Goal: Transaction & Acquisition: Purchase product/service

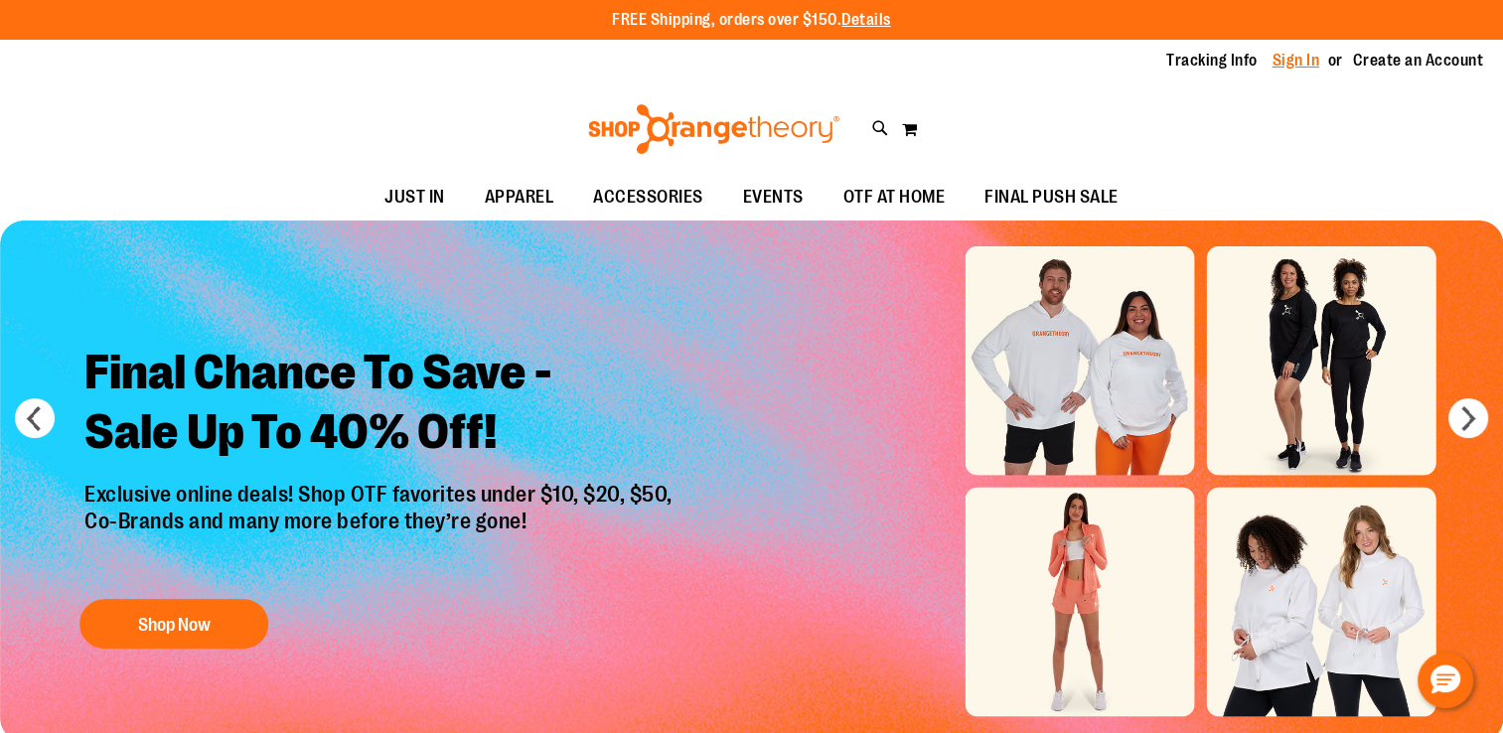
type input "**********"
click at [1289, 62] on link "Sign In" at bounding box center [1296, 61] width 48 height 22
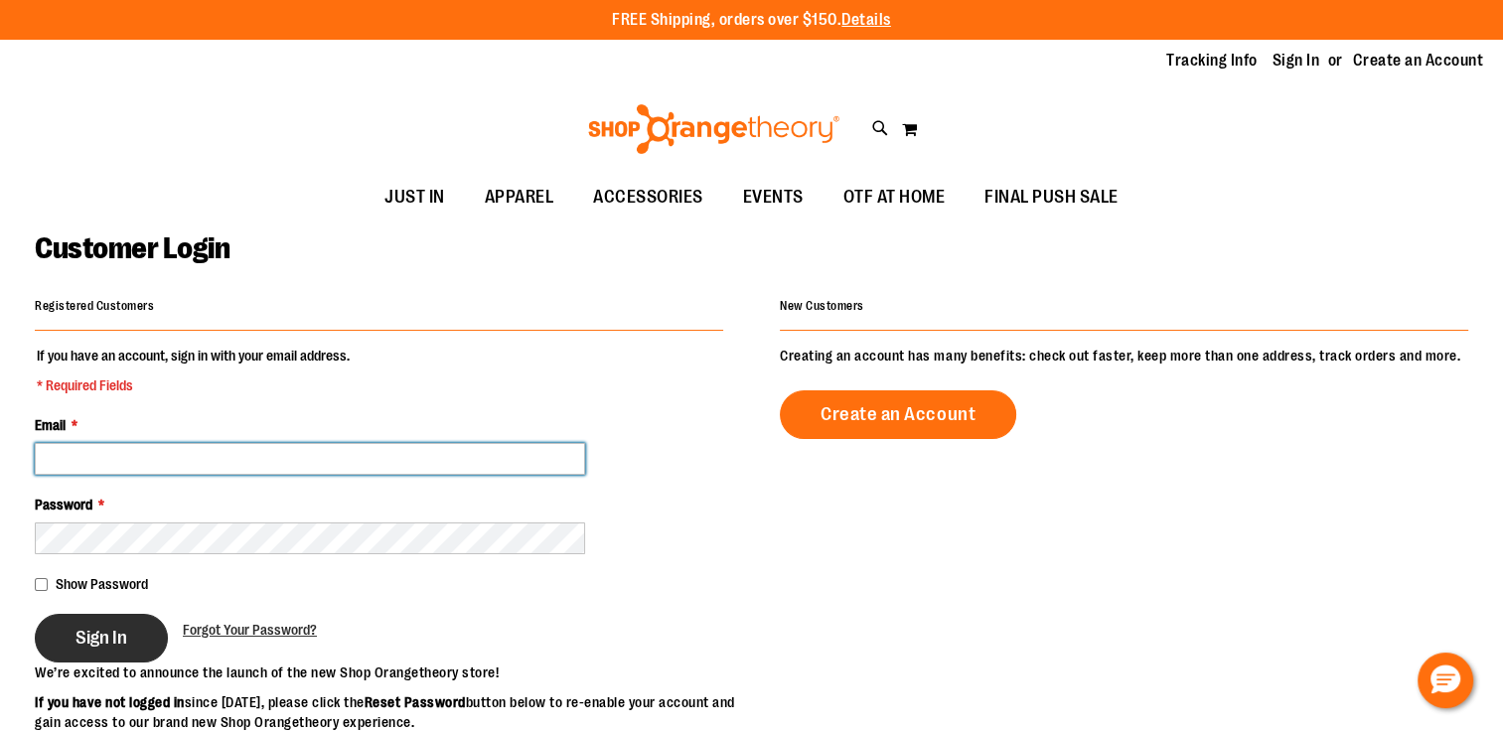
type input "**********"
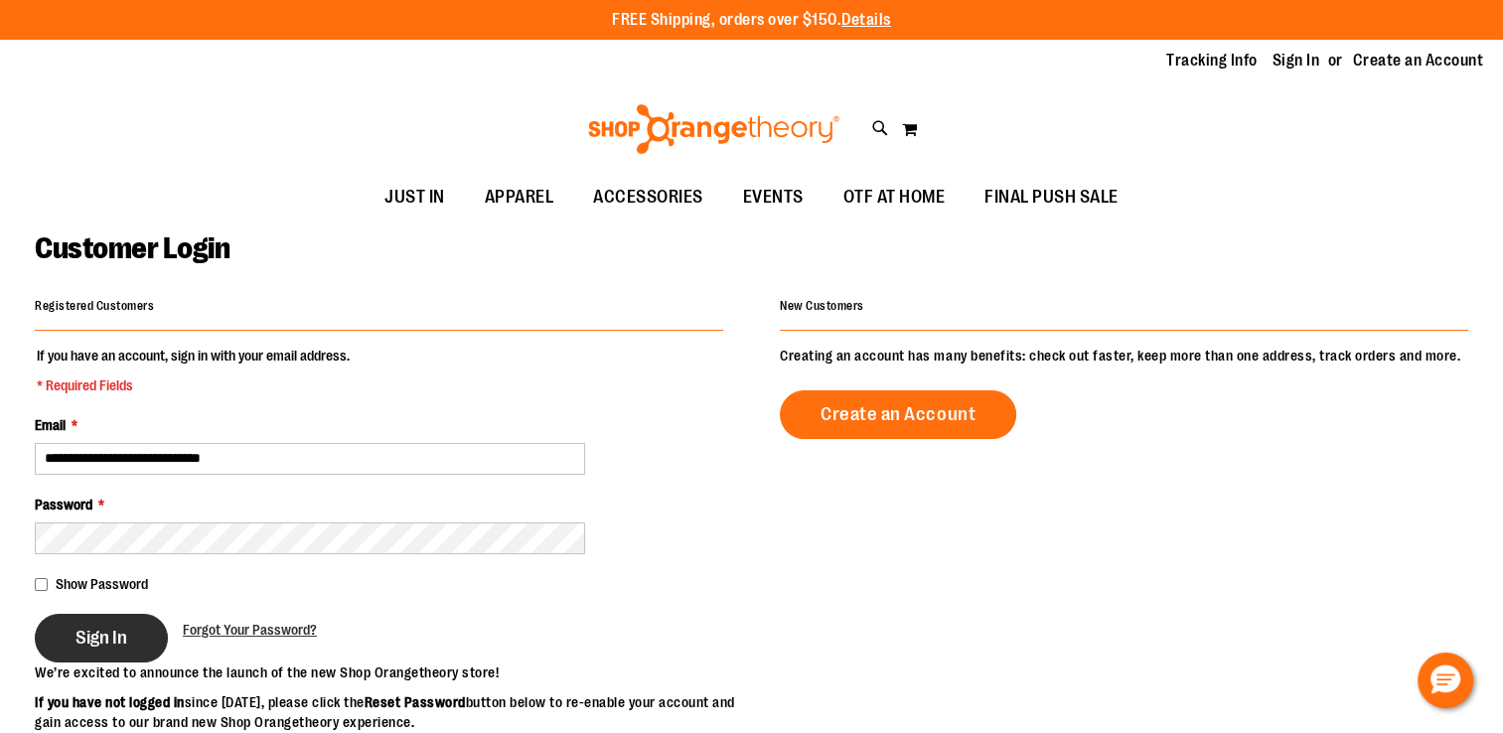
type input "**********"
click at [97, 632] on span "Sign In" at bounding box center [101, 638] width 52 height 22
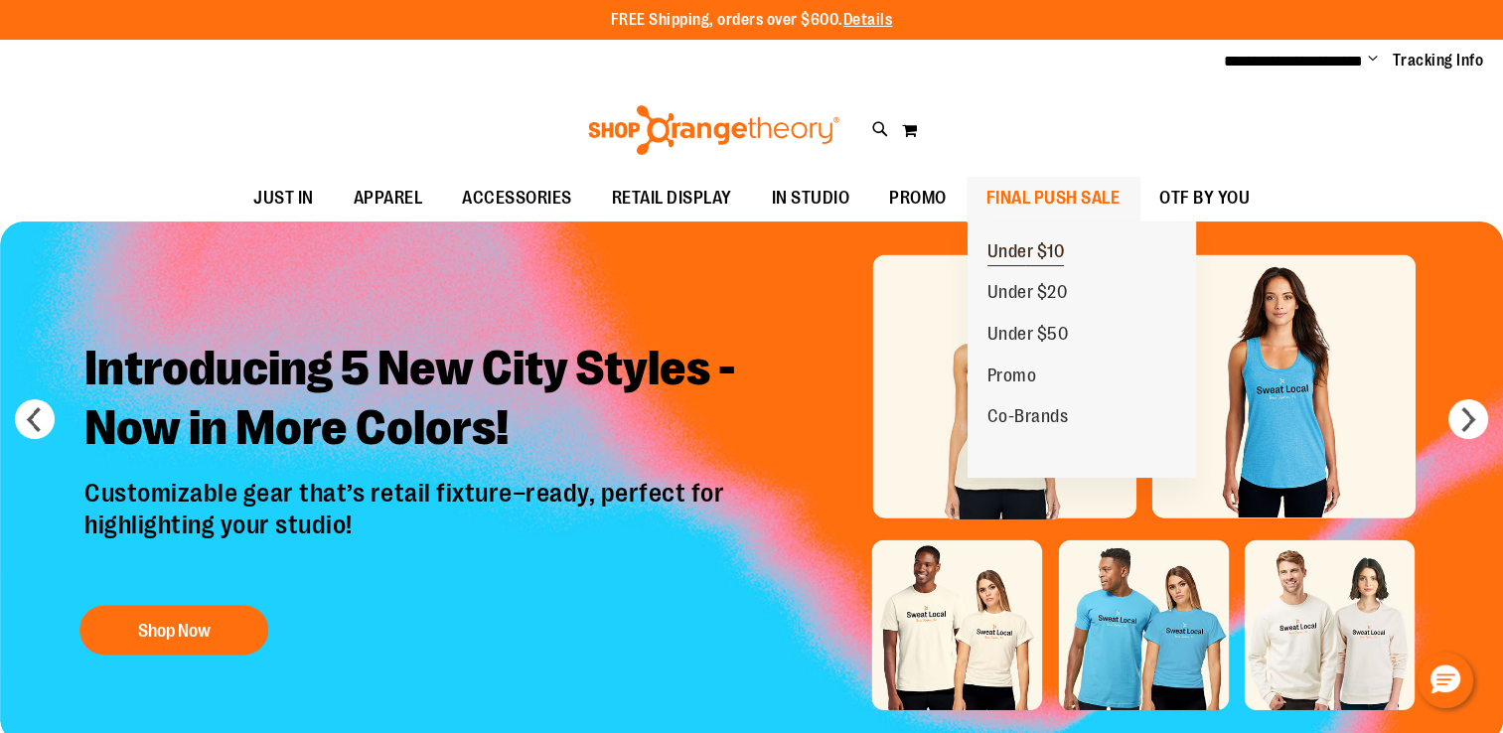
type input "**********"
click at [1033, 242] on span "Under $10" at bounding box center [1025, 253] width 77 height 25
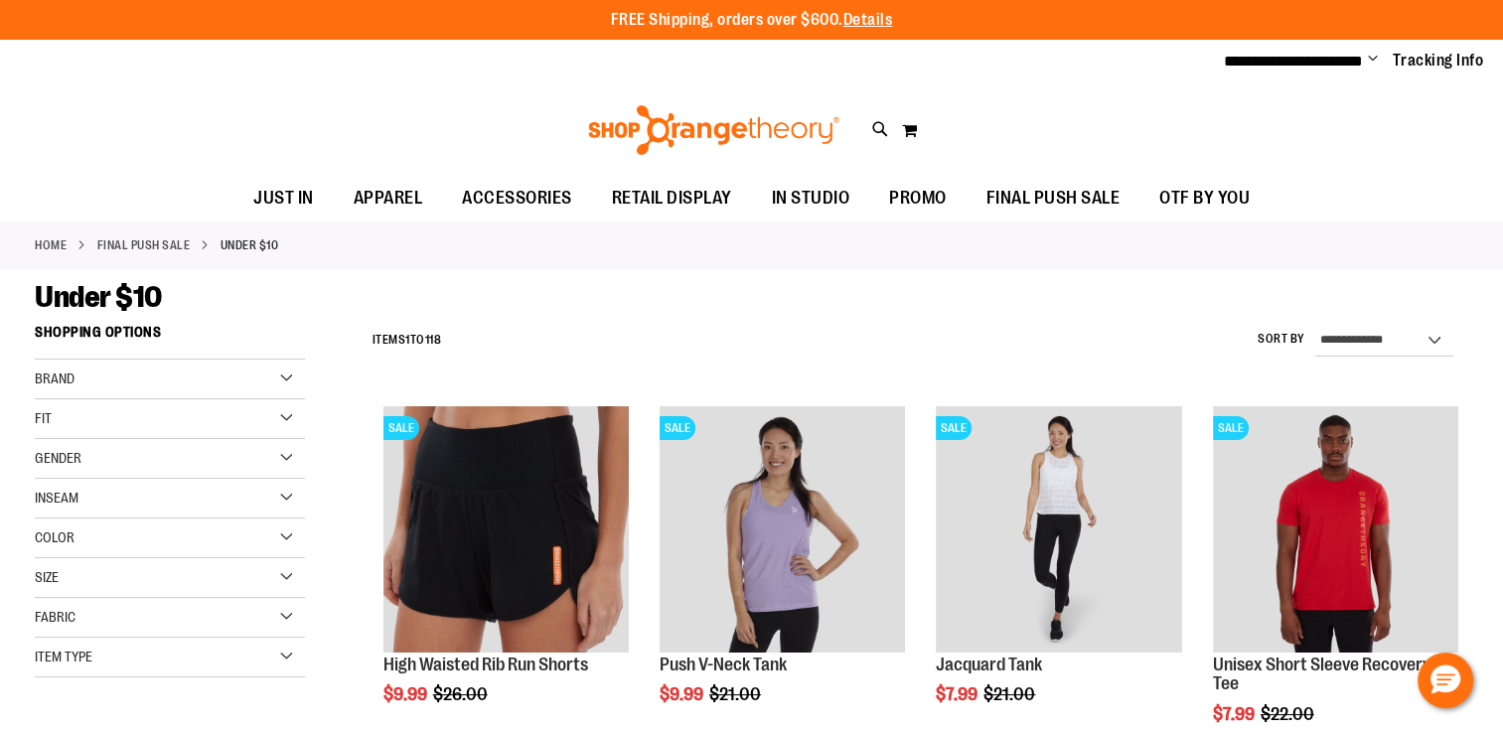
type input "**********"
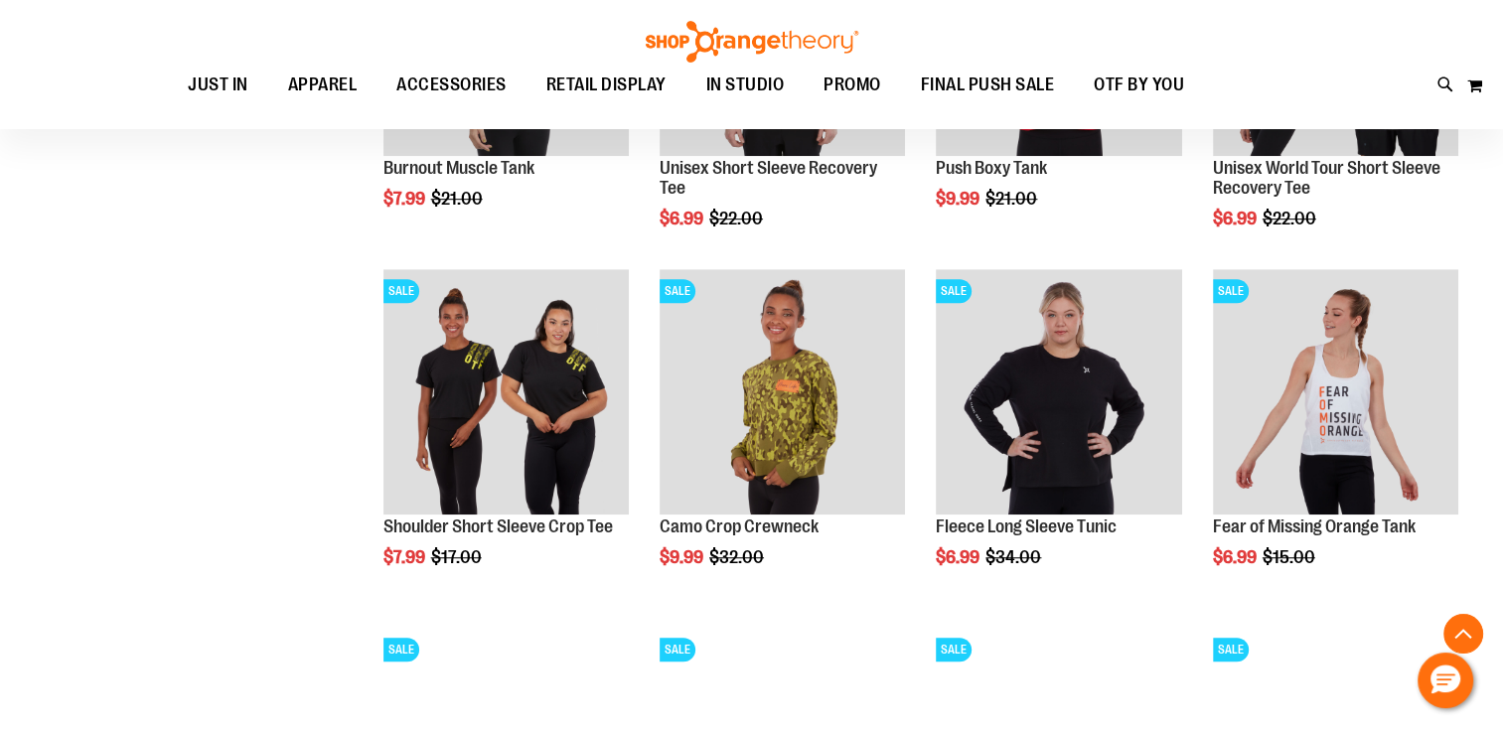
scroll to position [1225, 0]
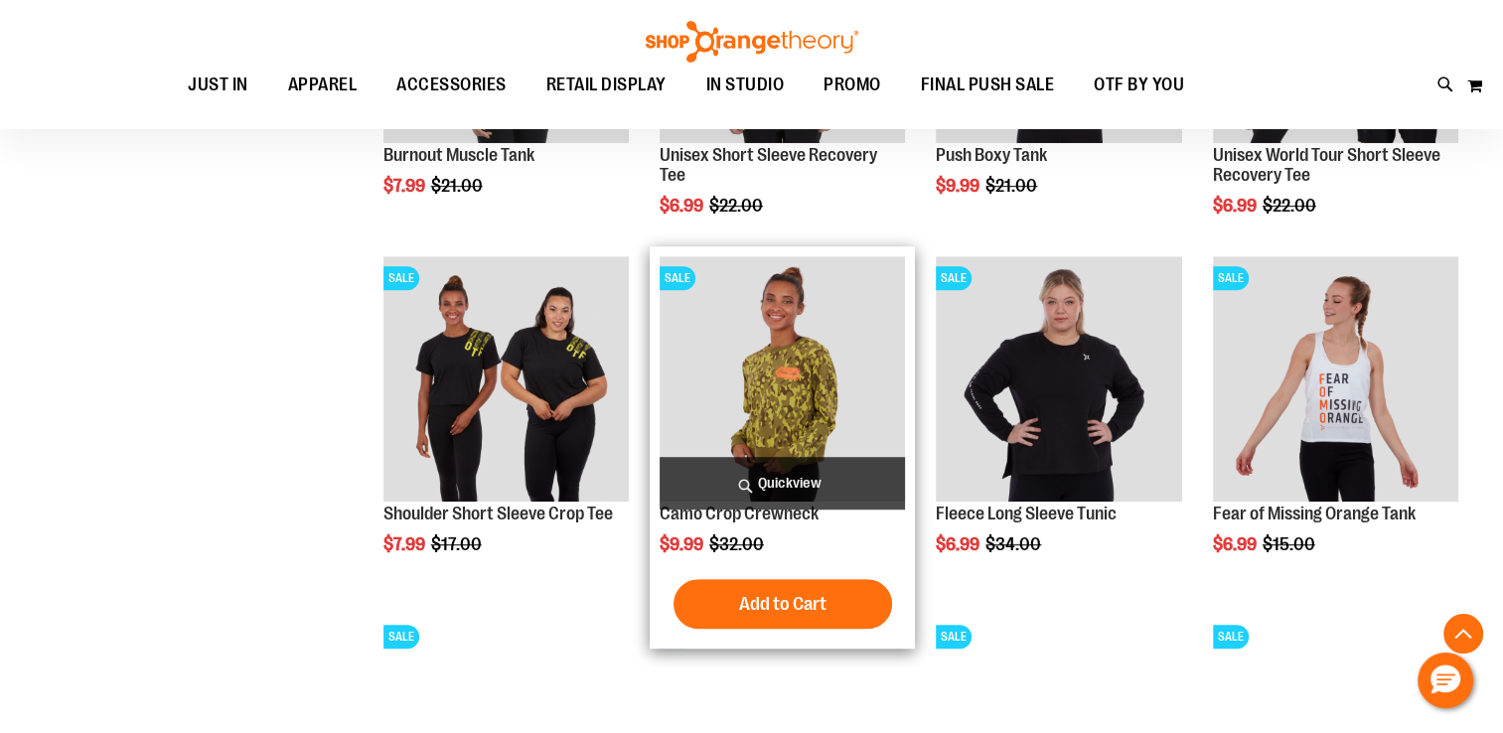
click at [803, 409] on img "product" at bounding box center [781, 378] width 245 height 245
click at [803, 413] on img "product" at bounding box center [781, 378] width 245 height 245
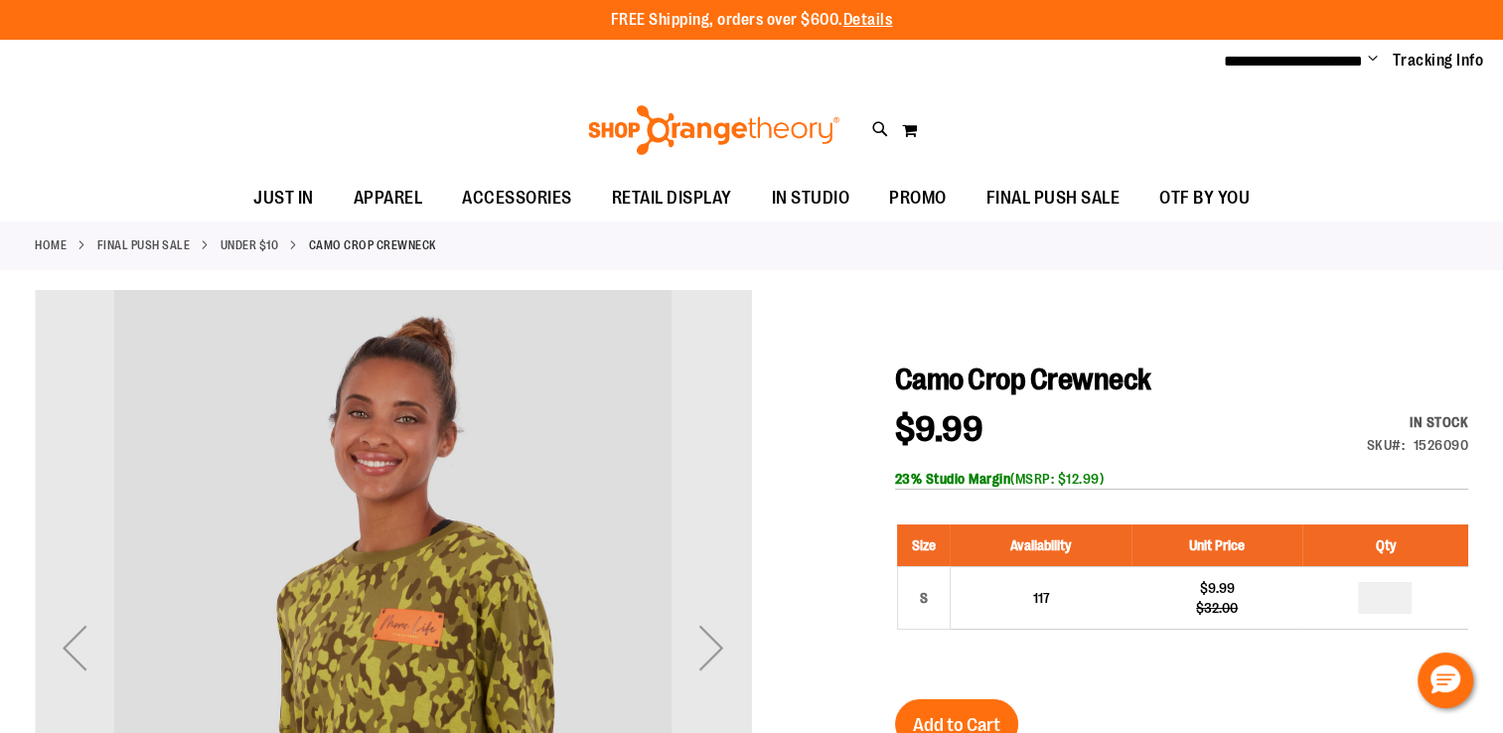
type input "**********"
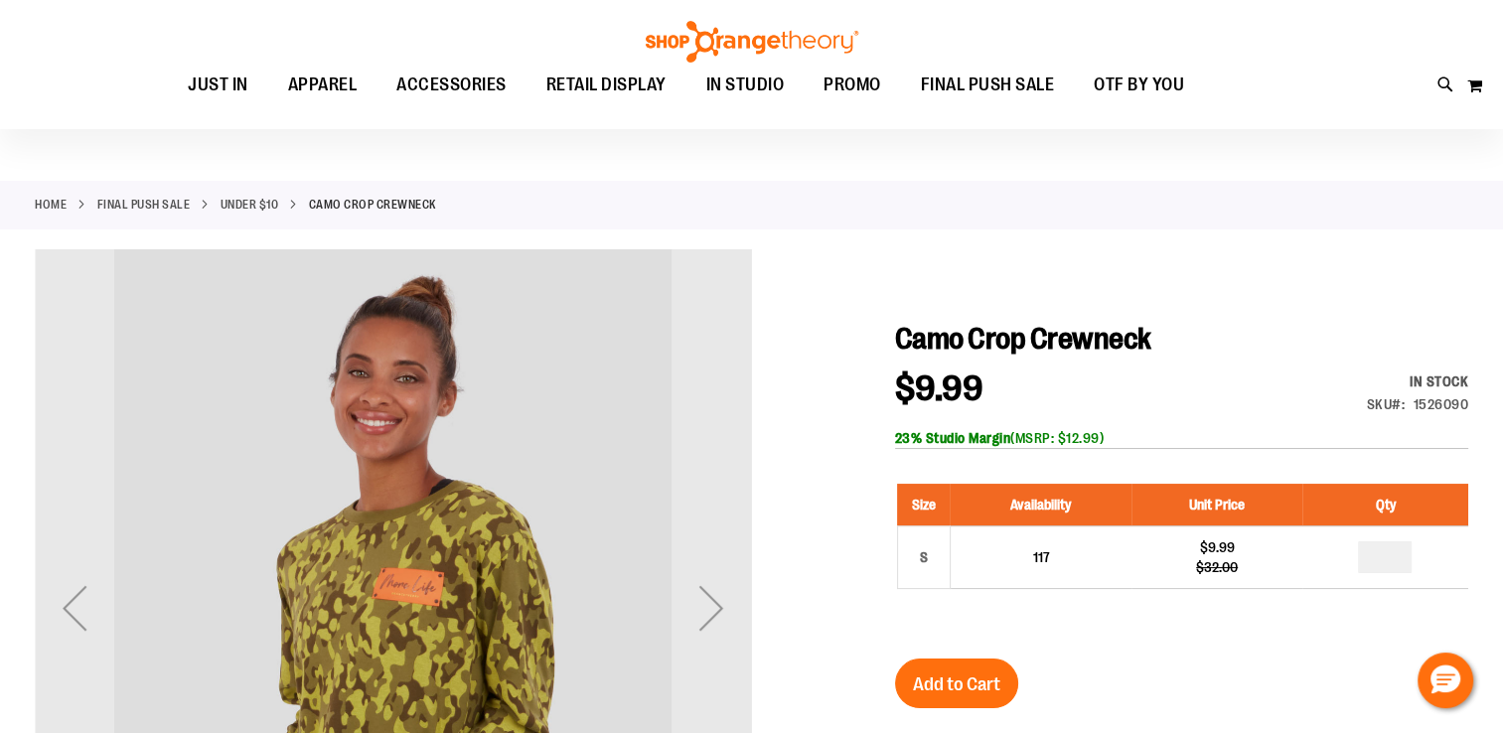
scroll to position [78, 0]
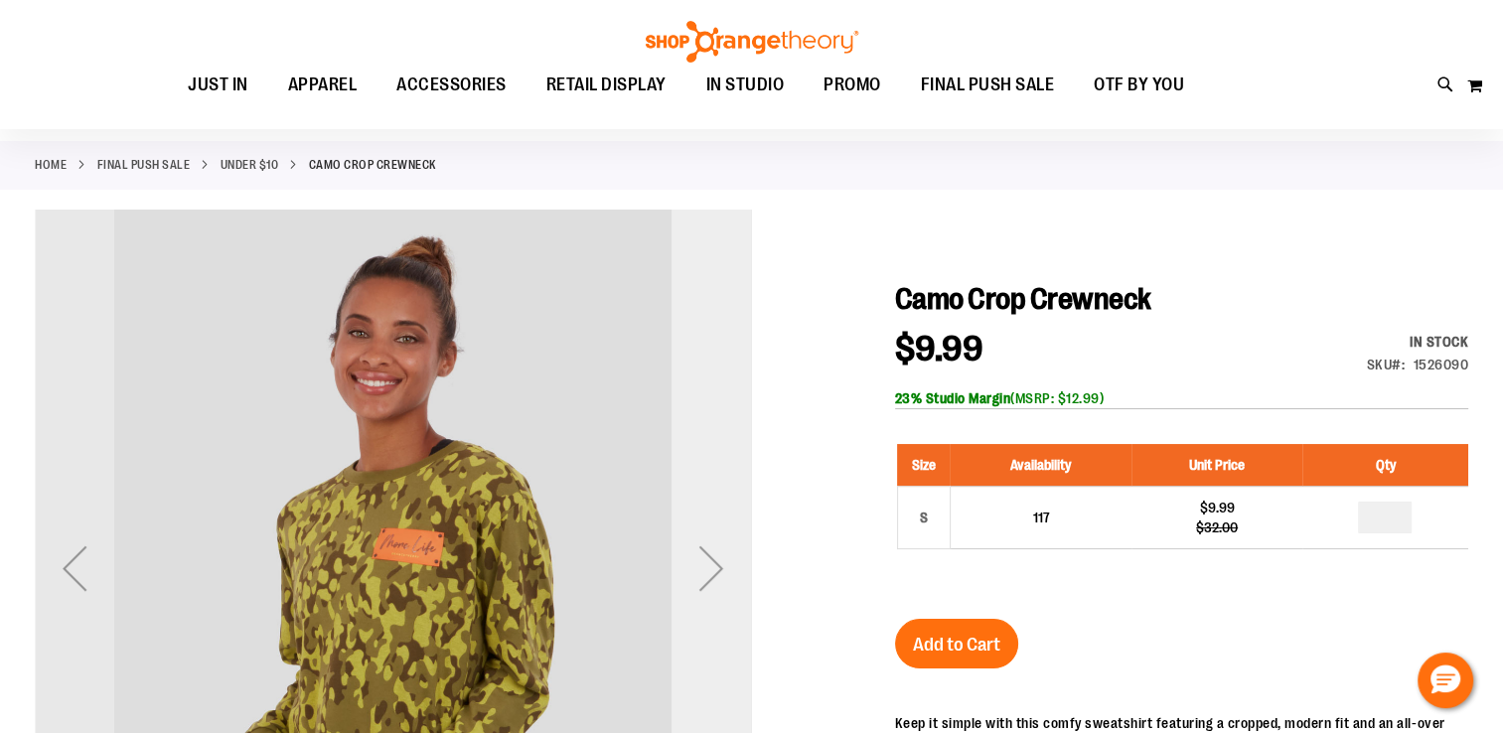
click at [695, 572] on div "Next" at bounding box center [710, 567] width 79 height 79
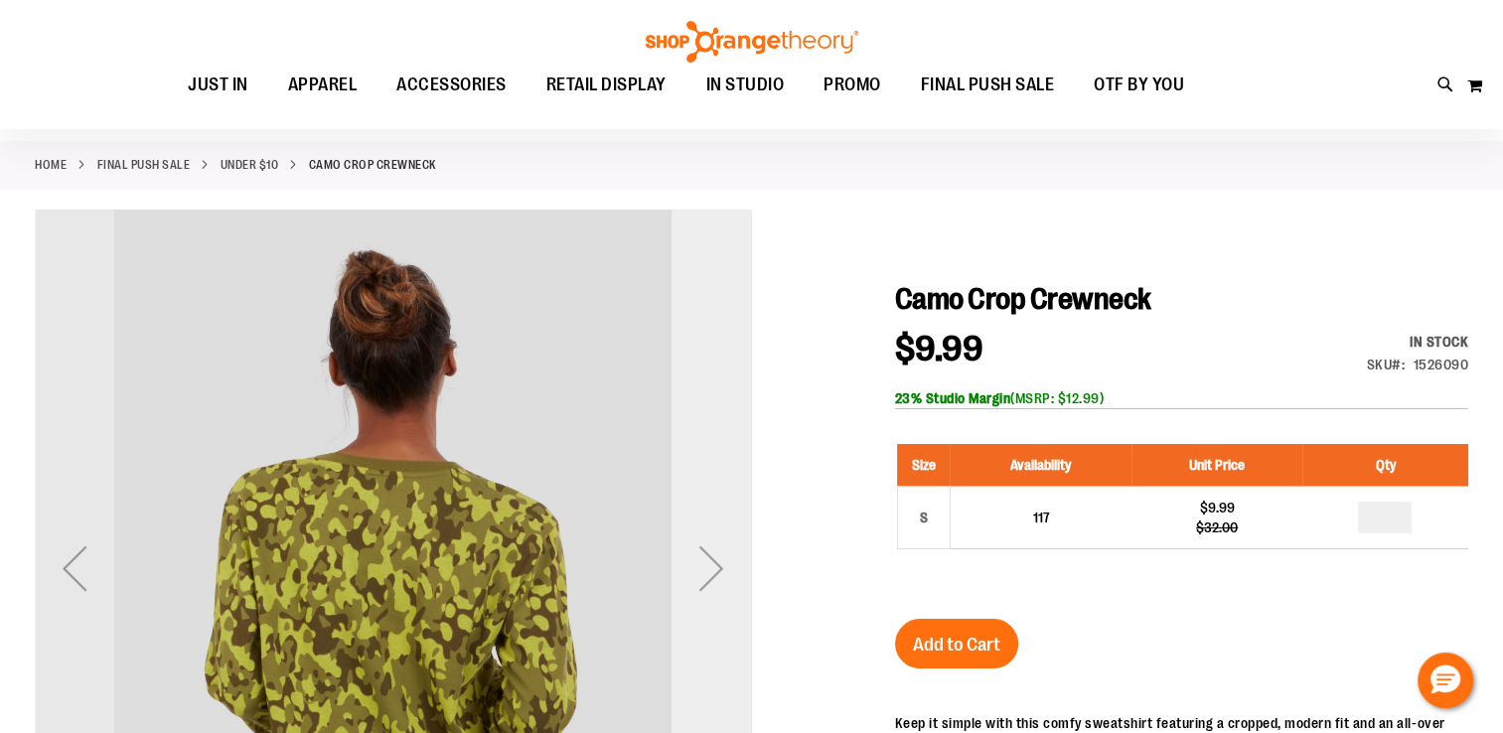
click at [695, 572] on div "Next" at bounding box center [710, 567] width 79 height 79
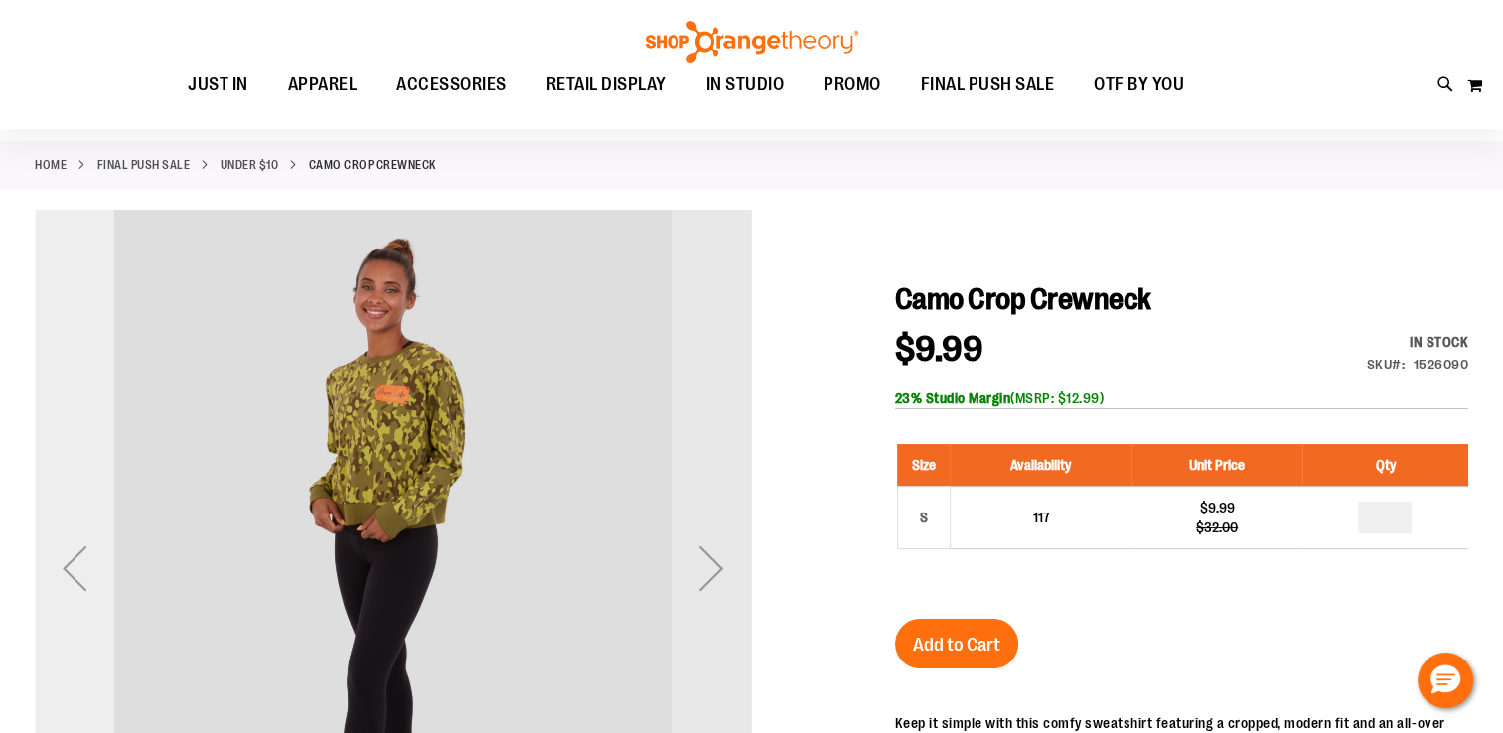
click at [78, 564] on div "Previous" at bounding box center [74, 567] width 79 height 79
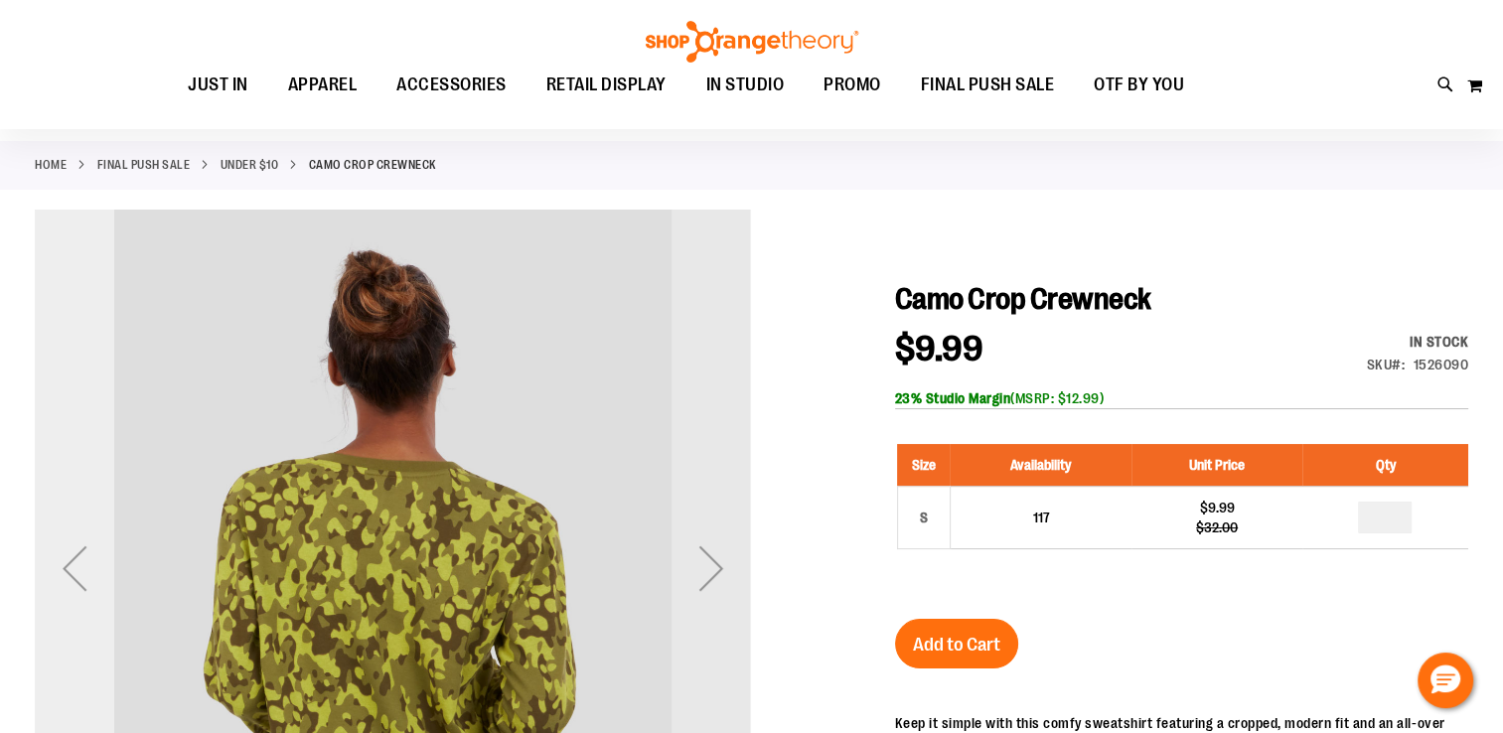
click at [78, 564] on div "Previous" at bounding box center [74, 567] width 79 height 79
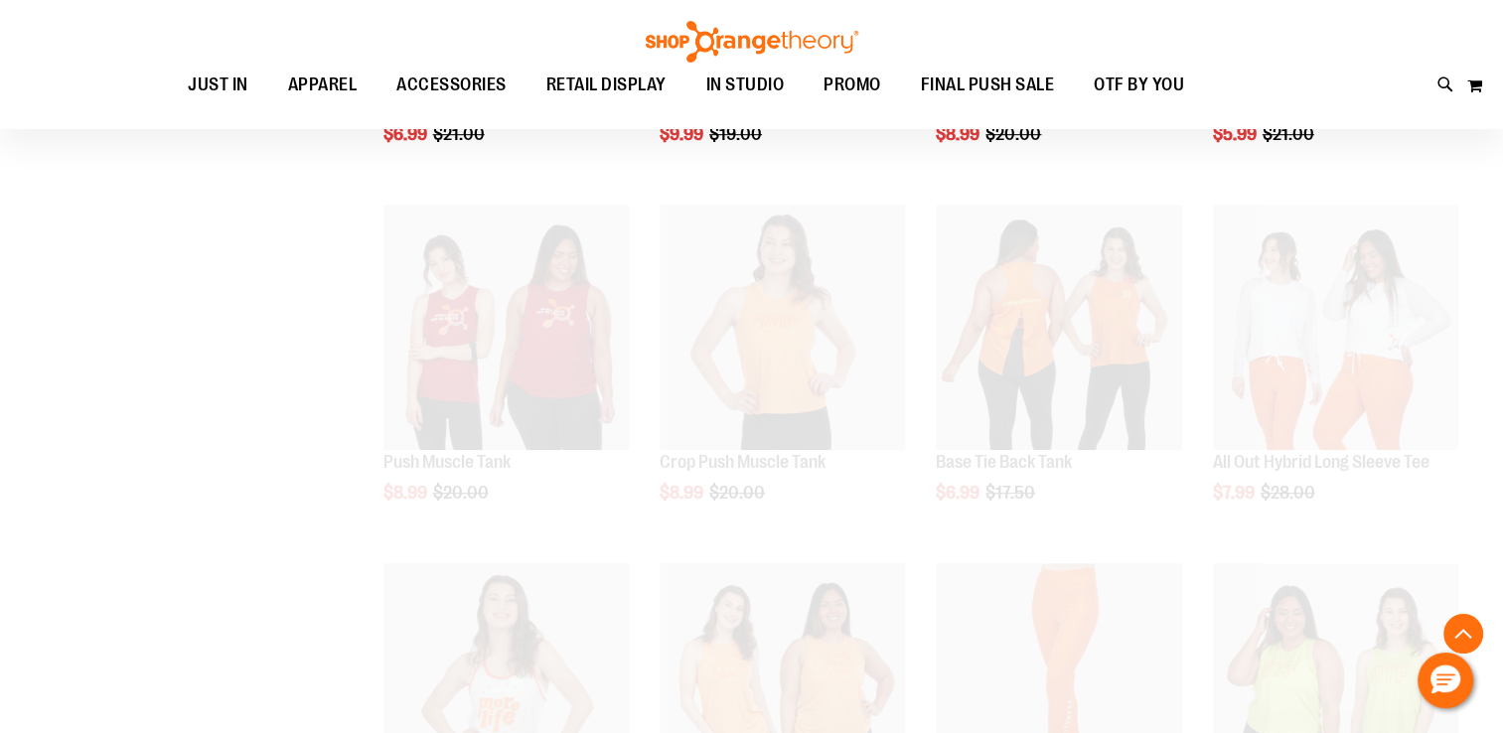
scroll to position [1058, 0]
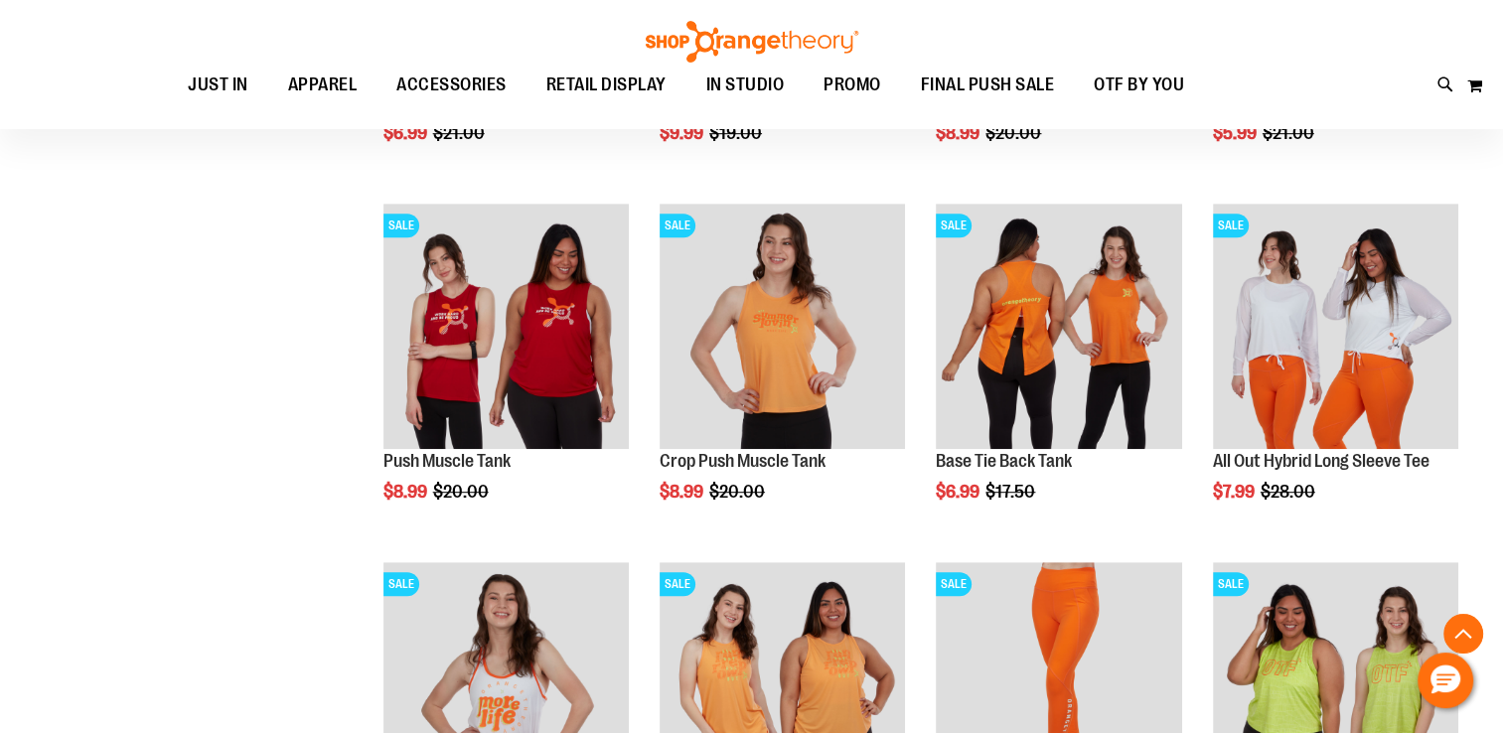
type input "**********"
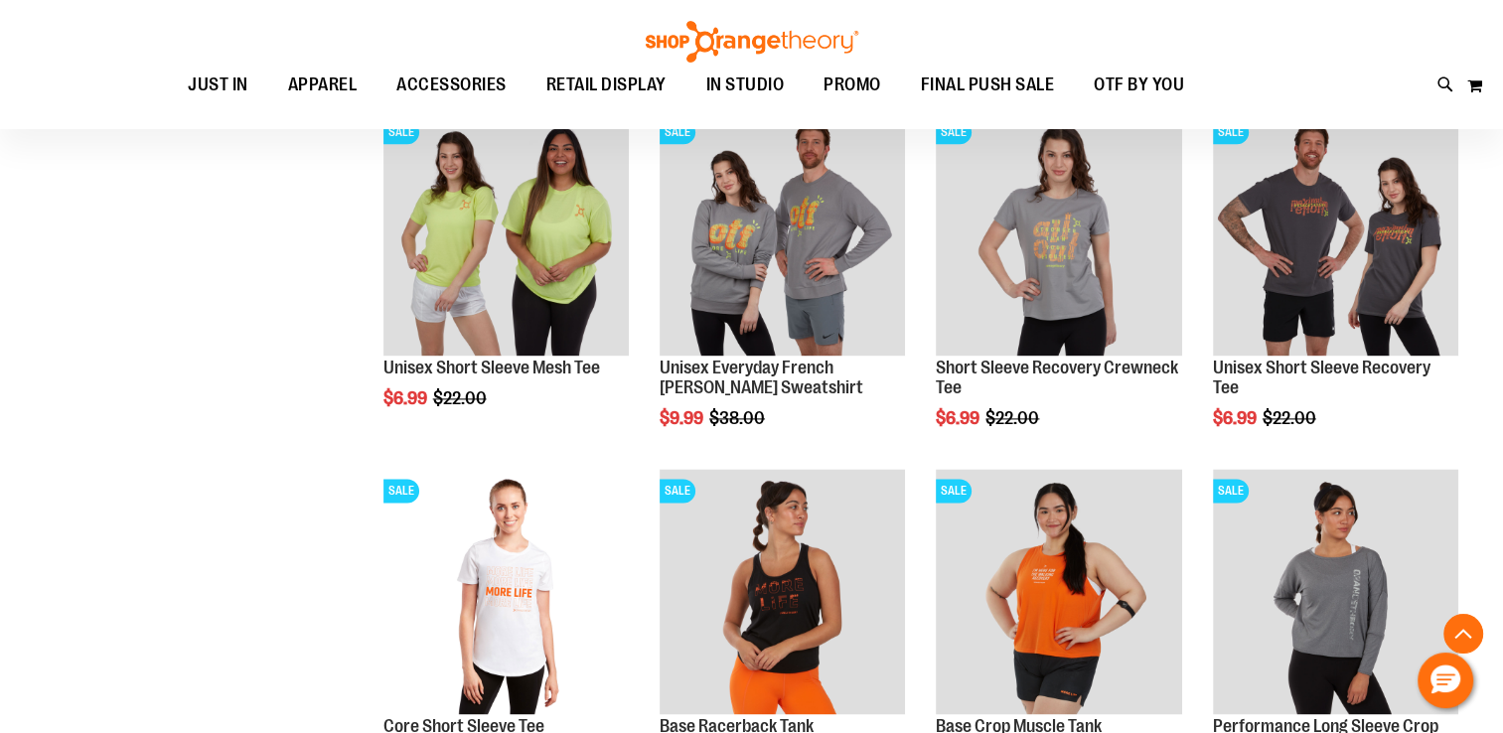
scroll to position [2594, 0]
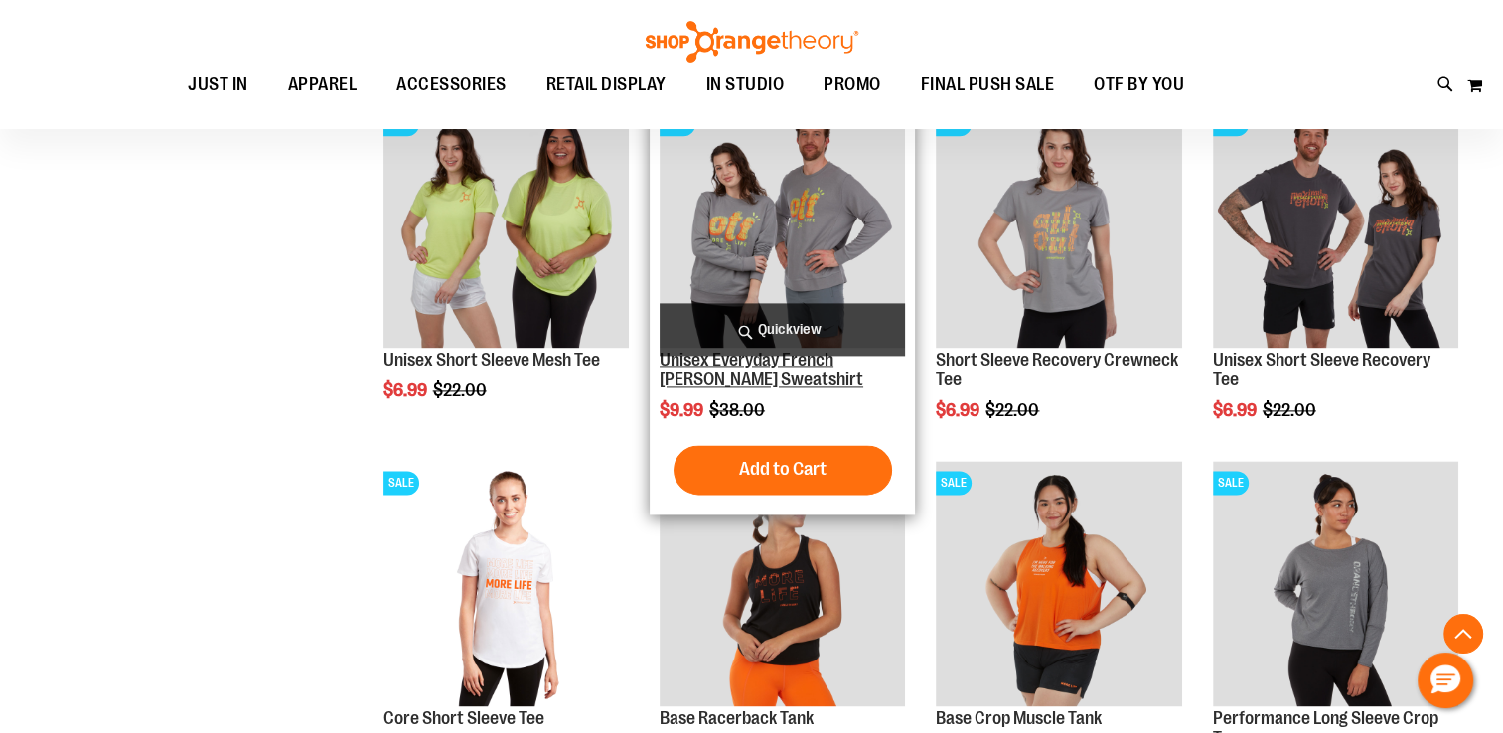
click at [766, 366] on link "Unisex Everyday French Terry Crewneck Sweatshirt" at bounding box center [761, 370] width 204 height 40
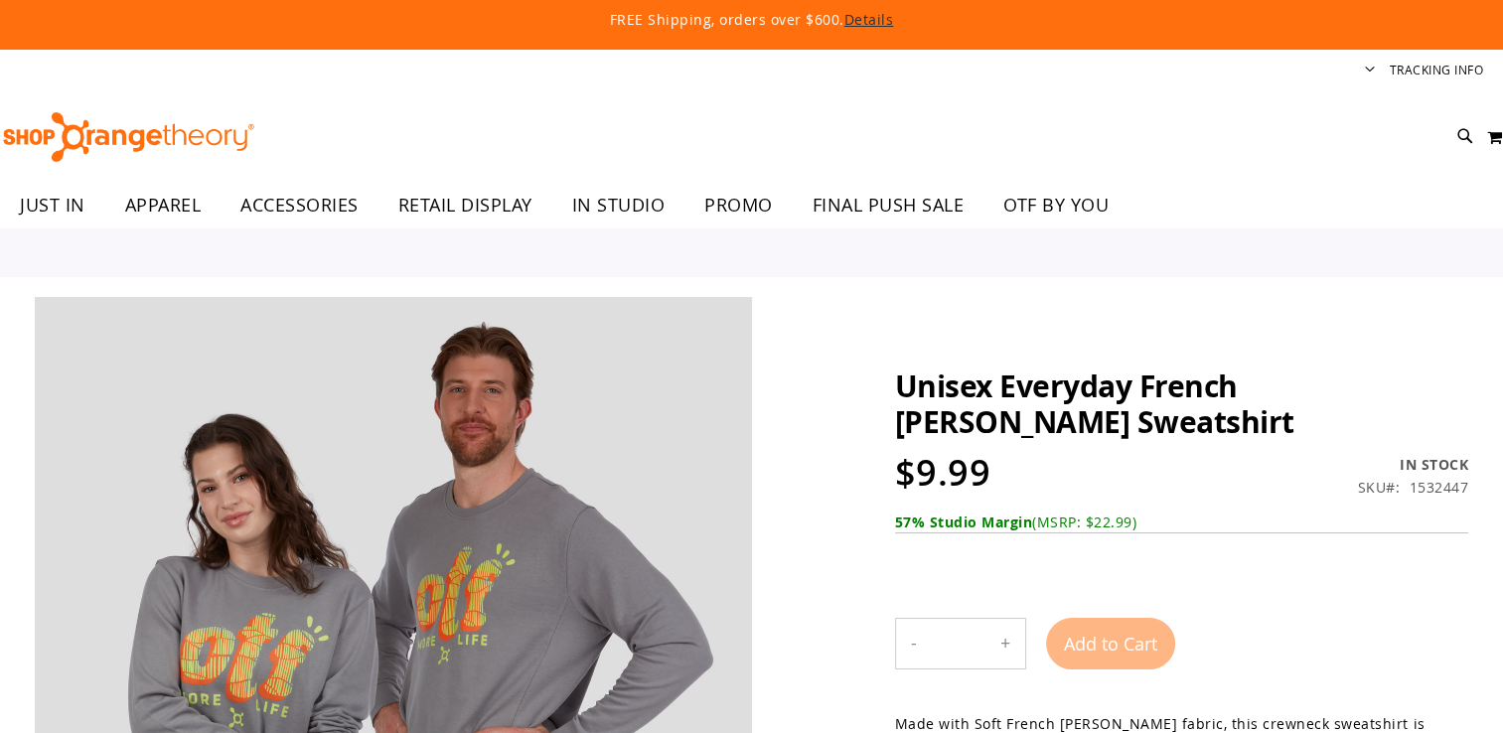
click at [786, 217] on link "PROMO" at bounding box center [738, 206] width 108 height 46
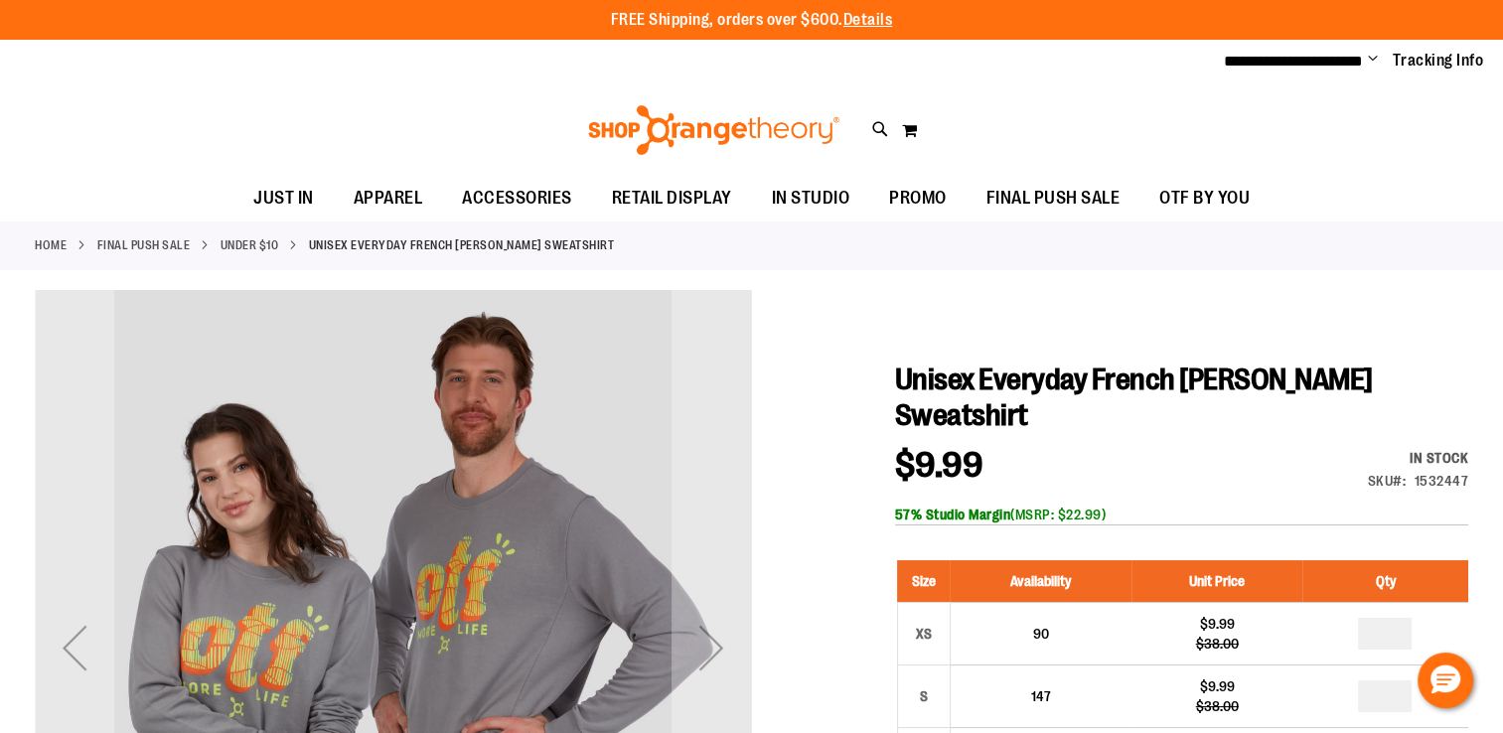
type input "**********"
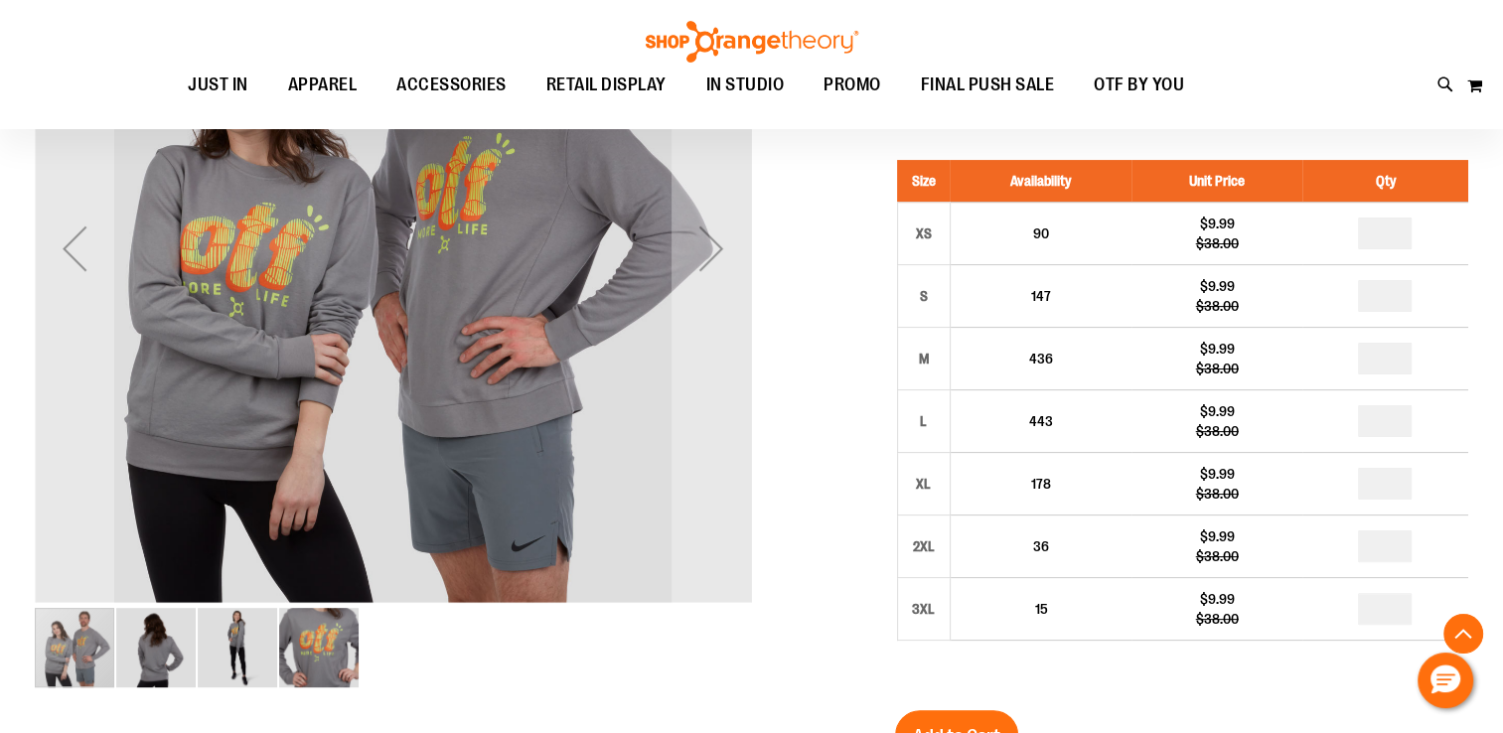
scroll to position [407, 0]
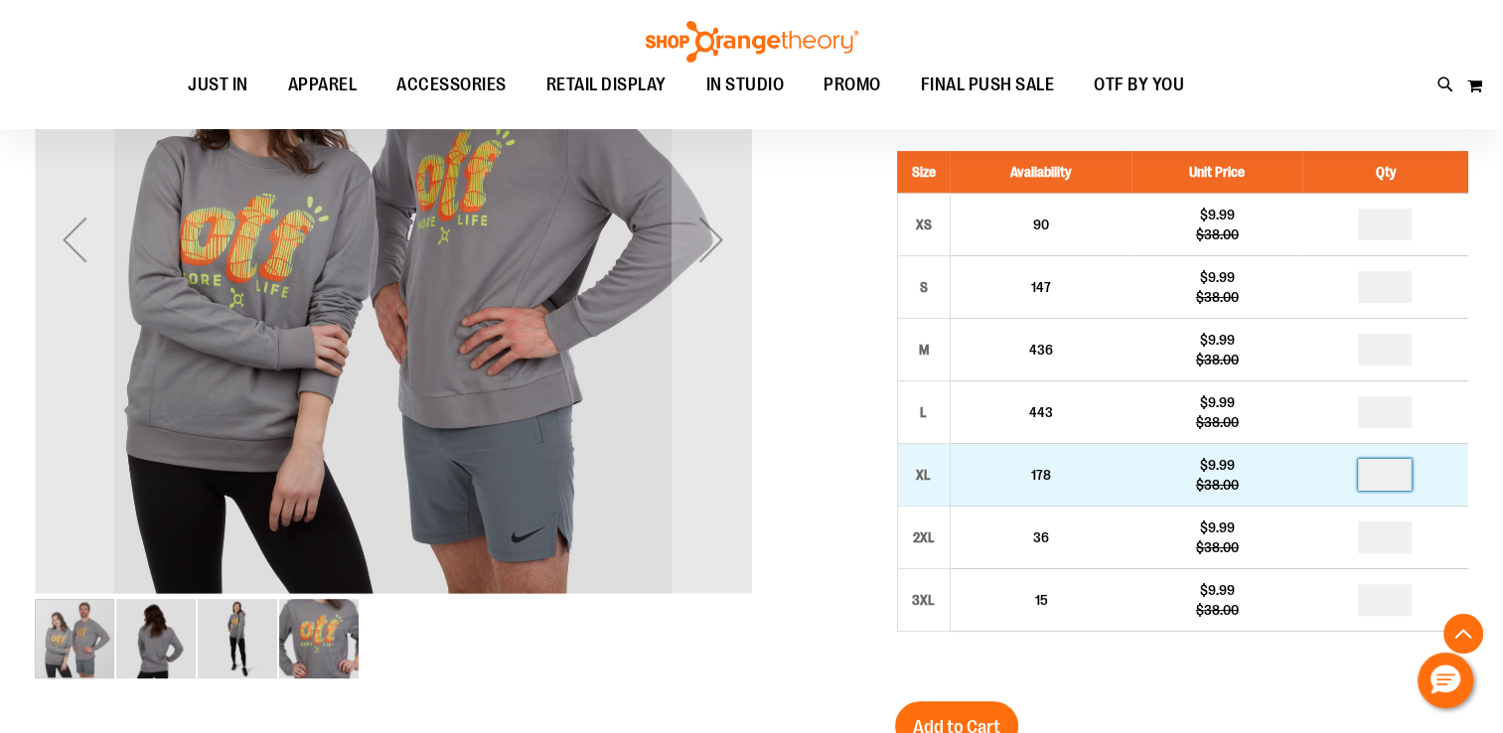
click at [1387, 460] on input "number" at bounding box center [1385, 475] width 54 height 32
type input "*"
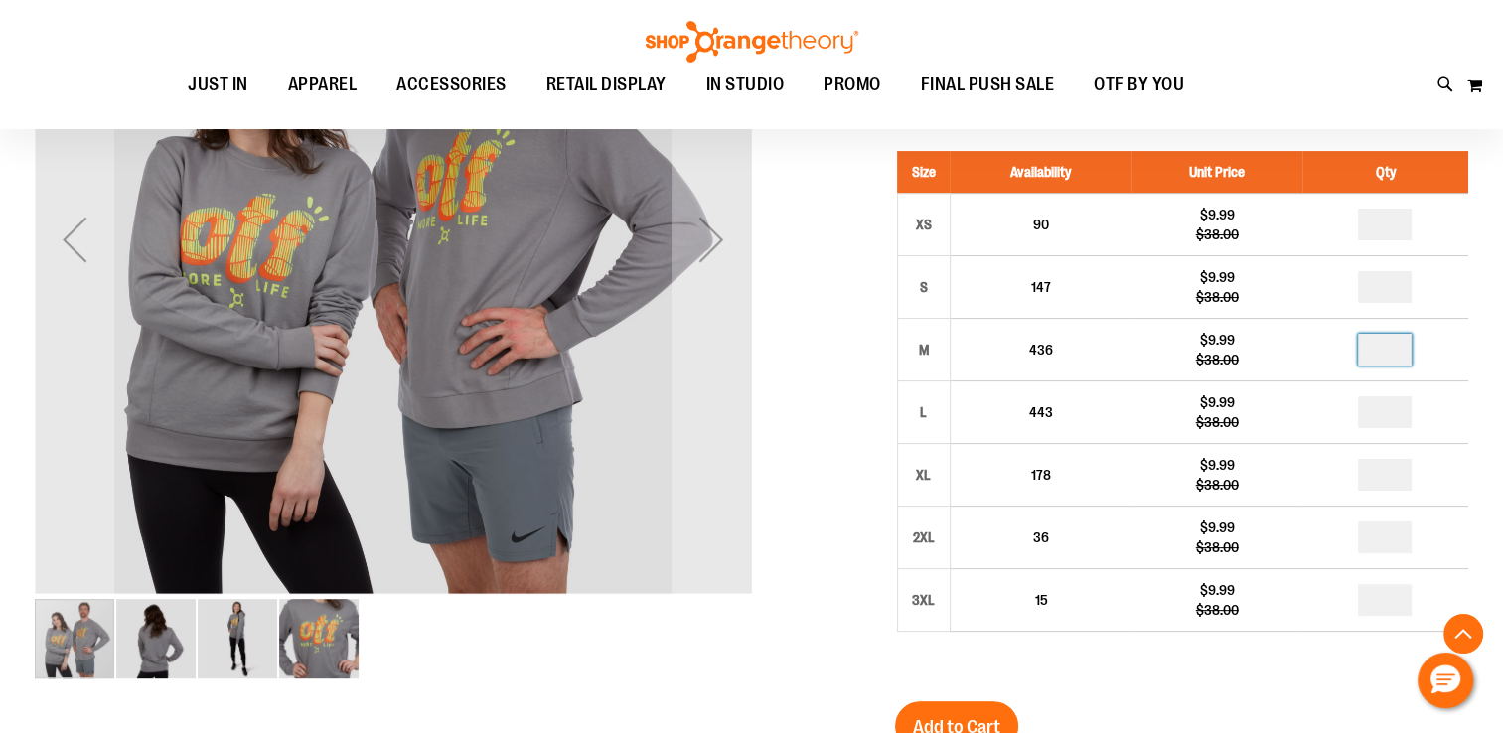
click at [1402, 348] on input "number" at bounding box center [1385, 350] width 54 height 32
type input "*"
drag, startPoint x: 1504, startPoint y: 419, endPoint x: 1271, endPoint y: 659, distance: 334.3
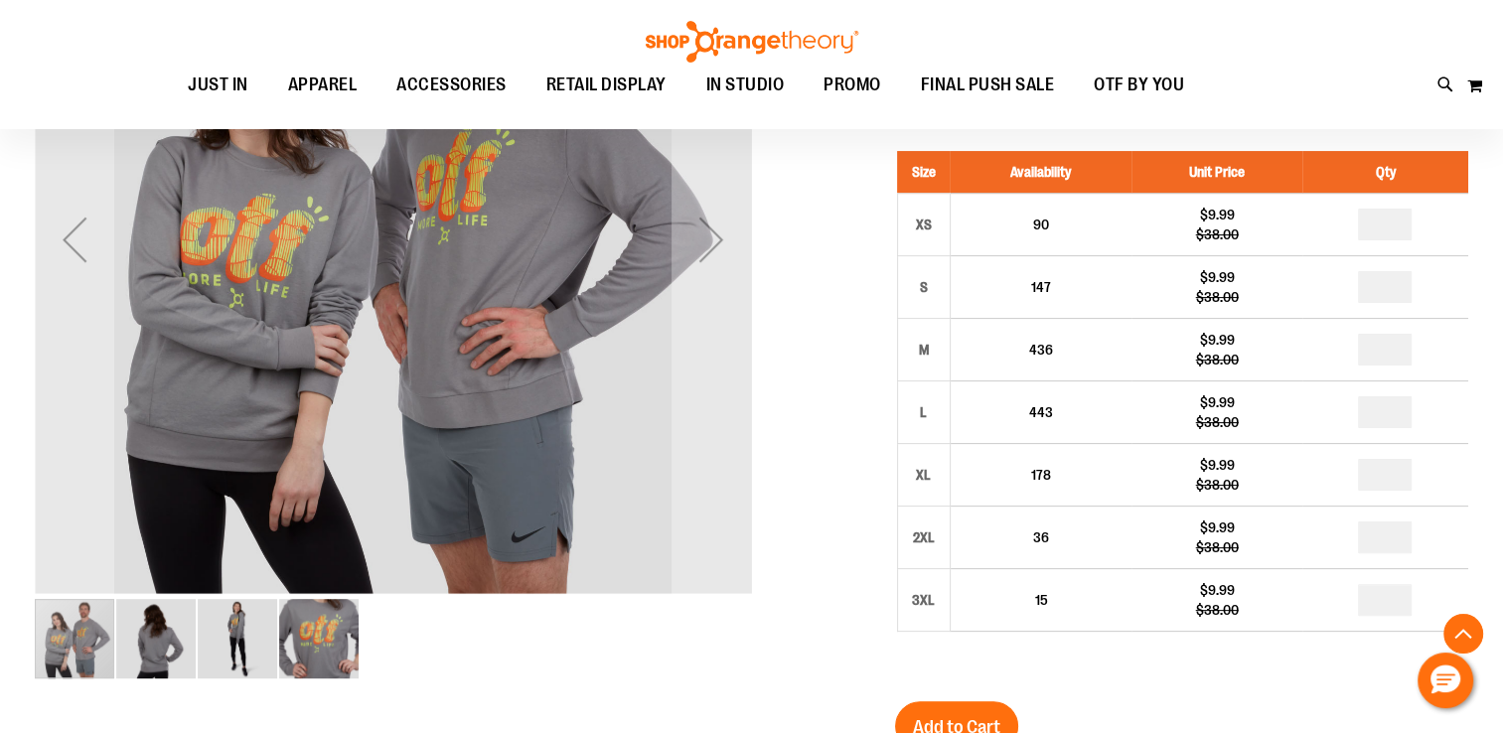
click at [1271, 659] on div "Size Availability Unit Price Qty XS 90 $9.99 $38.00 * S 147 $9.99" at bounding box center [1181, 406] width 573 height 550
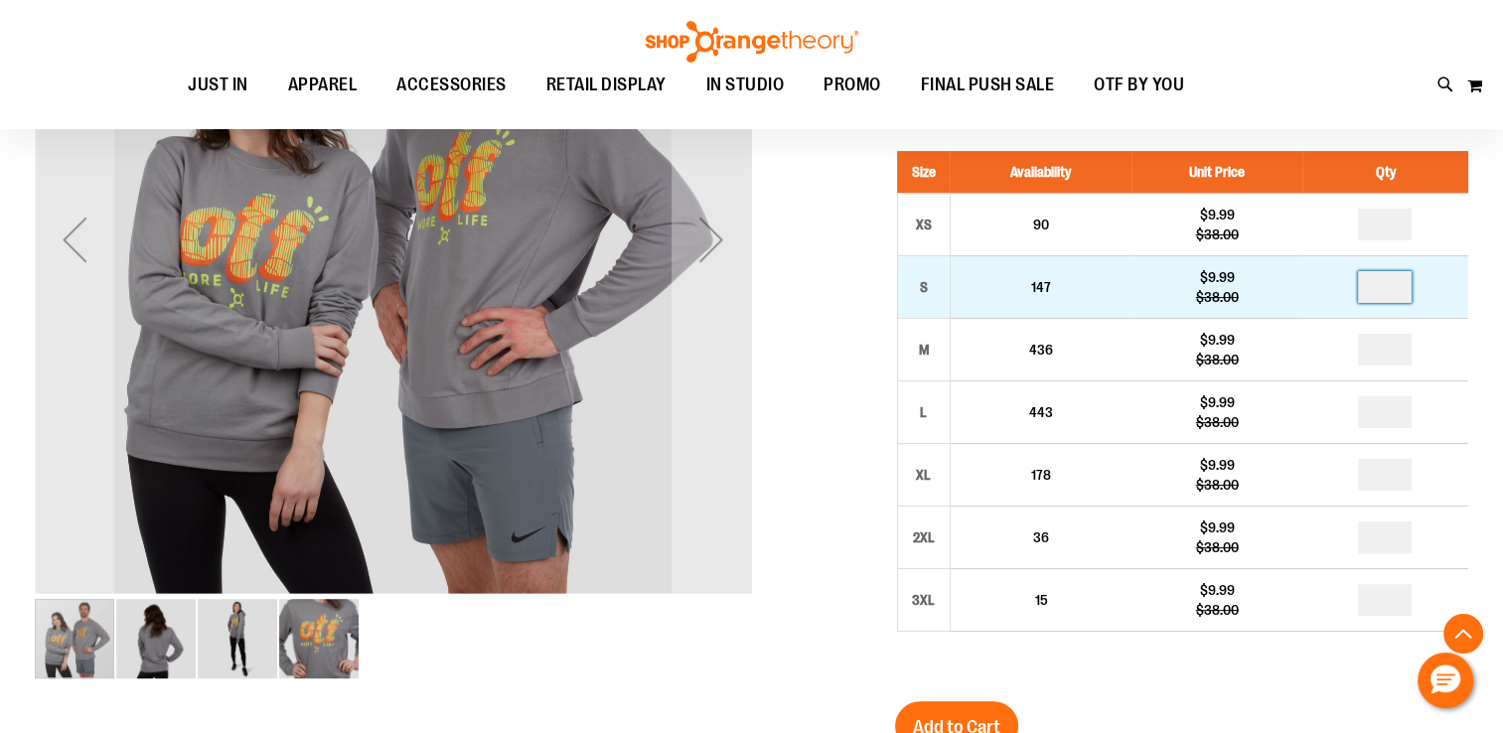
click at [1386, 291] on input "number" at bounding box center [1385, 287] width 54 height 32
type input "*"
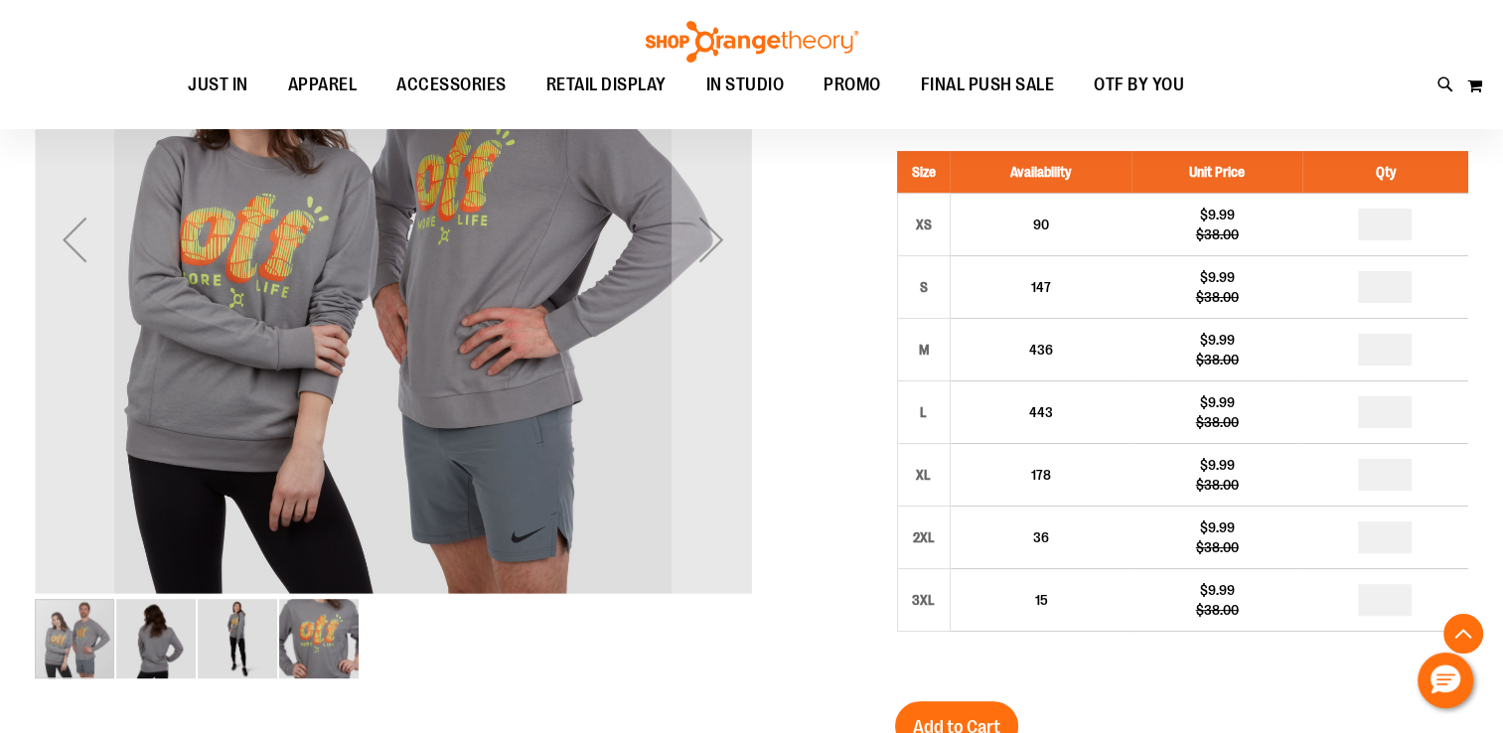
type input "*"
drag, startPoint x: 1391, startPoint y: 347, endPoint x: 1346, endPoint y: 98, distance: 252.4
click at [1346, 98] on div "Toggle Nav Search Popular Suggestions Advanced Search" at bounding box center [751, 64] width 1503 height 129
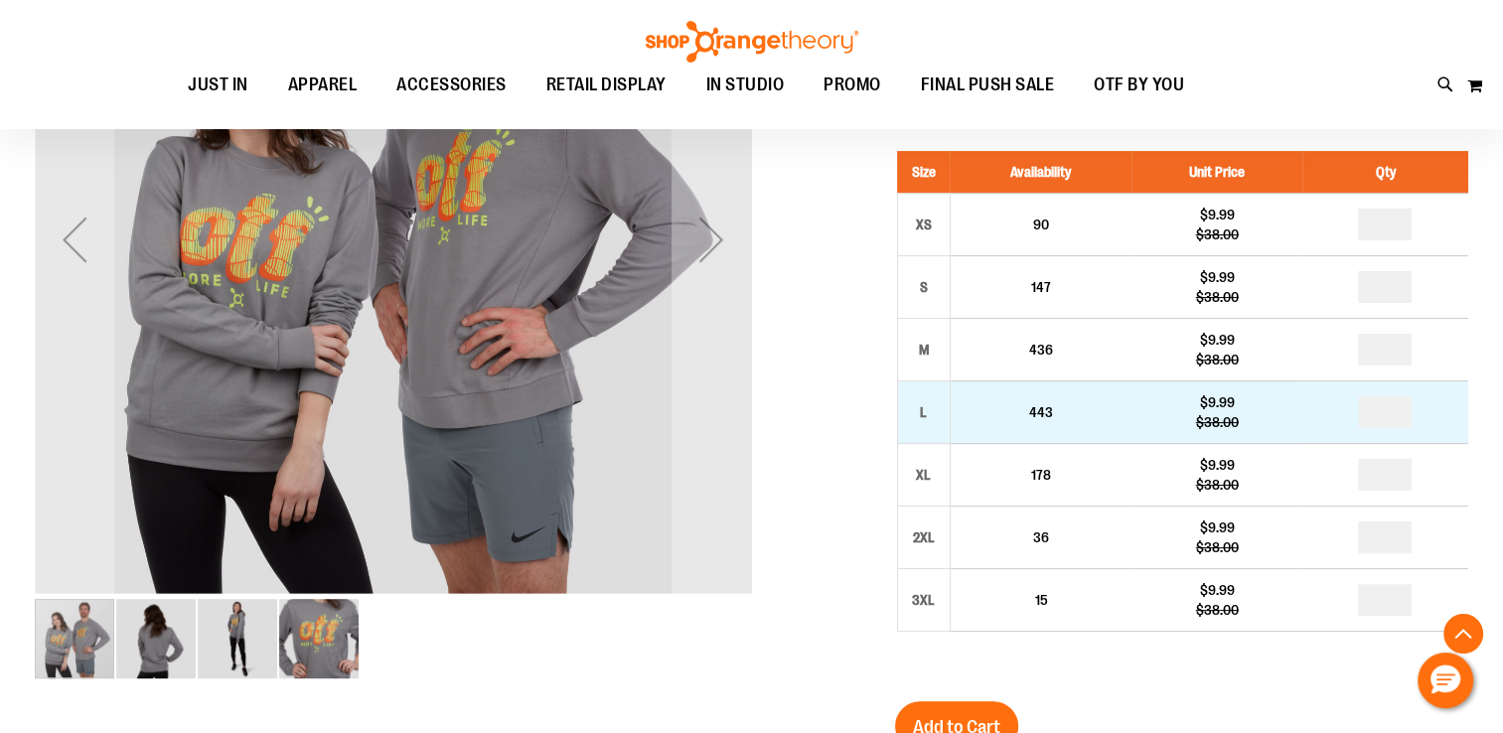
type input "*"
drag, startPoint x: 1392, startPoint y: 419, endPoint x: 1379, endPoint y: 392, distance: 29.8
click at [1379, 392] on td "*" at bounding box center [1385, 412] width 166 height 63
click at [1395, 403] on input "number" at bounding box center [1385, 412] width 54 height 32
type input "*"
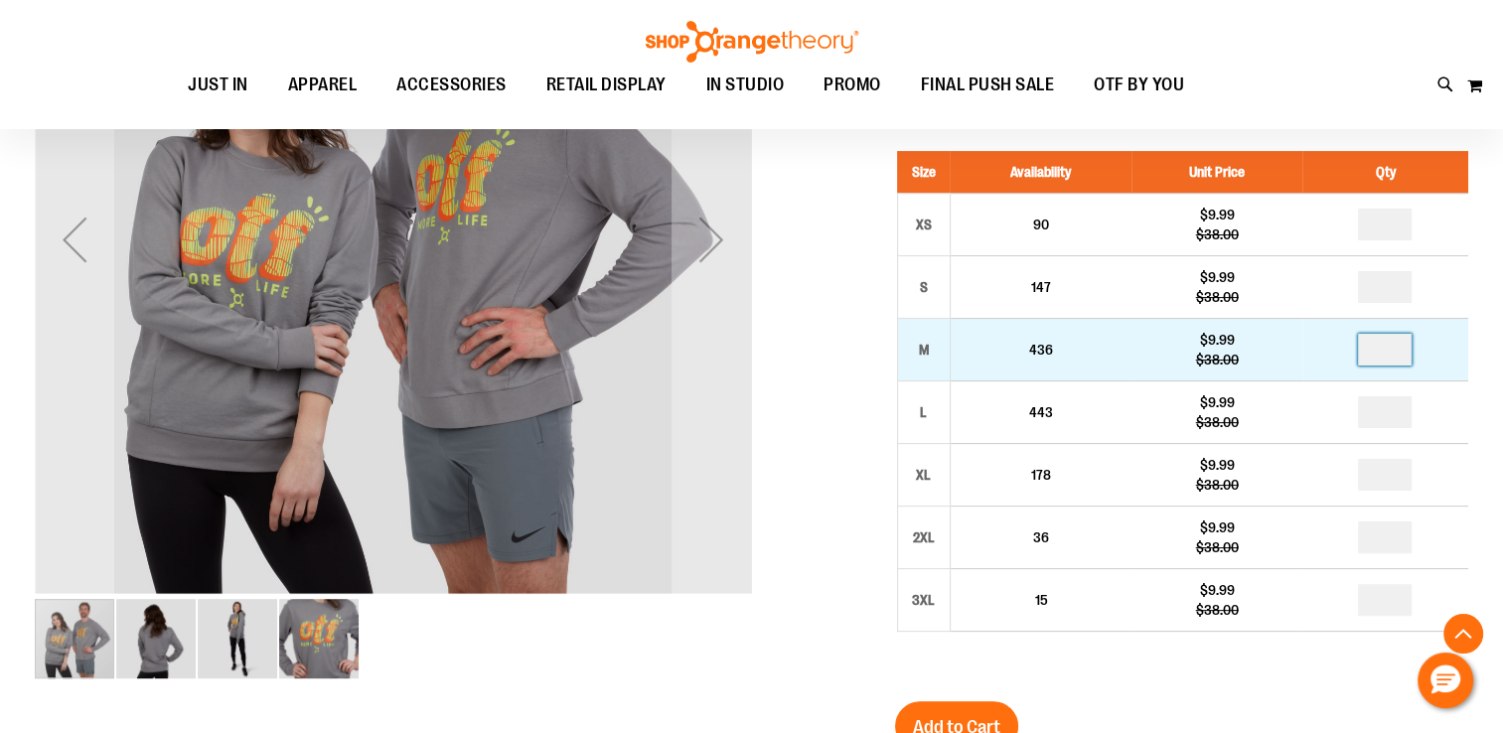
click at [1393, 346] on input "*" at bounding box center [1385, 350] width 54 height 32
type input "*"
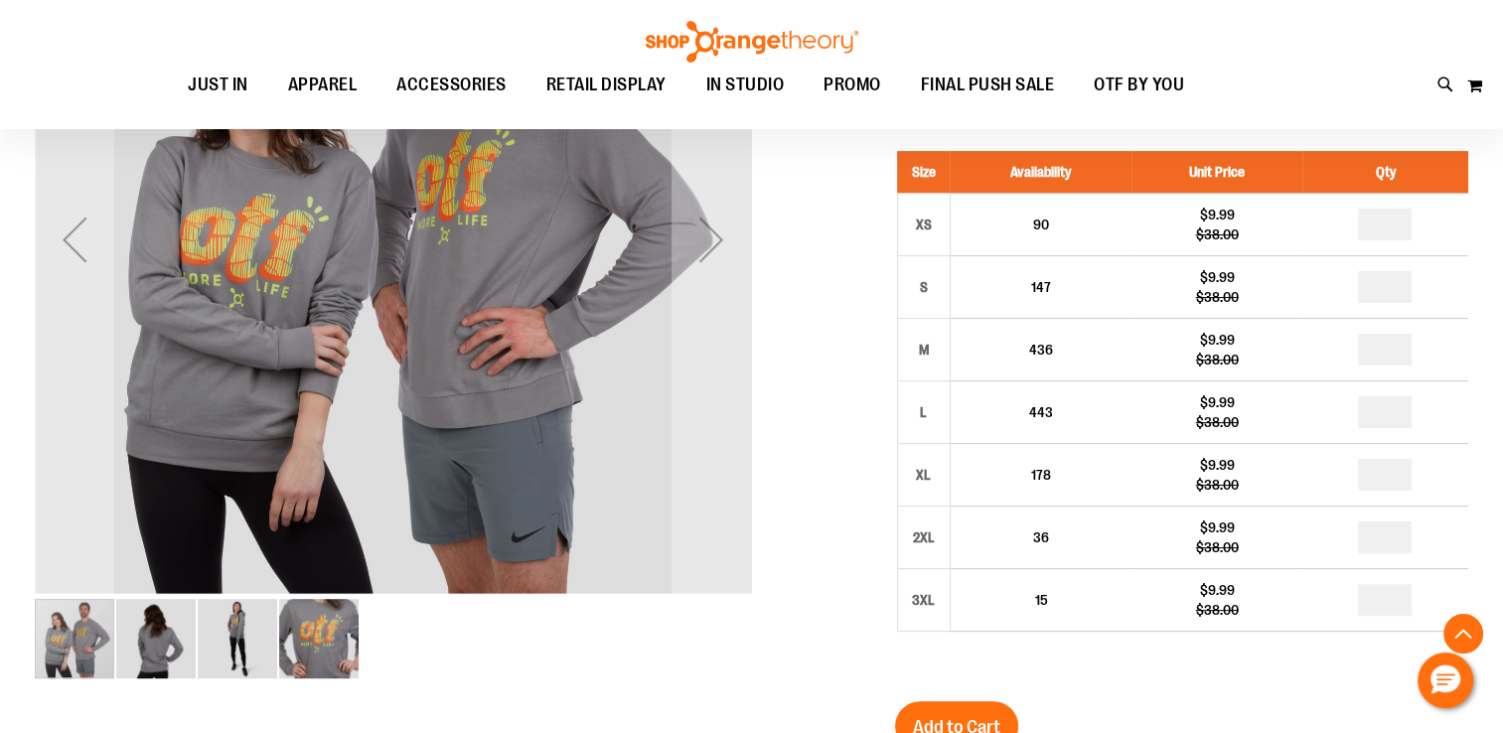
click at [1263, 42] on div "Toggle Nav Search Popular Suggestions Advanced Search" at bounding box center [751, 64] width 1503 height 129
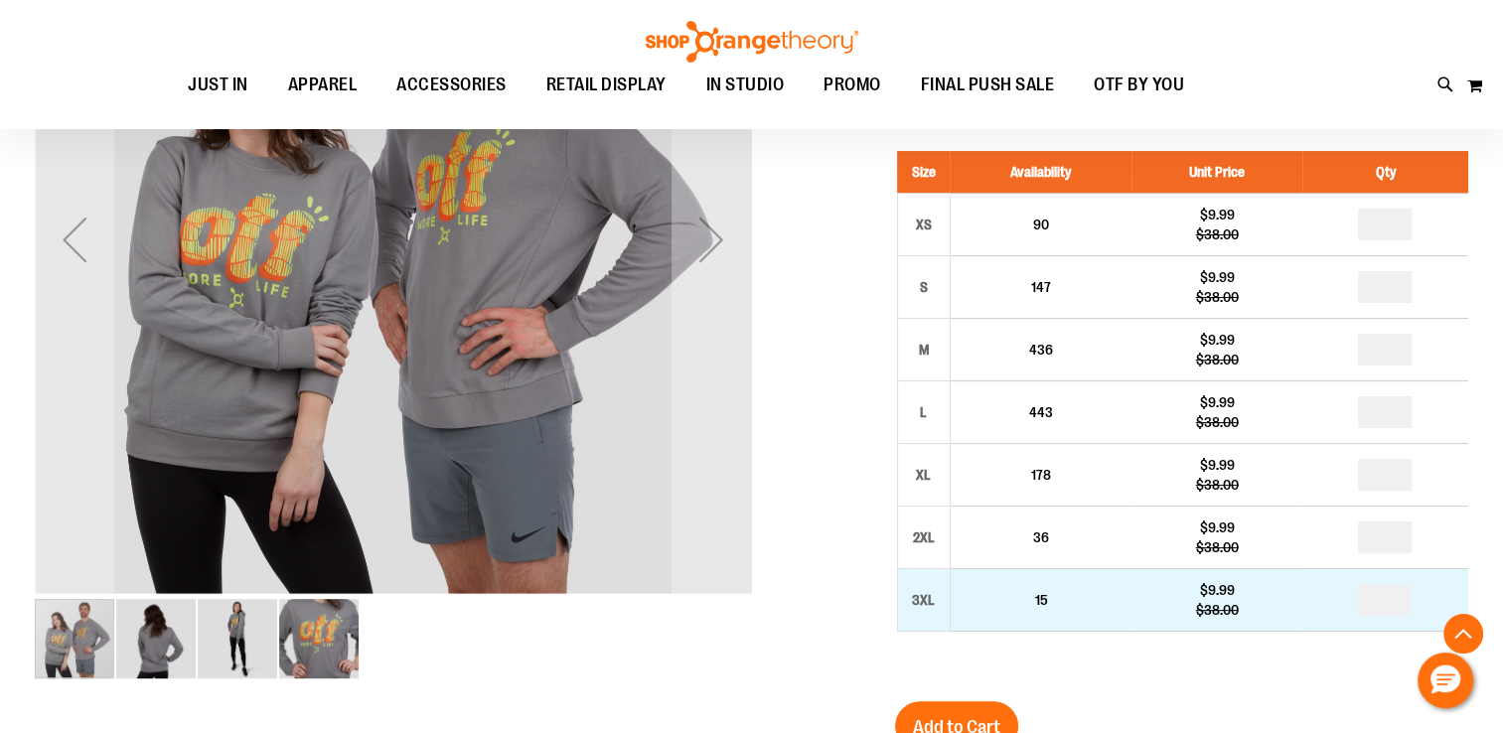
drag, startPoint x: 1388, startPoint y: 531, endPoint x: 1438, endPoint y: 618, distance: 99.7
click at [1438, 618] on td "*" at bounding box center [1385, 600] width 166 height 63
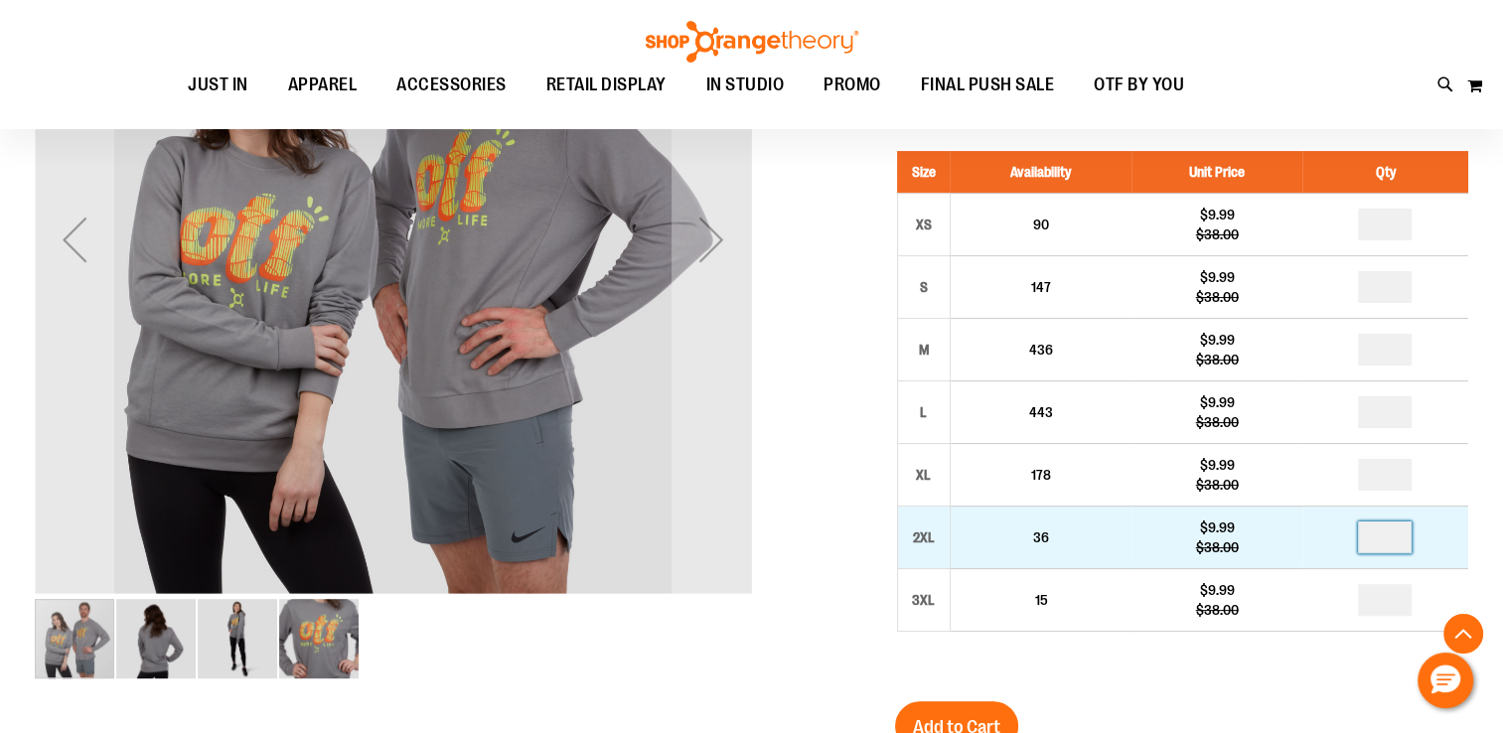
click at [1383, 536] on input "*" at bounding box center [1385, 537] width 54 height 32
type input "*"
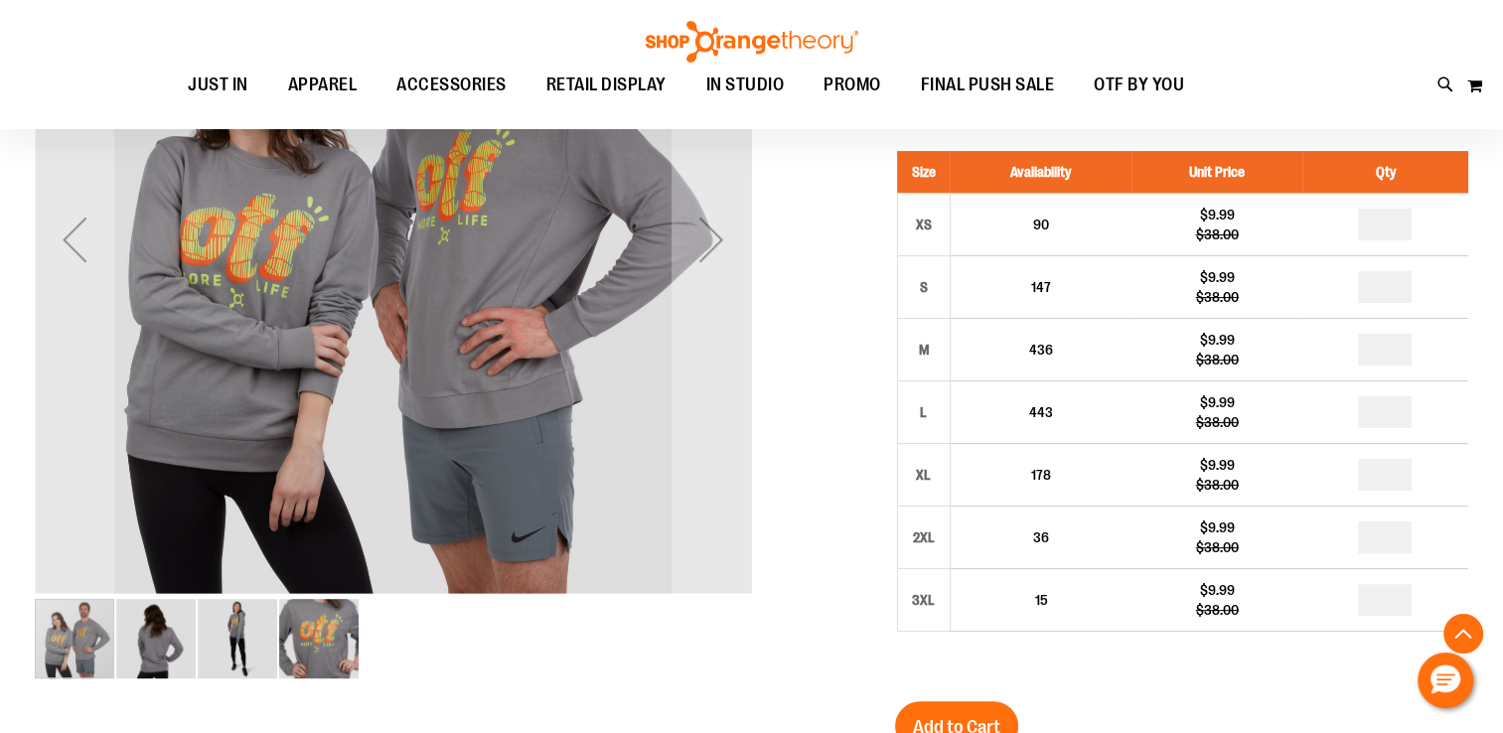
click at [1309, 75] on ul "JUST IN JUST IN Balanced Basics New for Women New for Men New Accessories New B…" at bounding box center [686, 86] width 1282 height 46
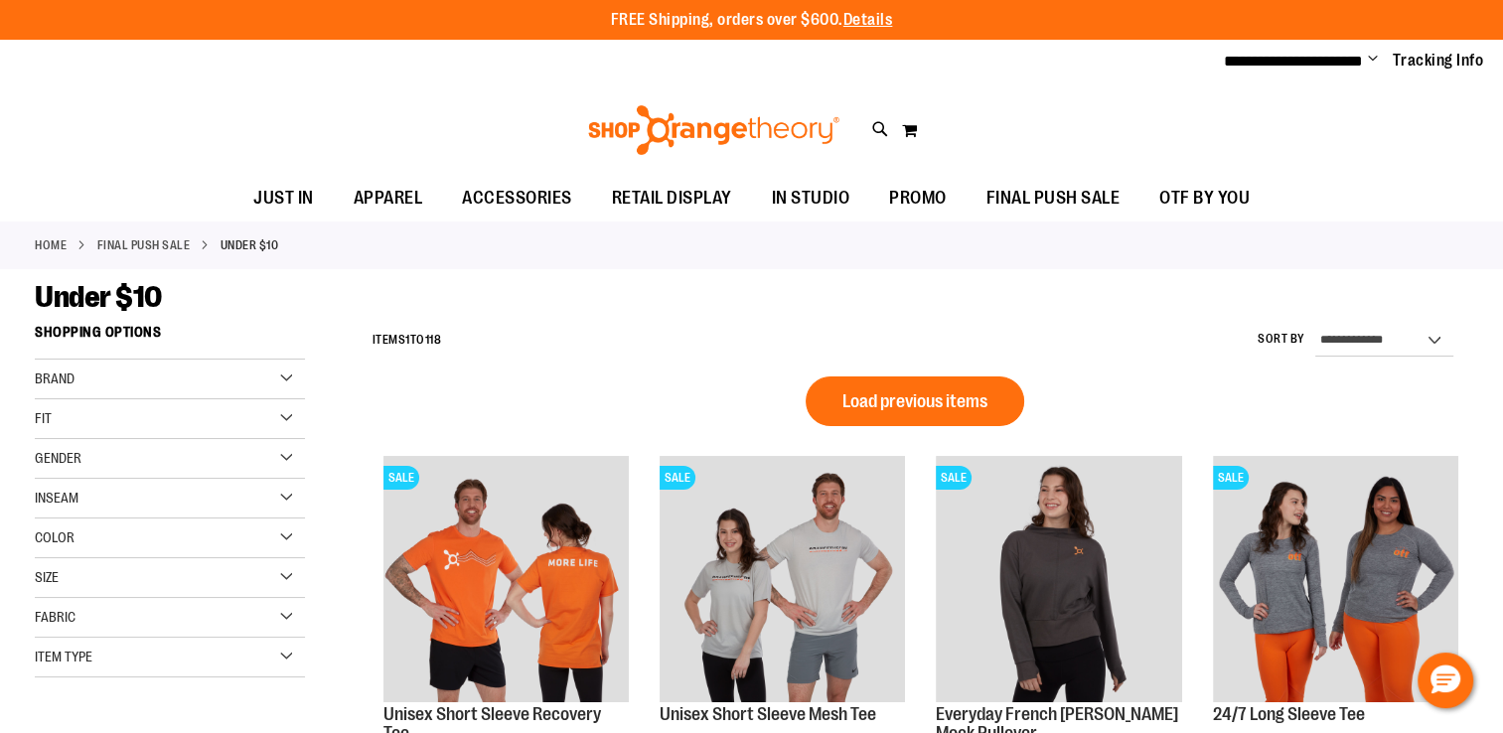
scroll to position [1472, 0]
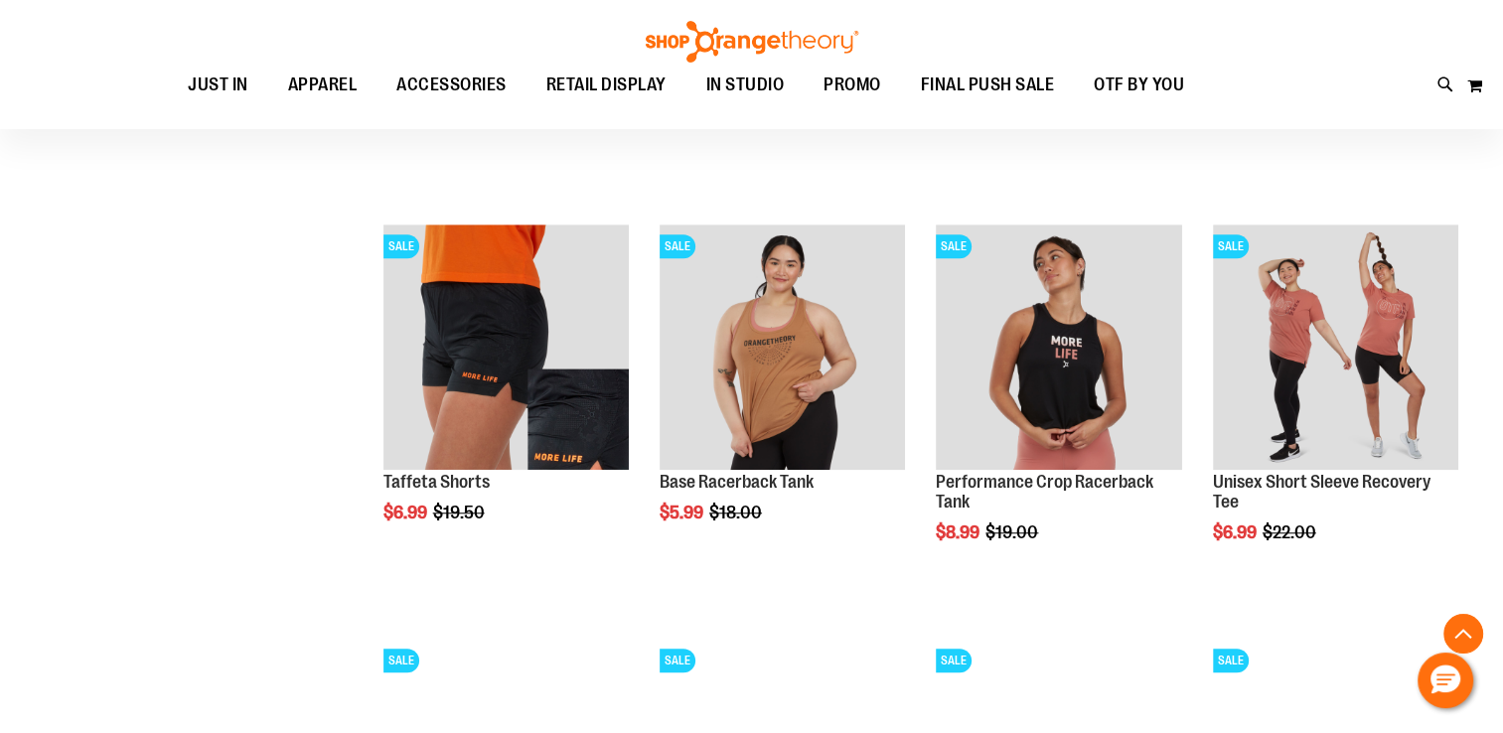
type input "**********"
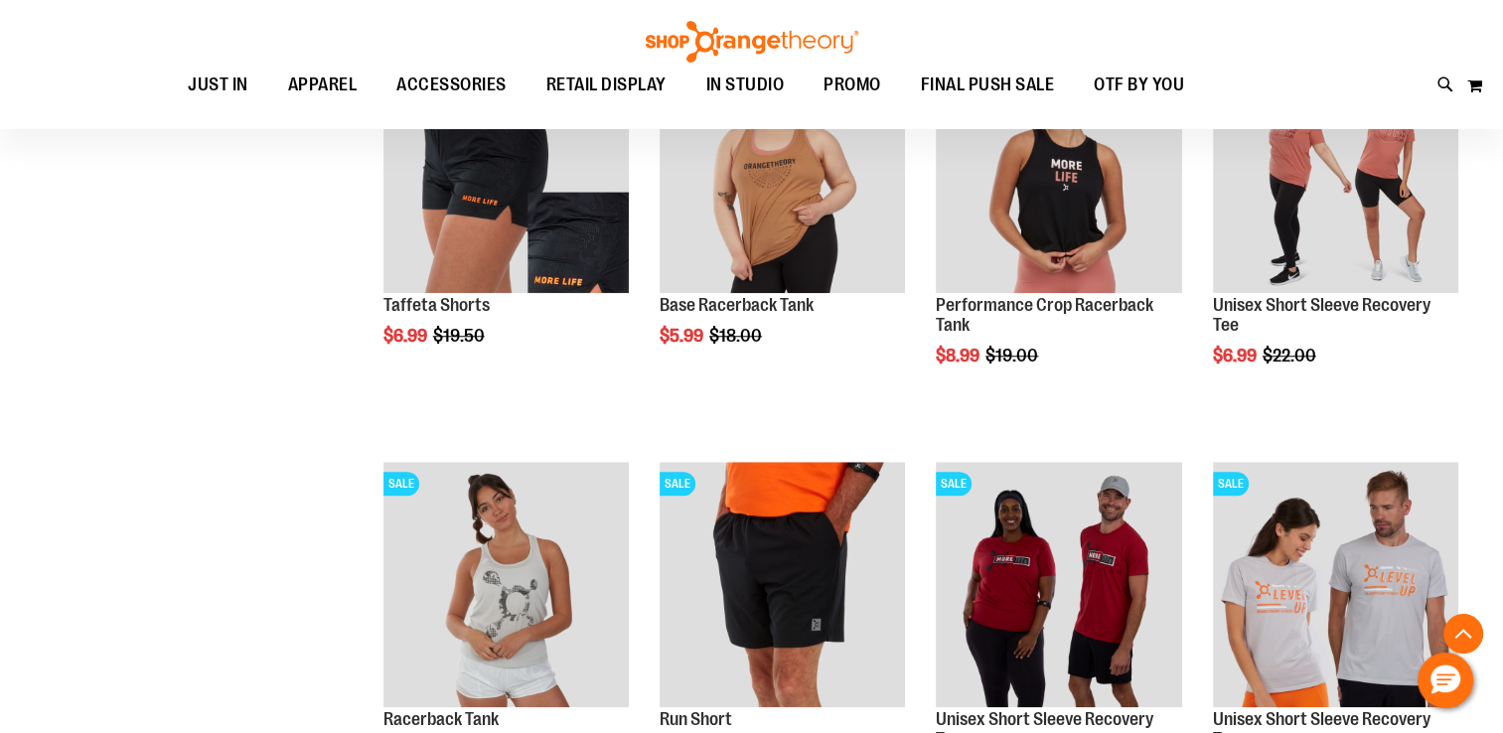
scroll to position [1645, 0]
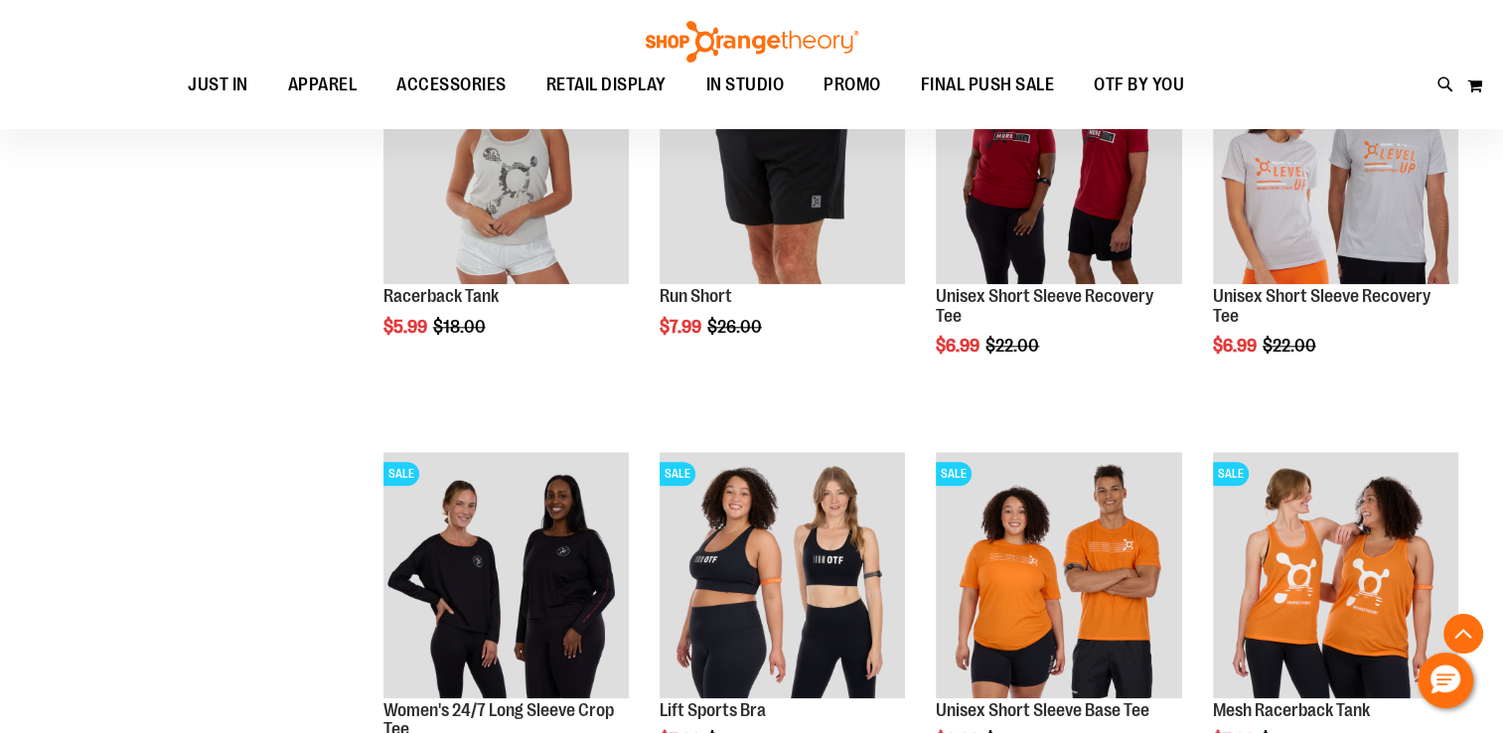
scroll to position [2080, 0]
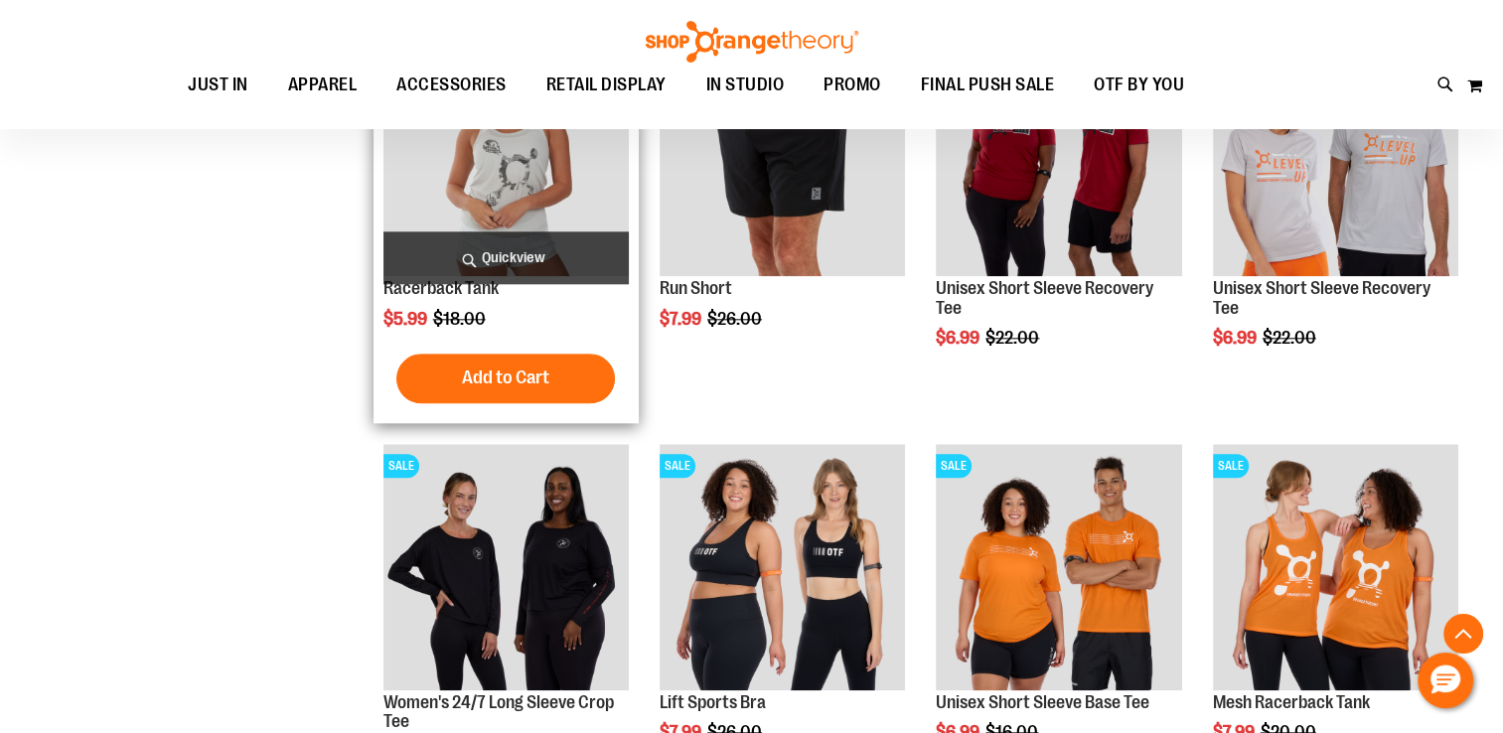
click at [536, 182] on img "product" at bounding box center [505, 153] width 245 height 245
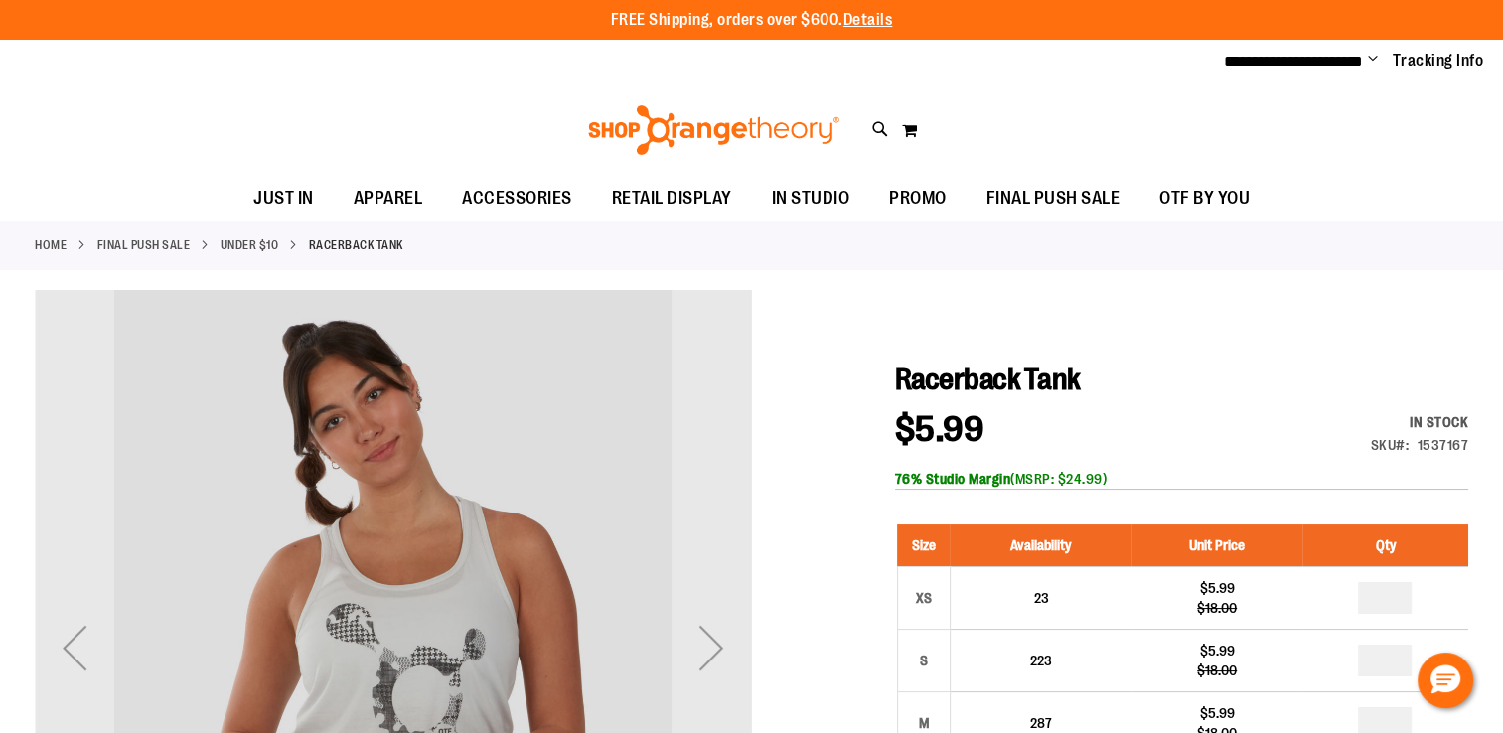
type input "**********"
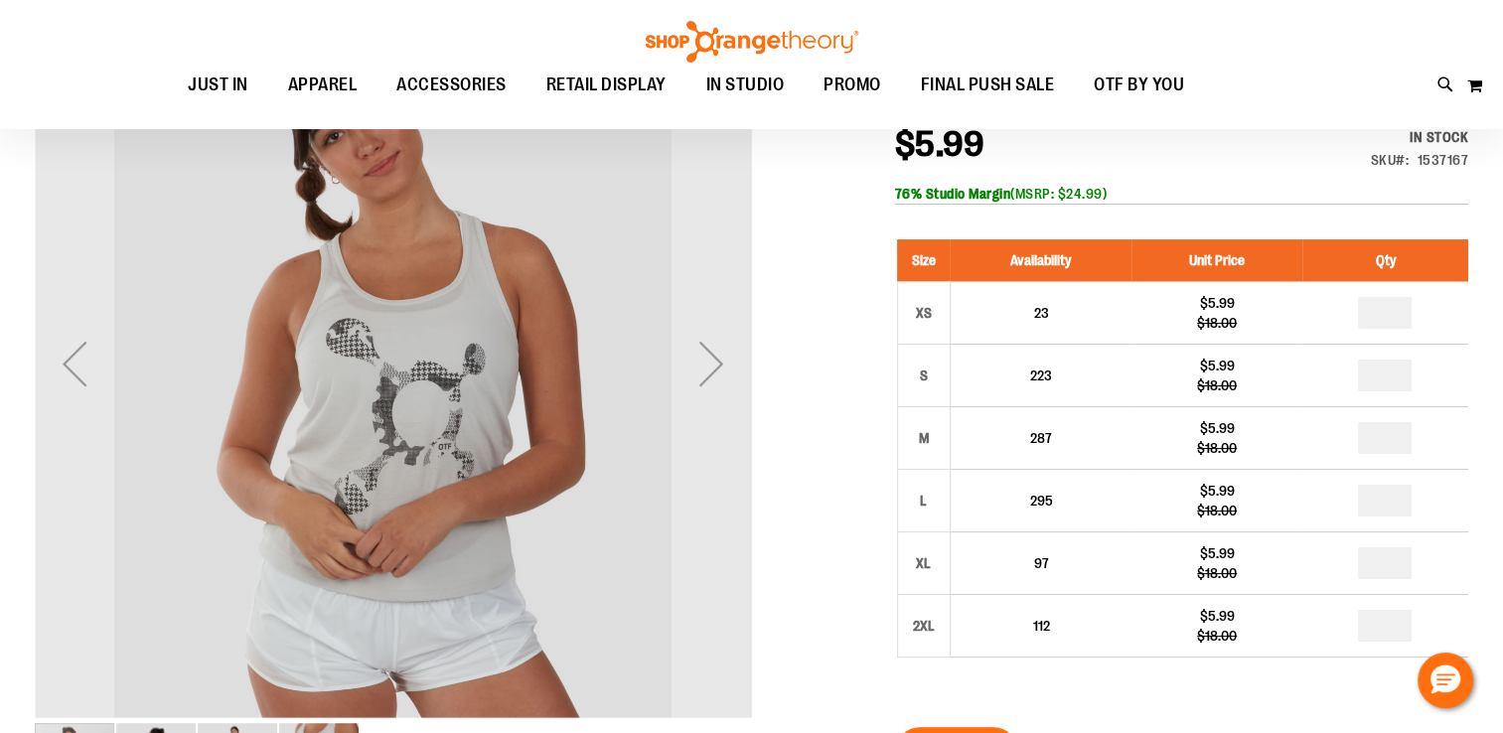
scroll to position [298, 0]
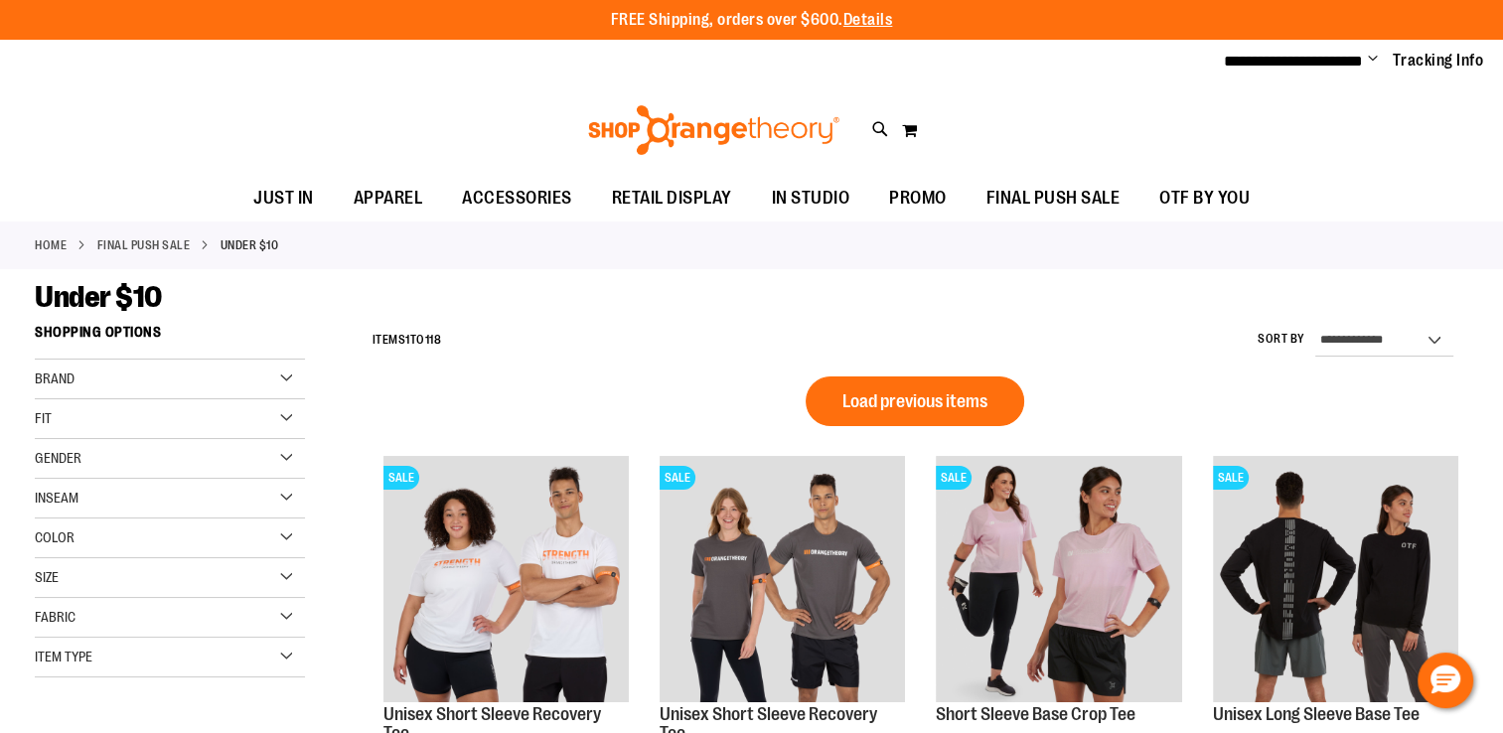
scroll to position [1307, 0]
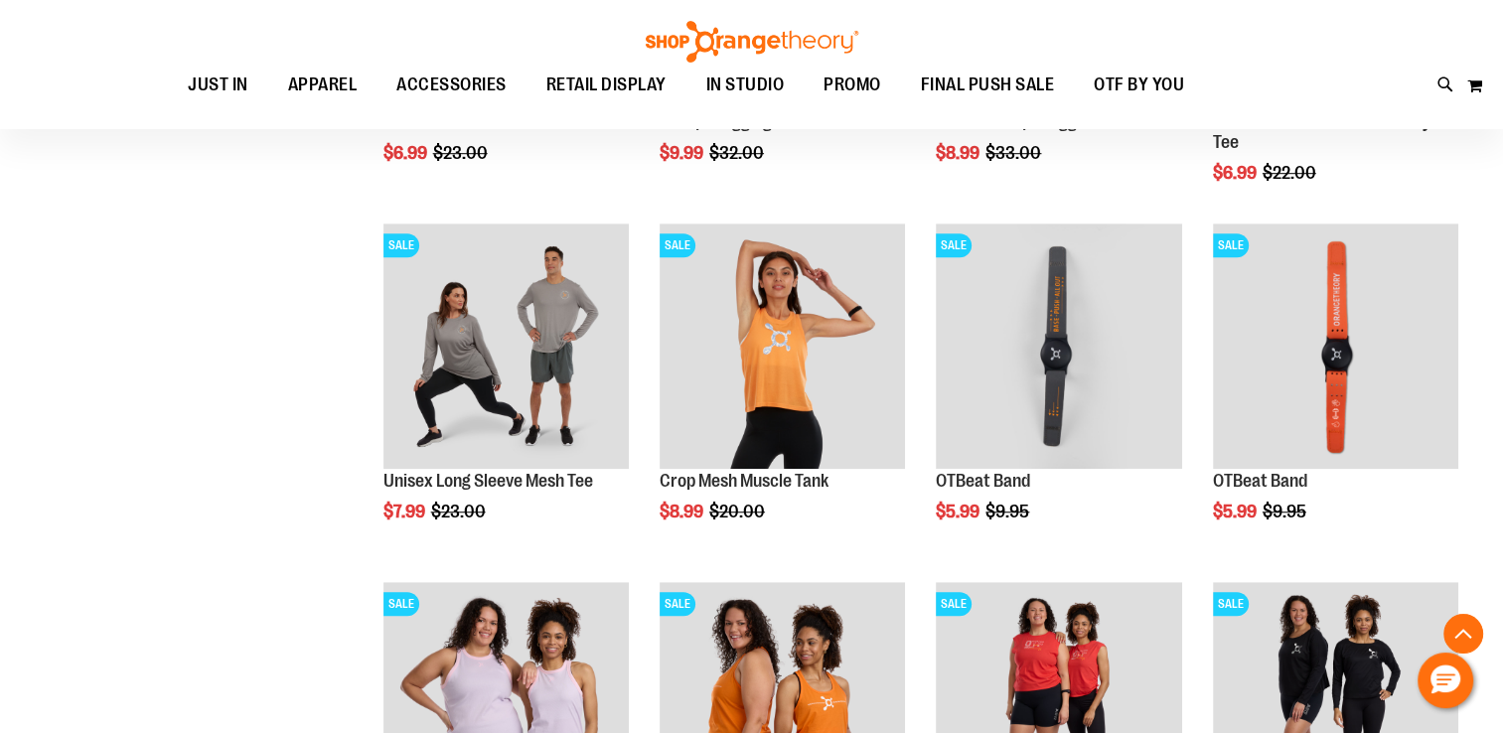
type input "**********"
drag, startPoint x: 1510, startPoint y: 365, endPoint x: 1042, endPoint y: 5, distance: 590.6
click at [1042, 5] on div "Toggle Nav Search Popular Suggestions Advanced Search" at bounding box center [751, 64] width 1503 height 129
drag, startPoint x: 1042, startPoint y: 5, endPoint x: 937, endPoint y: 11, distance: 105.4
click at [937, 11] on div "Toggle Nav Search Popular Suggestions Advanced Search" at bounding box center [751, 64] width 1503 height 129
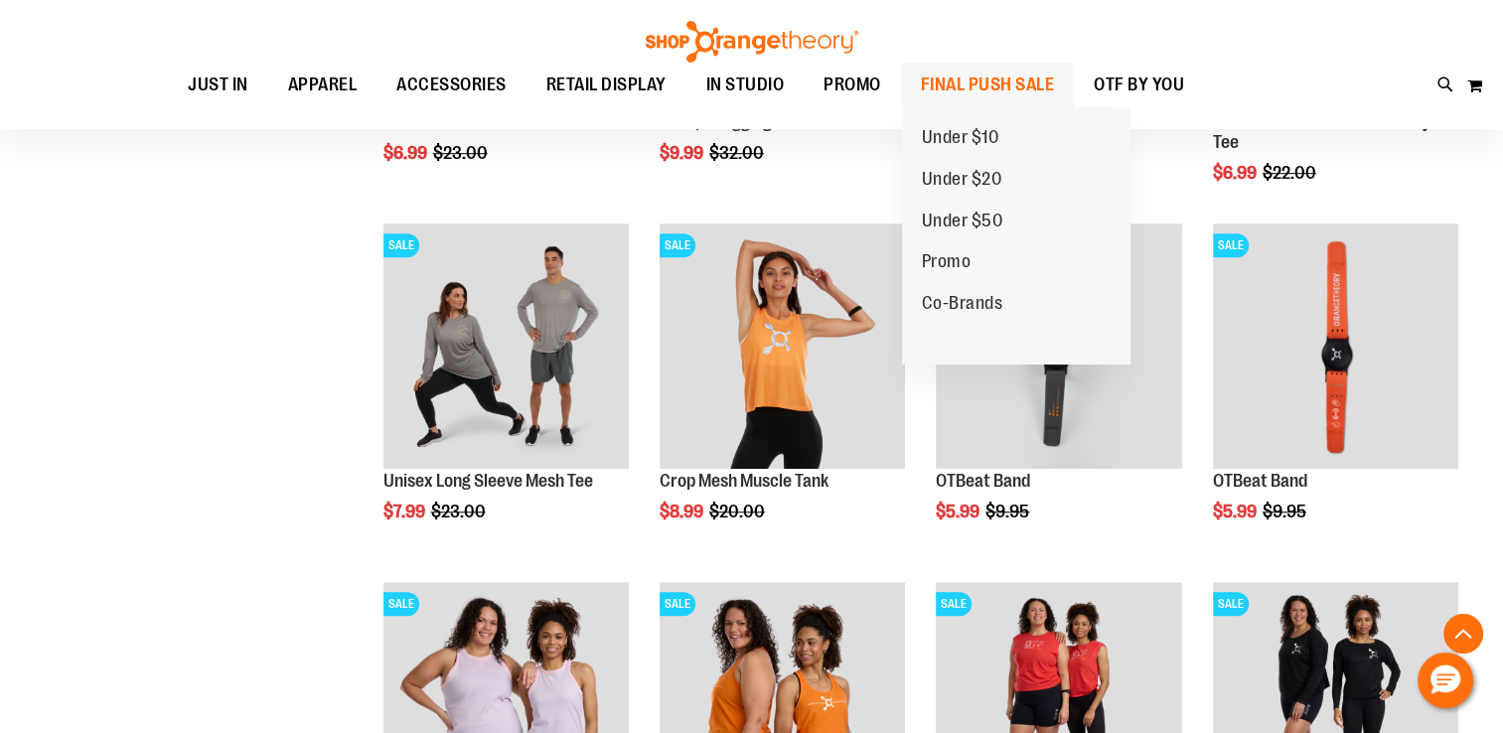
click at [993, 72] on span "FINAL PUSH SALE" at bounding box center [988, 85] width 134 height 45
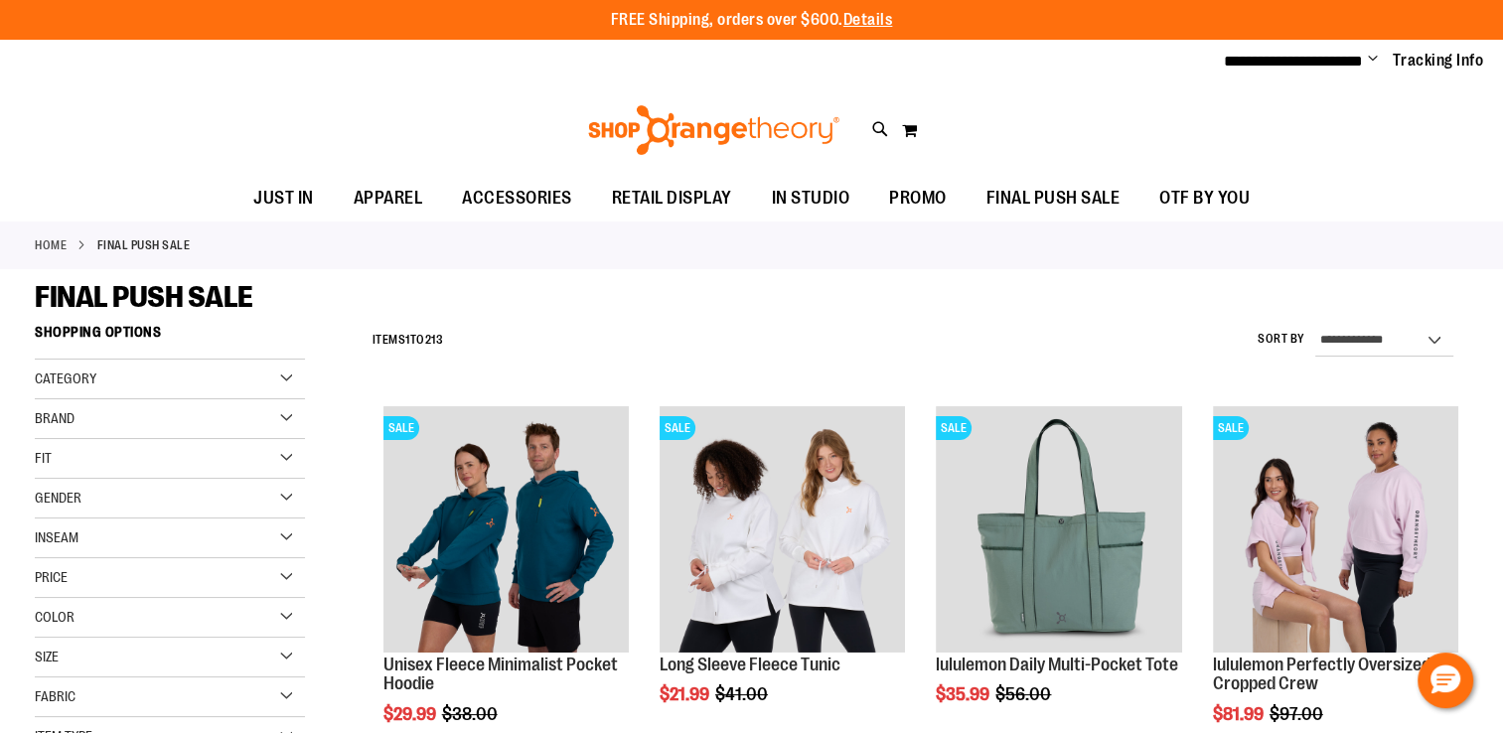
type input "**********"
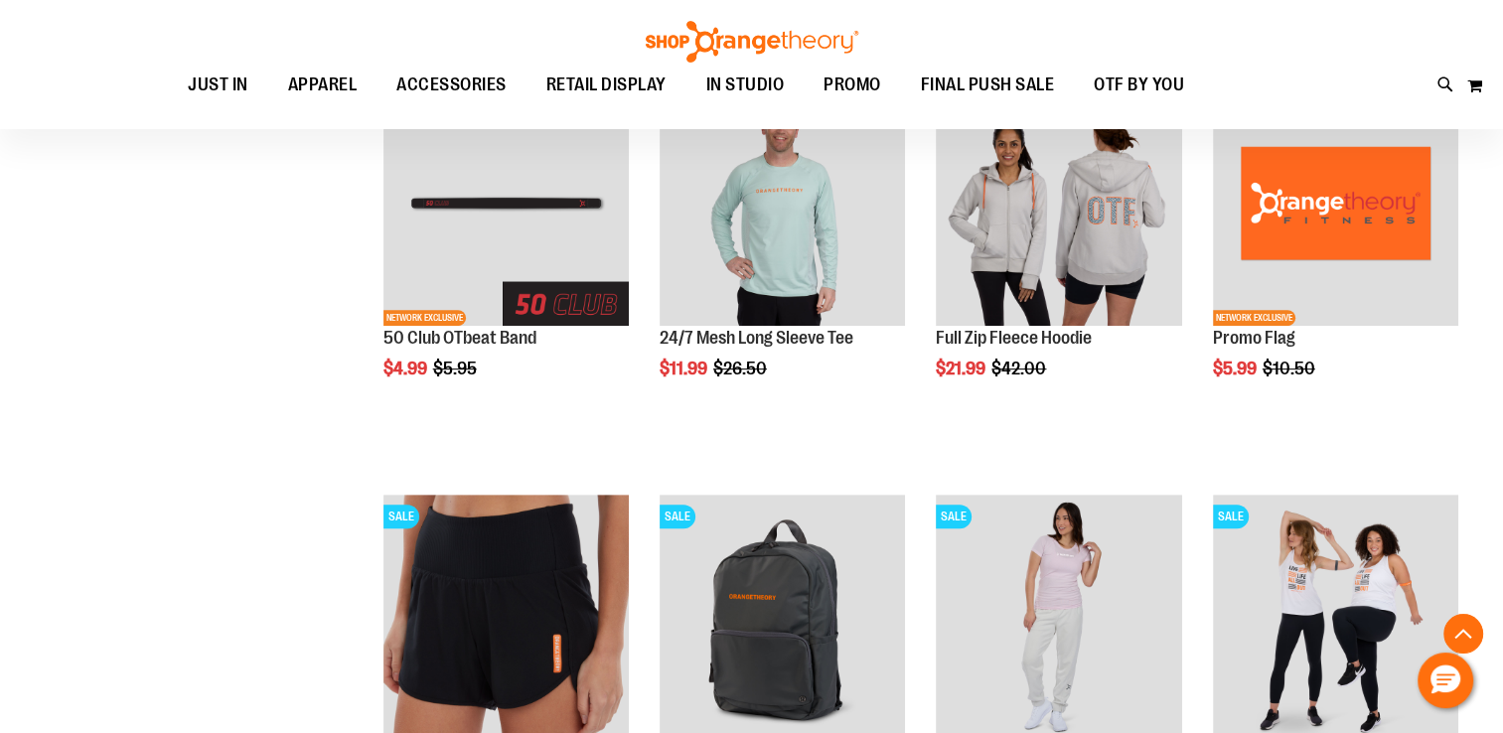
scroll to position [743, 0]
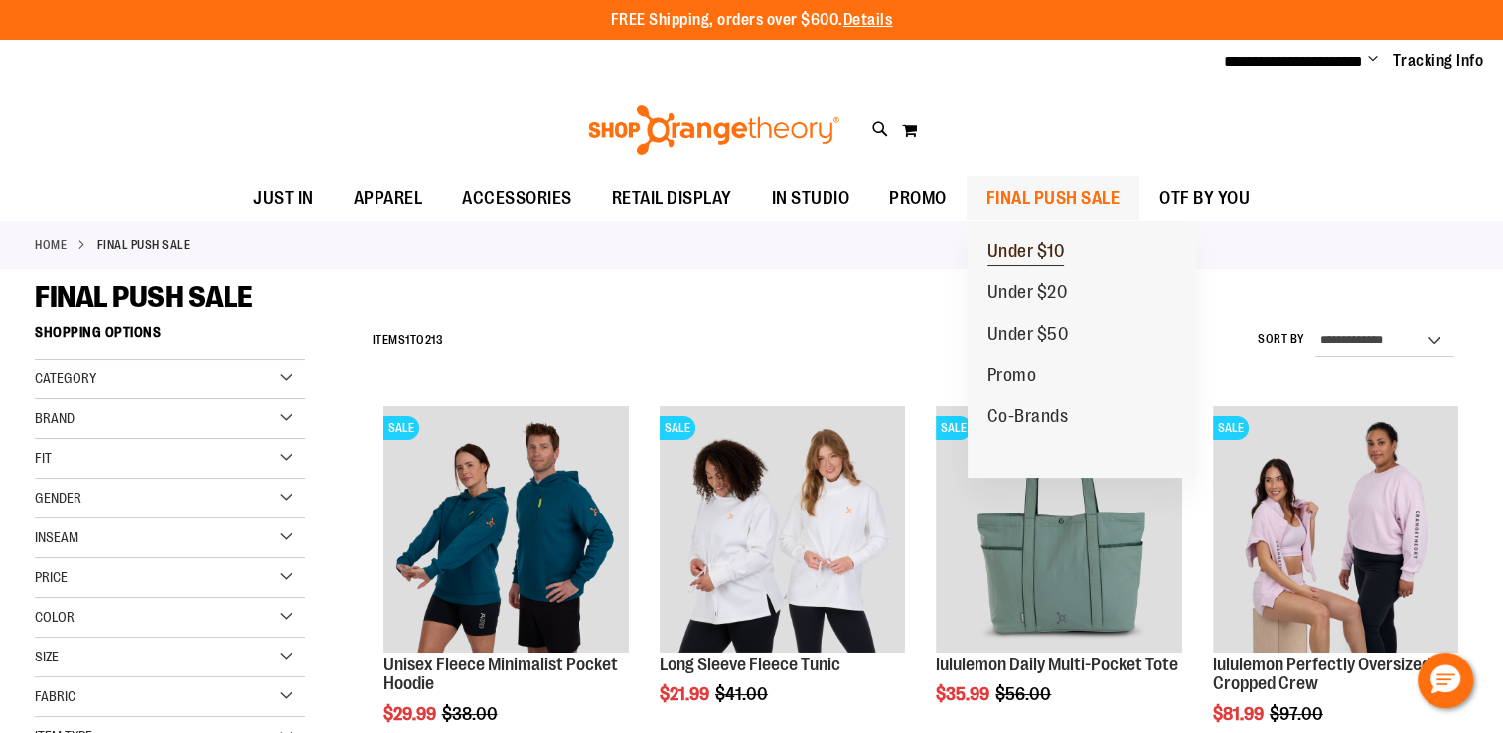
click at [1032, 249] on span "Under $10" at bounding box center [1025, 253] width 77 height 25
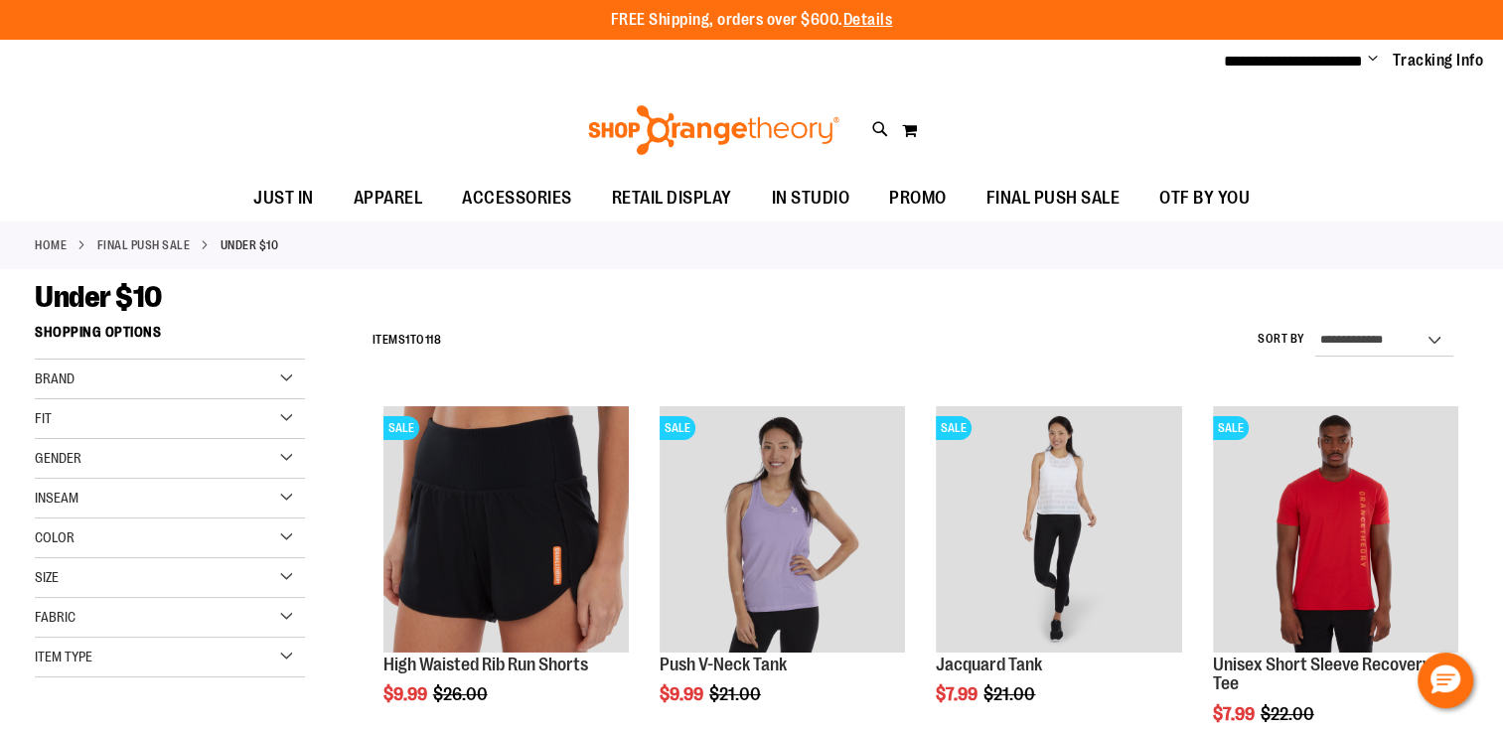
type input "**********"
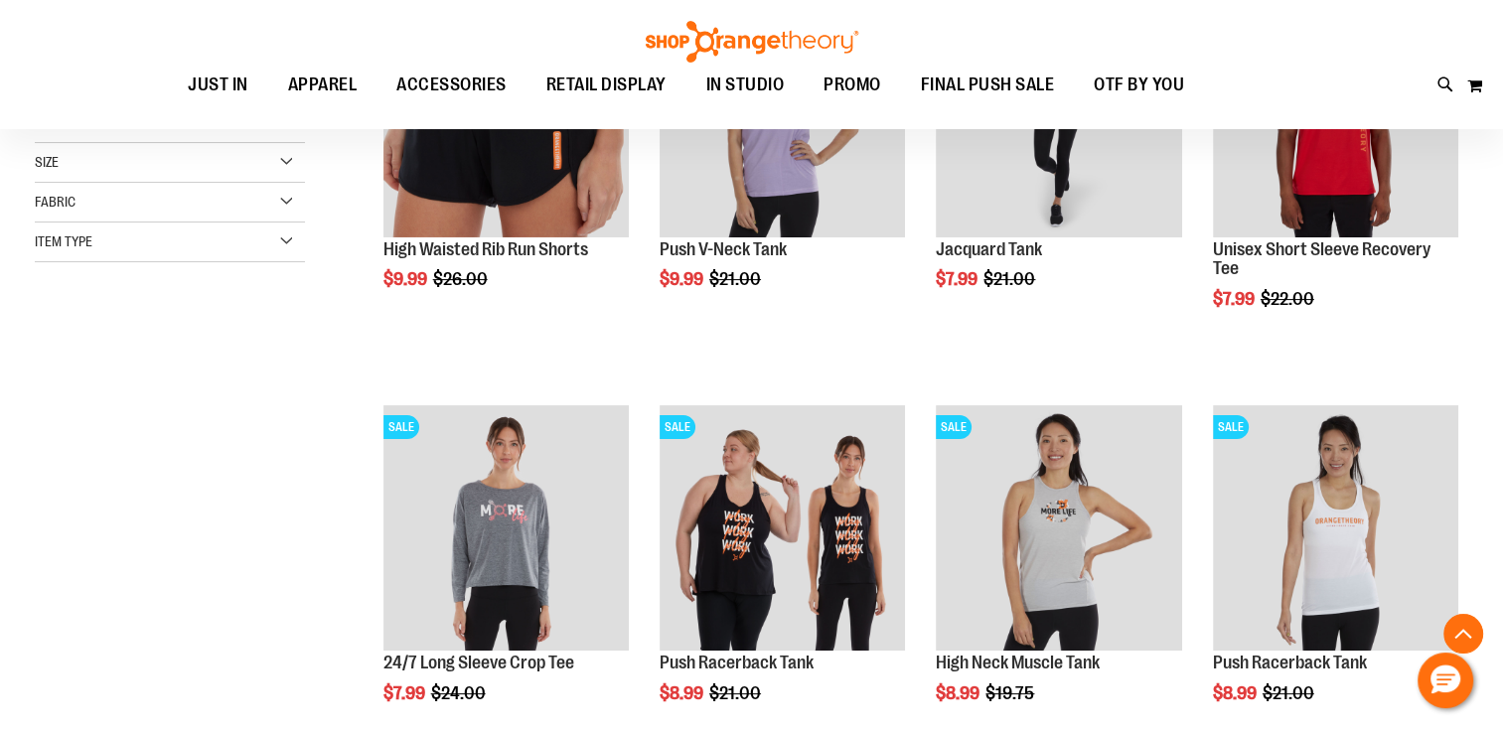
scroll to position [479, 0]
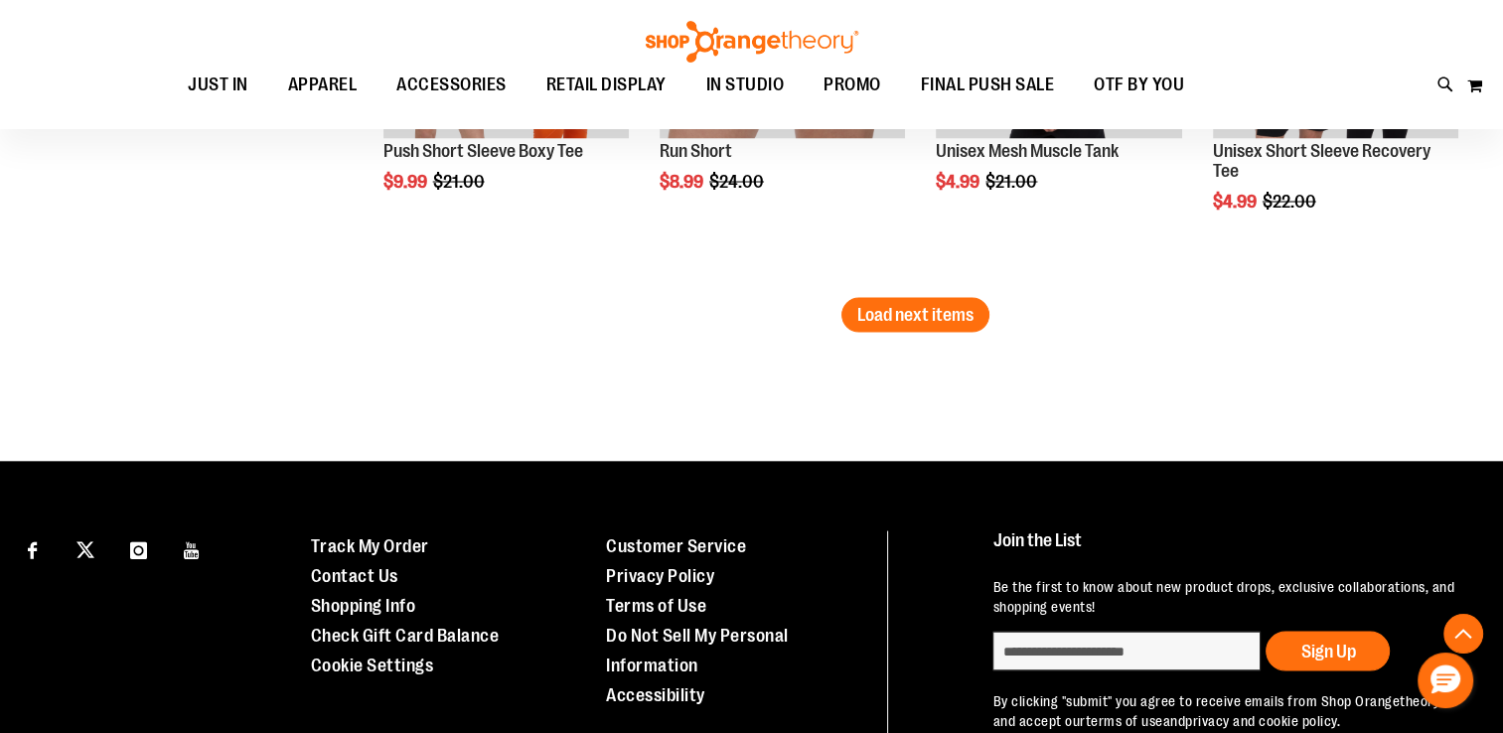
scroll to position [3829, 0]
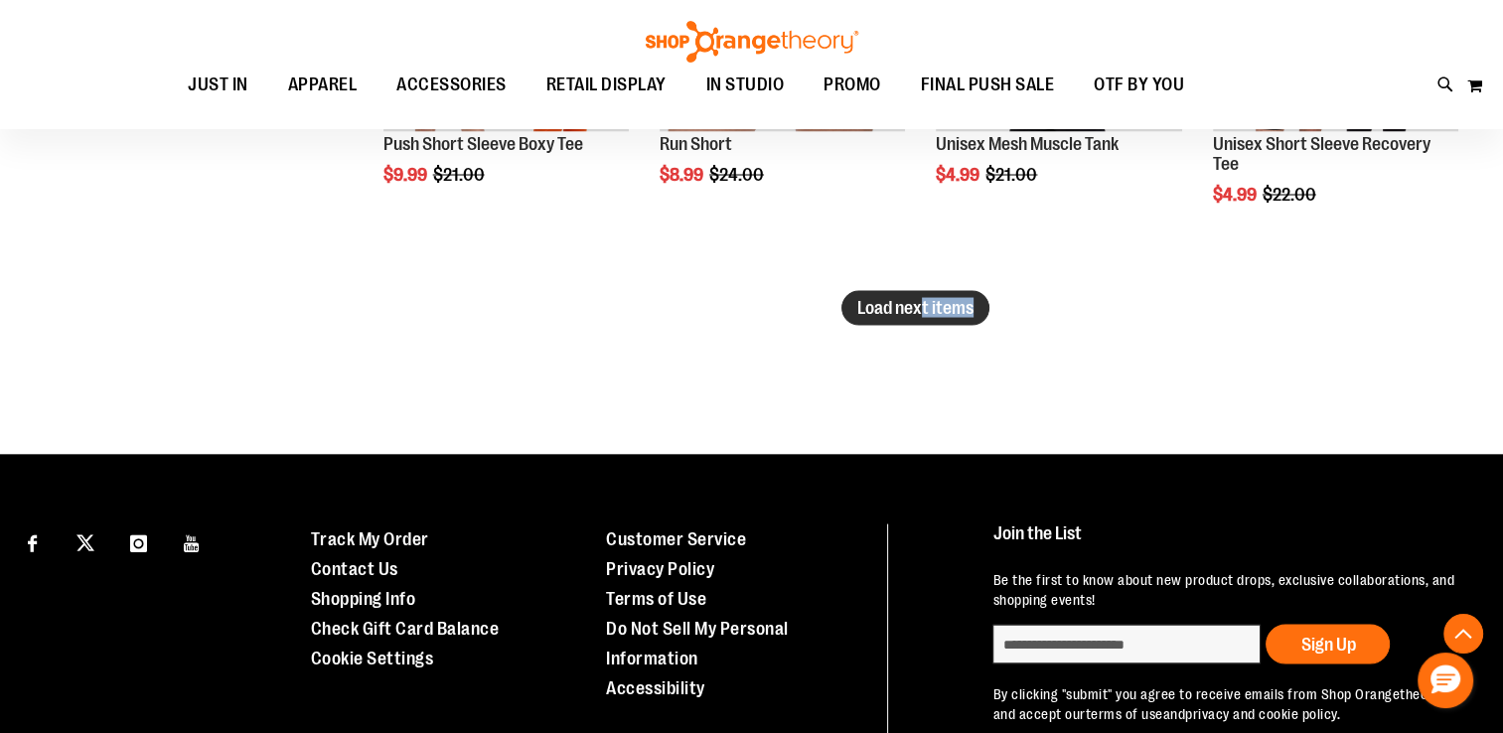
drag, startPoint x: 1102, startPoint y: 446, endPoint x: 924, endPoint y: 305, distance: 227.7
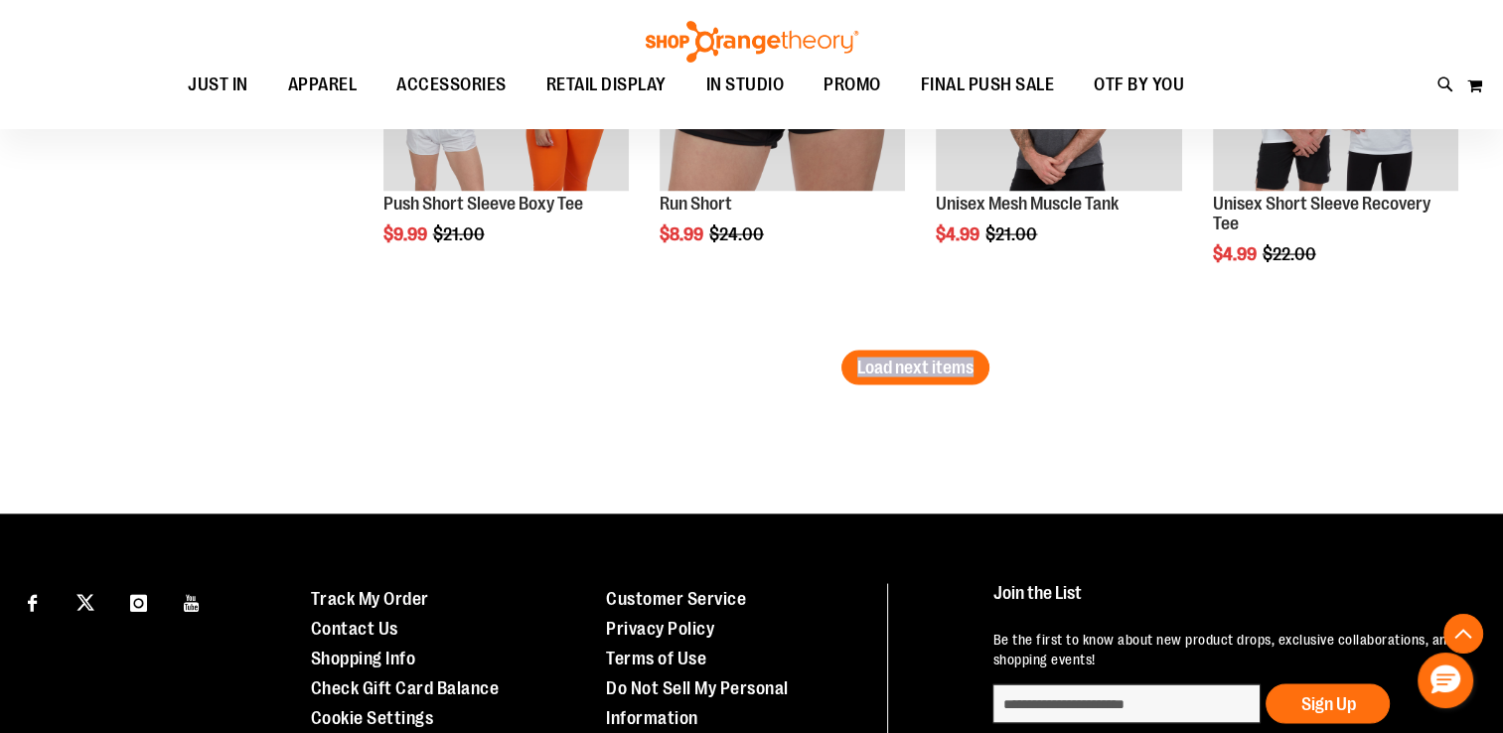
scroll to position [3941, 0]
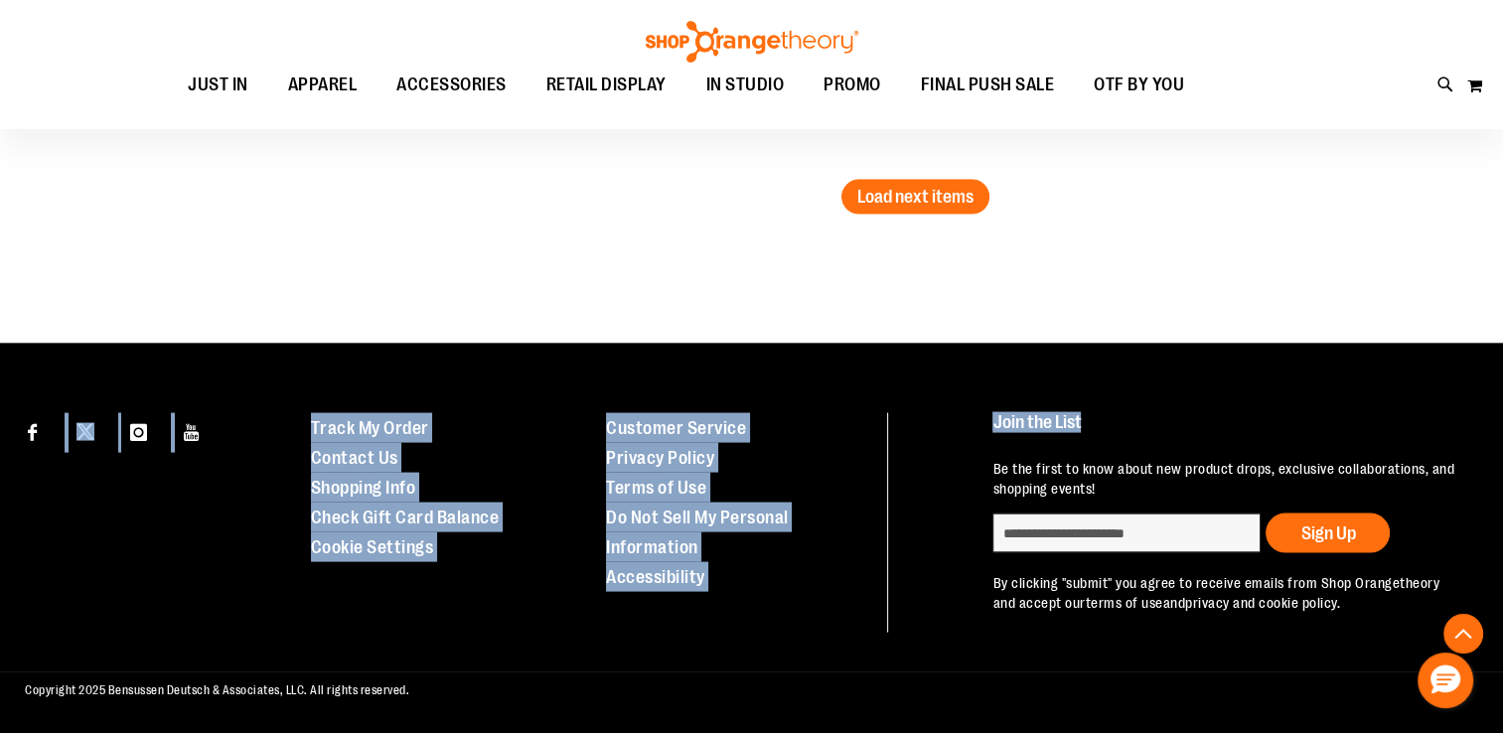
drag, startPoint x: 1348, startPoint y: 210, endPoint x: 1493, endPoint y: 427, distance: 261.4
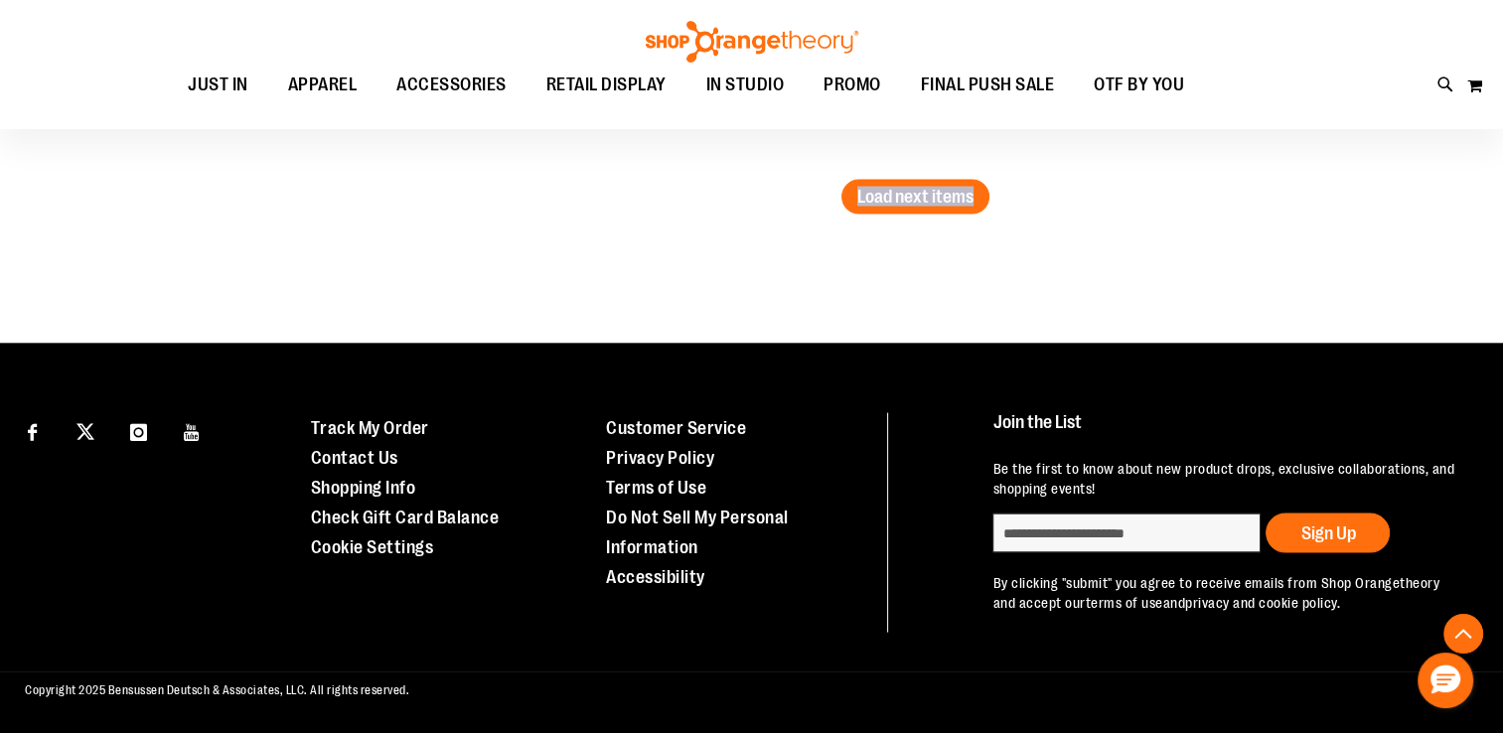
drag, startPoint x: 1035, startPoint y: 167, endPoint x: 1302, endPoint y: 240, distance: 277.1
drag, startPoint x: 1317, startPoint y: 19, endPoint x: 1179, endPoint y: 122, distance: 172.4
click at [1179, 122] on div "Toggle Nav Search Popular Suggestions Advanced Search" at bounding box center [751, 64] width 1503 height 129
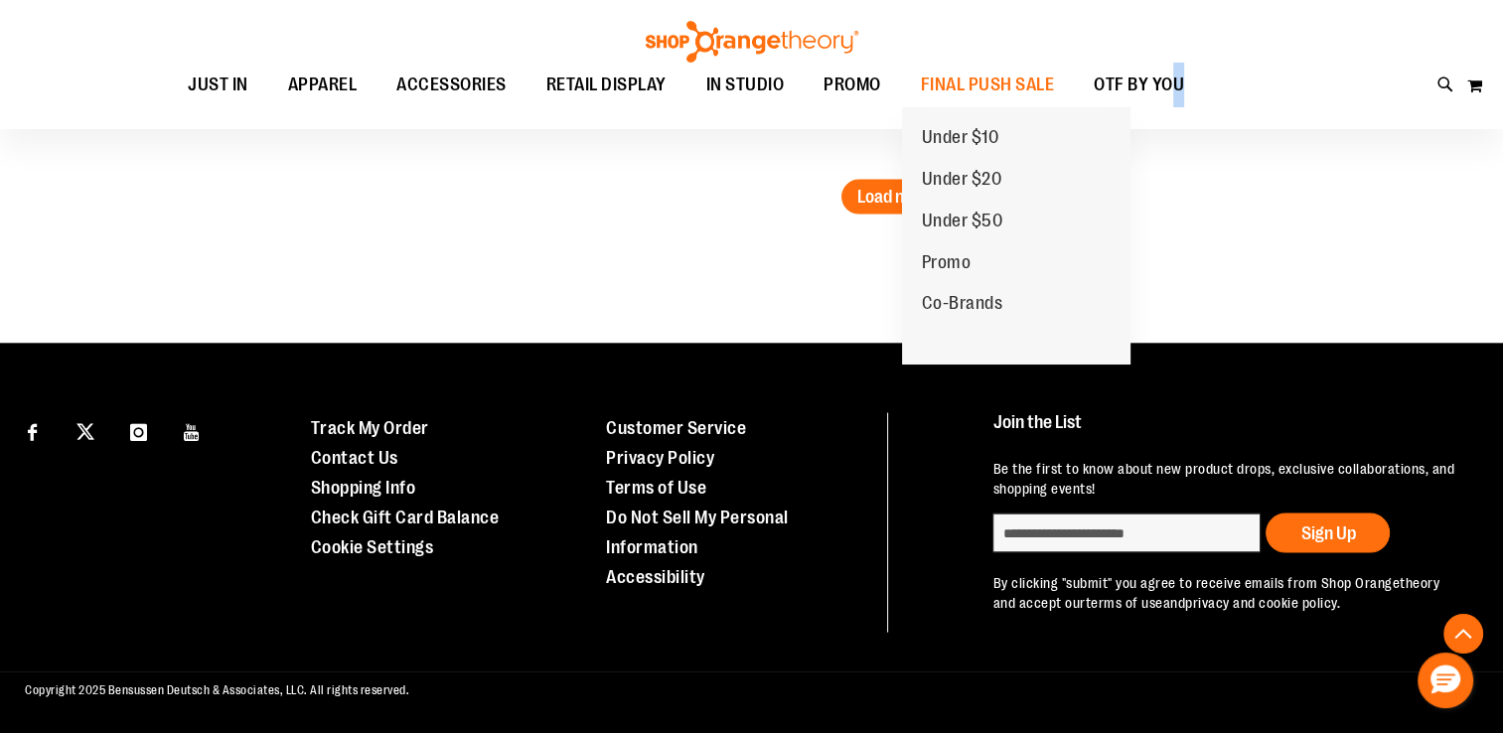
drag, startPoint x: 982, startPoint y: 89, endPoint x: 938, endPoint y: 134, distance: 63.2
click at [938, 108] on li "FINAL PUSH SALE FINAL PUSH SALE Under $10 Under $20 Under $50 Promo Co-Brands" at bounding box center [988, 86] width 174 height 46
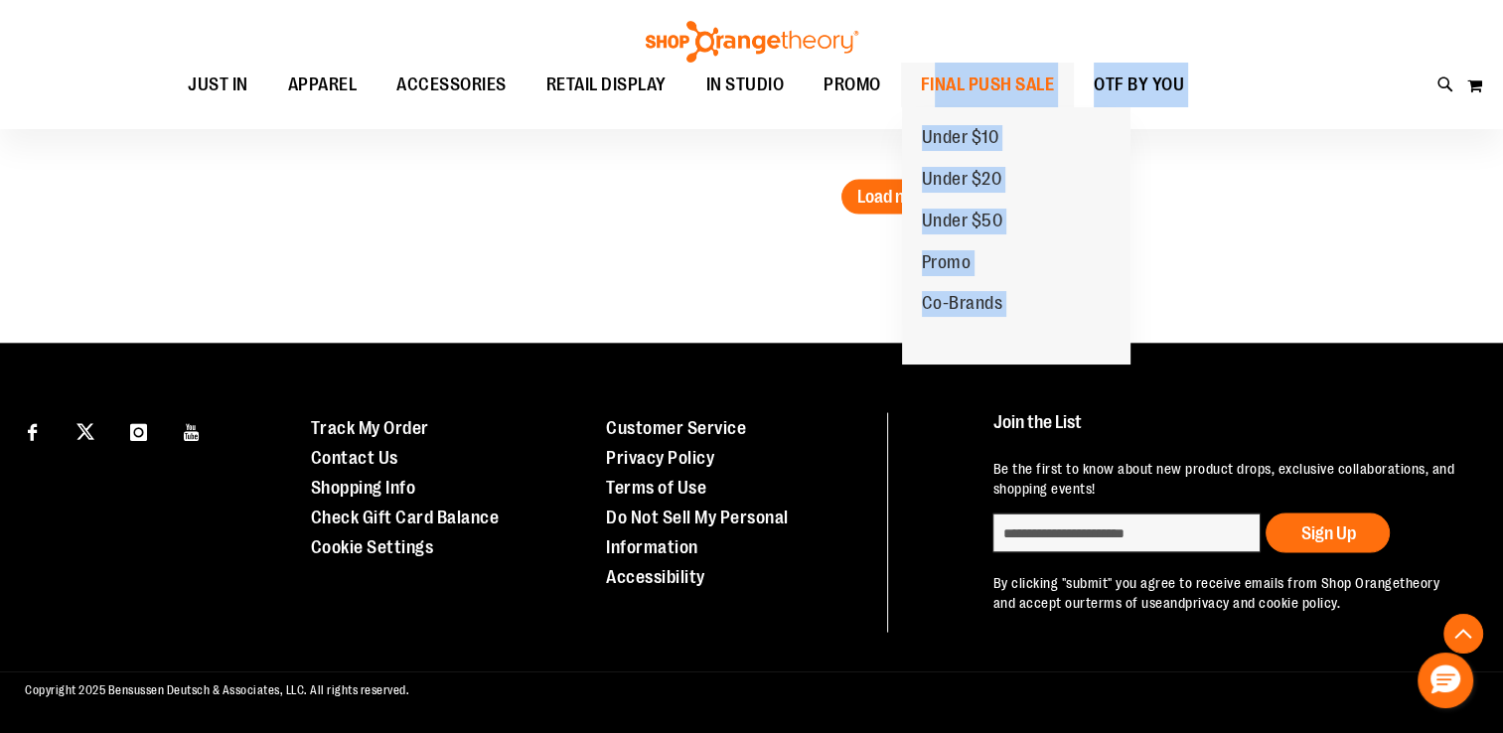
drag, startPoint x: 938, startPoint y: 134, endPoint x: 936, endPoint y: 84, distance: 49.7
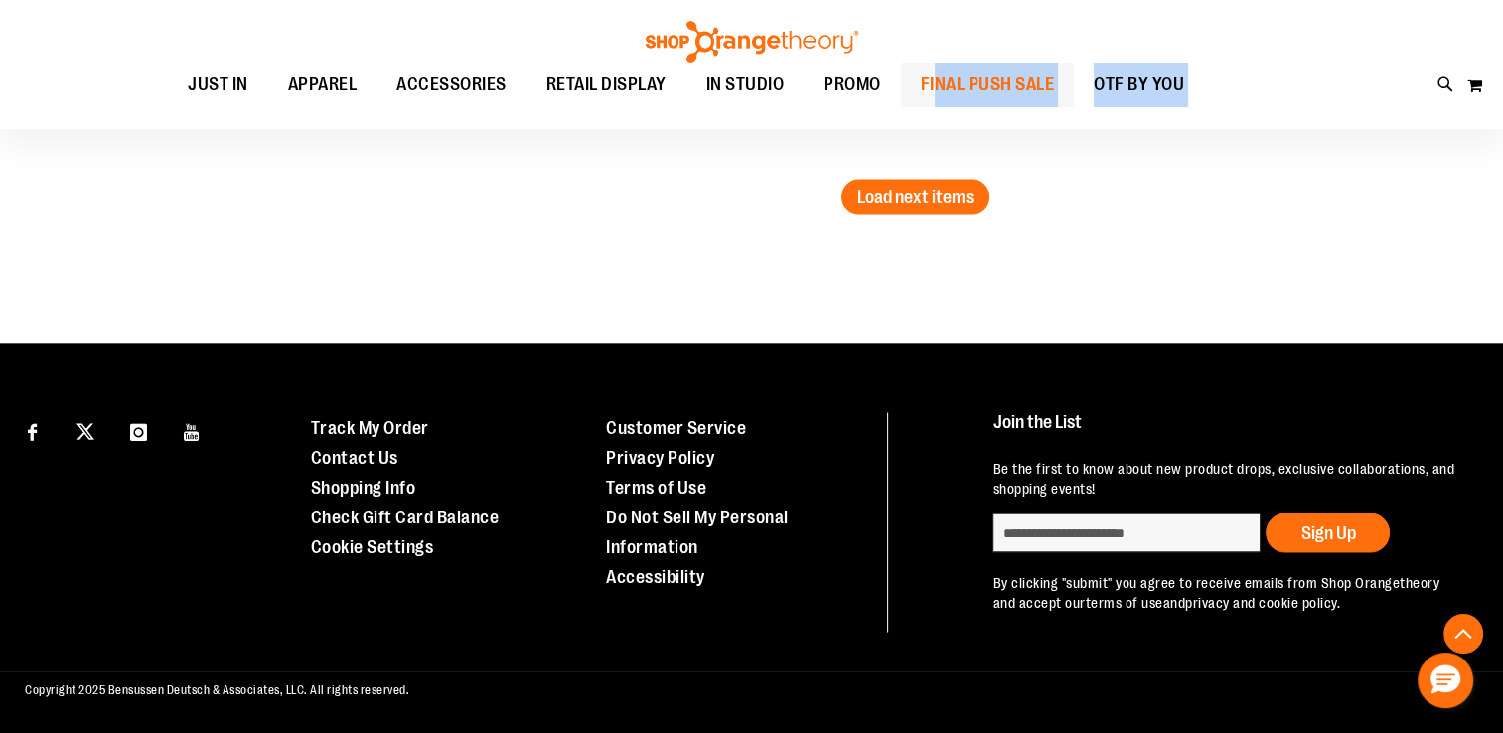
click at [936, 84] on span "FINAL PUSH SALE" at bounding box center [988, 85] width 134 height 45
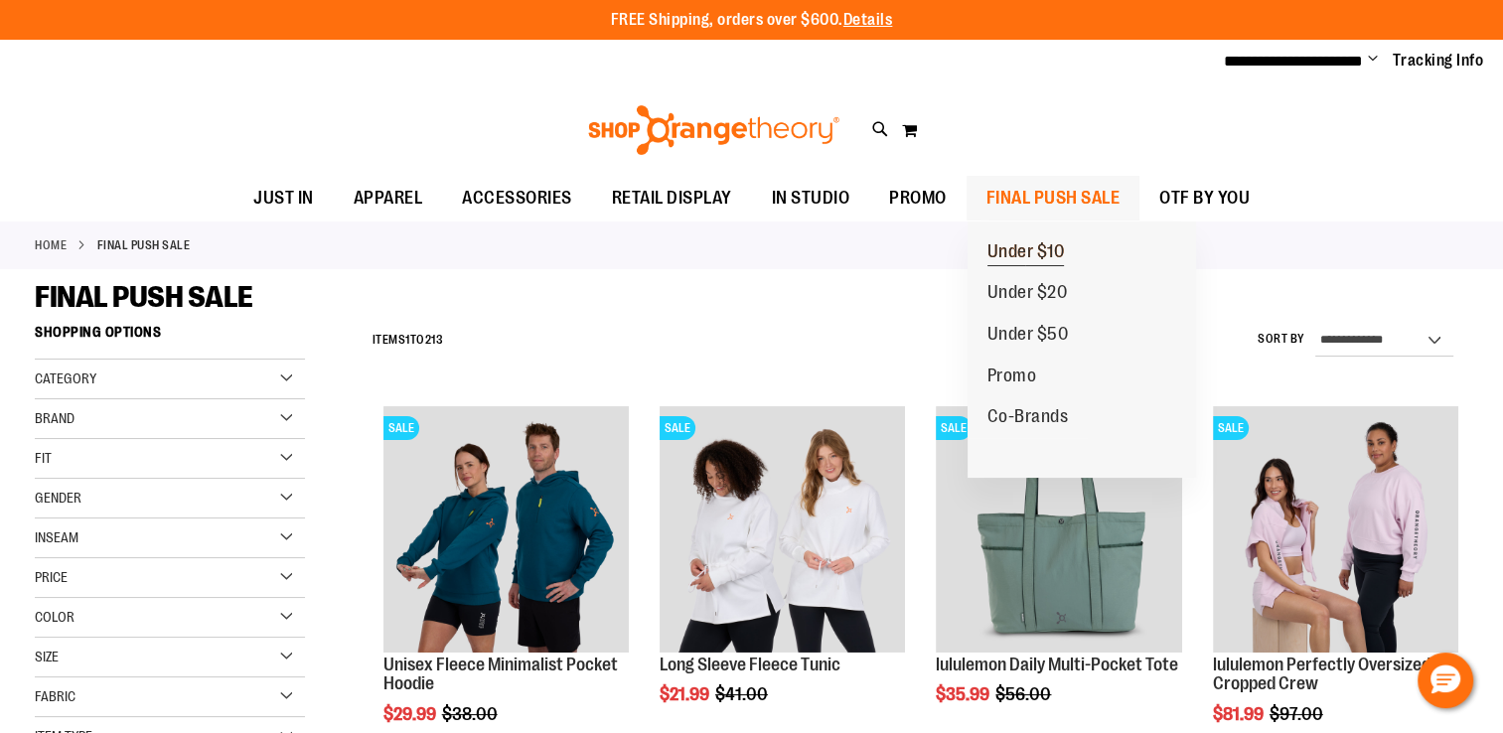
type input "**********"
click at [999, 248] on span "Under $10" at bounding box center [1025, 253] width 77 height 25
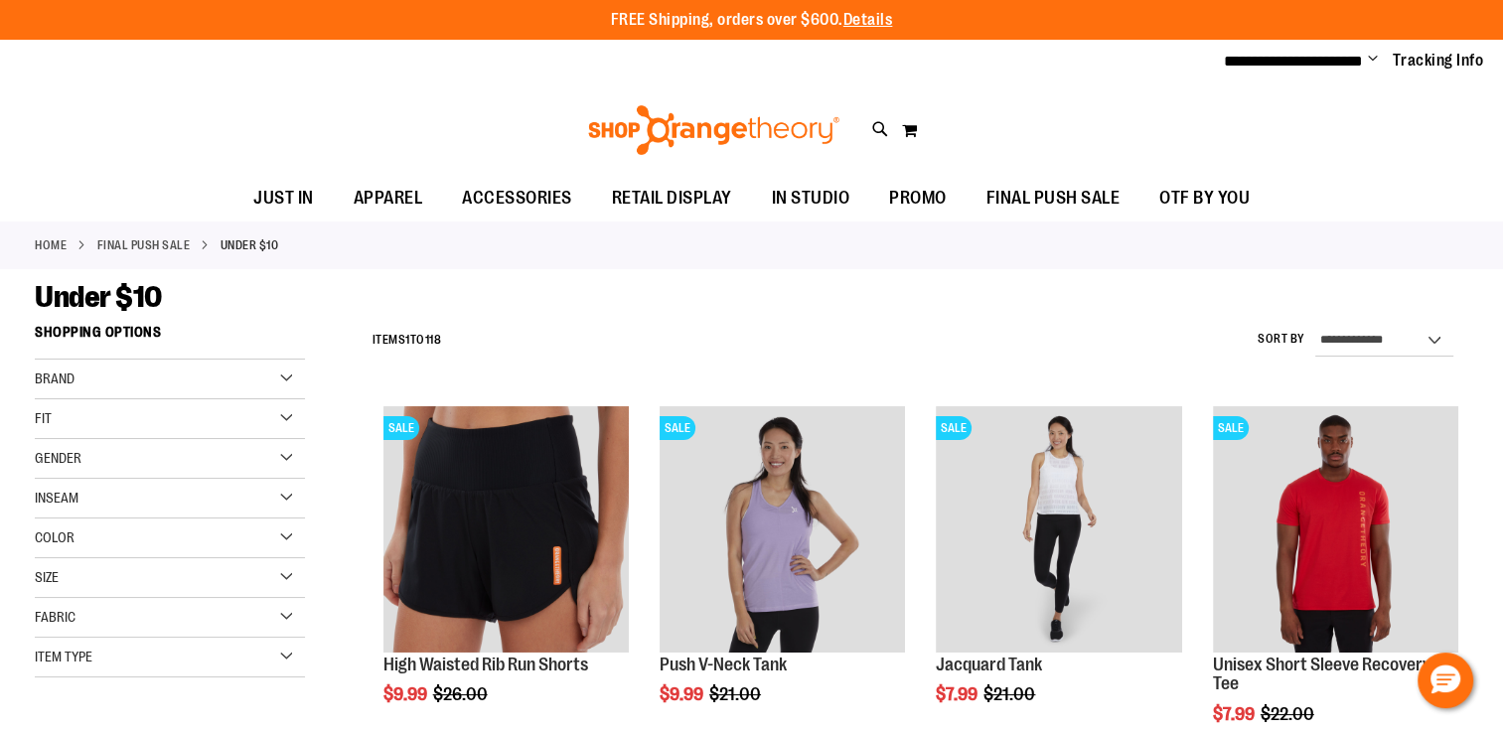
type input "**********"
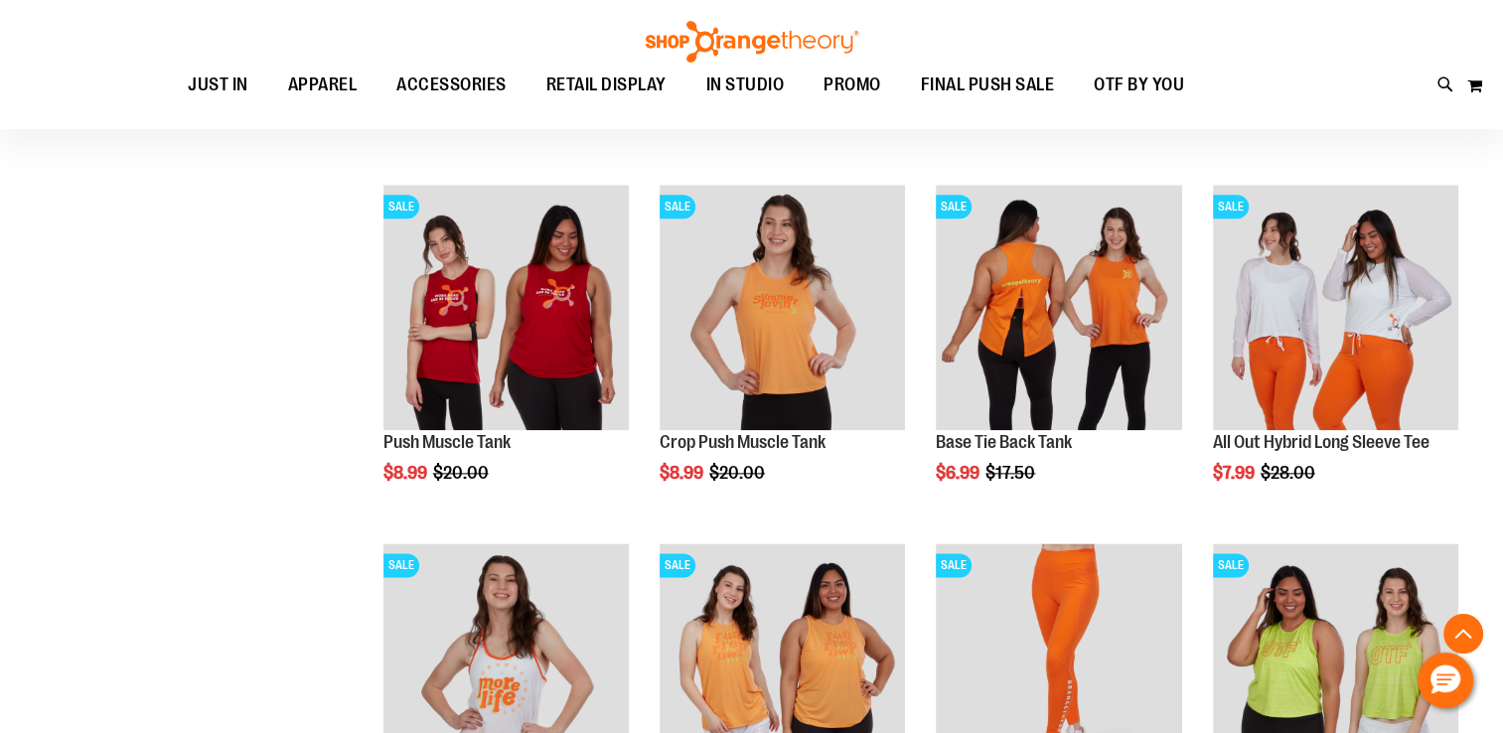
scroll to position [2396, 0]
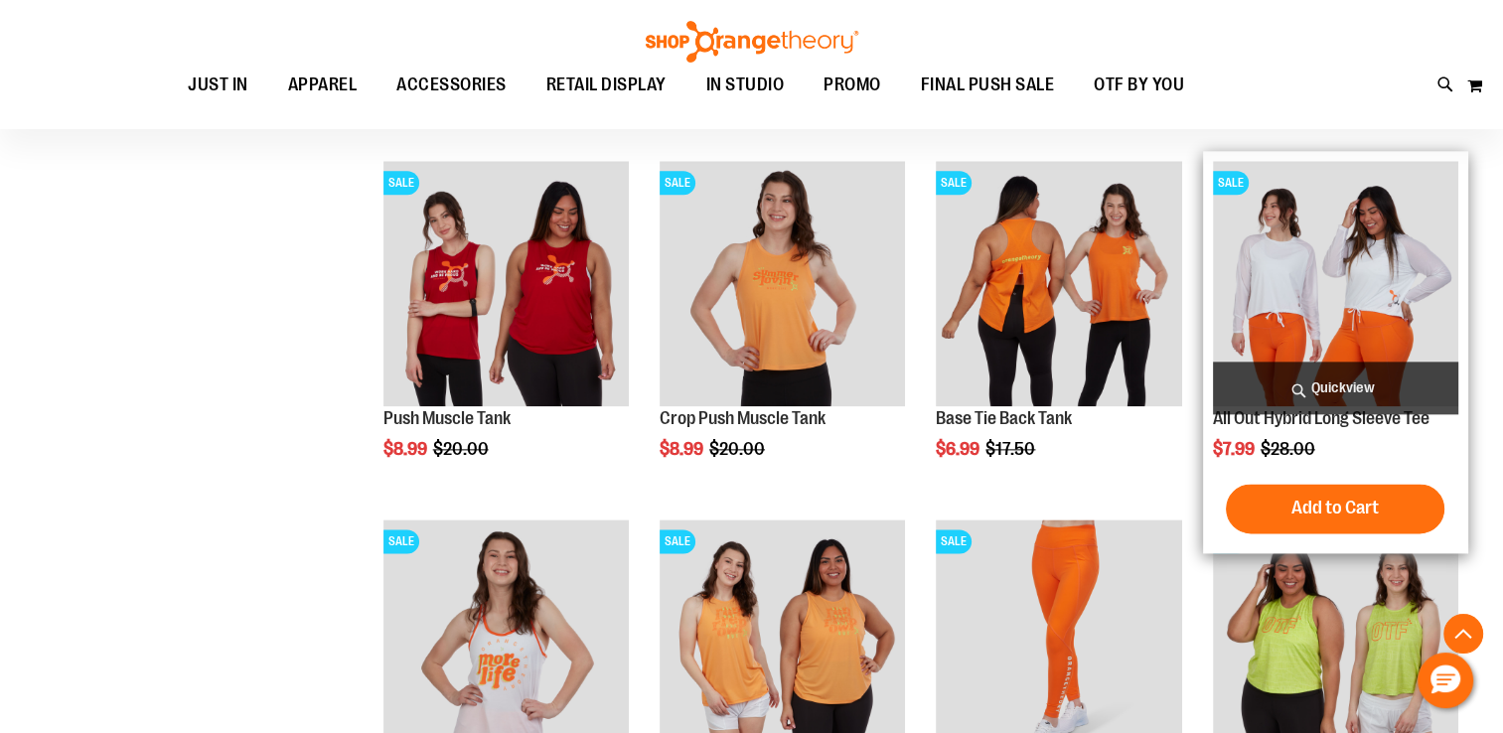
click at [1349, 308] on img "product" at bounding box center [1335, 283] width 245 height 245
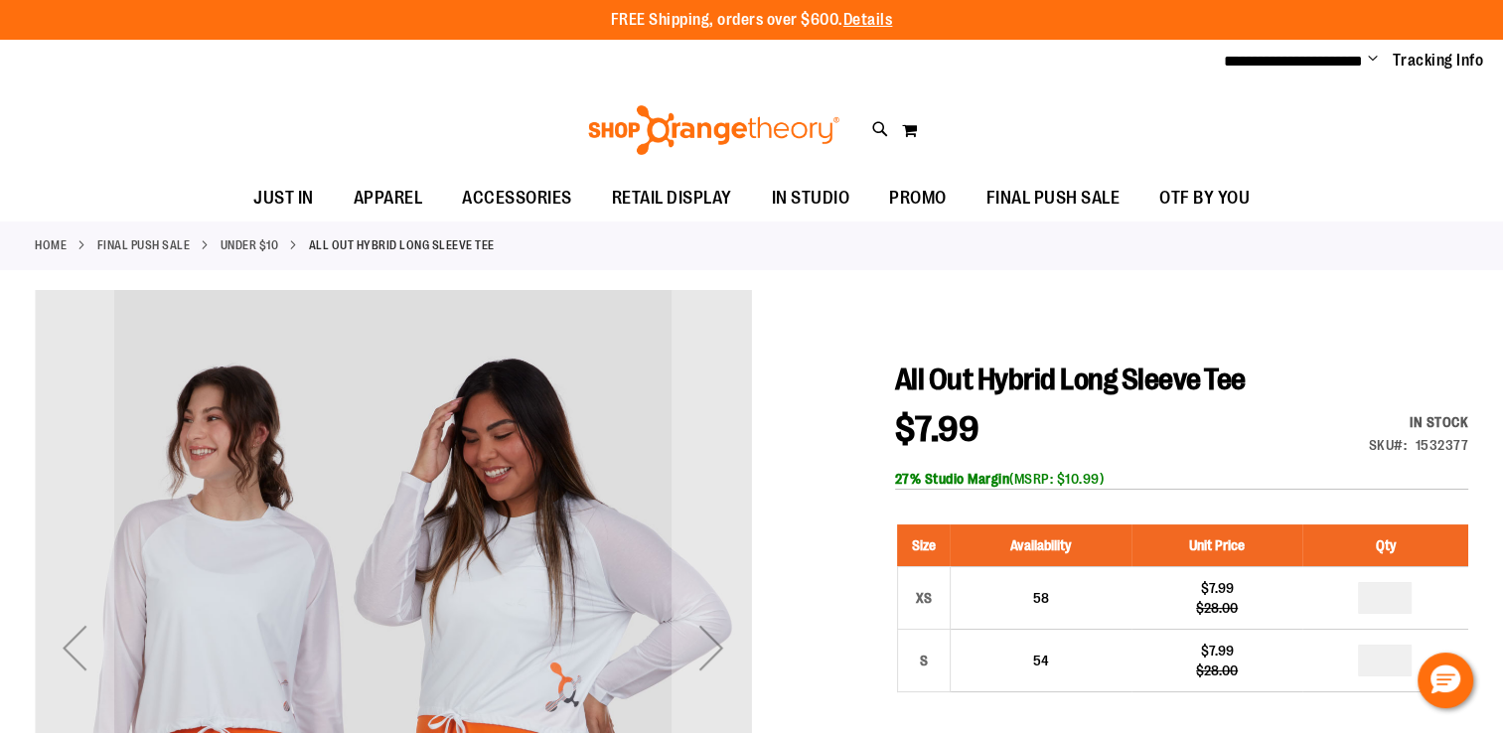
type input "**********"
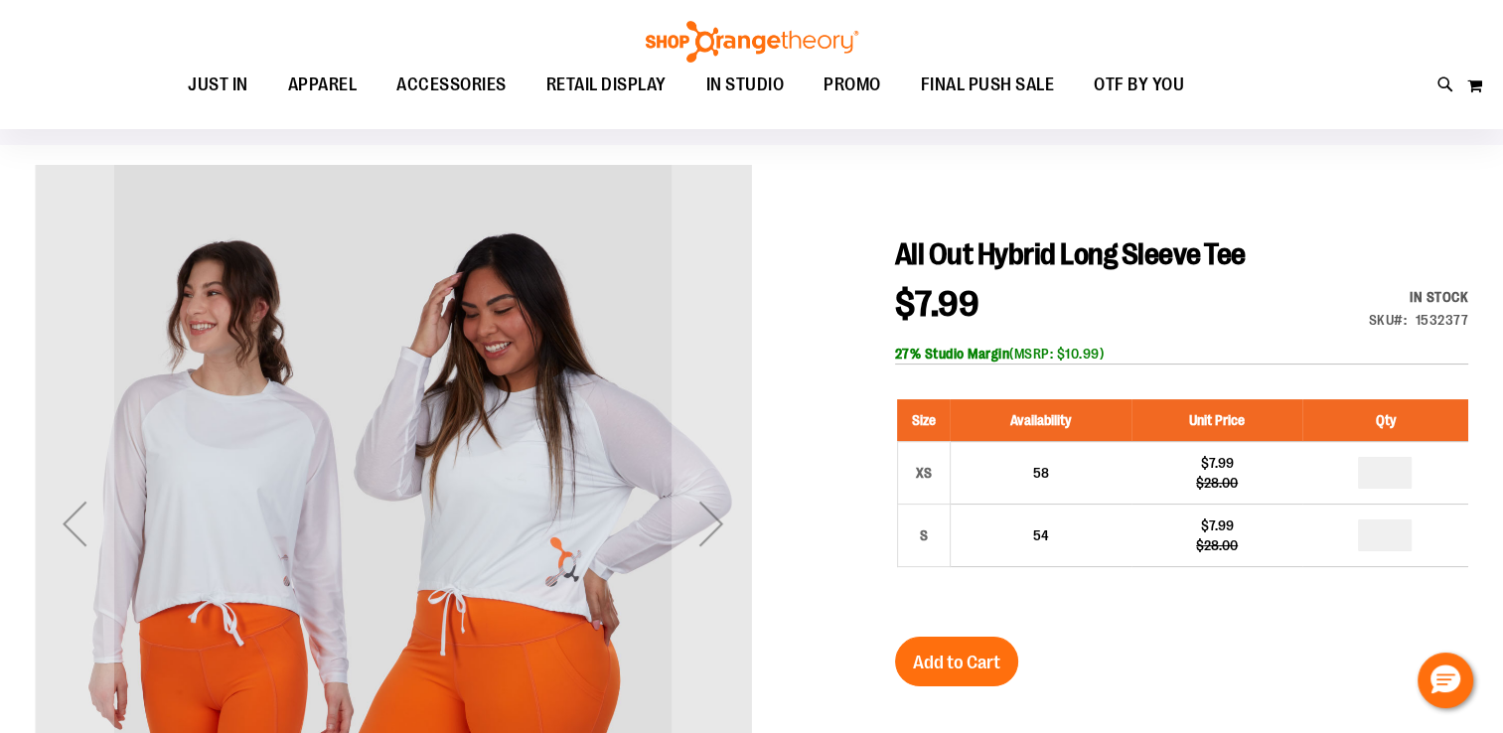
scroll to position [125, 0]
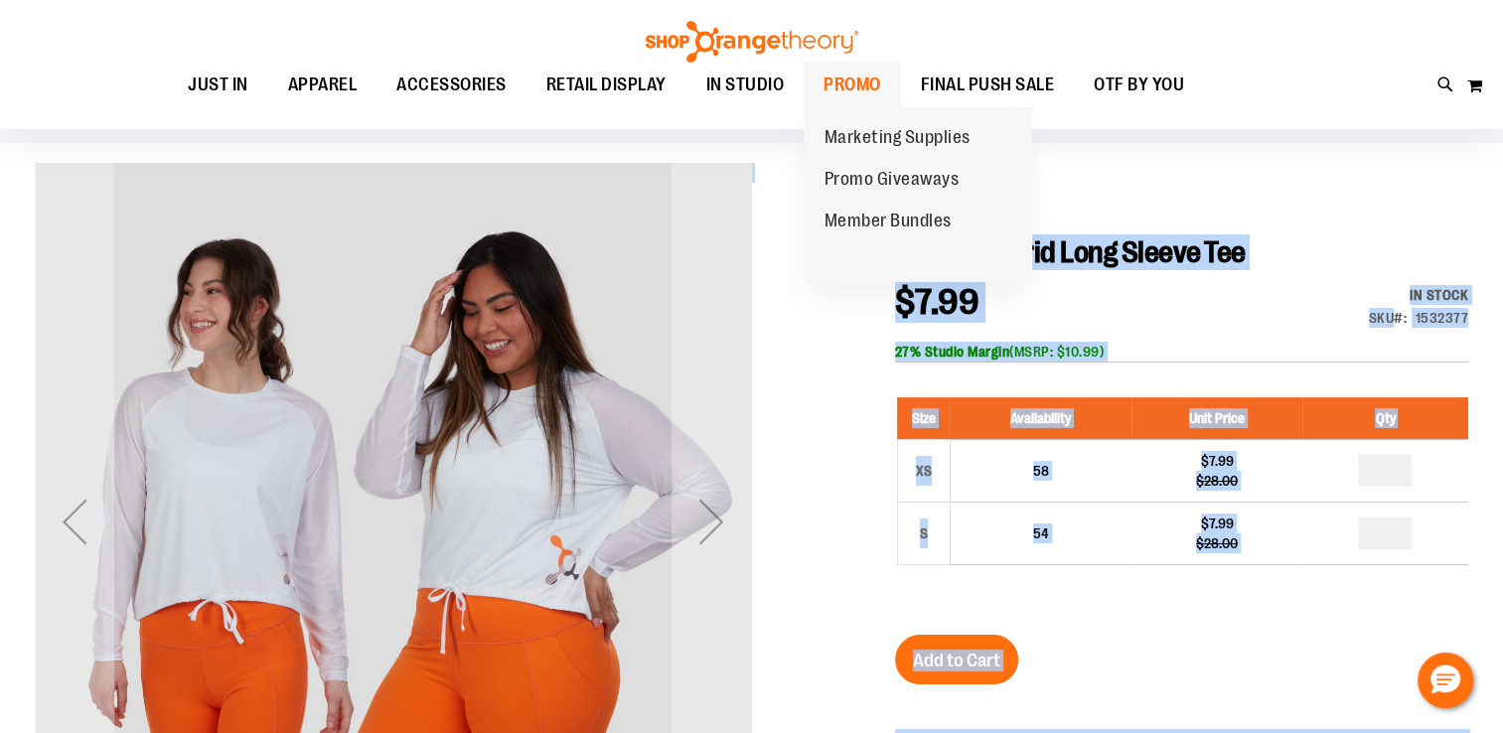
click at [878, 91] on span "PROMO" at bounding box center [852, 85] width 58 height 45
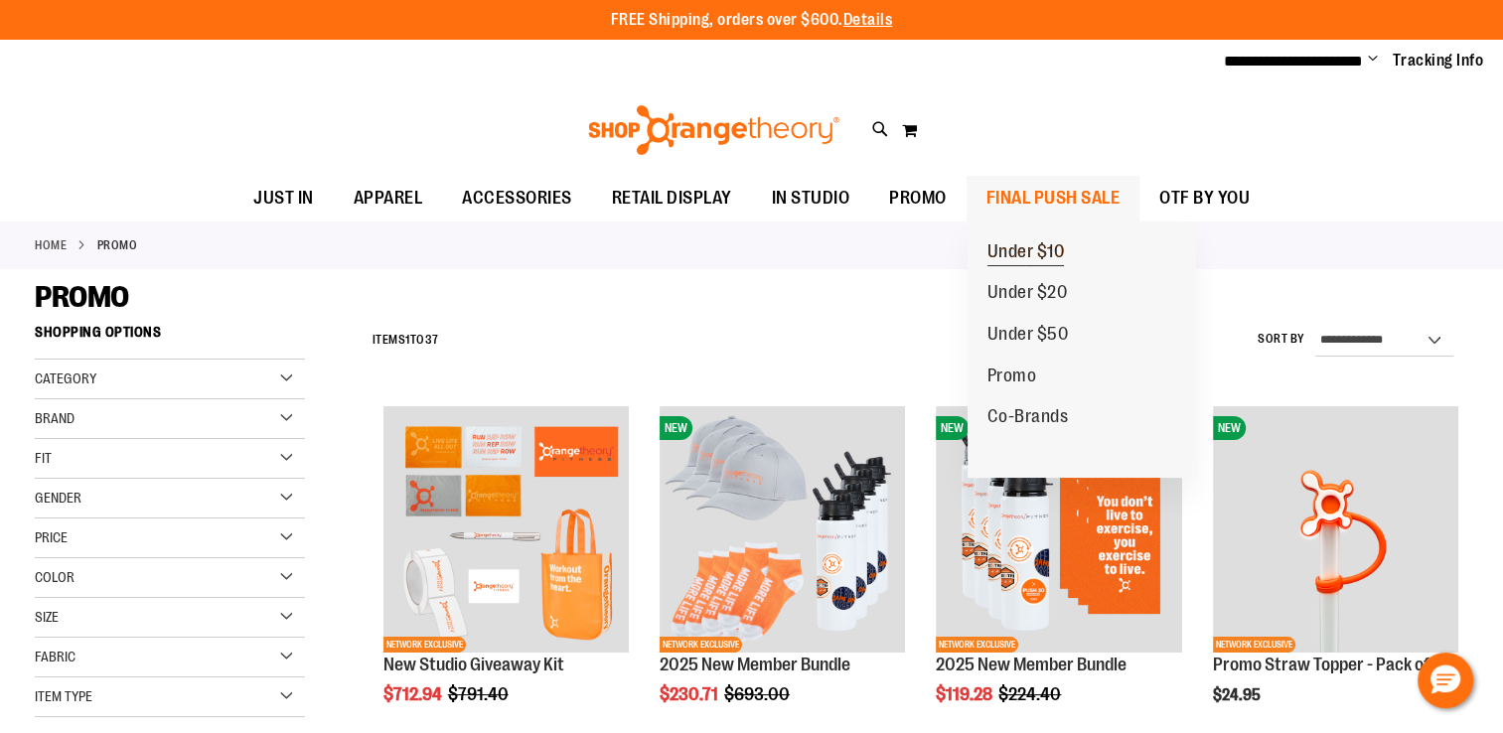
type input "**********"
click at [1018, 244] on span "Under $10" at bounding box center [1025, 253] width 77 height 25
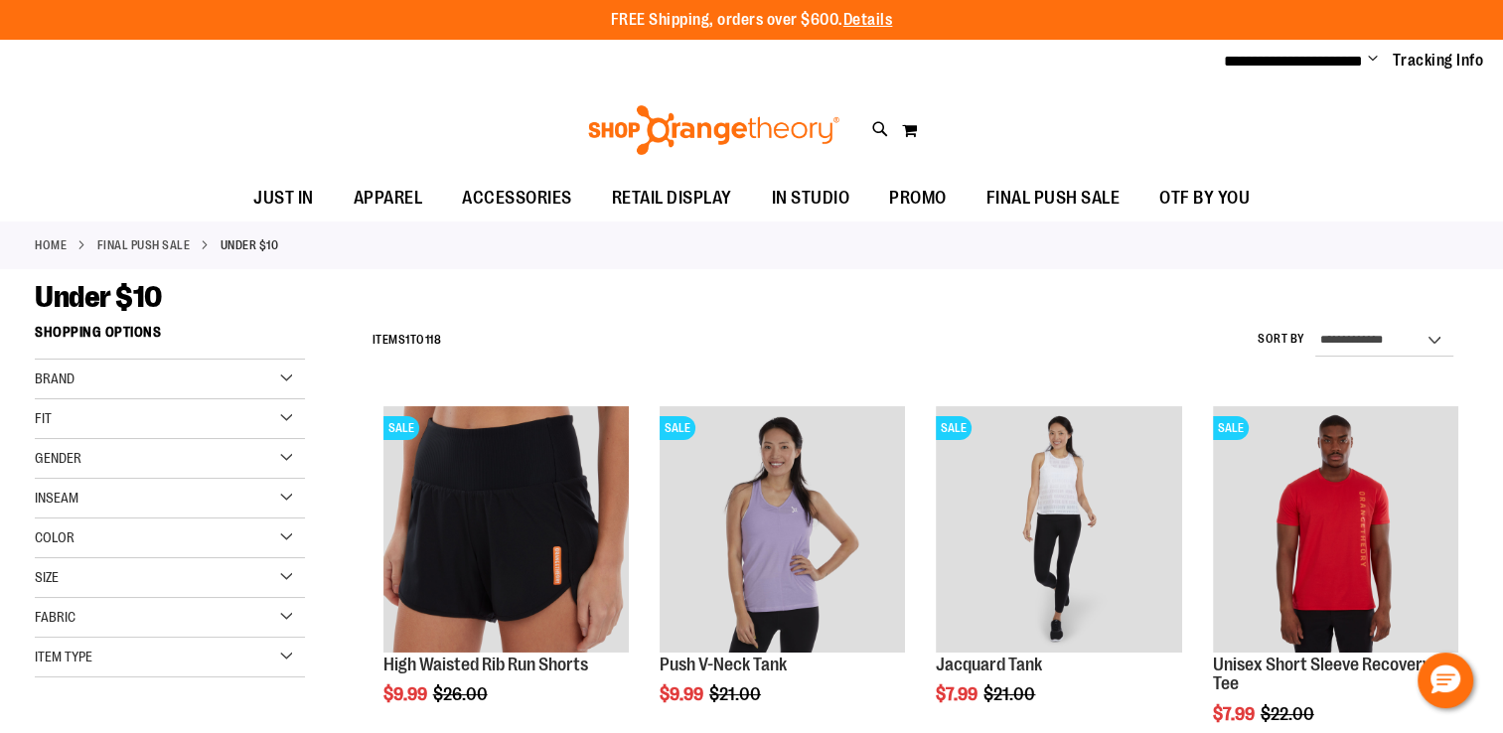
type input "**********"
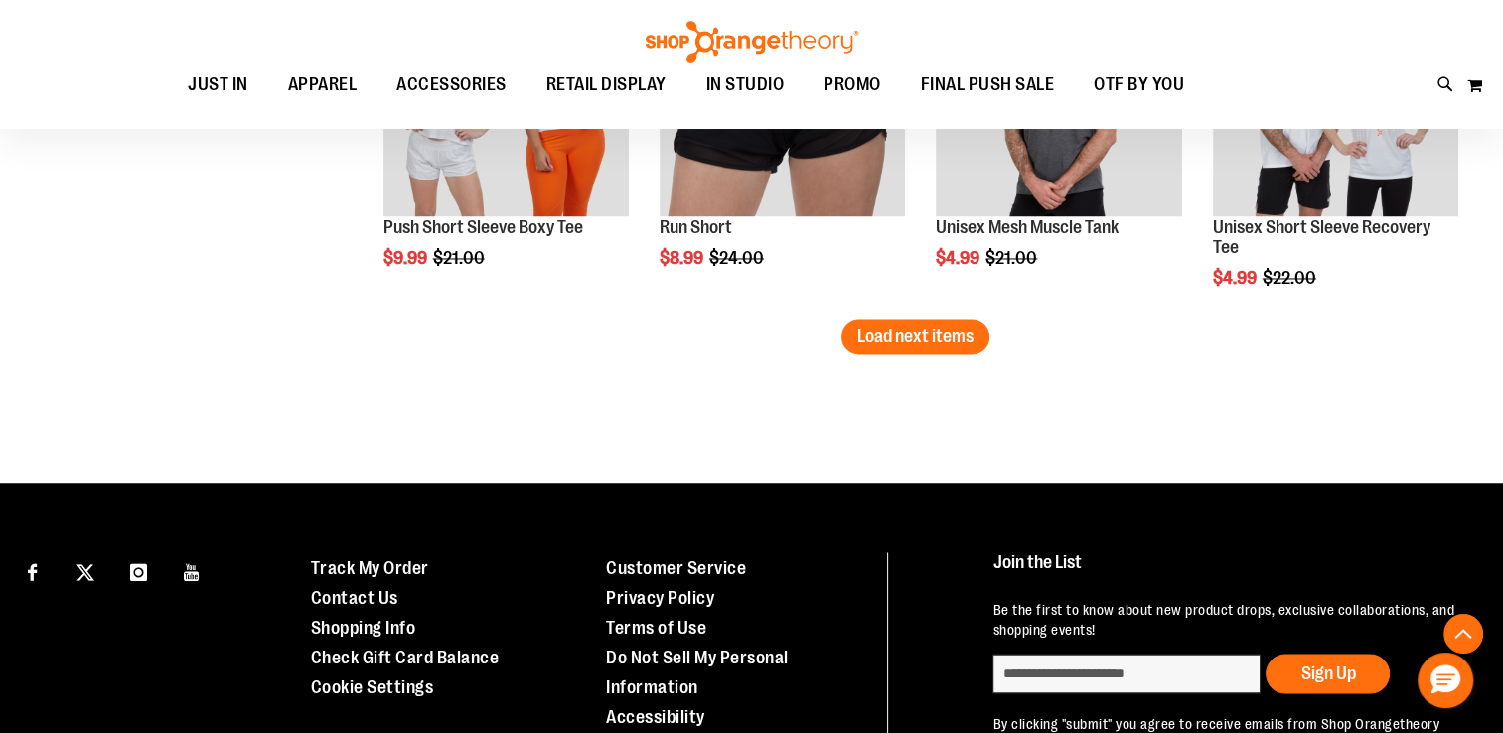
scroll to position [3309, 0]
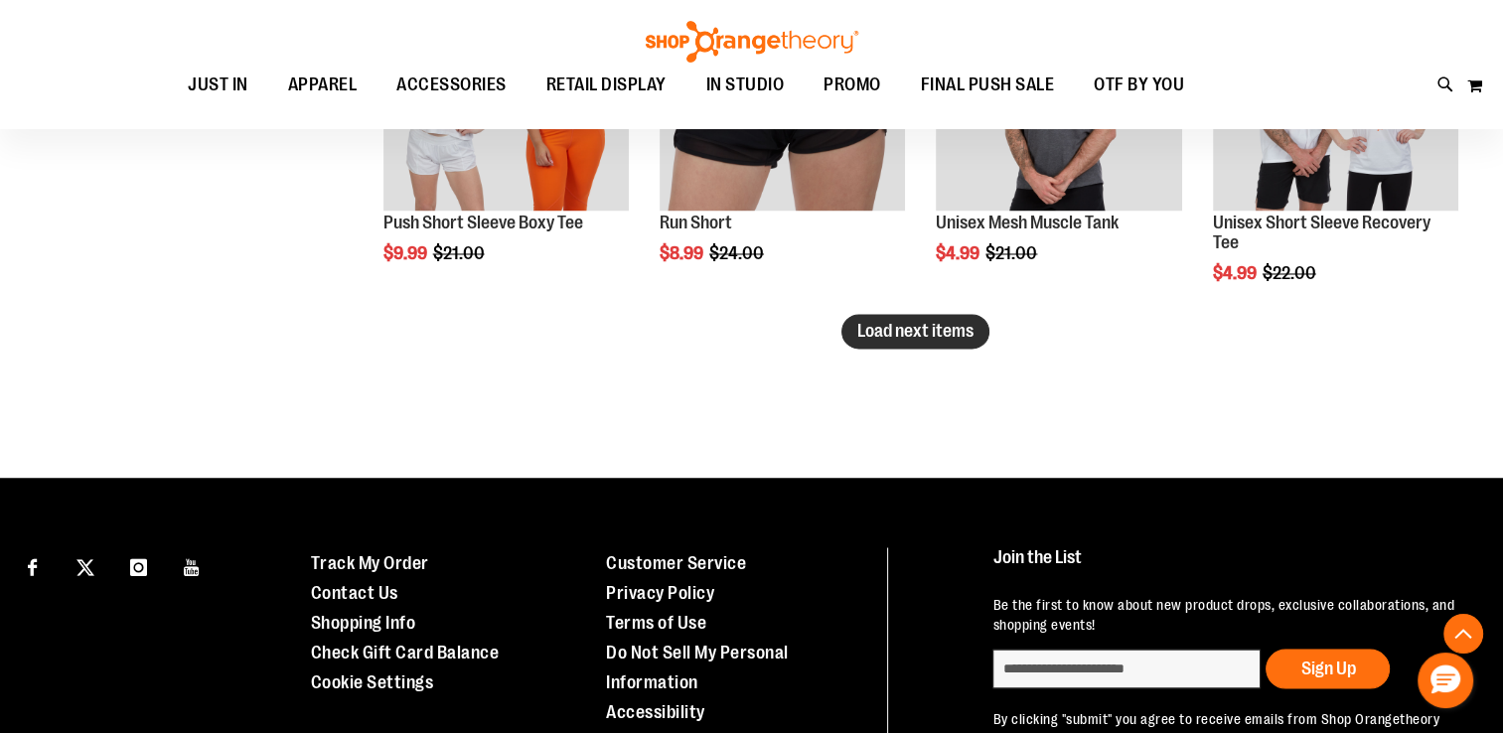
click at [912, 324] on span "Load next items" at bounding box center [915, 331] width 116 height 20
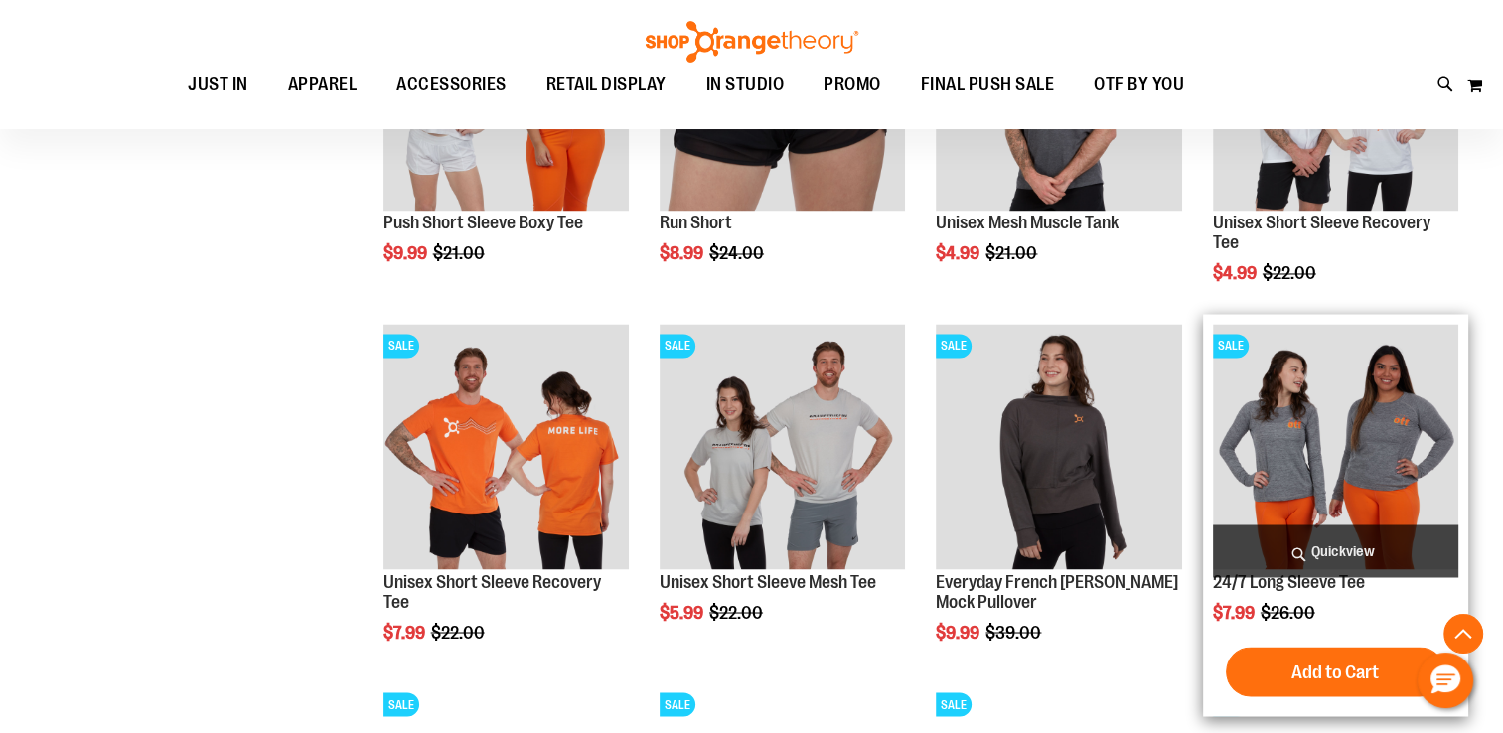
click at [1369, 420] on img "product" at bounding box center [1335, 446] width 245 height 245
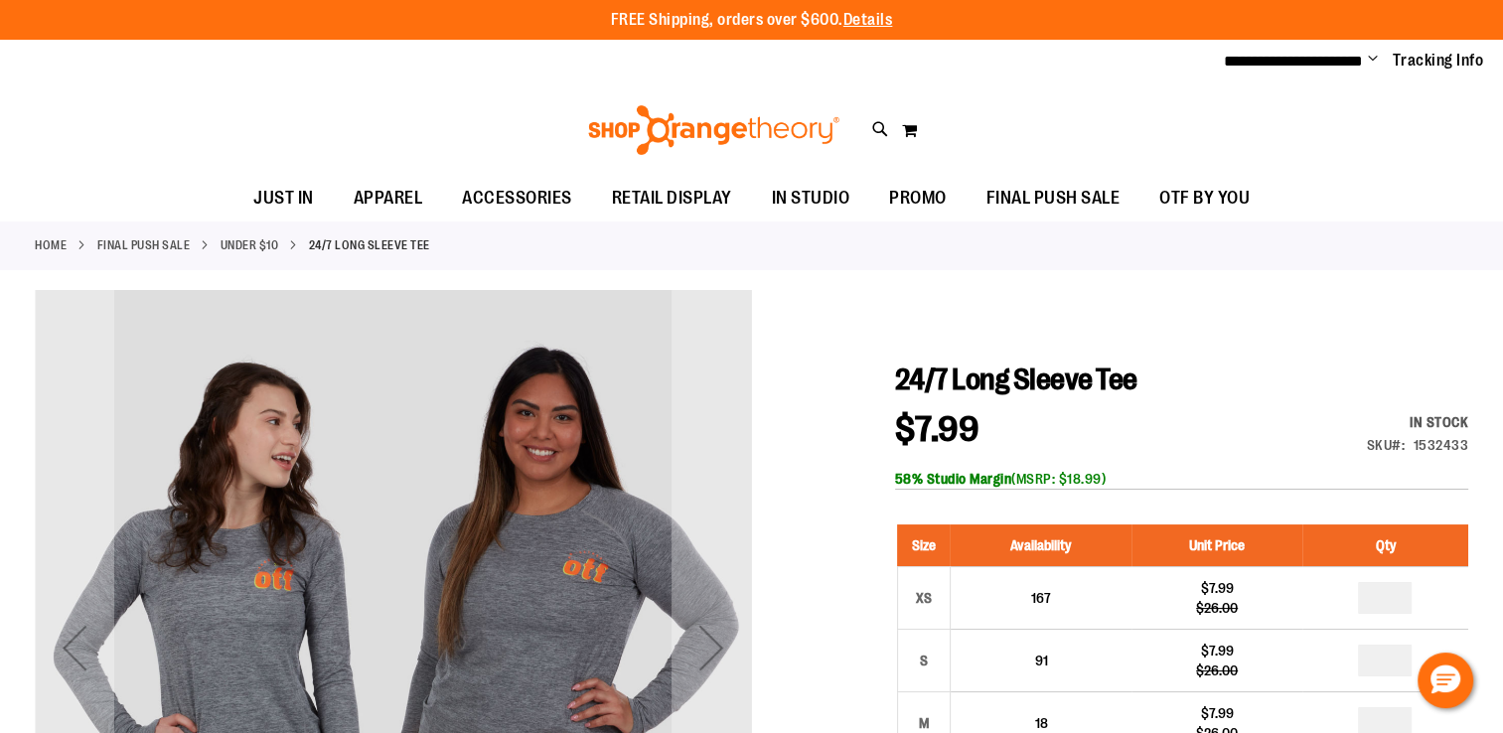
type input "**********"
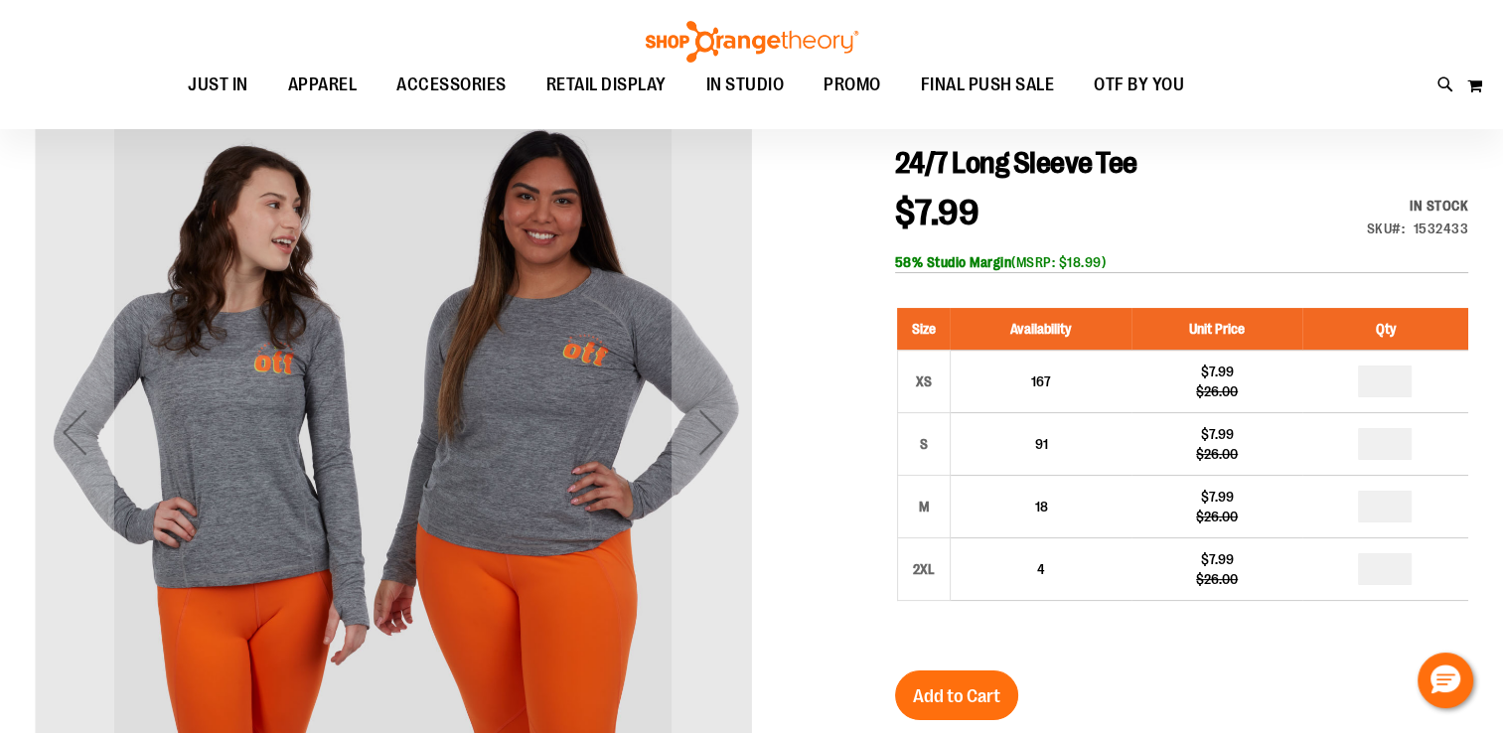
scroll to position [219, 0]
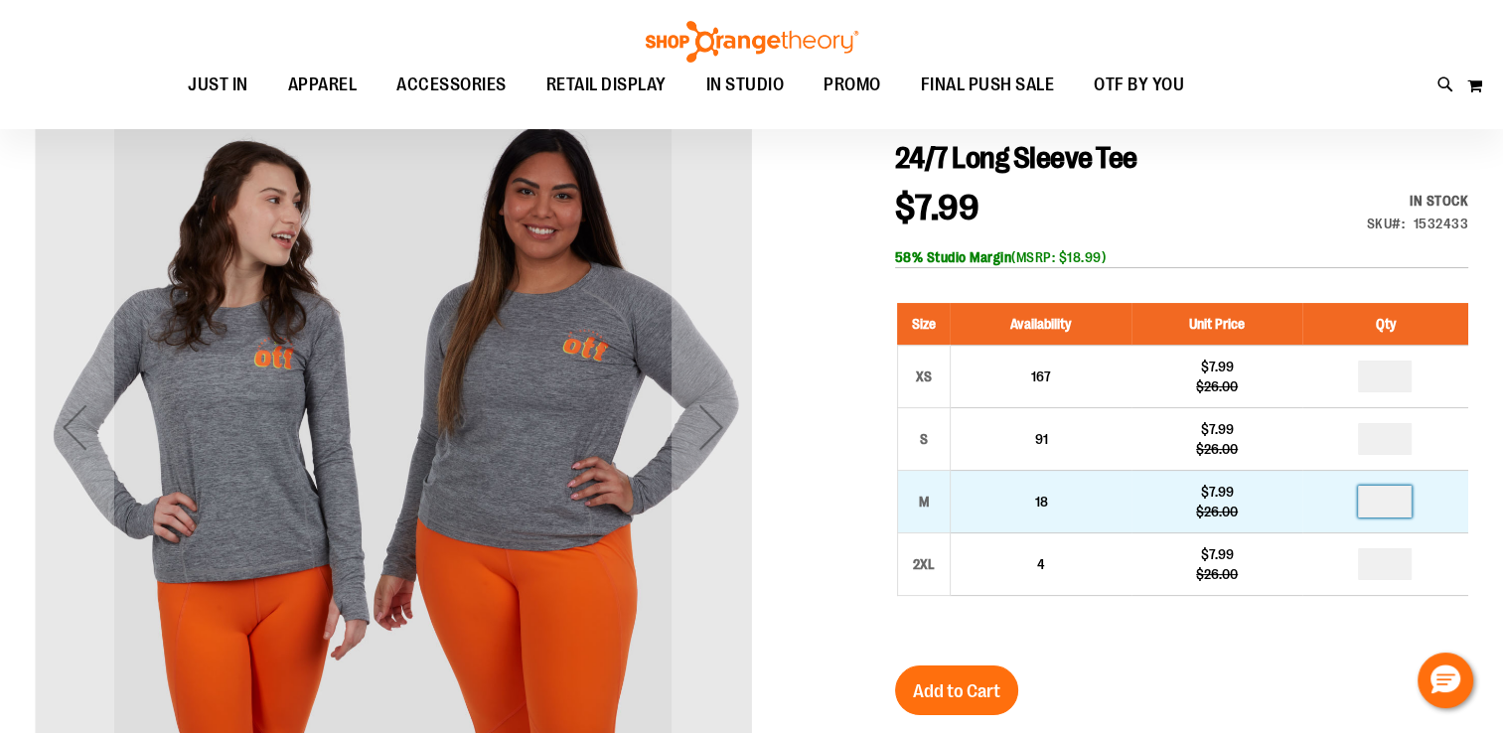
click at [1388, 508] on input "number" at bounding box center [1385, 502] width 54 height 32
type input "*"
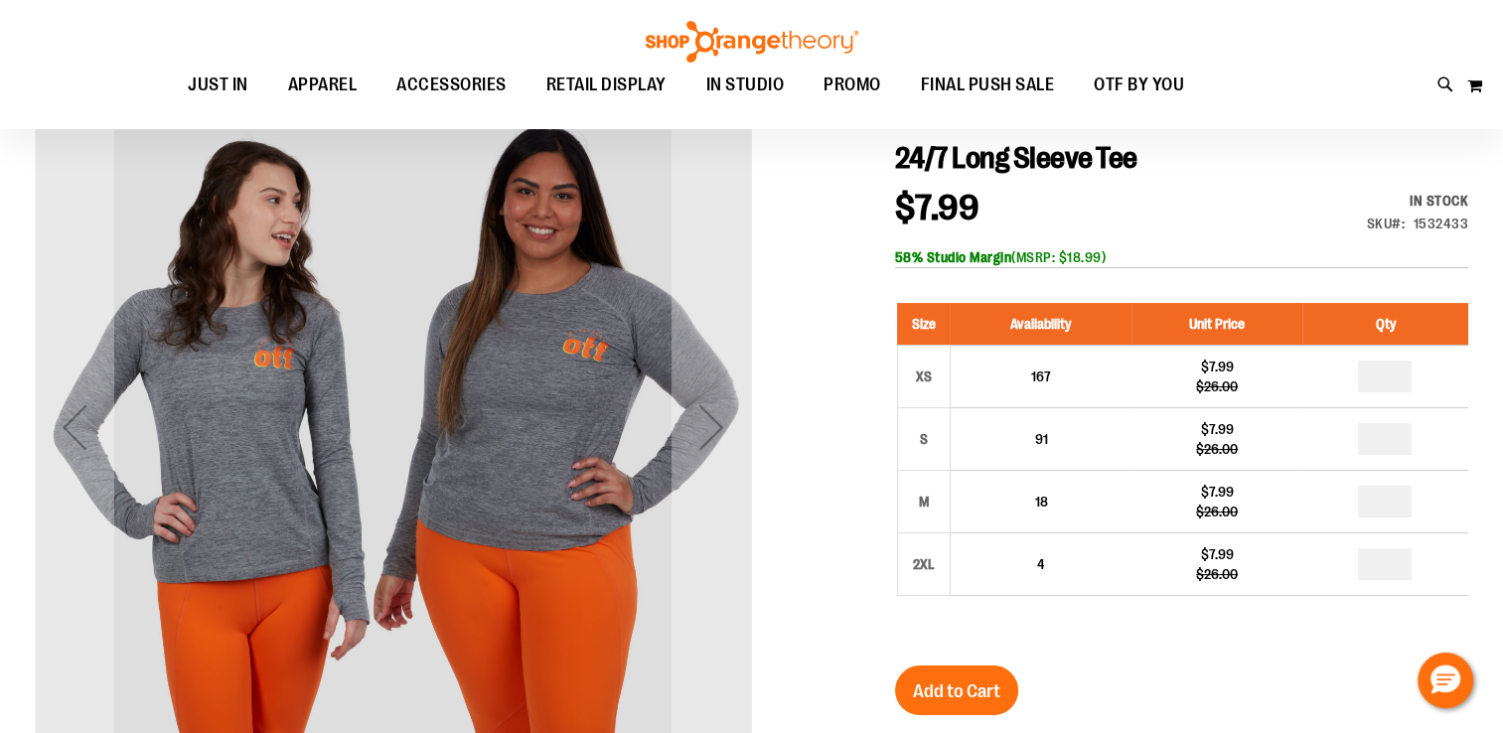
drag, startPoint x: 1124, startPoint y: 634, endPoint x: 985, endPoint y: 661, distance: 141.8
click at [985, 661] on div "24/7 Long Sleeve Tee $7.99 Regular Price $26.00 In stock Only %1 left SKU 15324…" at bounding box center [1181, 623] width 573 height 967
drag, startPoint x: 985, startPoint y: 661, endPoint x: 987, endPoint y: 705, distance: 43.7
click at [987, 705] on button "Add to Cart" at bounding box center [956, 690] width 123 height 50
click at [1063, 650] on div "24/7 Long Sleeve Tee $7.99 Regular Price $26.00 In stock Only %1 left SKU 15324…" at bounding box center [1181, 623] width 573 height 967
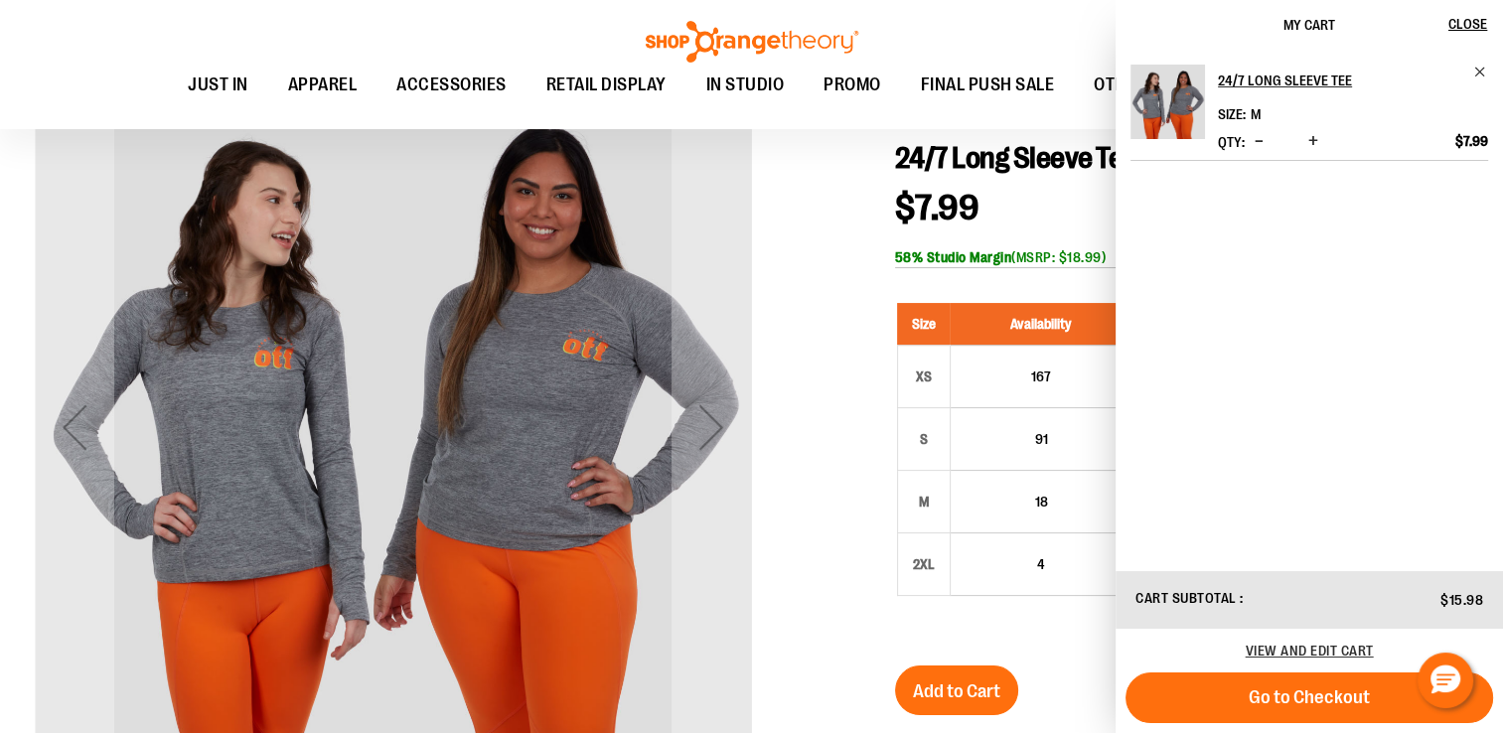
drag, startPoint x: 1044, startPoint y: 657, endPoint x: 912, endPoint y: 610, distance: 140.4
click at [912, 610] on div "24/7 Long Sleeve Tee $7.99 Regular Price $26.00 In stock Only %1 left SKU 15324…" at bounding box center [1181, 623] width 573 height 967
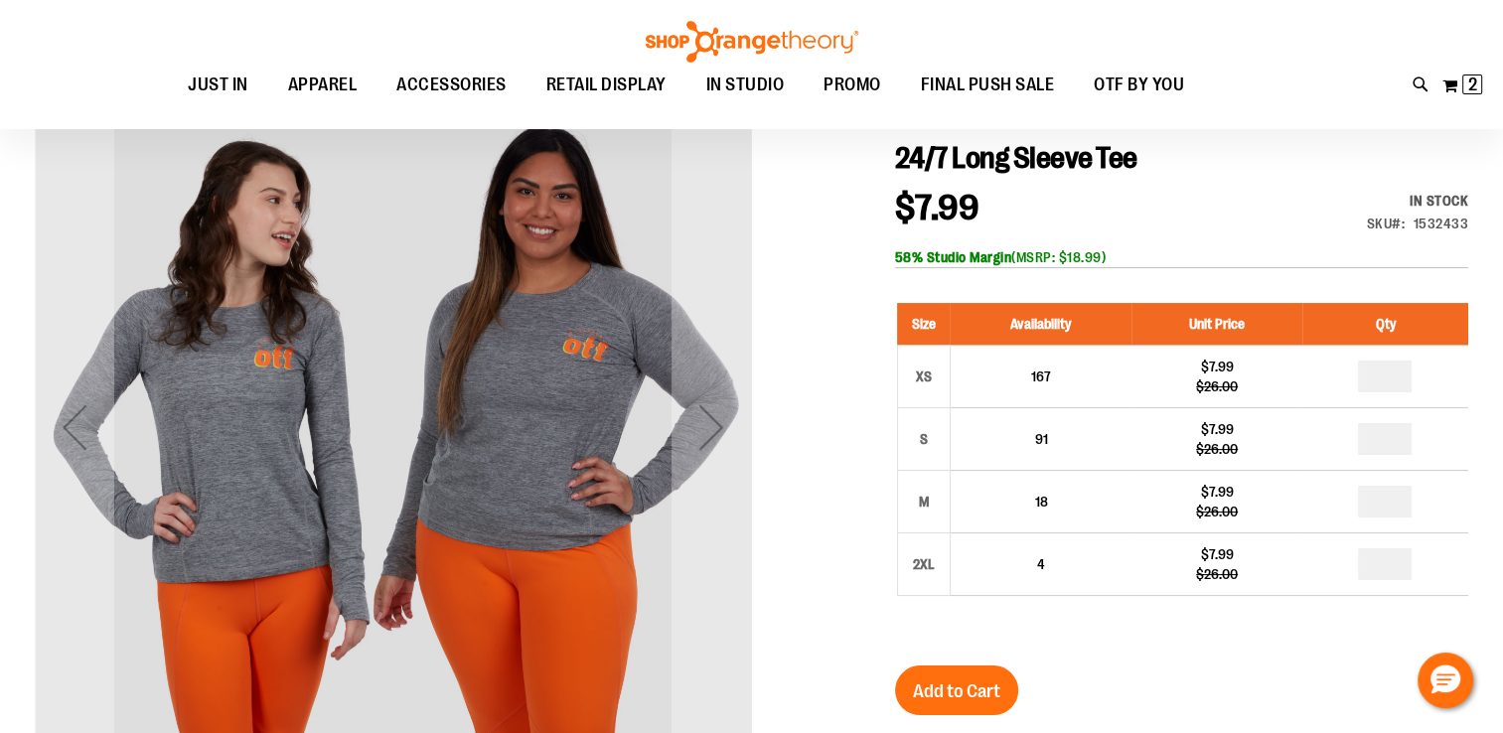
drag, startPoint x: 671, startPoint y: 330, endPoint x: 297, endPoint y: 141, distance: 419.3
click at [297, 141] on div "carousel" at bounding box center [393, 427] width 716 height 716
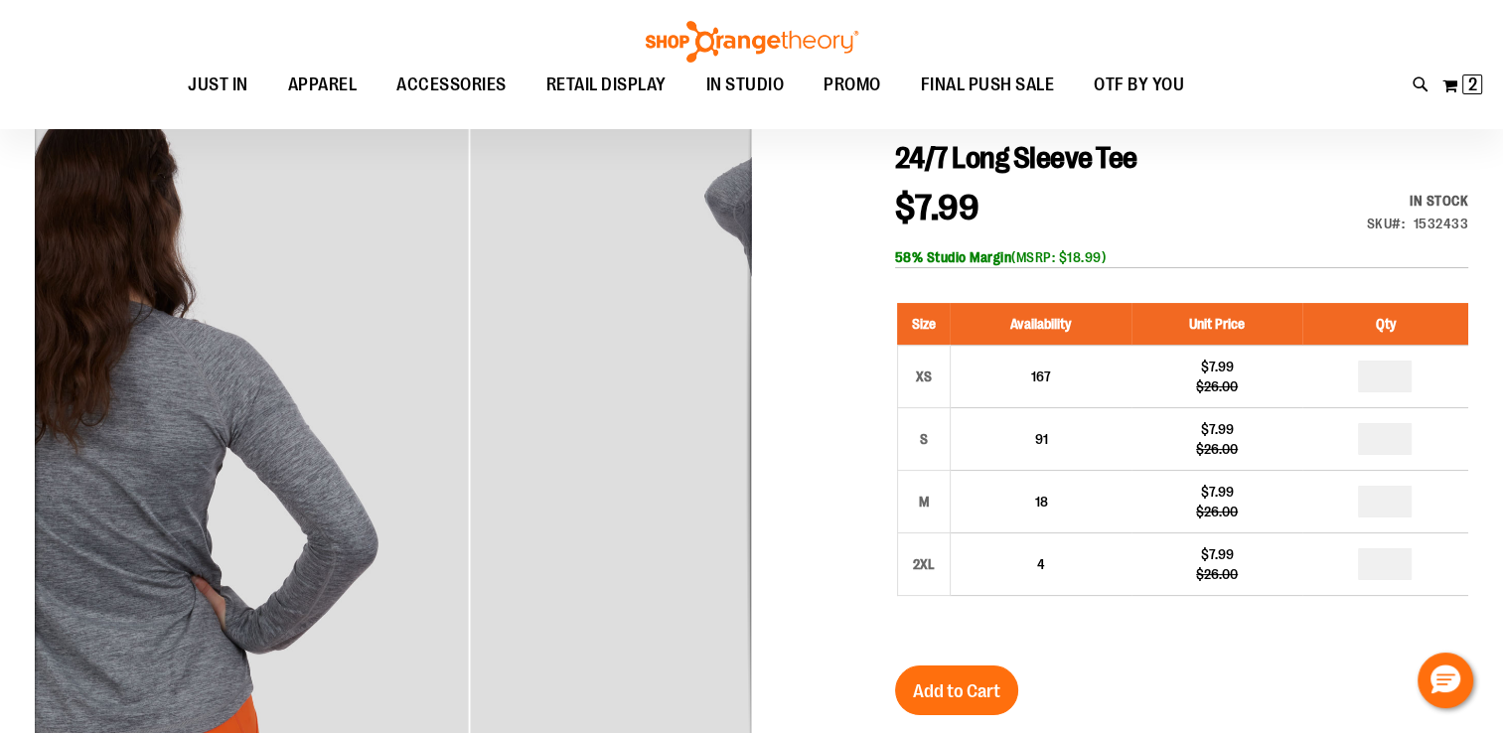
drag, startPoint x: 297, startPoint y: 141, endPoint x: 11, endPoint y: -18, distance: 327.2
click at [11, 0] on html "**********" at bounding box center [751, 147] width 1503 height 733
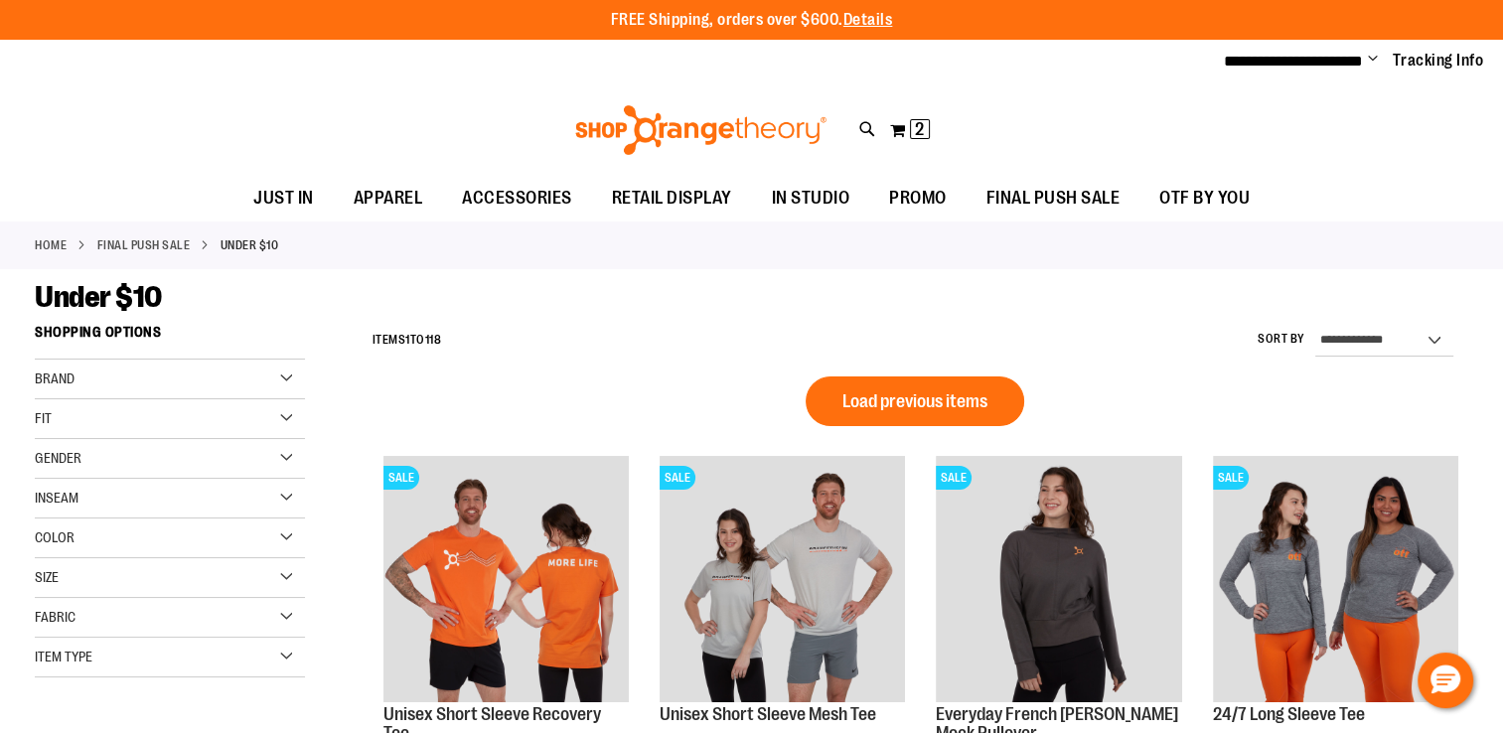
type input "**********"
drag, startPoint x: 1374, startPoint y: 231, endPoint x: 1498, endPoint y: 124, distance: 163.3
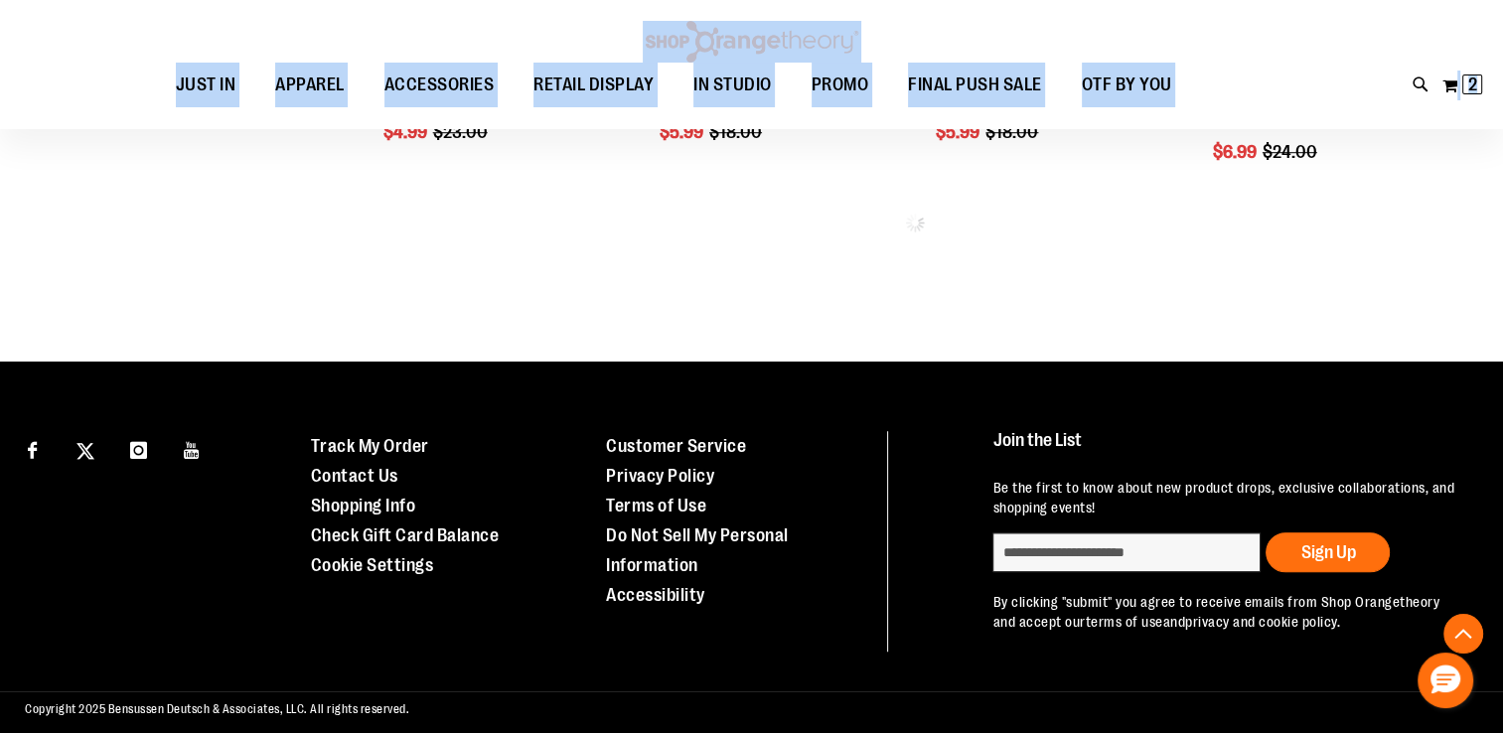
click at [1498, 124] on div "Toggle Nav Search Popular Suggestions Advanced Search" at bounding box center [751, 64] width 1503 height 129
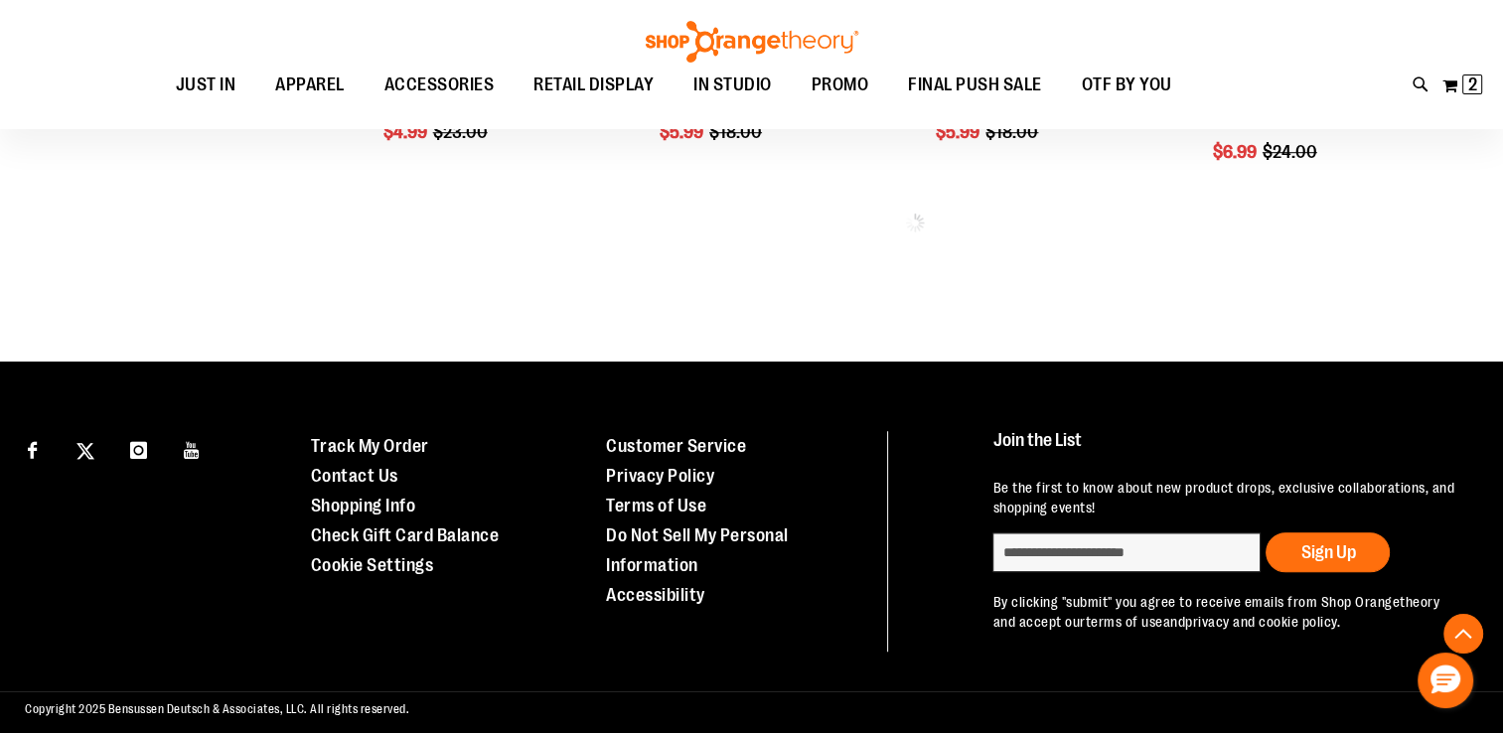
click at [1498, 124] on div "Toggle Nav Search Popular Suggestions Advanced Search" at bounding box center [751, 64] width 1503 height 129
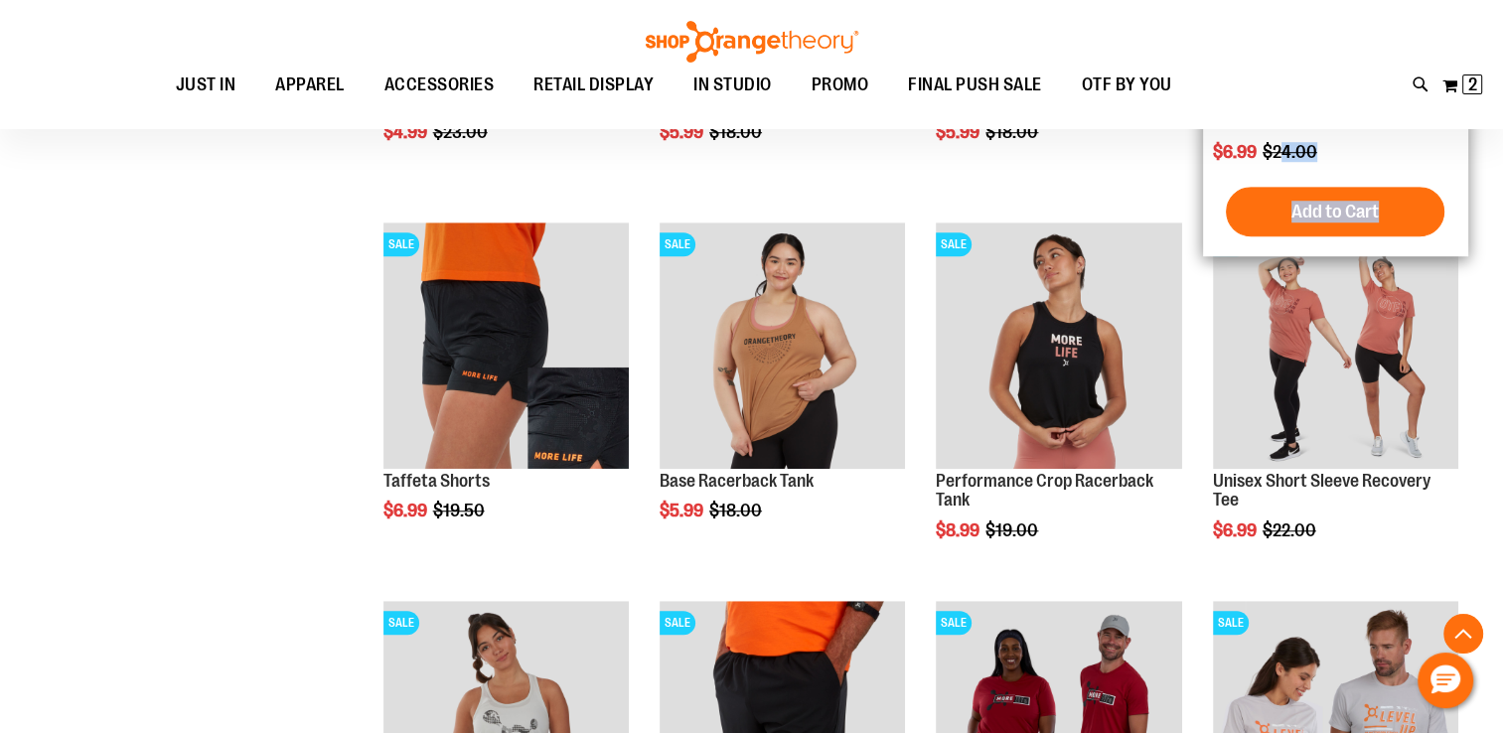
drag, startPoint x: 1283, startPoint y: 149, endPoint x: 1231, endPoint y: 240, distance: 105.0
click at [1231, 240] on div "Performance Long Sleeve Crop Tee $6.99 Regular Price $24.00 Quickview Add to Ca…" at bounding box center [1335, 45] width 245 height 402
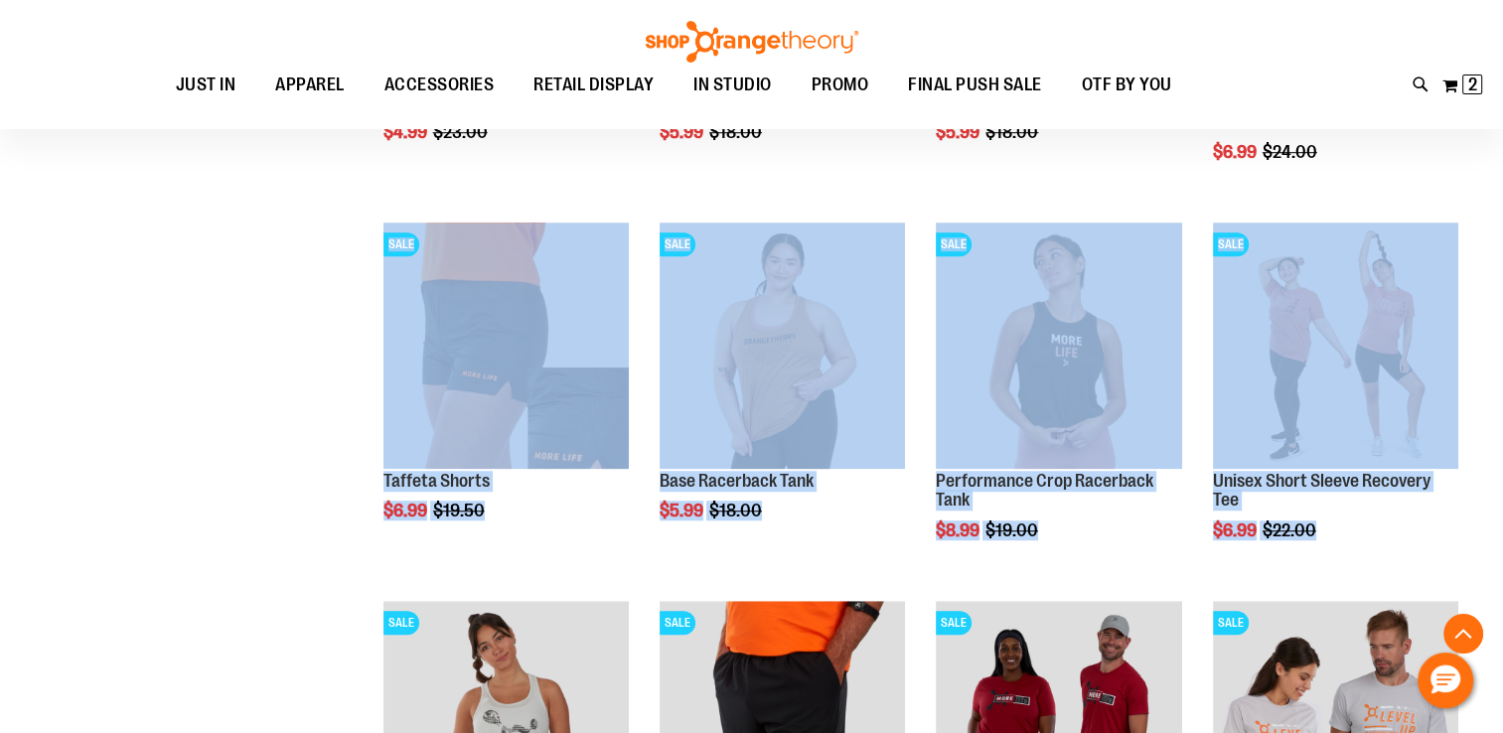
drag, startPoint x: 1231, startPoint y: 240, endPoint x: 1494, endPoint y: 341, distance: 280.7
click at [1494, 341] on main "**********" at bounding box center [751, 189] width 1503 height 2576
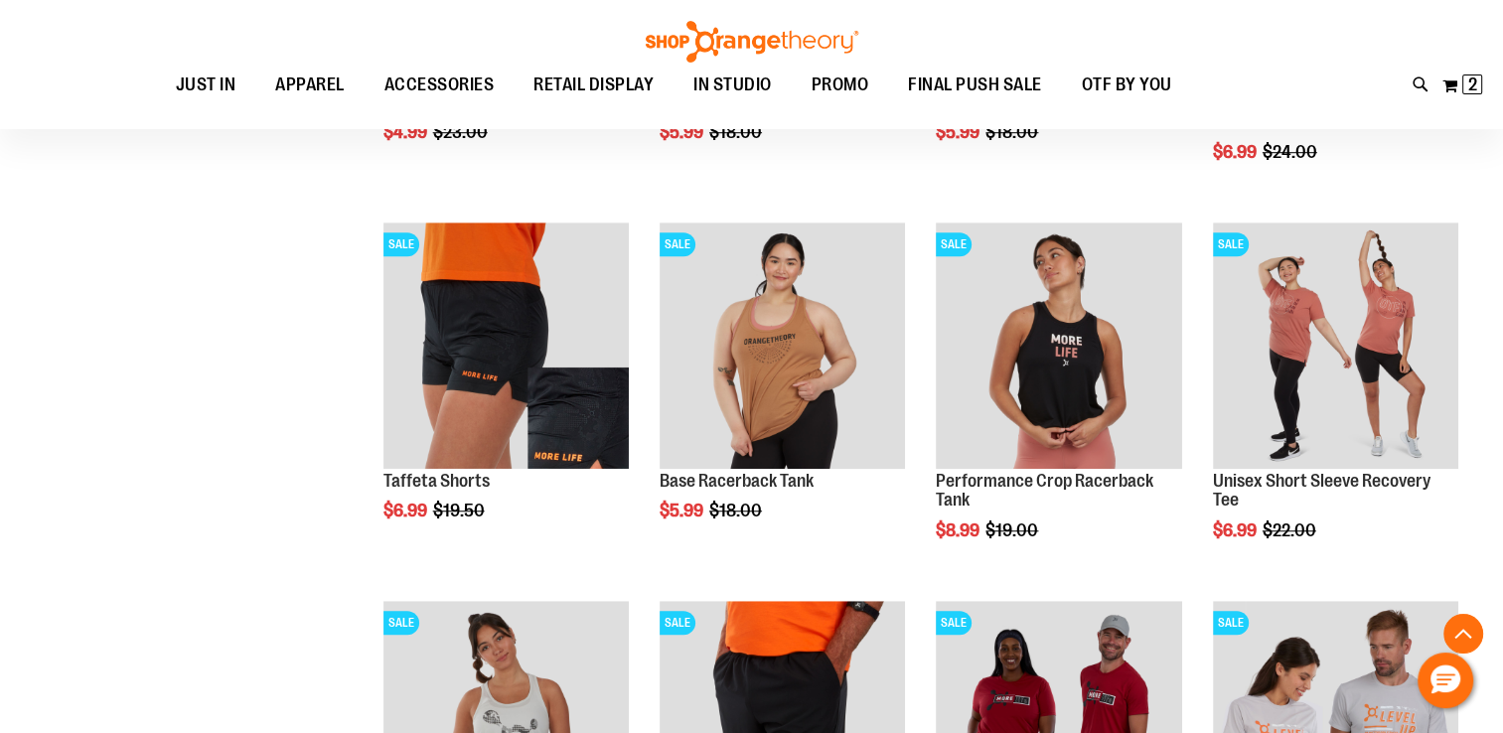
drag, startPoint x: 1494, startPoint y: 341, endPoint x: 1516, endPoint y: 236, distance: 106.7
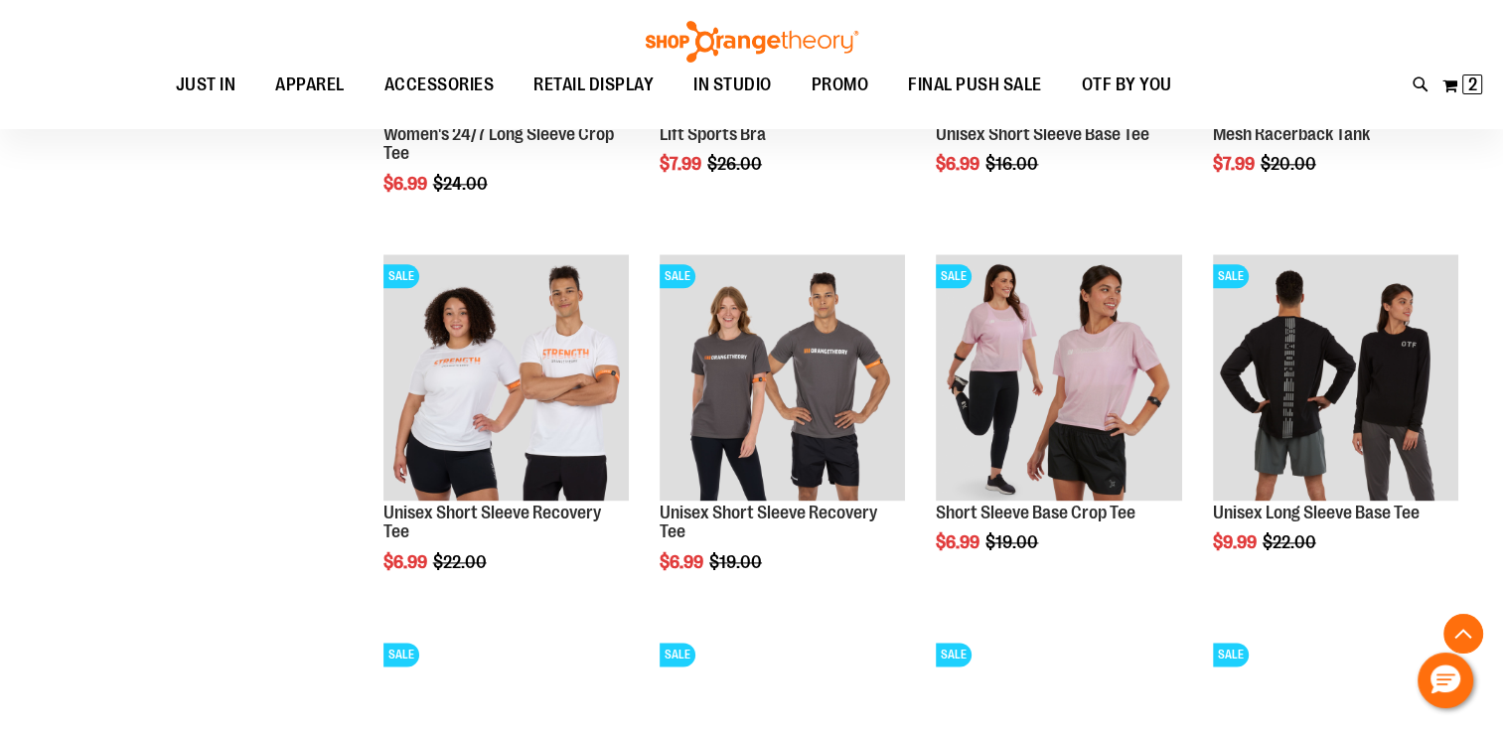
scroll to position [2540, 0]
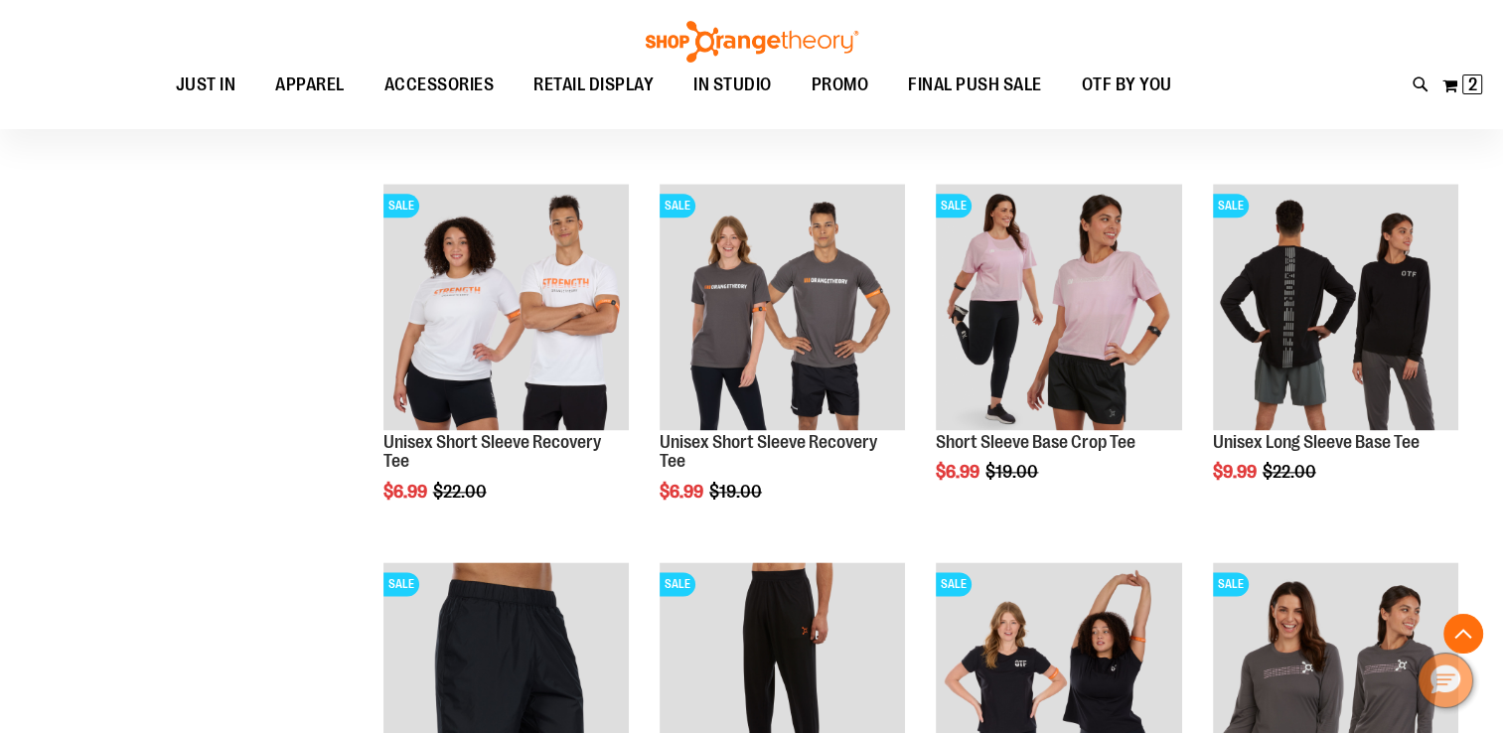
drag, startPoint x: 1488, startPoint y: 673, endPoint x: 1460, endPoint y: 661, distance: 30.3
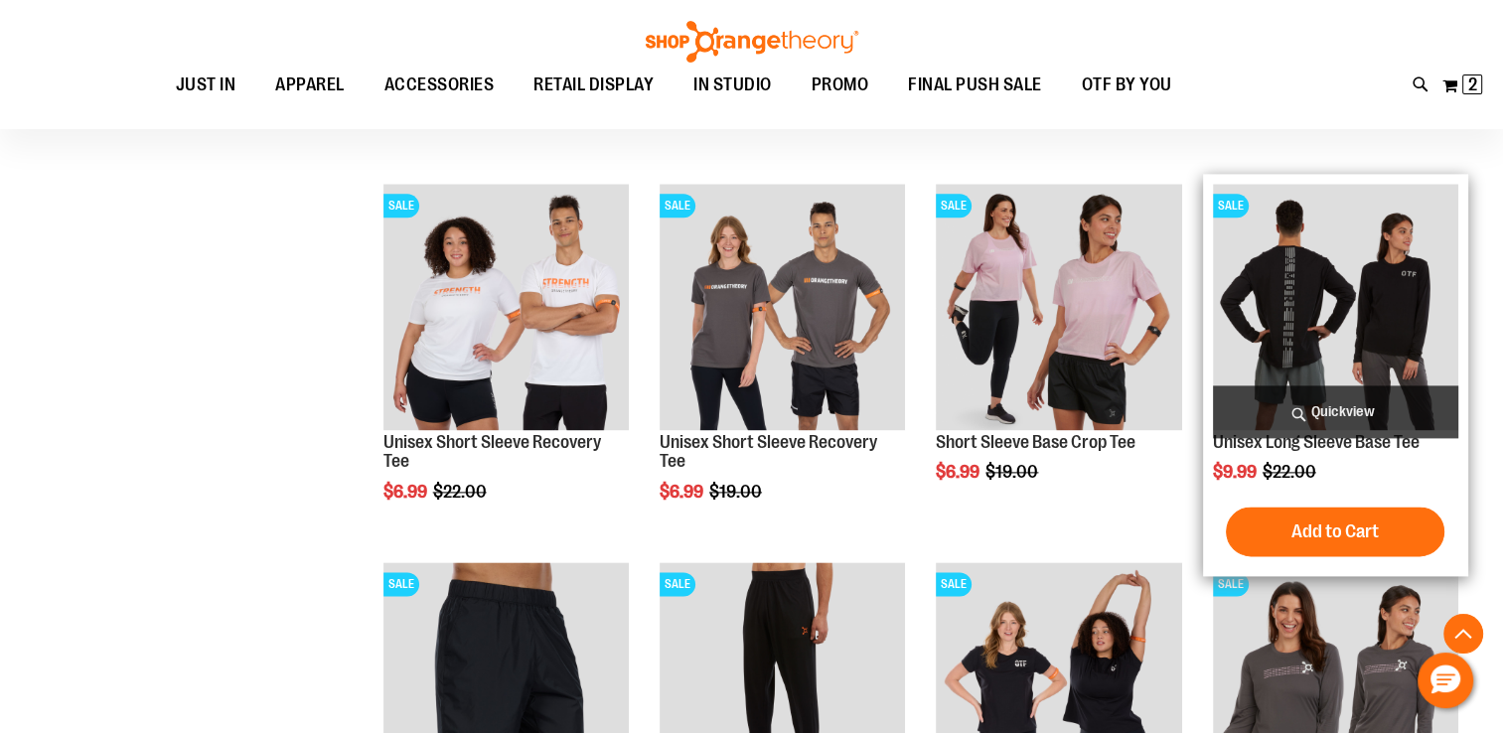
drag, startPoint x: 1374, startPoint y: 526, endPoint x: 1358, endPoint y: 354, distance: 173.6
click at [1358, 354] on div "SALE Unisex Long Sleeve Base Tee $9.99 Regular Price $22.00 Quickview Add to Ca…" at bounding box center [1335, 375] width 265 height 402
click at [1358, 354] on img "product" at bounding box center [1335, 306] width 245 height 245
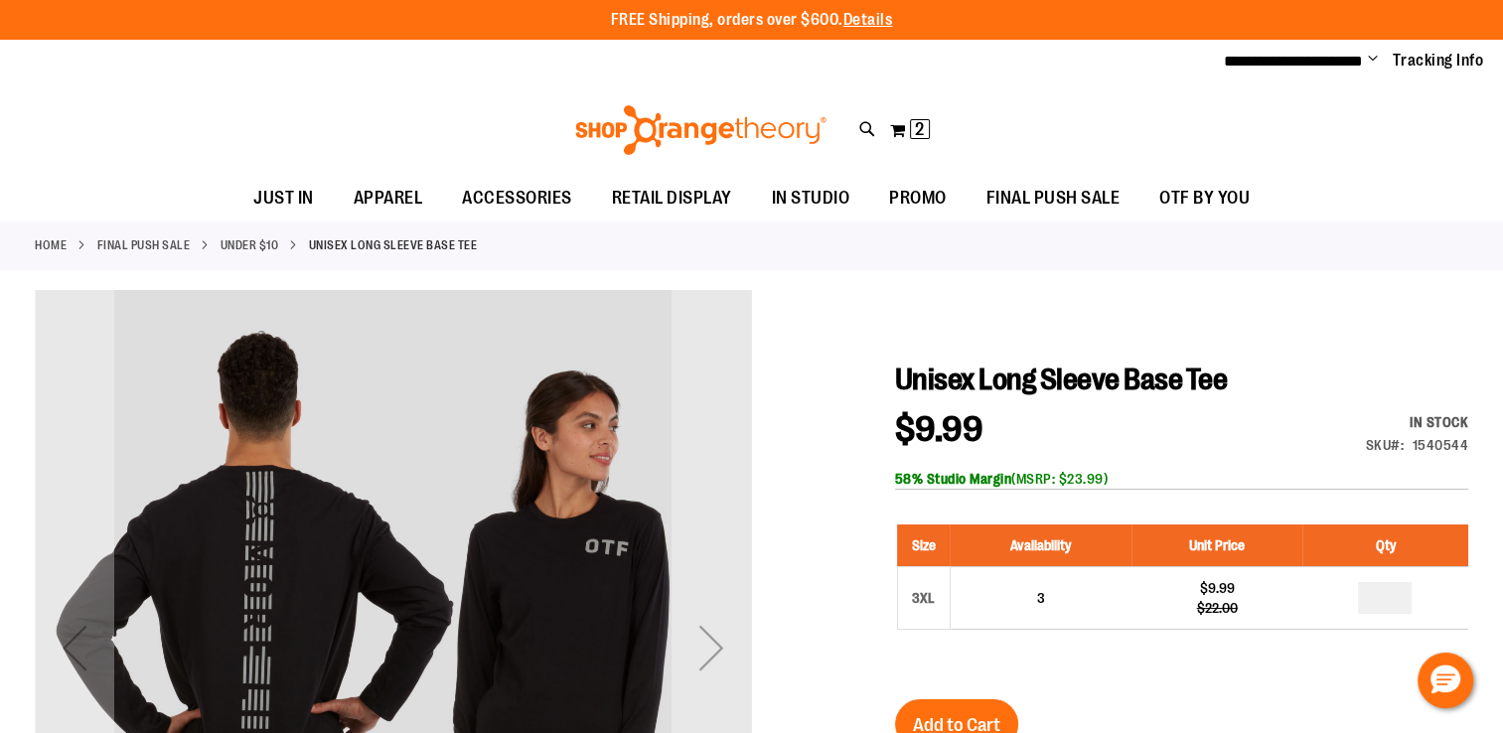
type input "**********"
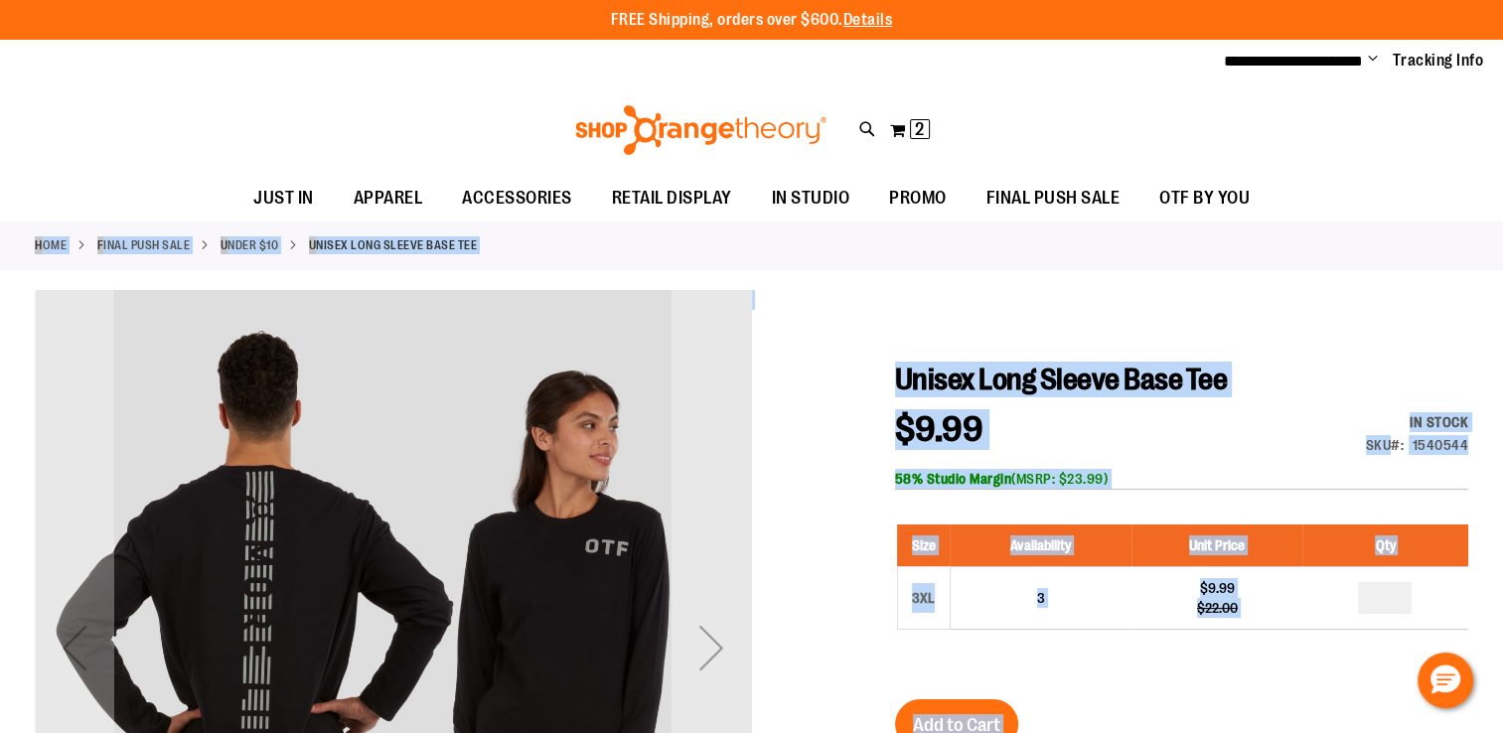
drag, startPoint x: 0, startPoint y: 0, endPoint x: 1513, endPoint y: 255, distance: 1533.9
click at [1502, 255] on html "**********" at bounding box center [751, 366] width 1503 height 733
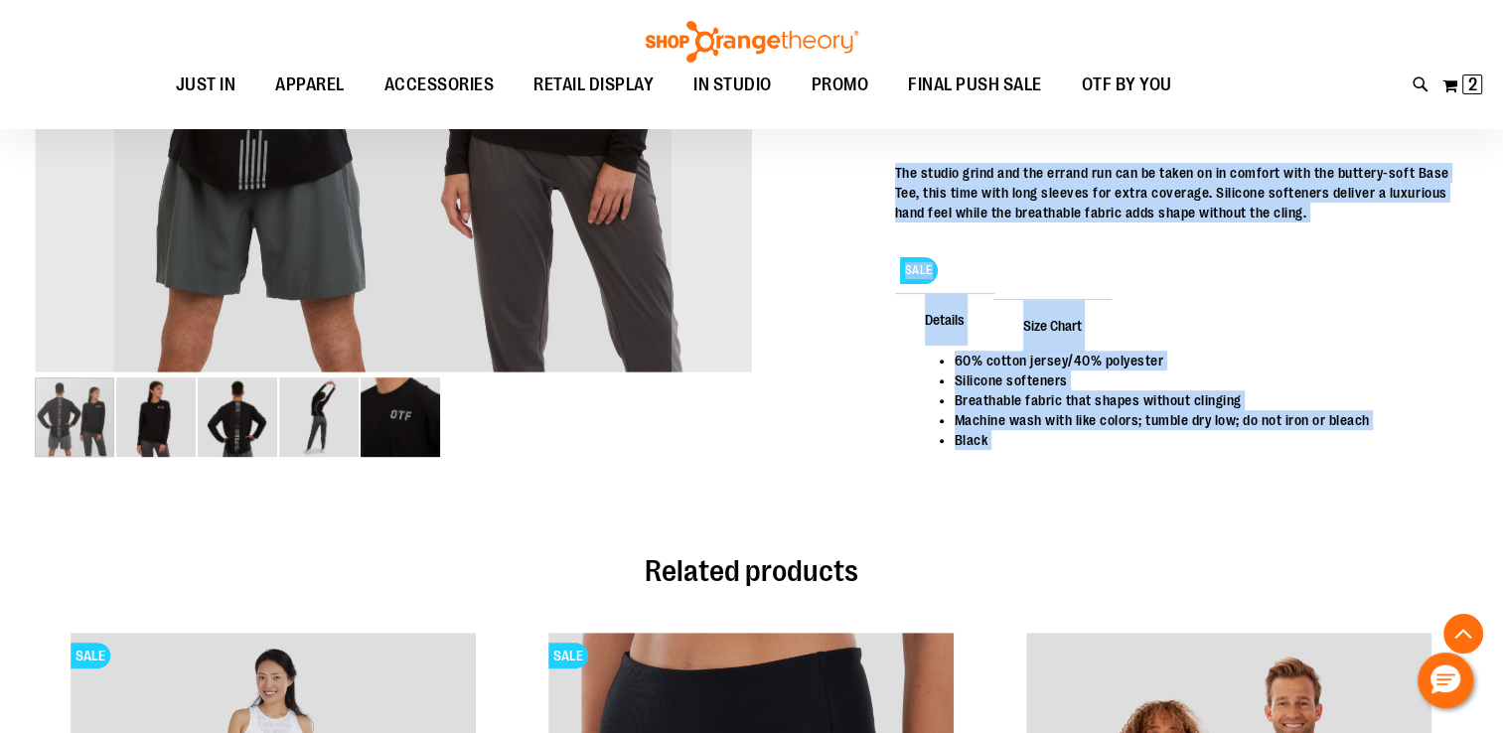
scroll to position [629, 0]
click at [1317, 276] on div "SALE" at bounding box center [1181, 265] width 573 height 47
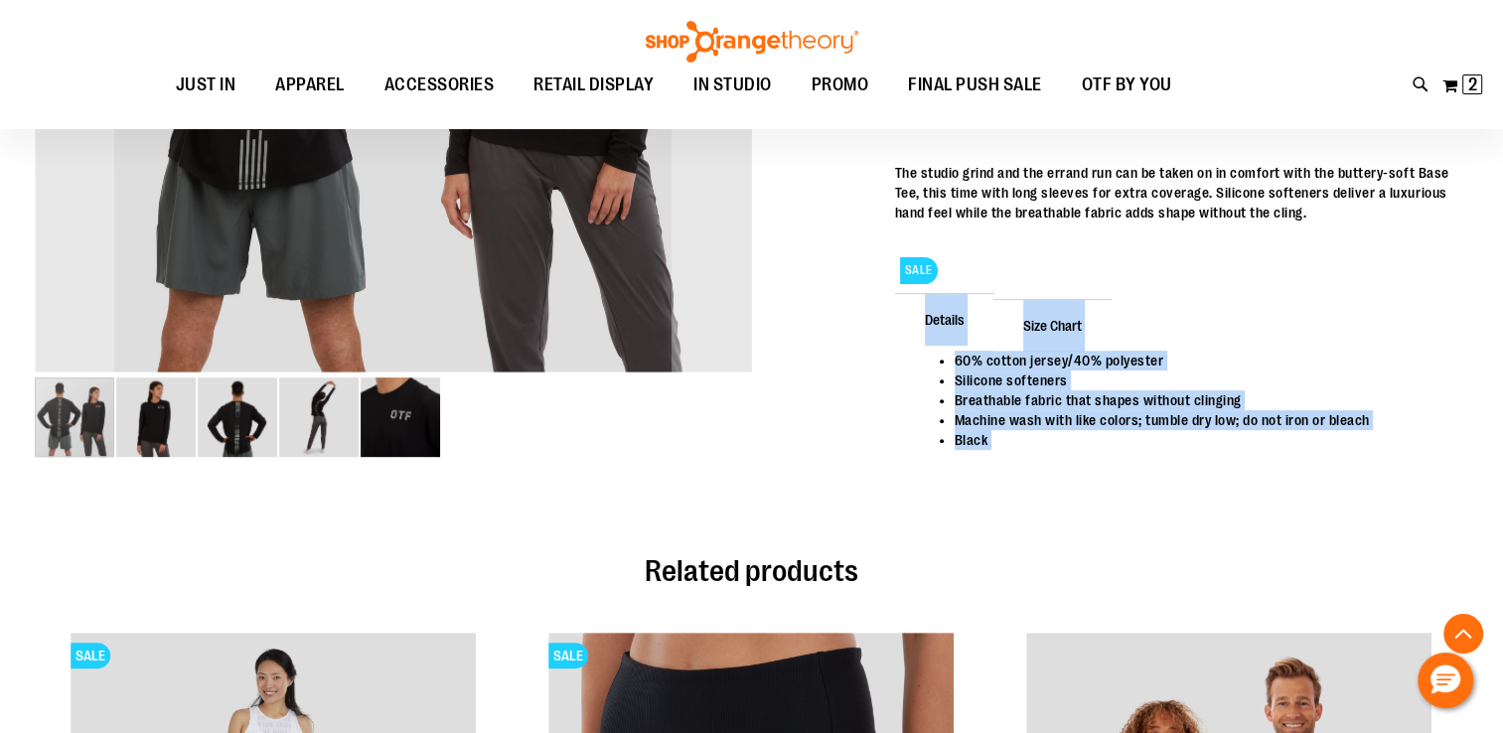
drag, startPoint x: 1317, startPoint y: 276, endPoint x: 1502, endPoint y: 149, distance: 224.2
click at [1502, 149] on main "Unisex Long Sleeve Base Tee $9.99 Regular Price $22.00 In stock Only %1 left SK…" at bounding box center [751, 413] width 1503 height 1528
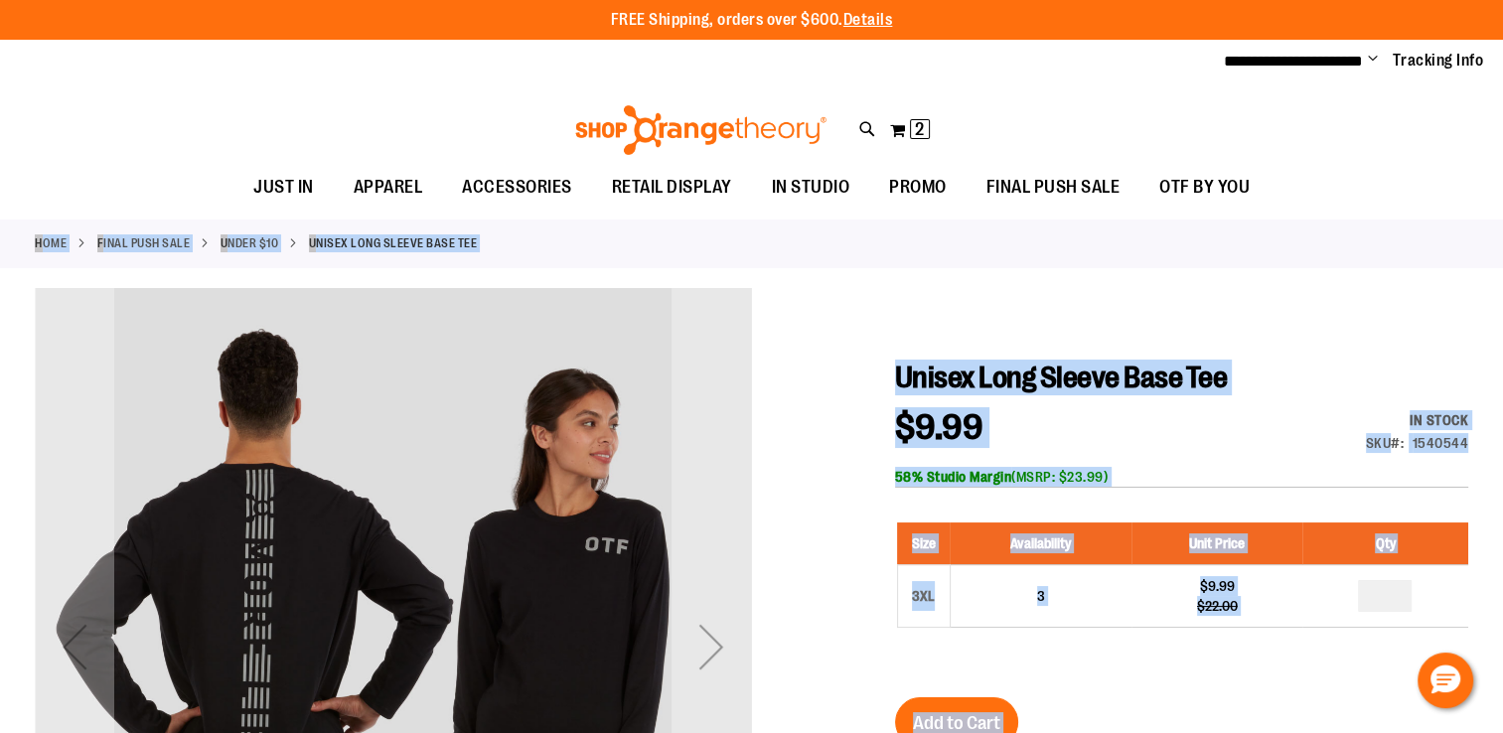
drag, startPoint x: 1064, startPoint y: 236, endPoint x: 614, endPoint y: 293, distance: 453.4
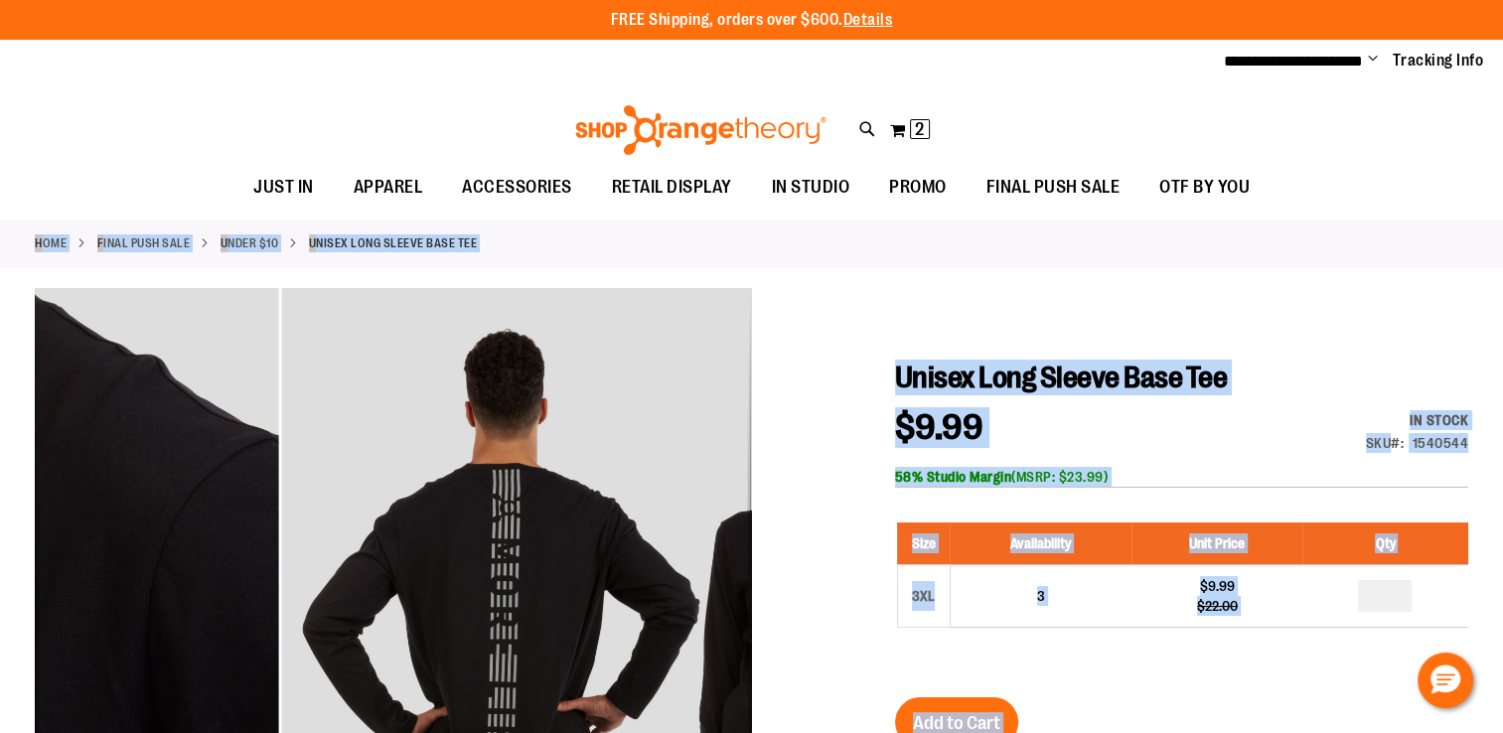
drag, startPoint x: 614, startPoint y: 293, endPoint x: 858, endPoint y: 81, distance: 323.2
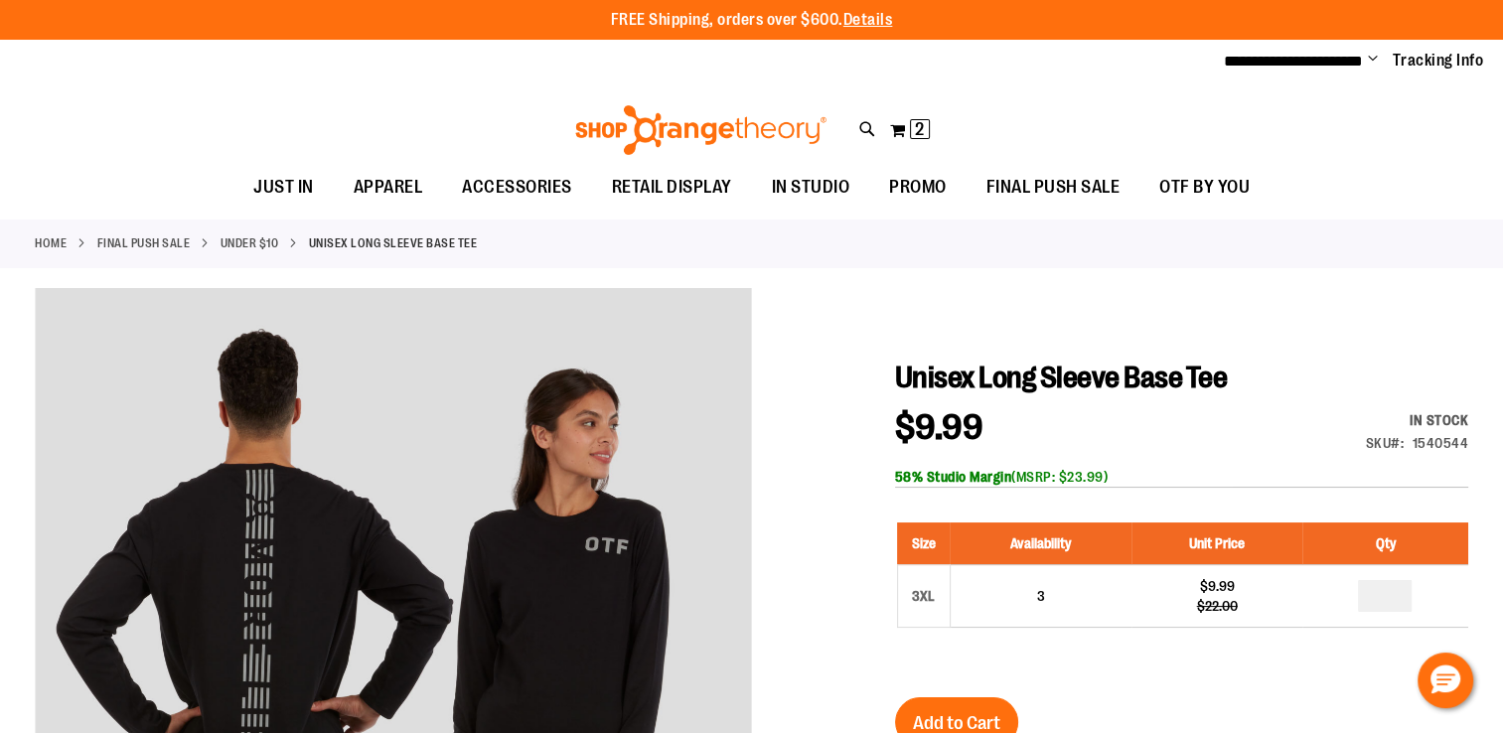
click at [858, 81] on div "**********" at bounding box center [751, 62] width 1503 height 44
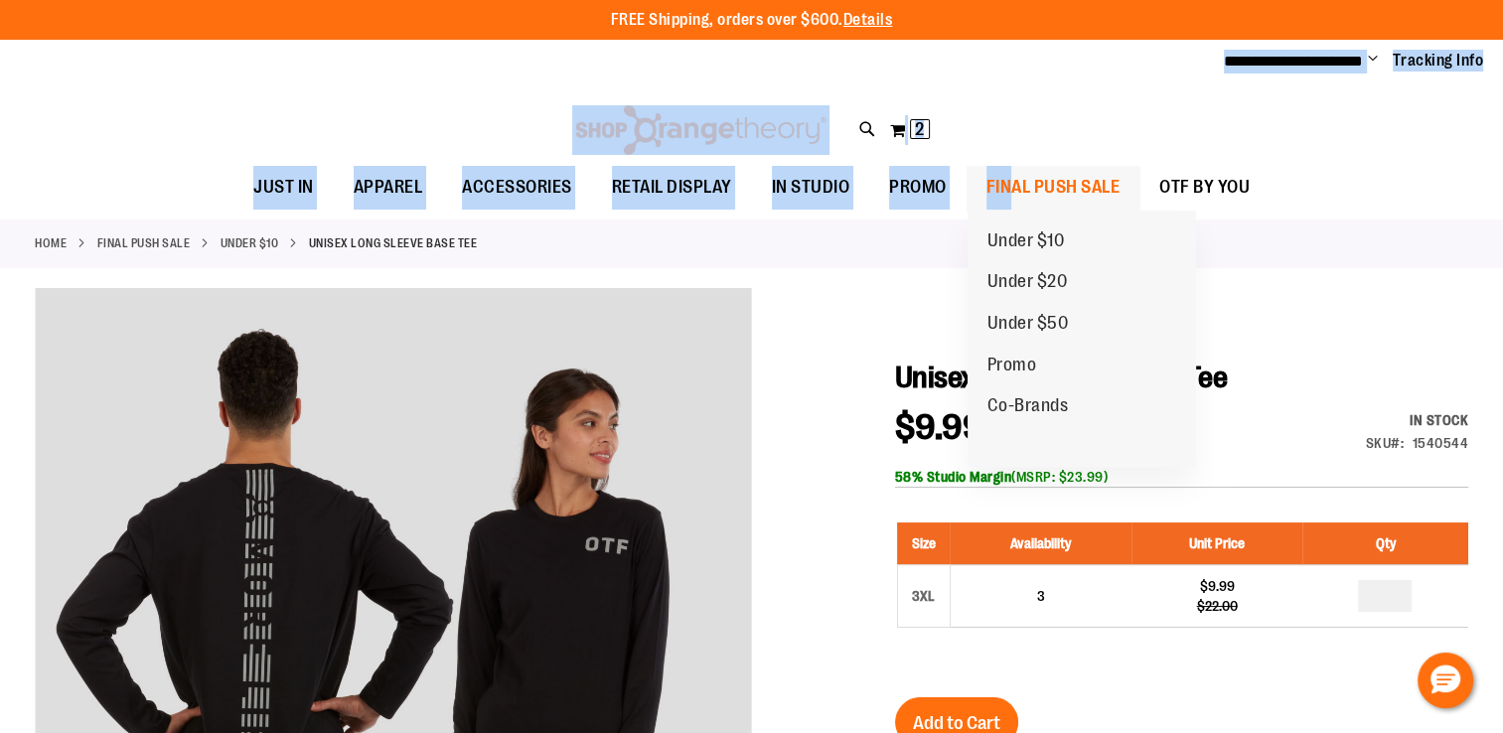
drag, startPoint x: 858, startPoint y: 81, endPoint x: 1009, endPoint y: 176, distance: 178.0
click at [1009, 176] on div "**********" at bounding box center [751, 109] width 1503 height 219
click at [1009, 176] on span "FINAL PUSH SALE" at bounding box center [1053, 187] width 134 height 45
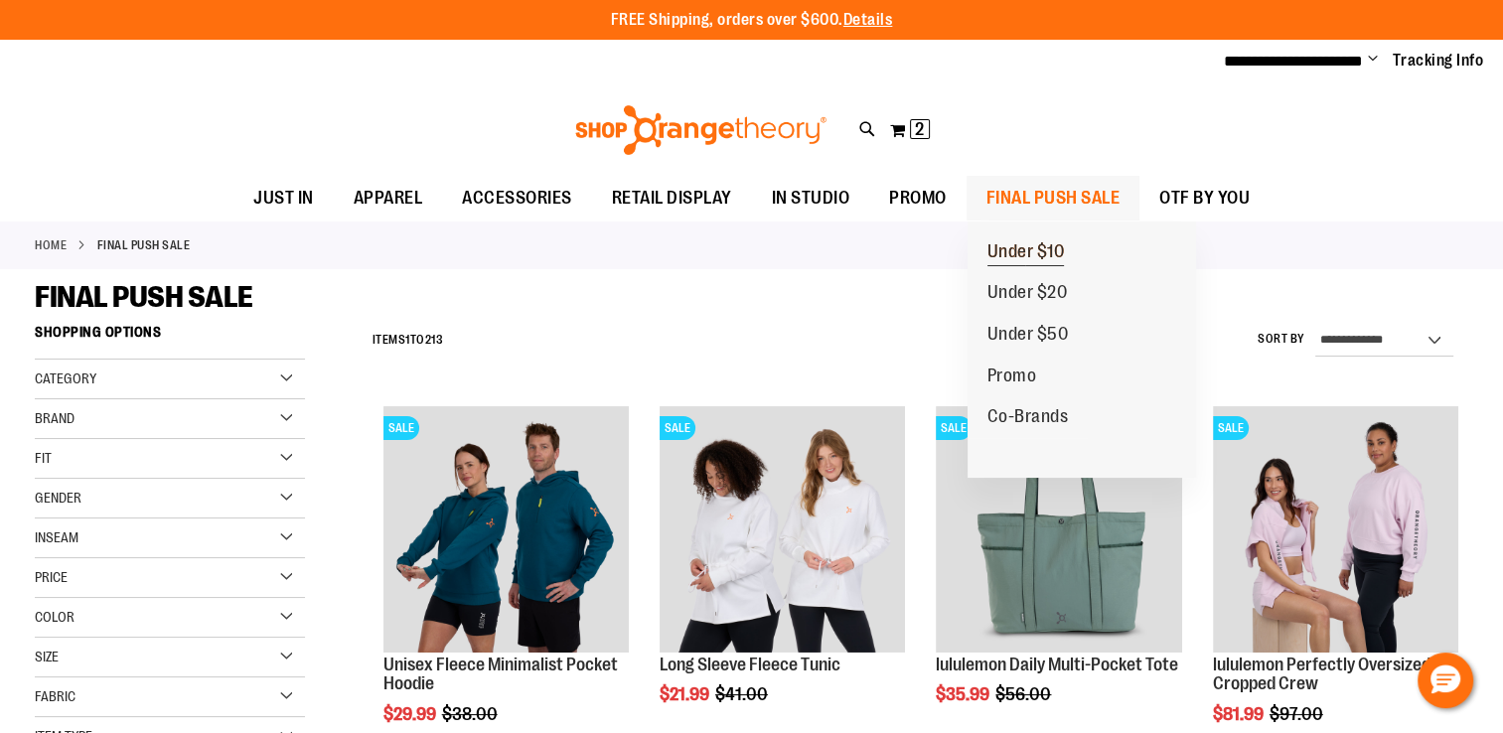
click at [1024, 251] on span "Under $10" at bounding box center [1025, 253] width 77 height 25
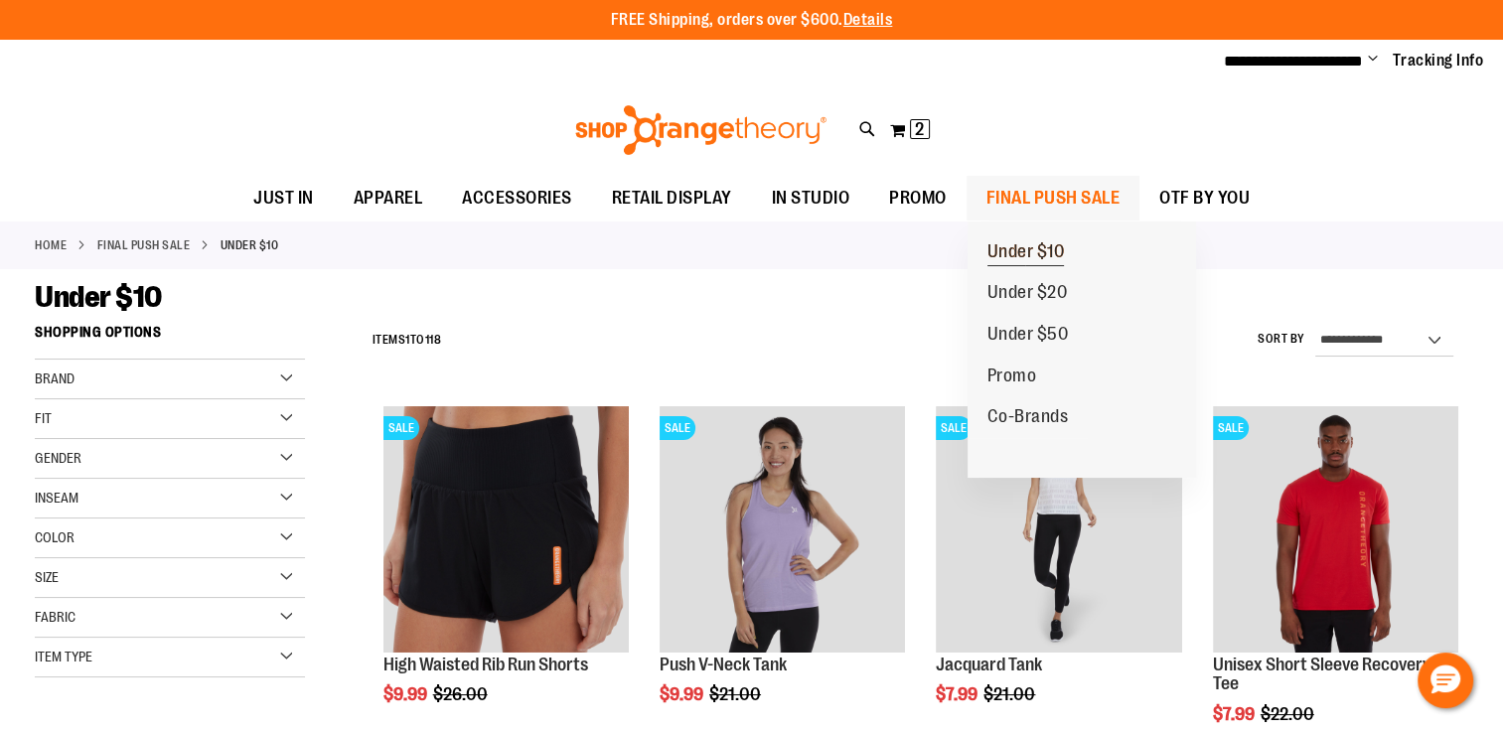
type input "**********"
click at [1036, 244] on span "Under $10" at bounding box center [1025, 253] width 77 height 25
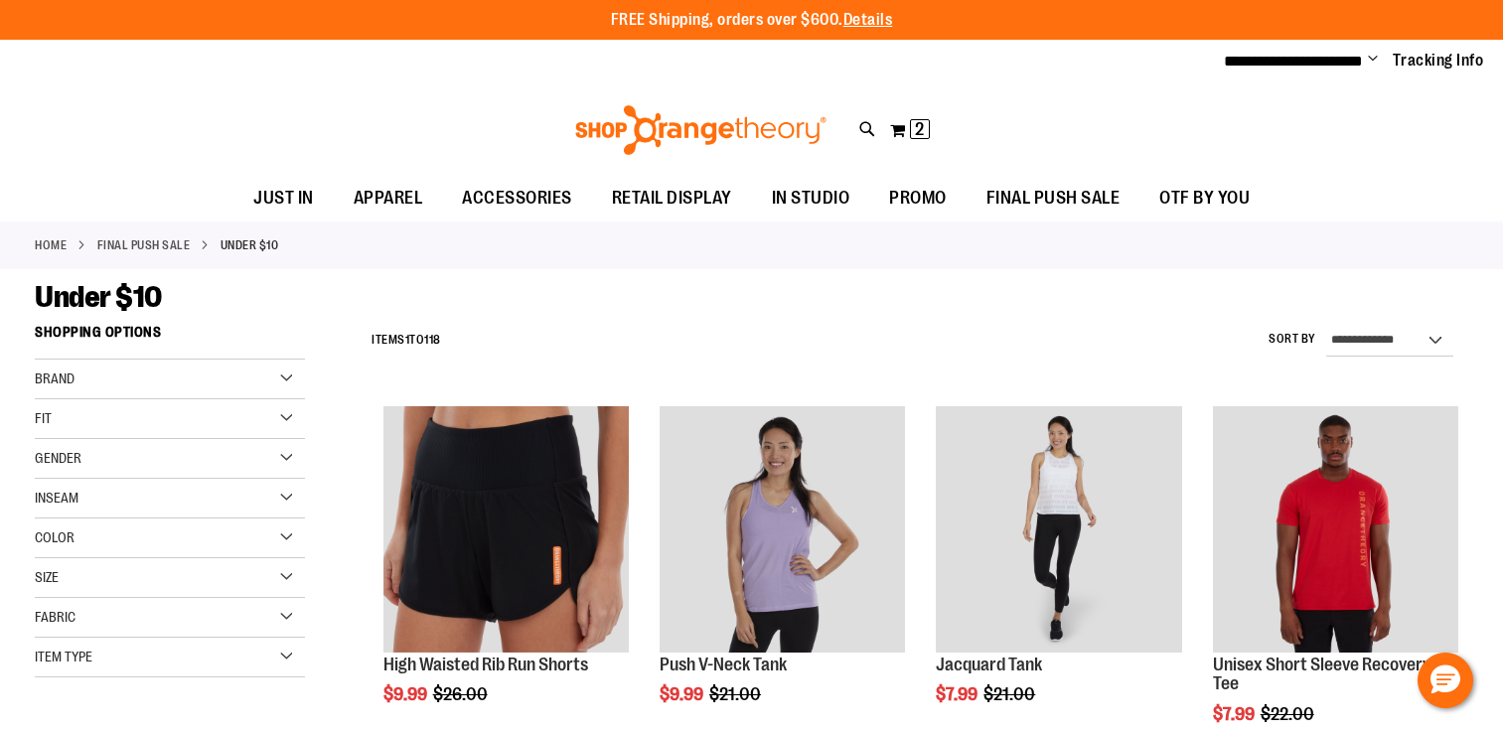
type input "**********"
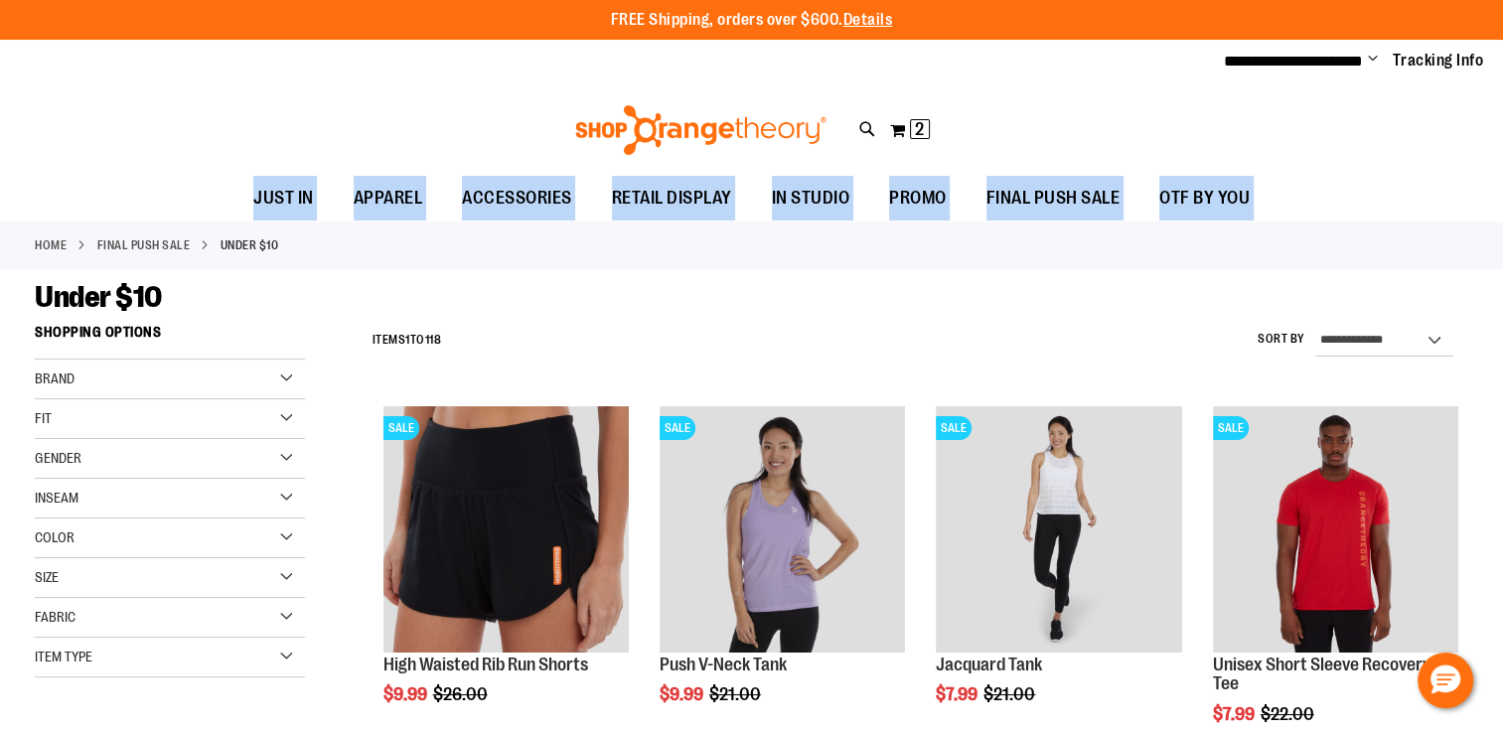
drag, startPoint x: 0, startPoint y: 0, endPoint x: 1133, endPoint y: 97, distance: 1137.3
click at [1259, 194] on link "OTF BY YOU" at bounding box center [1204, 199] width 130 height 46
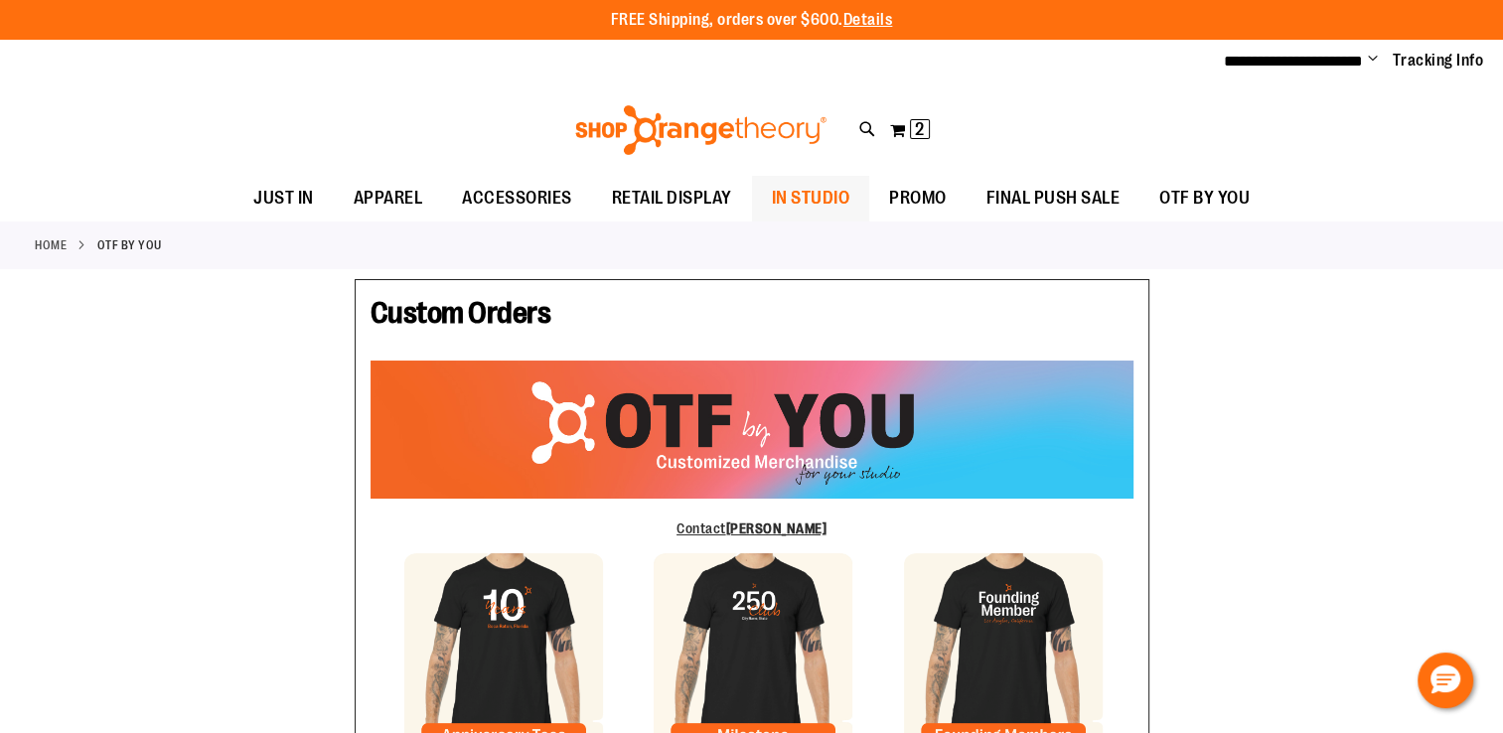
type input "******"
type input "**********"
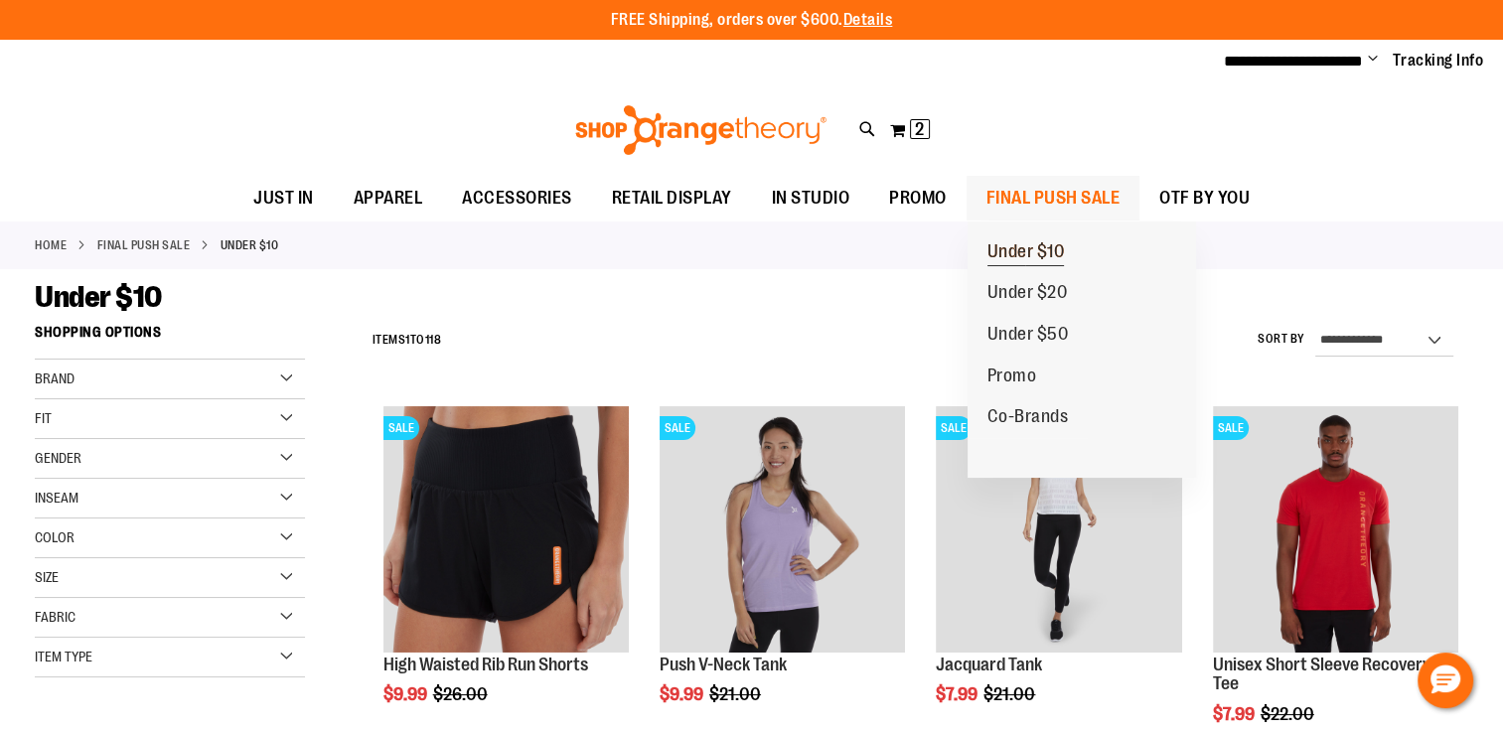
type input "**********"
click at [1050, 256] on span "Under $10" at bounding box center [1025, 253] width 77 height 25
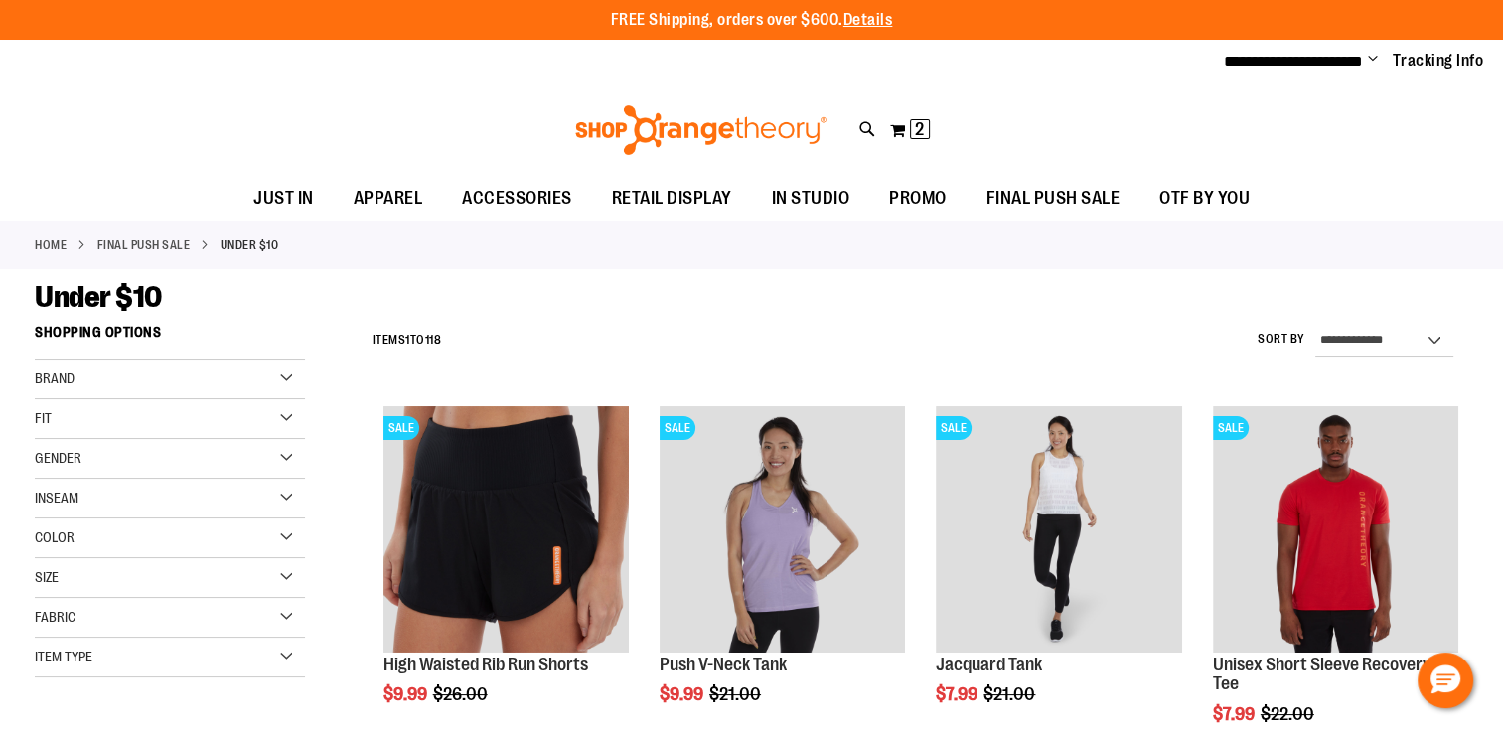
type input "**********"
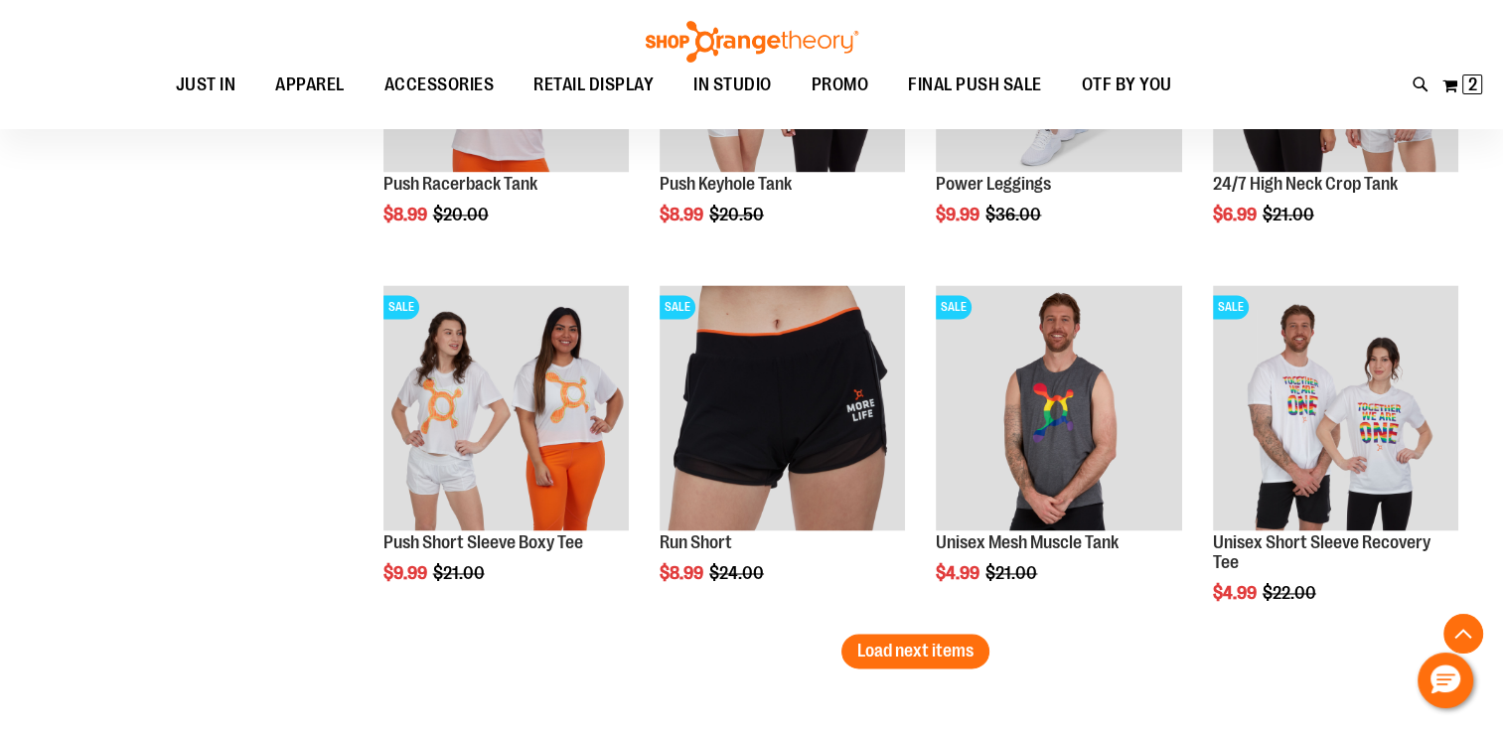
scroll to position [3082, 0]
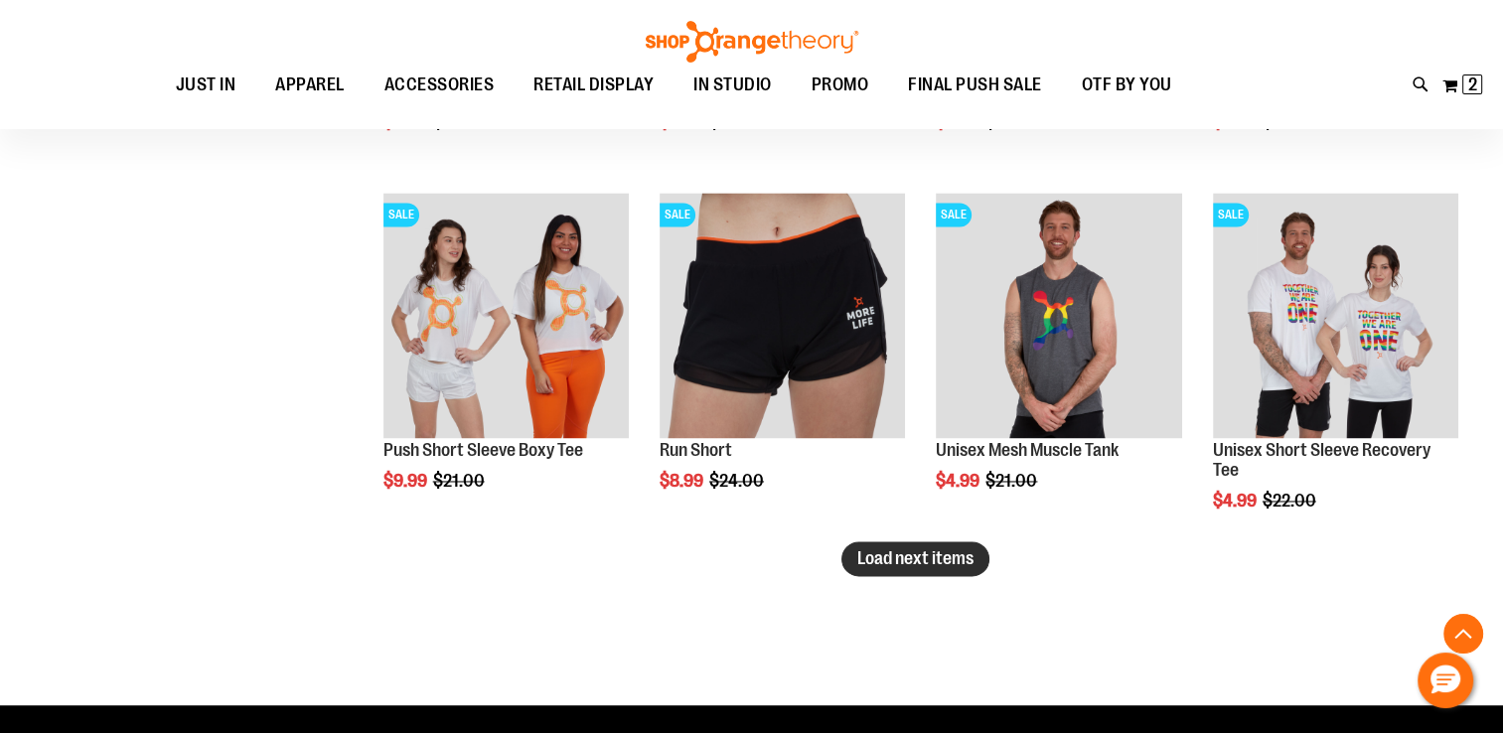
click at [895, 550] on span "Load next items" at bounding box center [915, 558] width 116 height 20
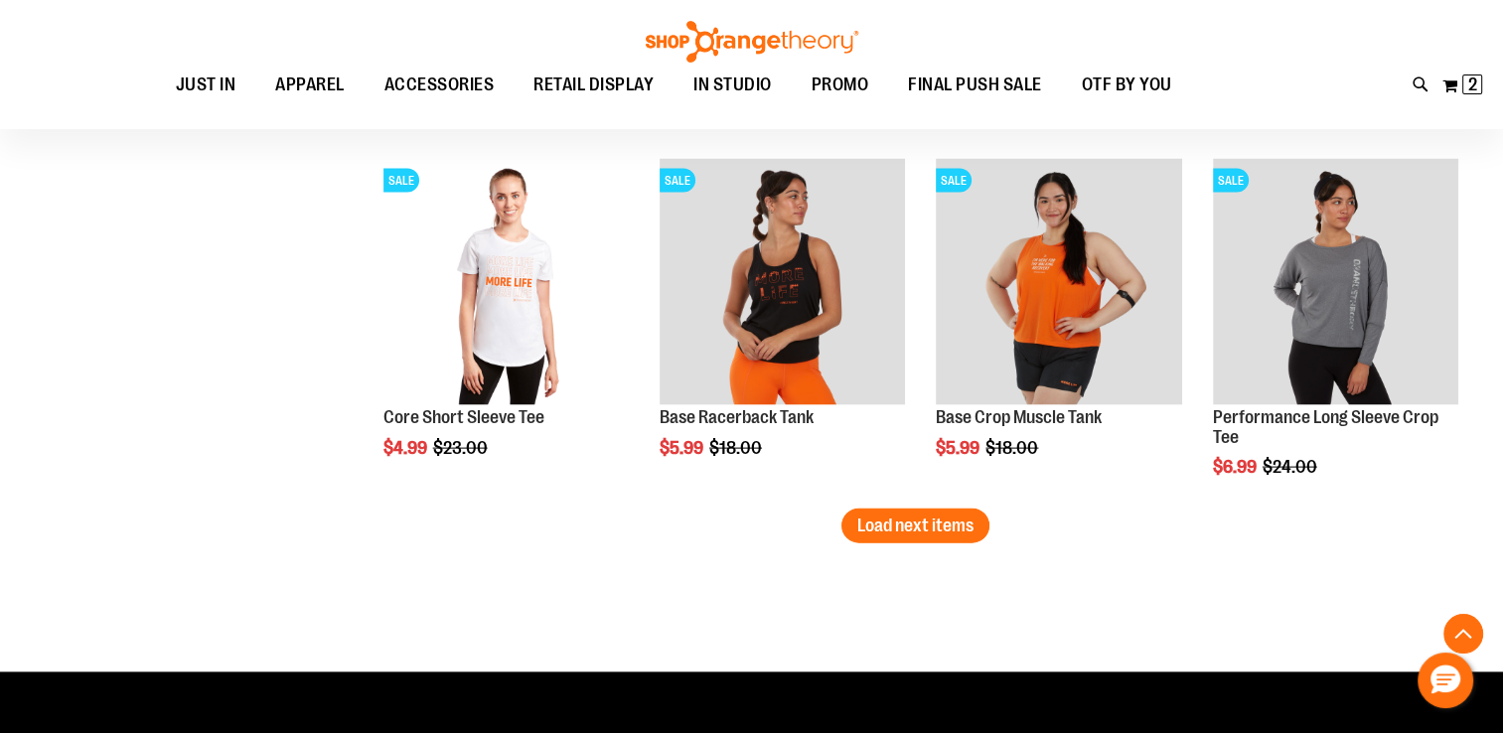
scroll to position [4283, 0]
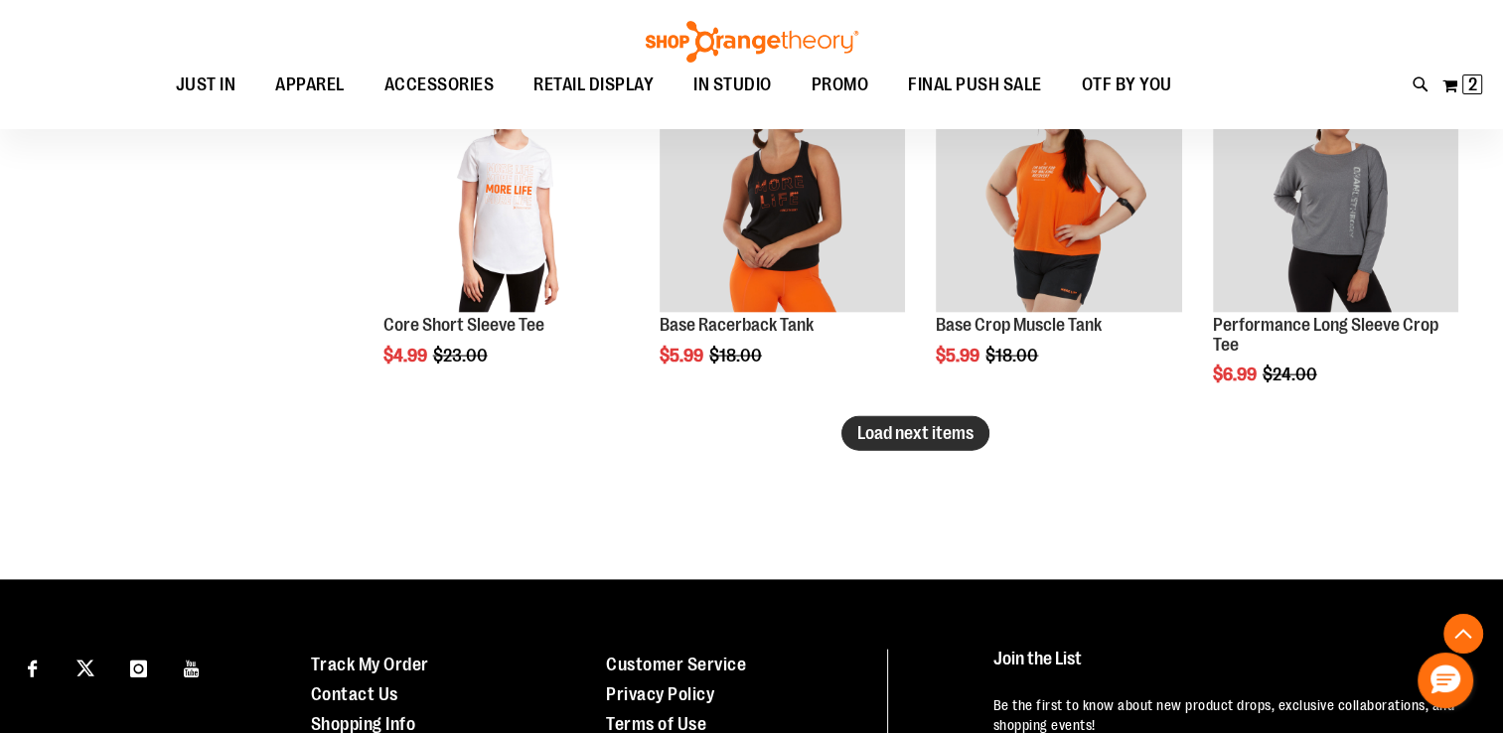
click at [895, 442] on button "Load next items" at bounding box center [915, 433] width 148 height 35
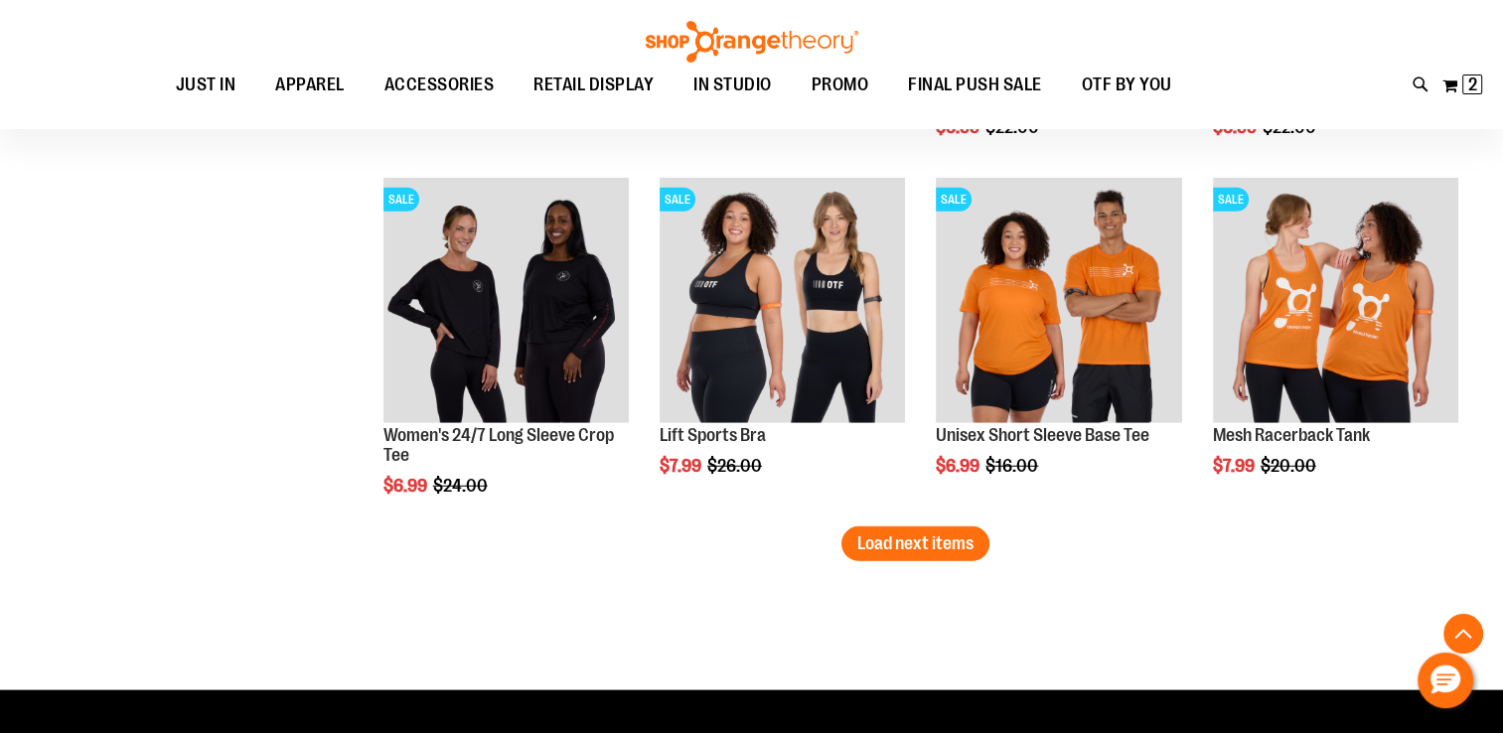
scroll to position [5262, 0]
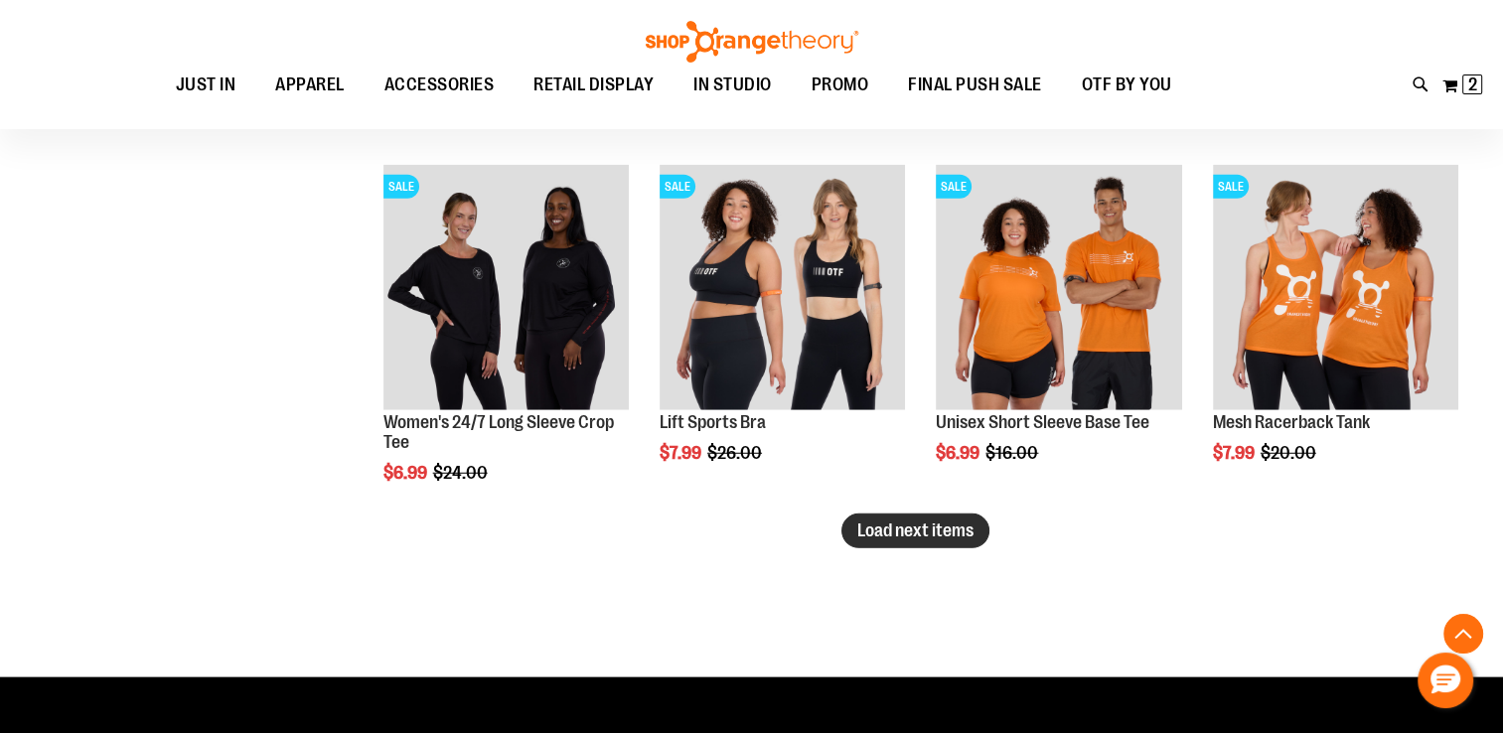
click at [930, 532] on span "Load next items" at bounding box center [915, 530] width 116 height 20
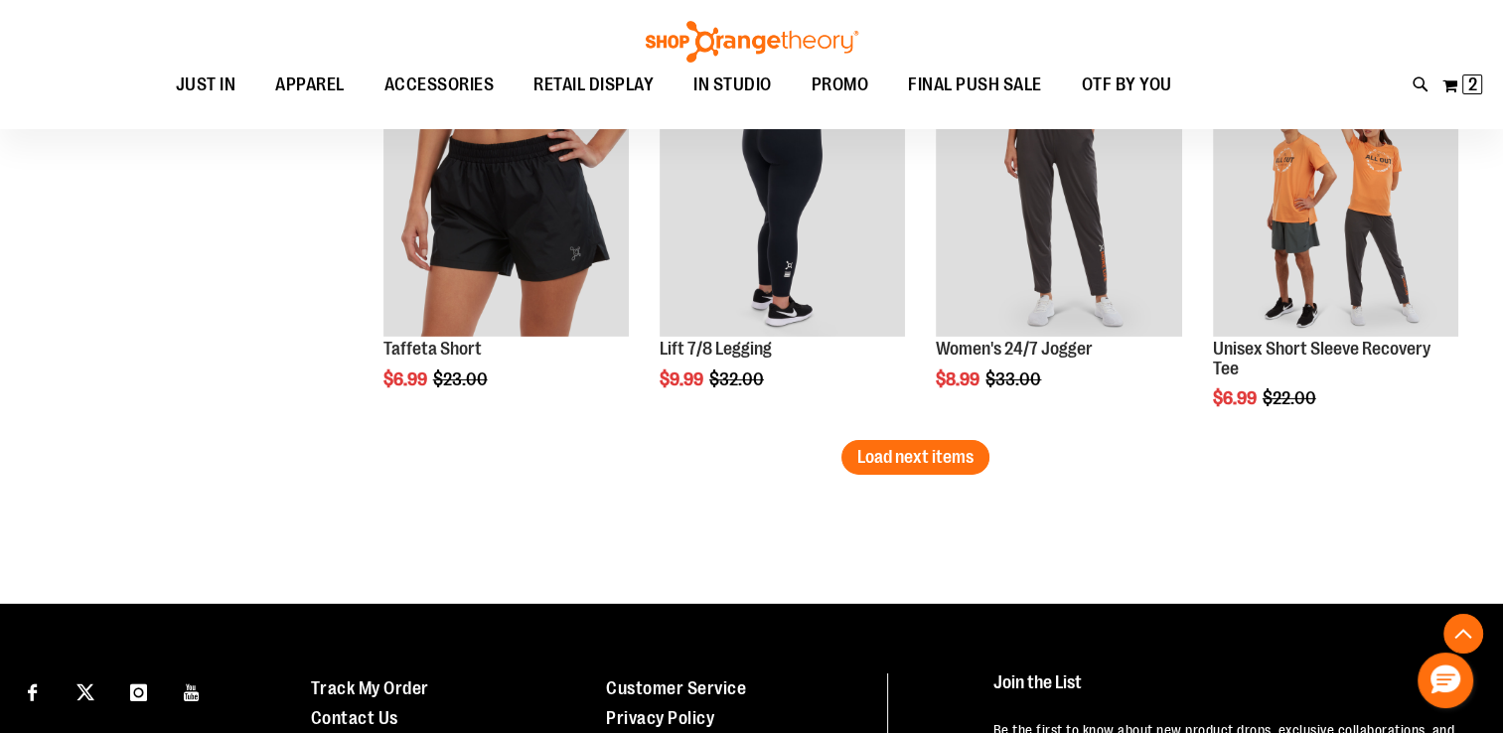
scroll to position [6424, 0]
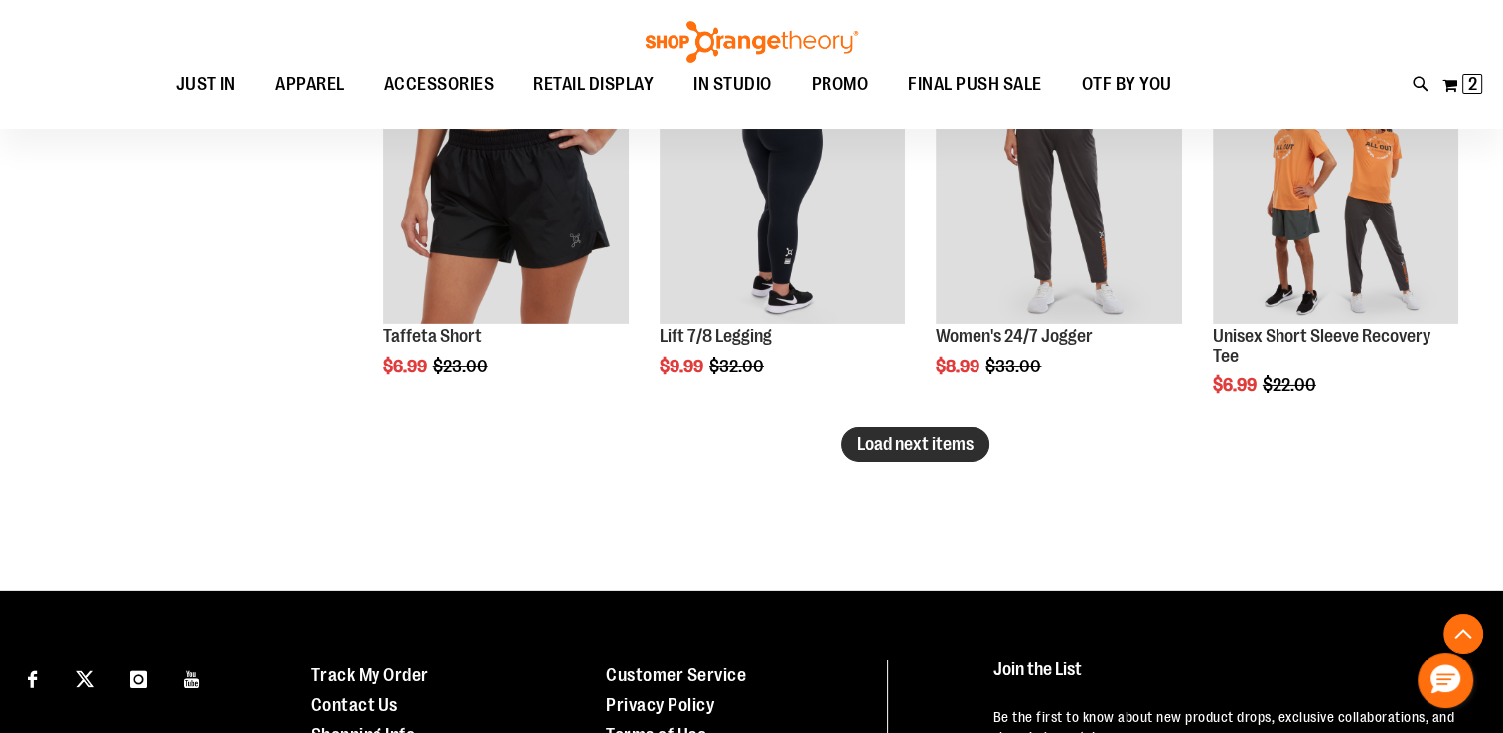
click at [915, 448] on span "Load next items" at bounding box center [915, 444] width 116 height 20
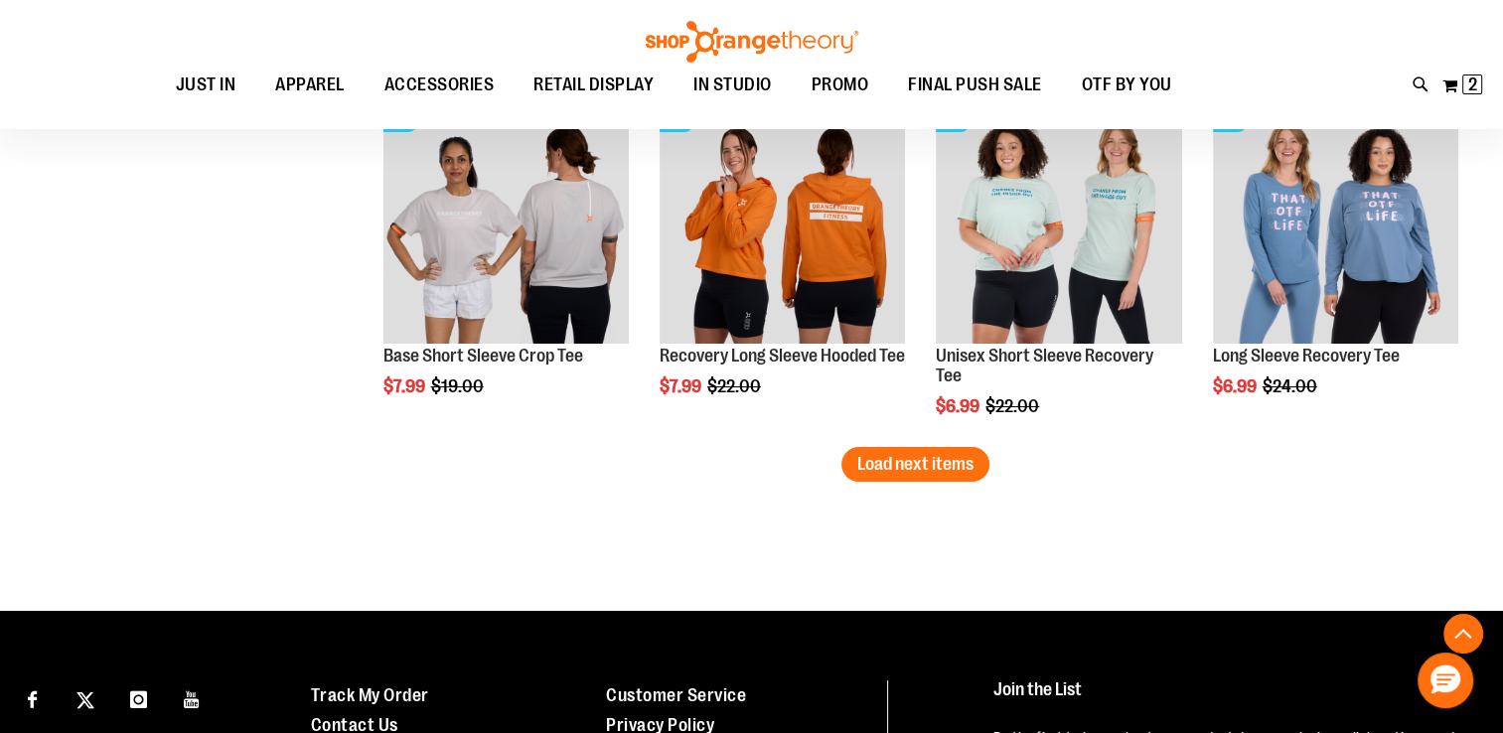
scroll to position [7495, 0]
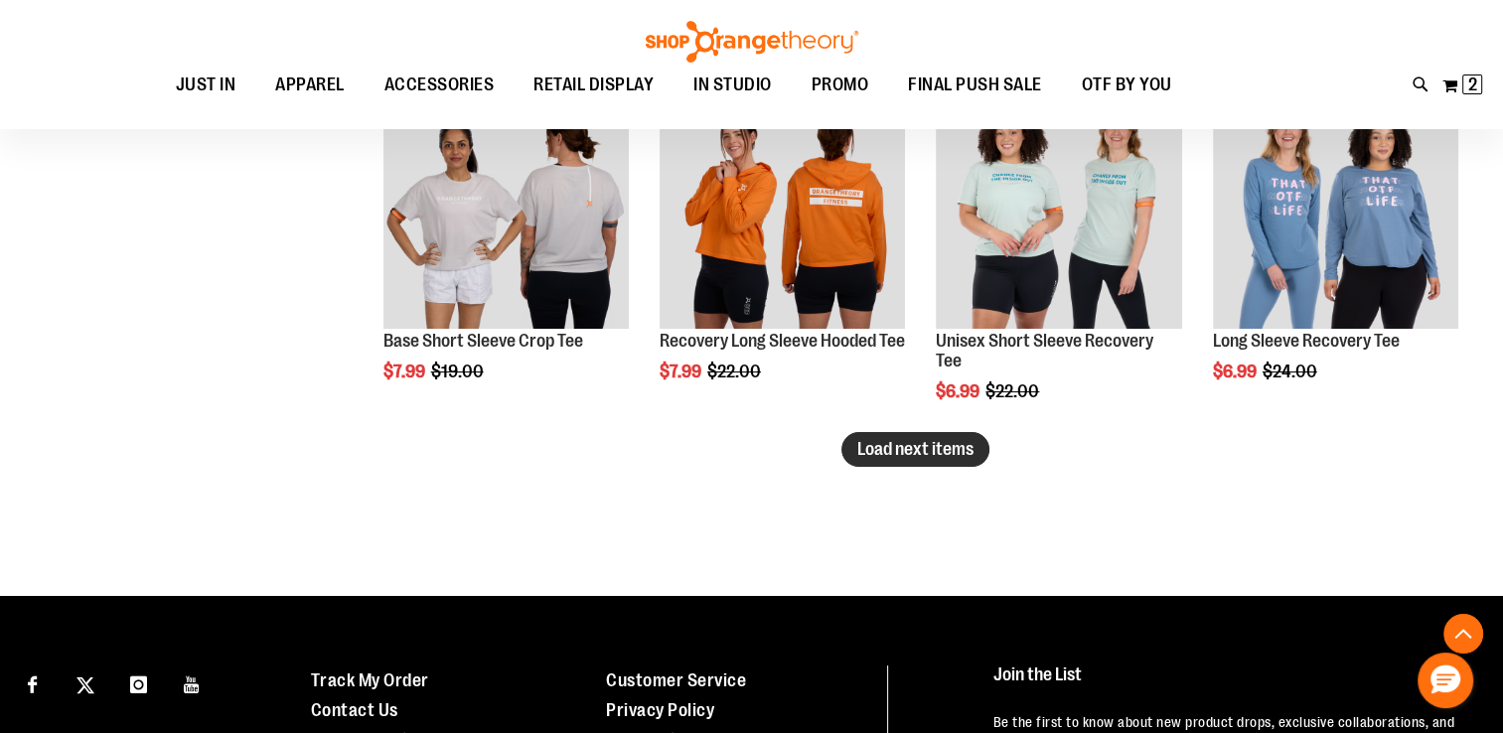
click at [928, 456] on span "Load next items" at bounding box center [915, 449] width 116 height 20
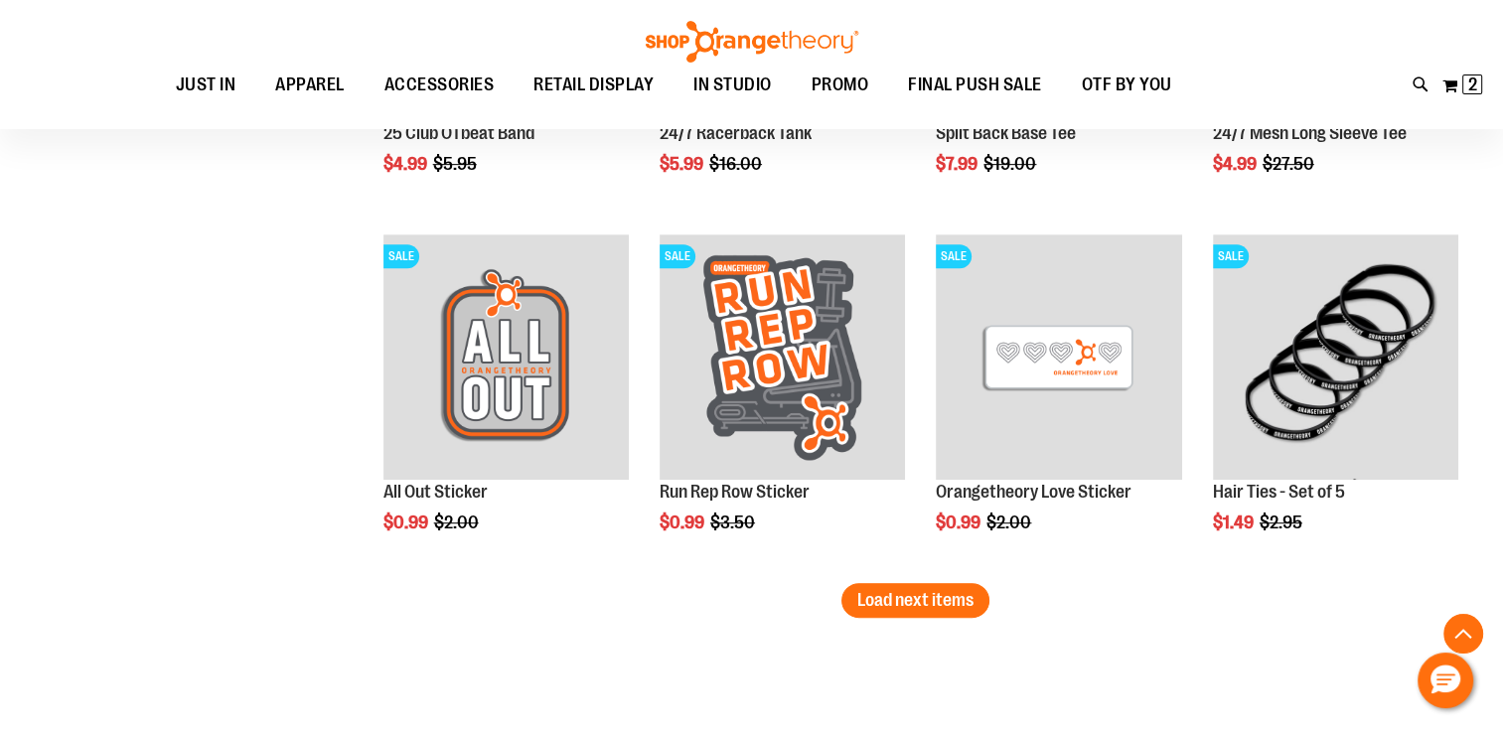
scroll to position [8553, 0]
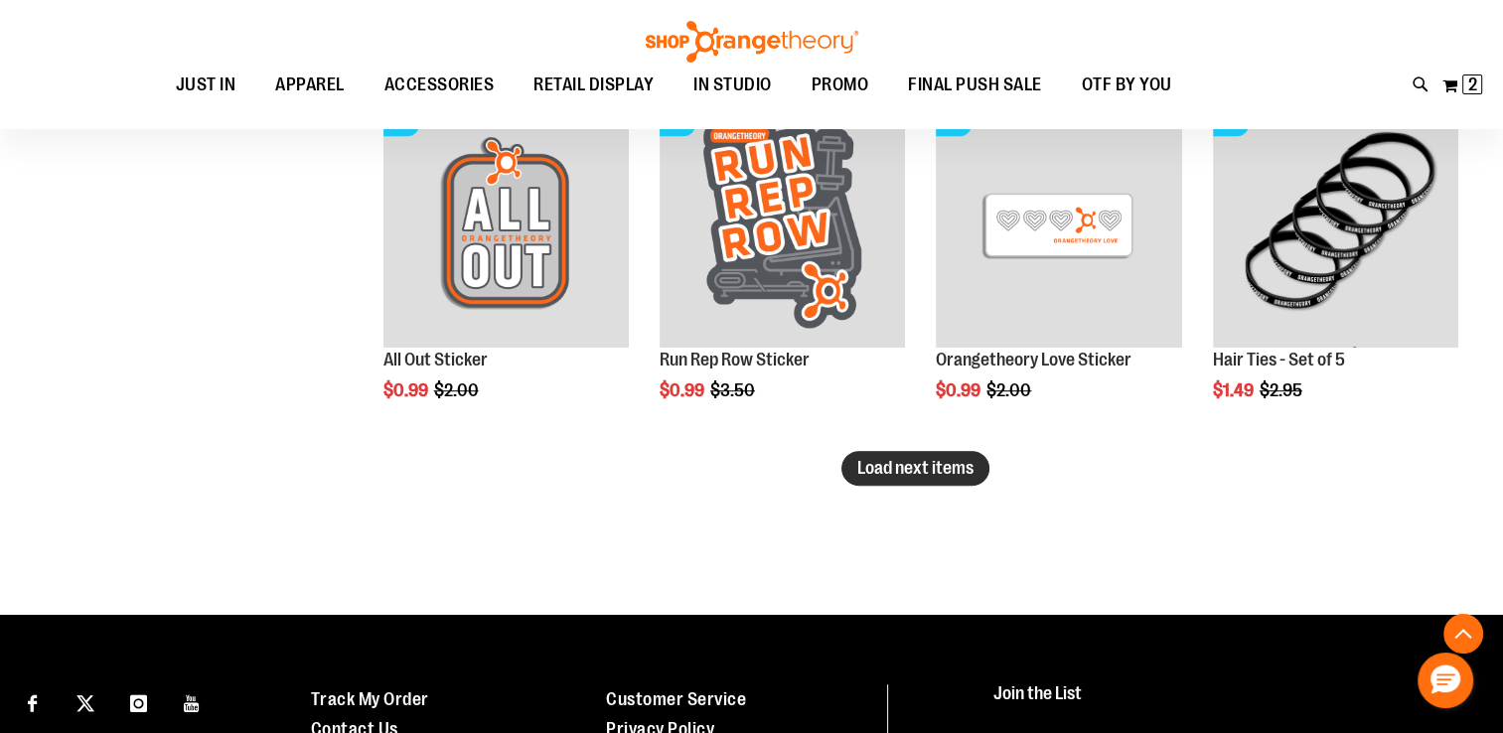
click at [884, 475] on span "Load next items" at bounding box center [915, 468] width 116 height 20
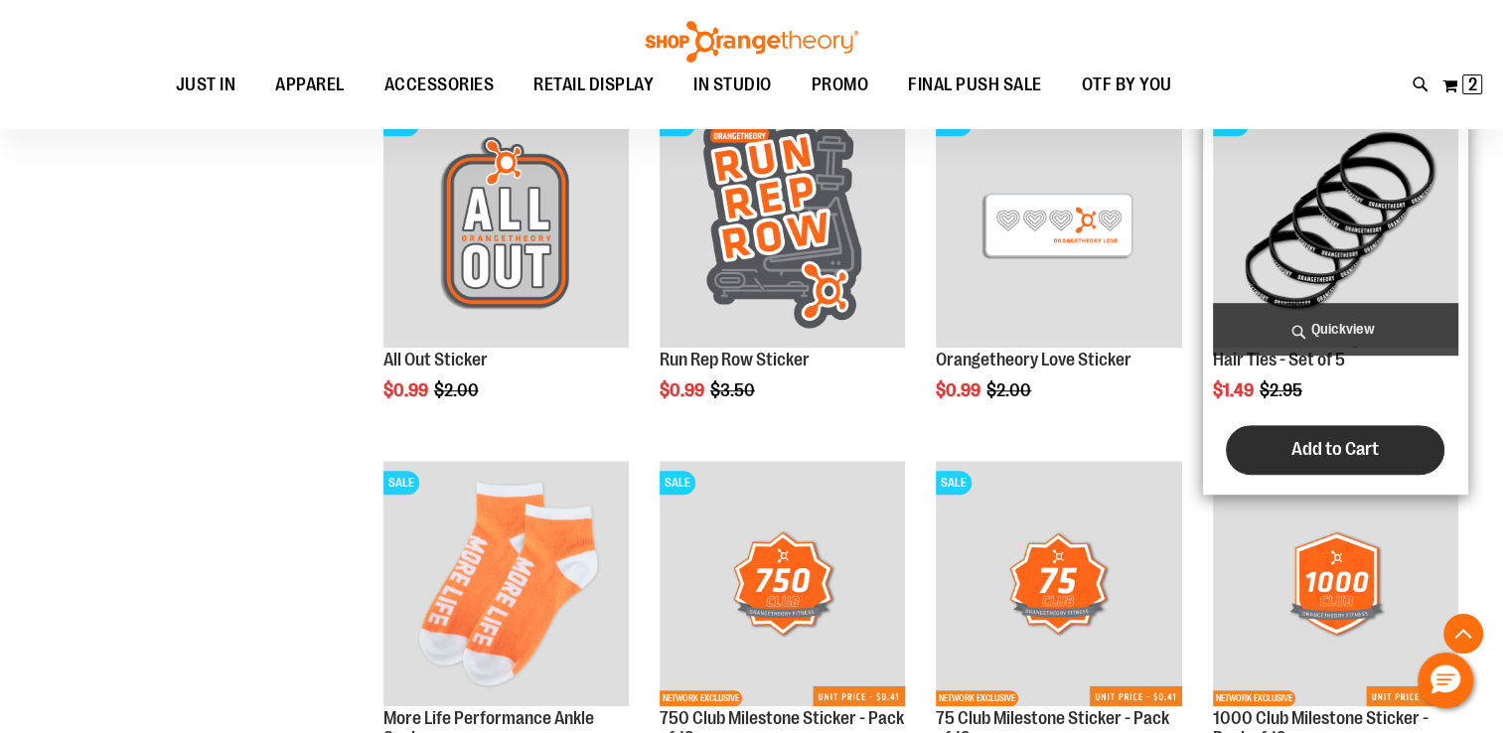
click at [1323, 448] on span "Add to Cart" at bounding box center [1334, 449] width 87 height 22
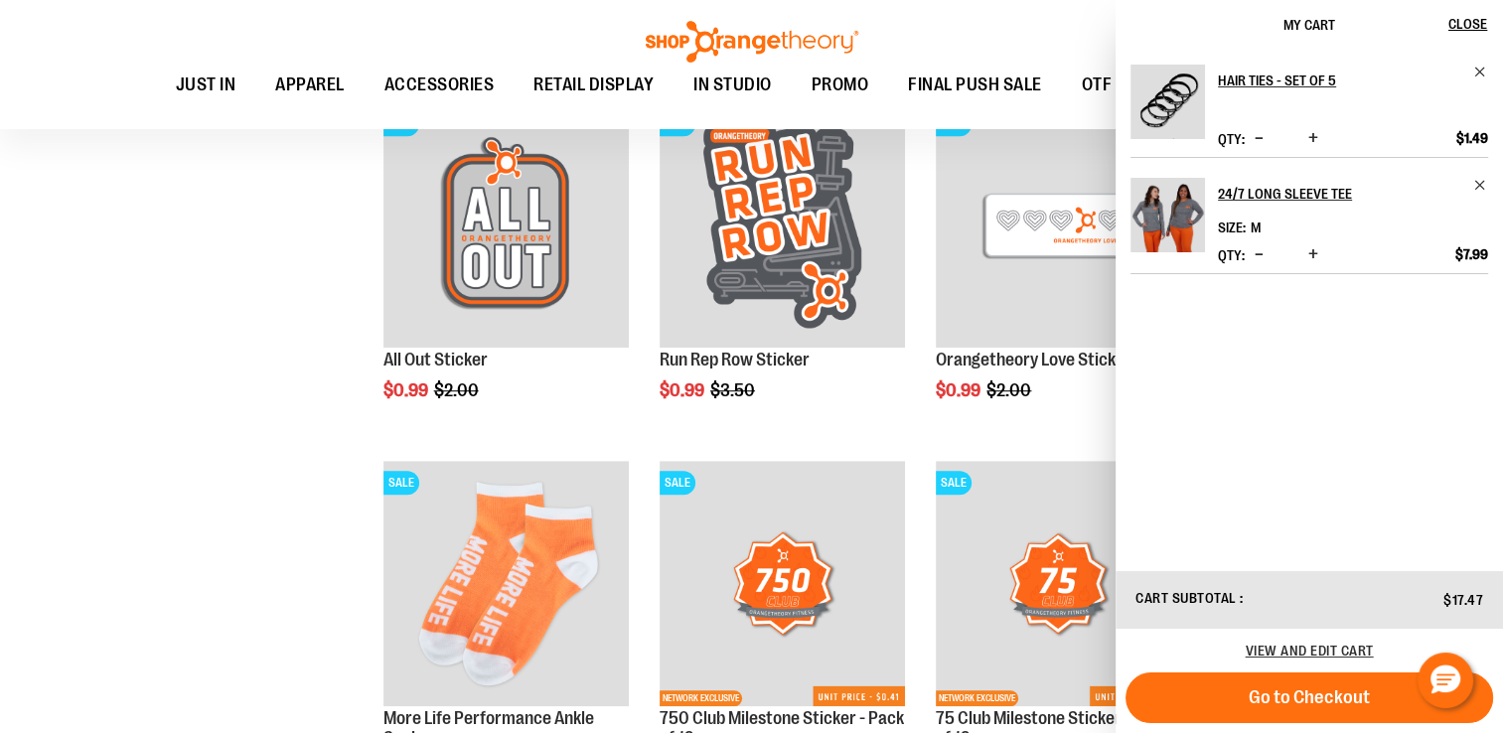
click at [1311, 138] on span "Increase product quantity" at bounding box center [1313, 138] width 10 height 20
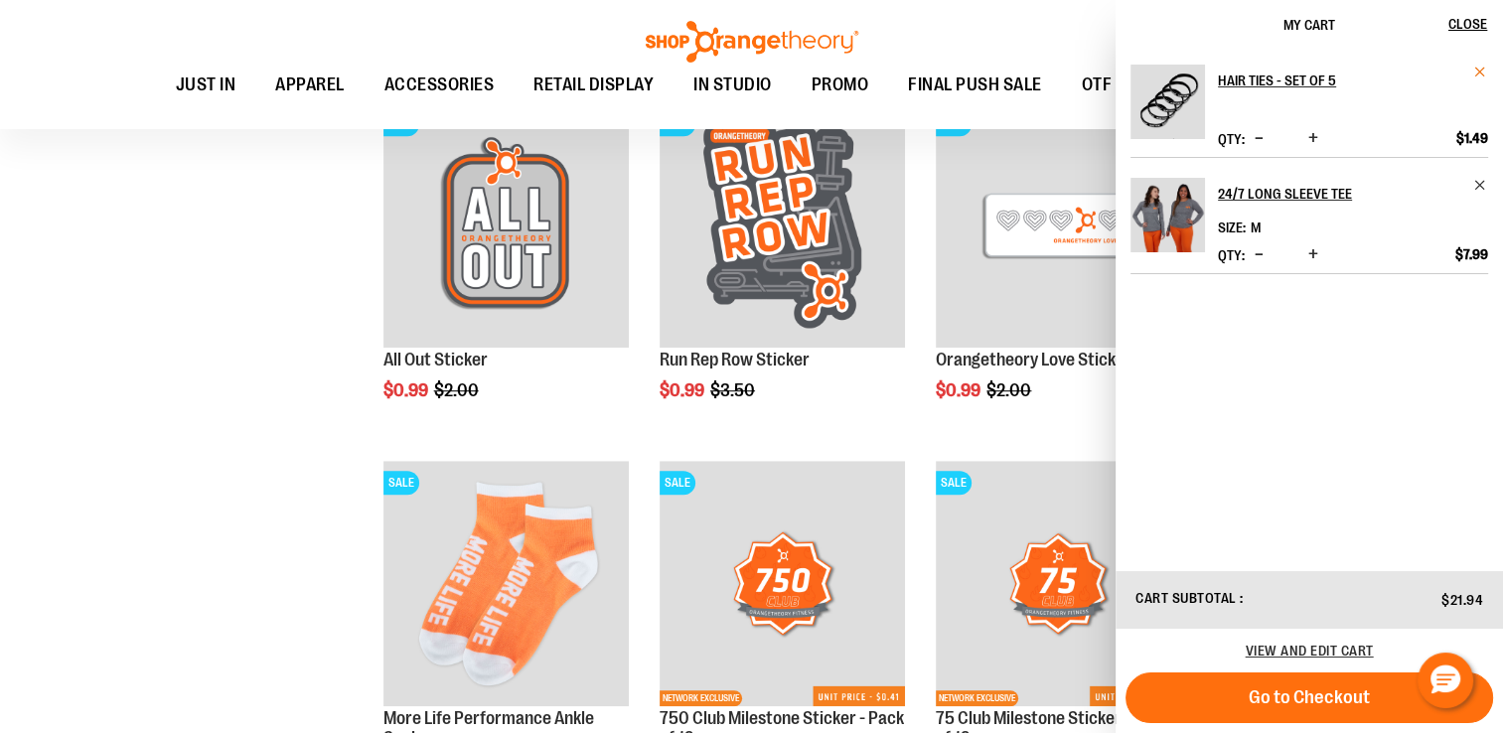
click at [1477, 68] on span "Remove item" at bounding box center [1480, 72] width 15 height 15
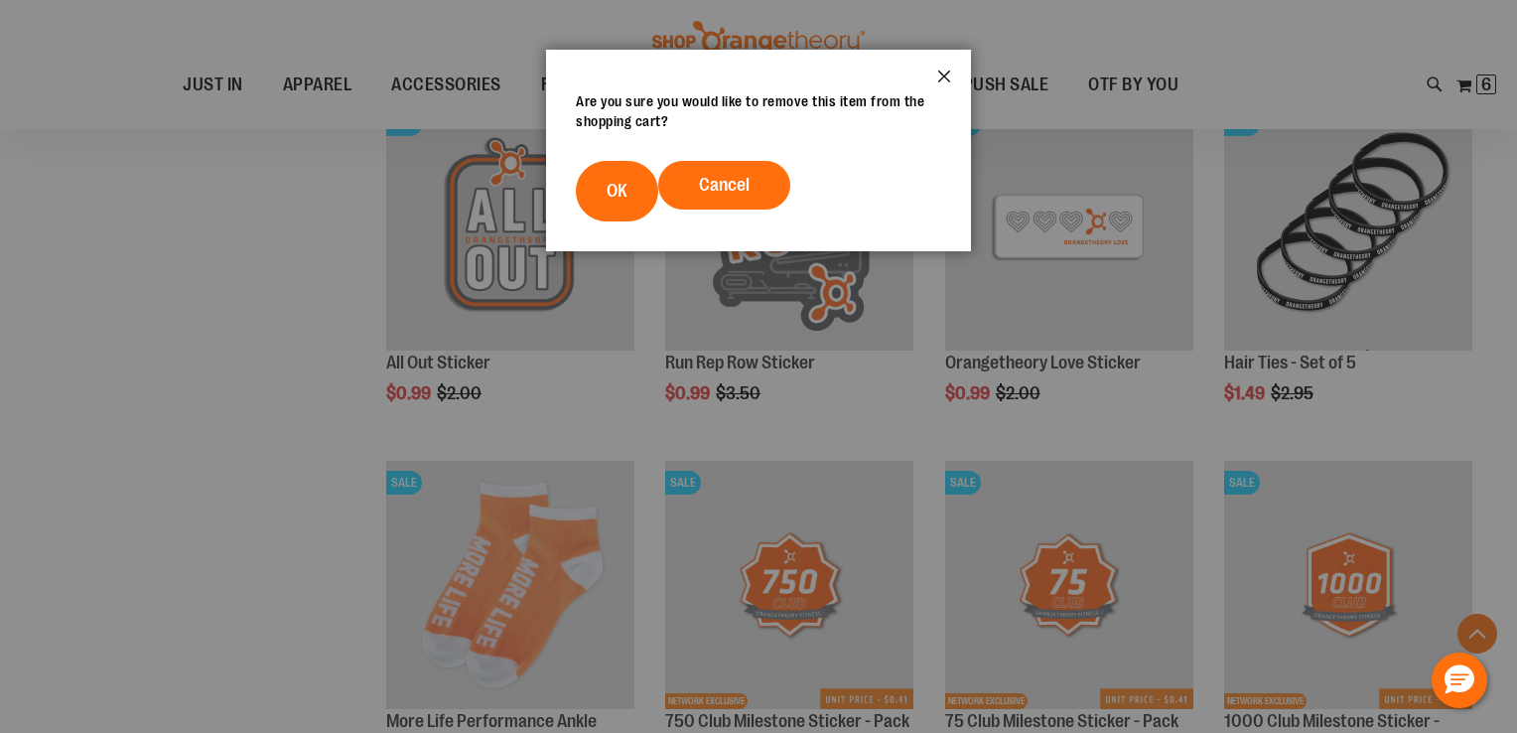
click at [949, 70] on button "Close" at bounding box center [945, 83] width 54 height 66
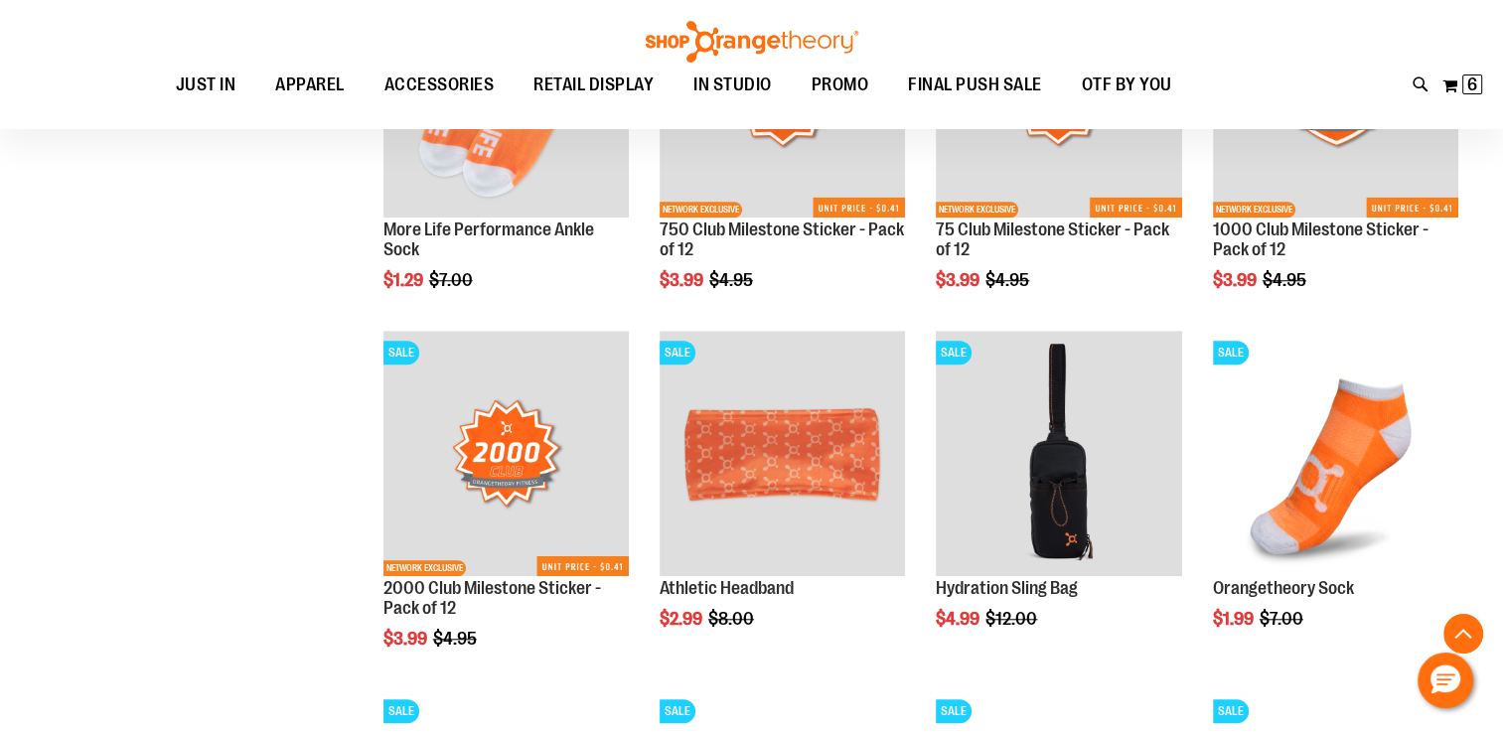
scroll to position [9068, 0]
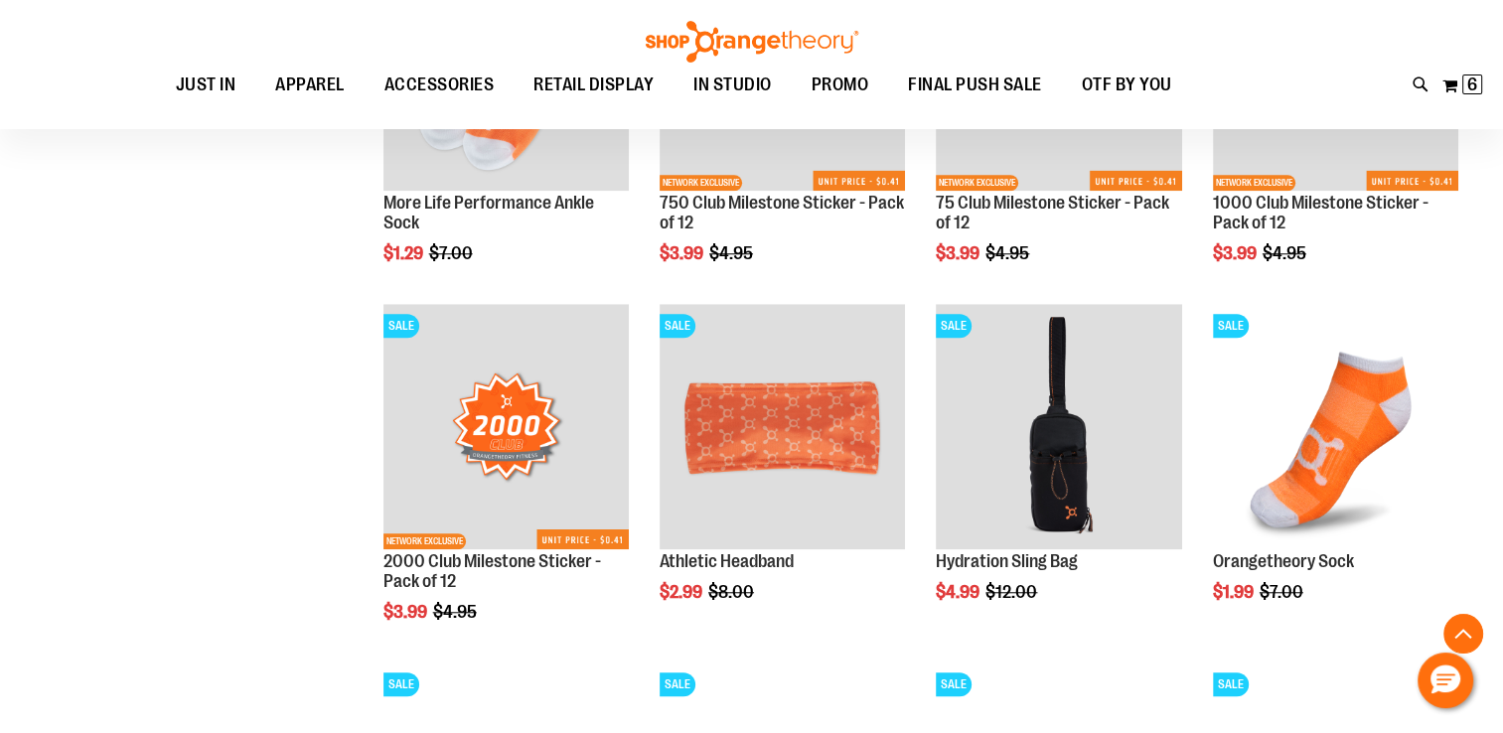
drag, startPoint x: 1508, startPoint y: 721, endPoint x: 1336, endPoint y: 52, distance: 691.1
click at [1336, 52] on div "Toggle Nav Search Popular Suggestions Advanced Search" at bounding box center [751, 64] width 1503 height 129
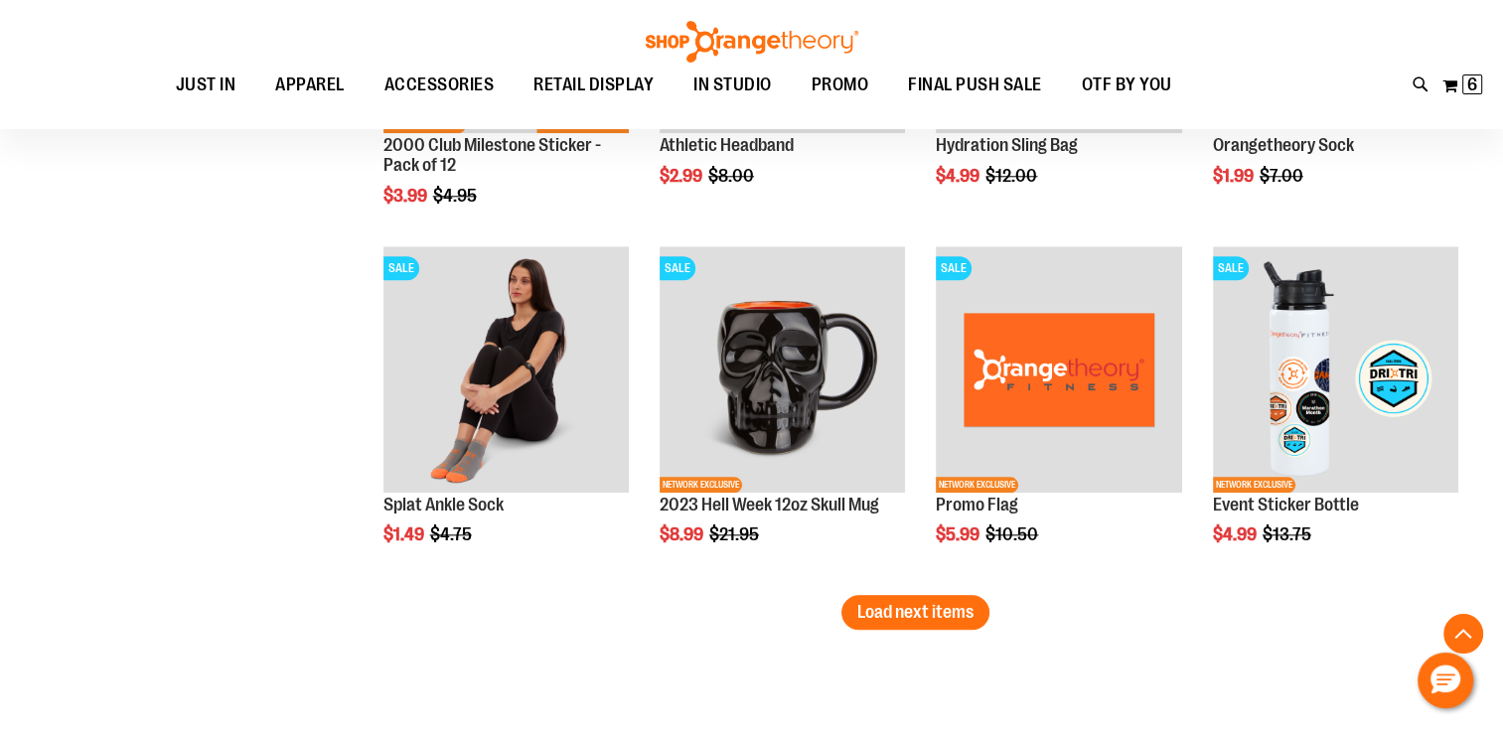
scroll to position [9492, 0]
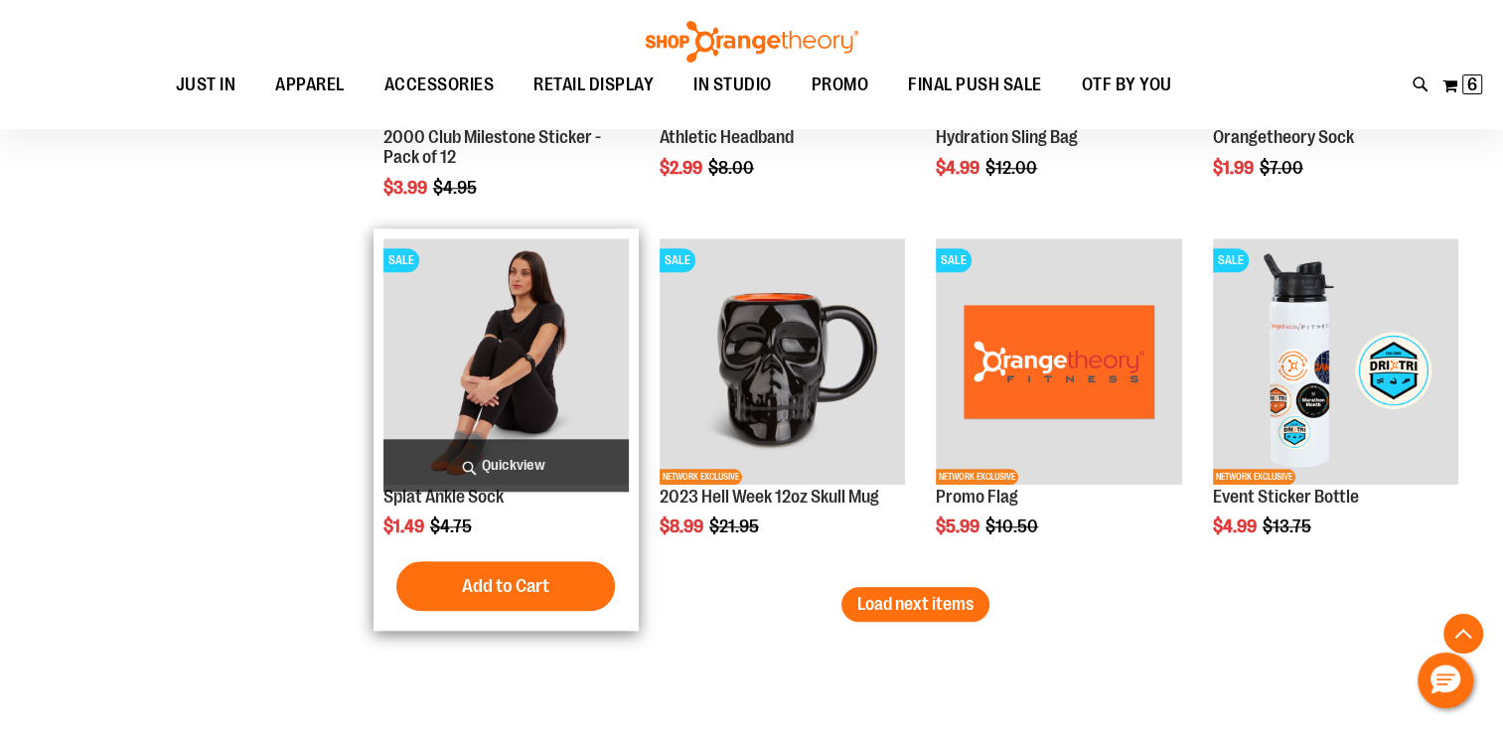
click at [501, 356] on img "product" at bounding box center [505, 360] width 245 height 245
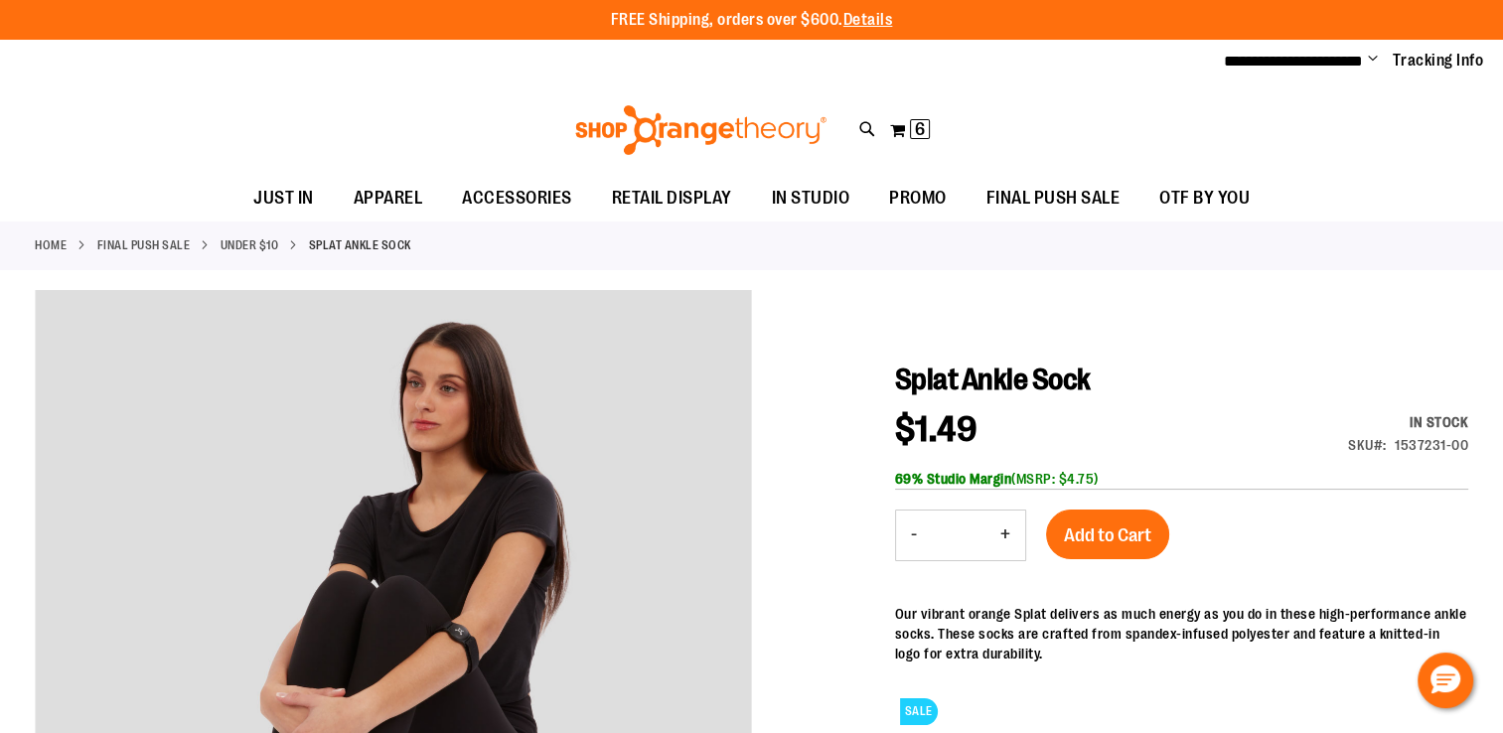
type input "**********"
click at [1001, 534] on button "+" at bounding box center [1005, 535] width 40 height 50
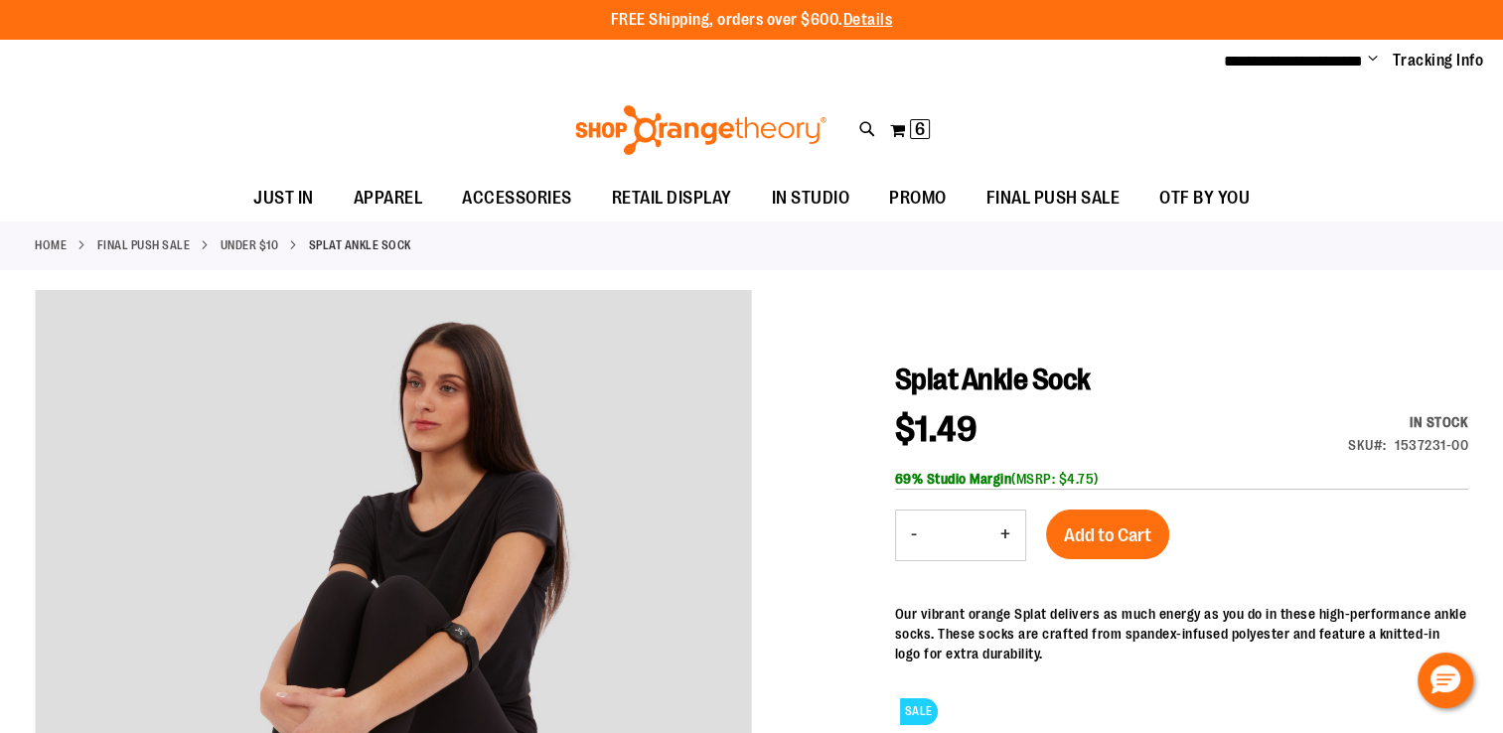
type input "*"
click at [1100, 545] on button "Add to Cart" at bounding box center [1107, 534] width 123 height 50
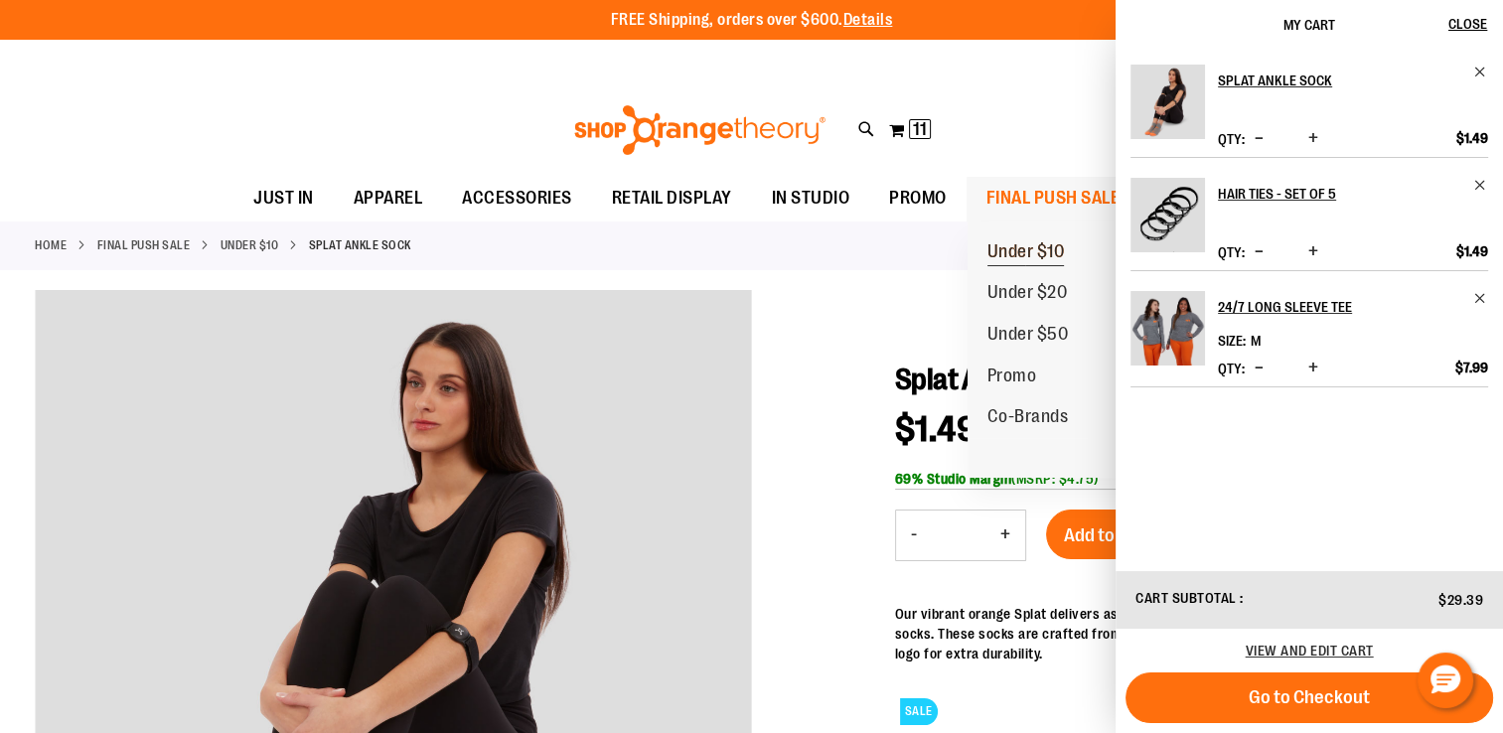
click at [1012, 244] on span "Under $10" at bounding box center [1025, 253] width 77 height 25
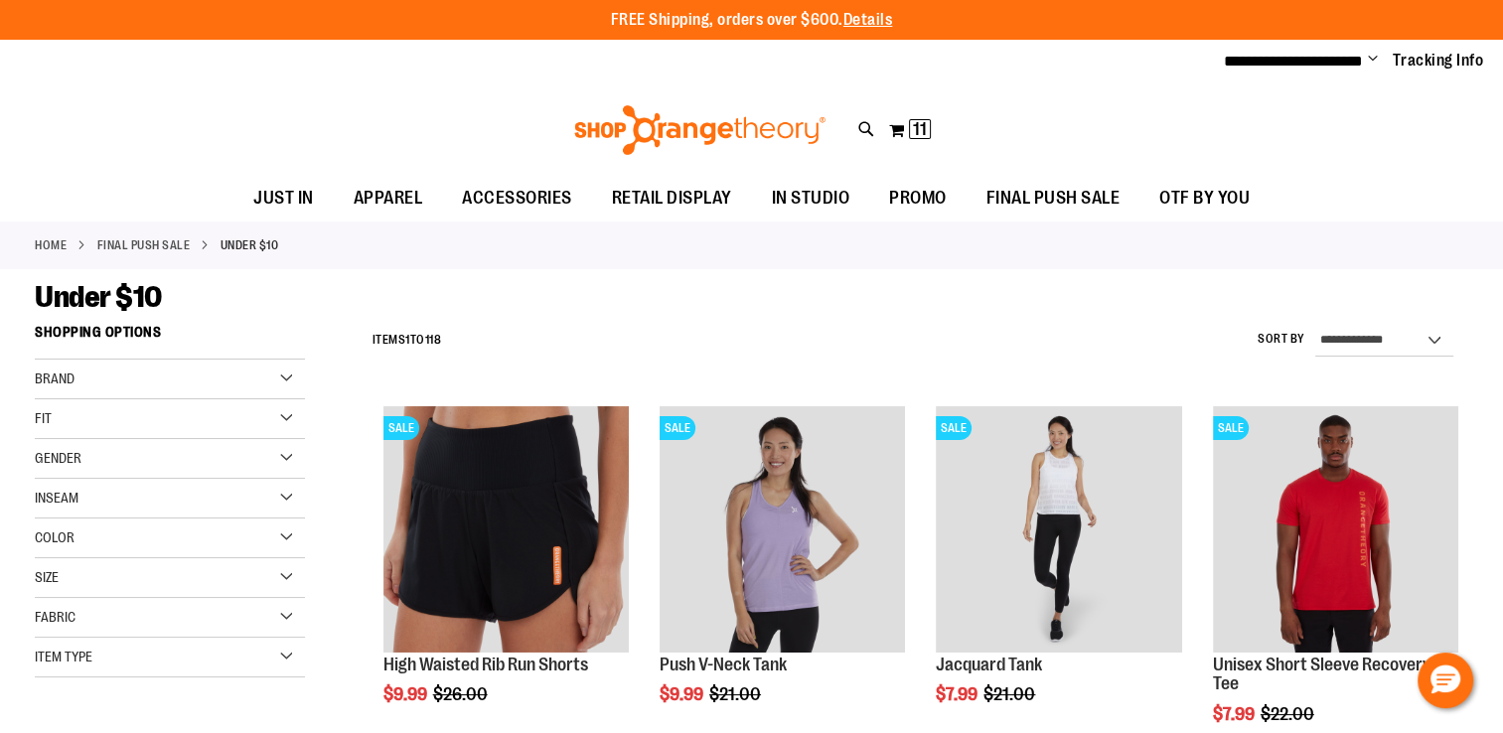
type input "**********"
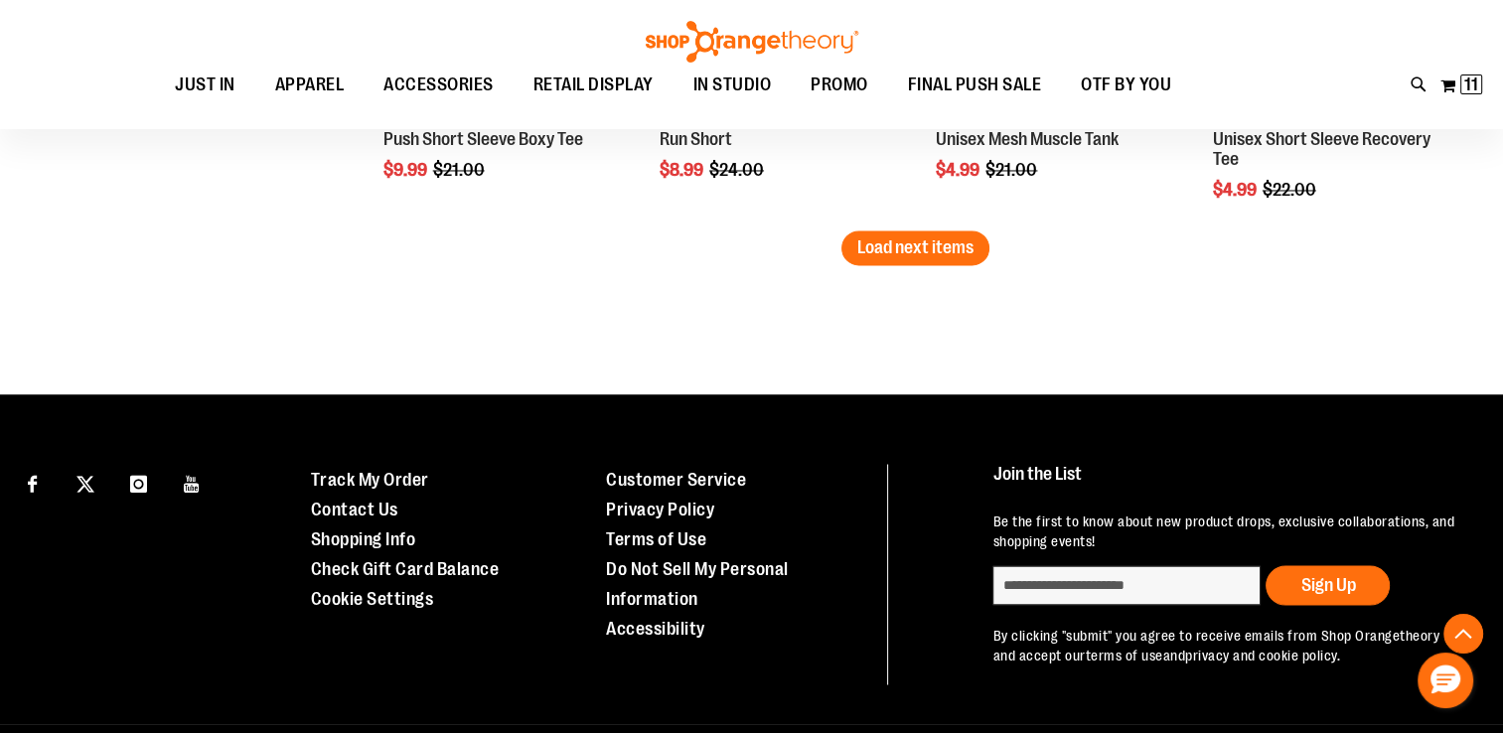
scroll to position [3444, 0]
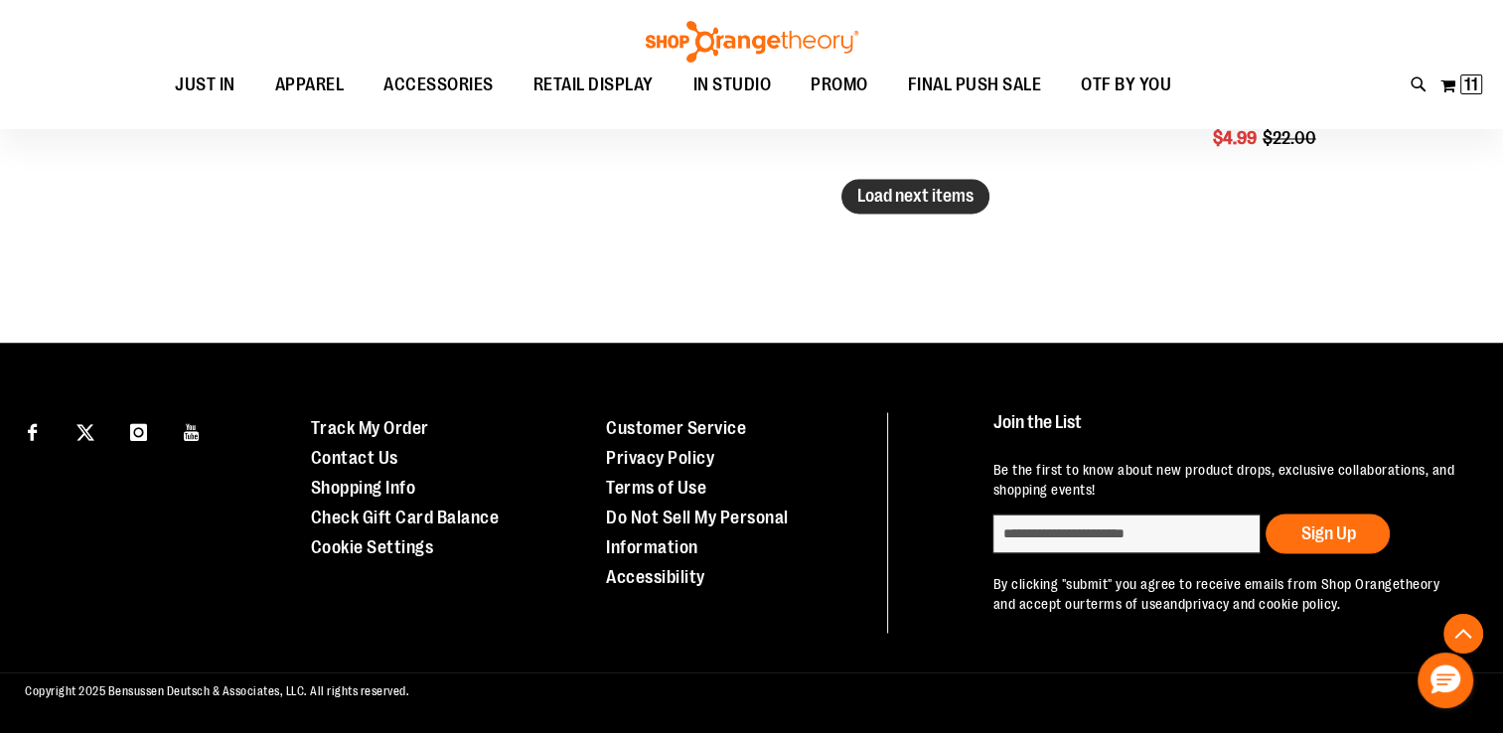
click at [915, 203] on span "Load next items" at bounding box center [915, 196] width 116 height 20
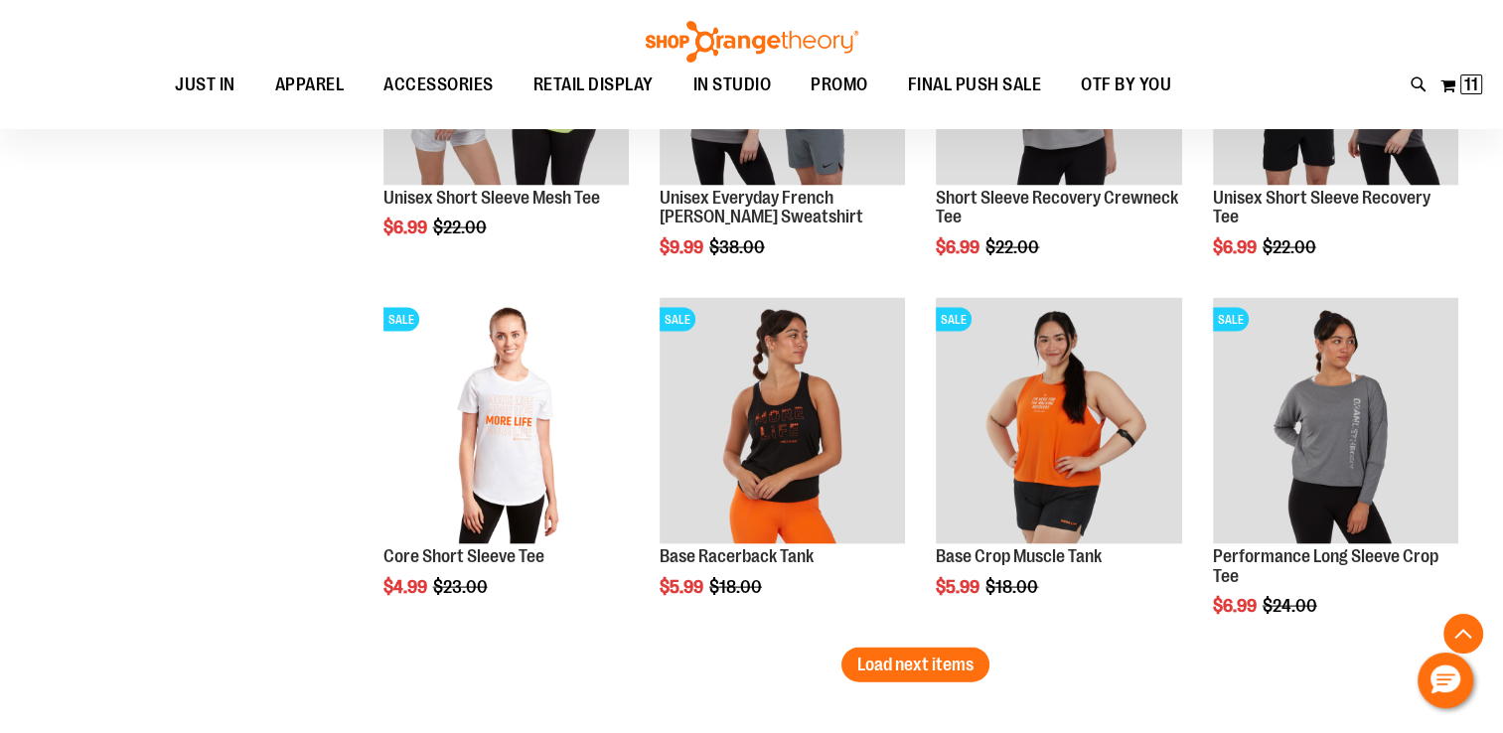
scroll to position [4092, 0]
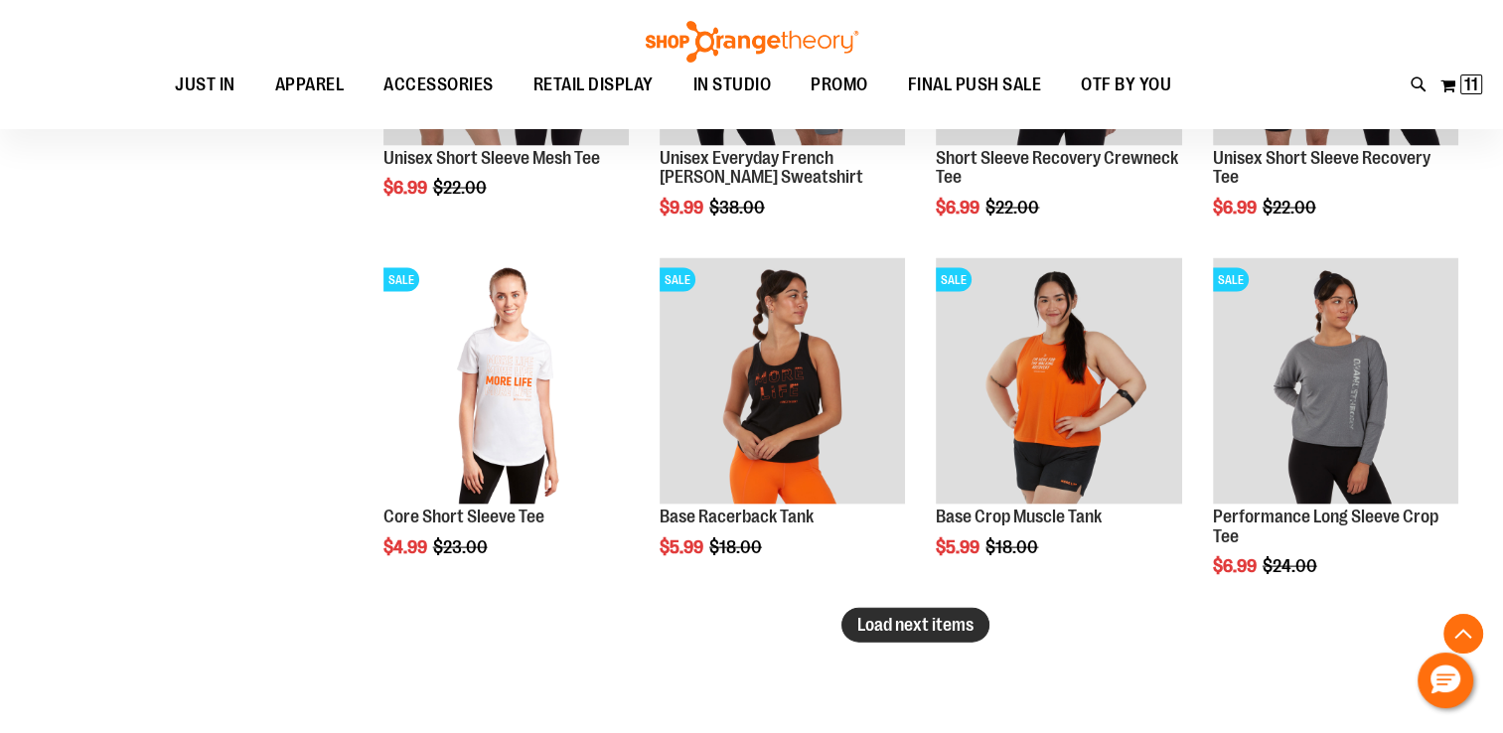
click at [877, 634] on button "Load next items" at bounding box center [915, 625] width 148 height 35
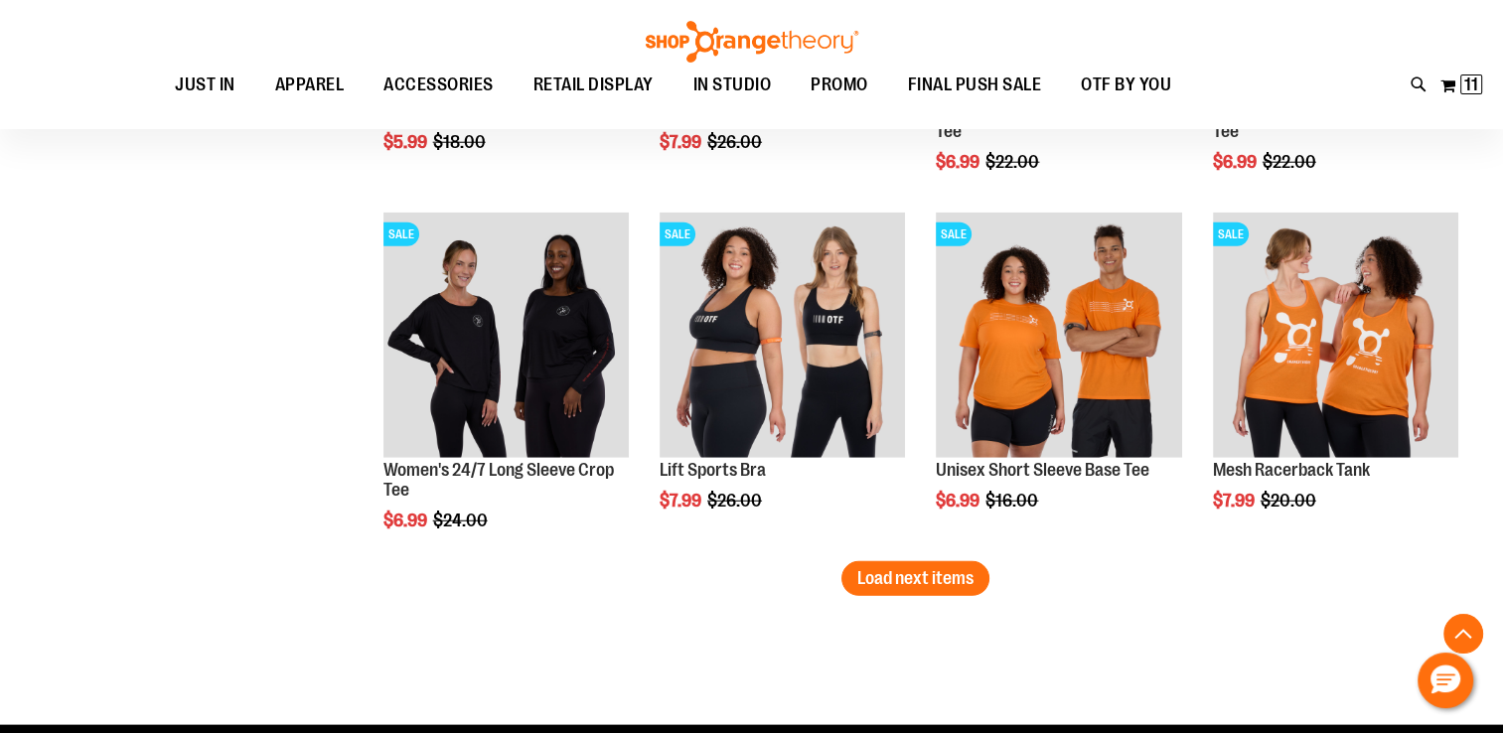
scroll to position [5268, 0]
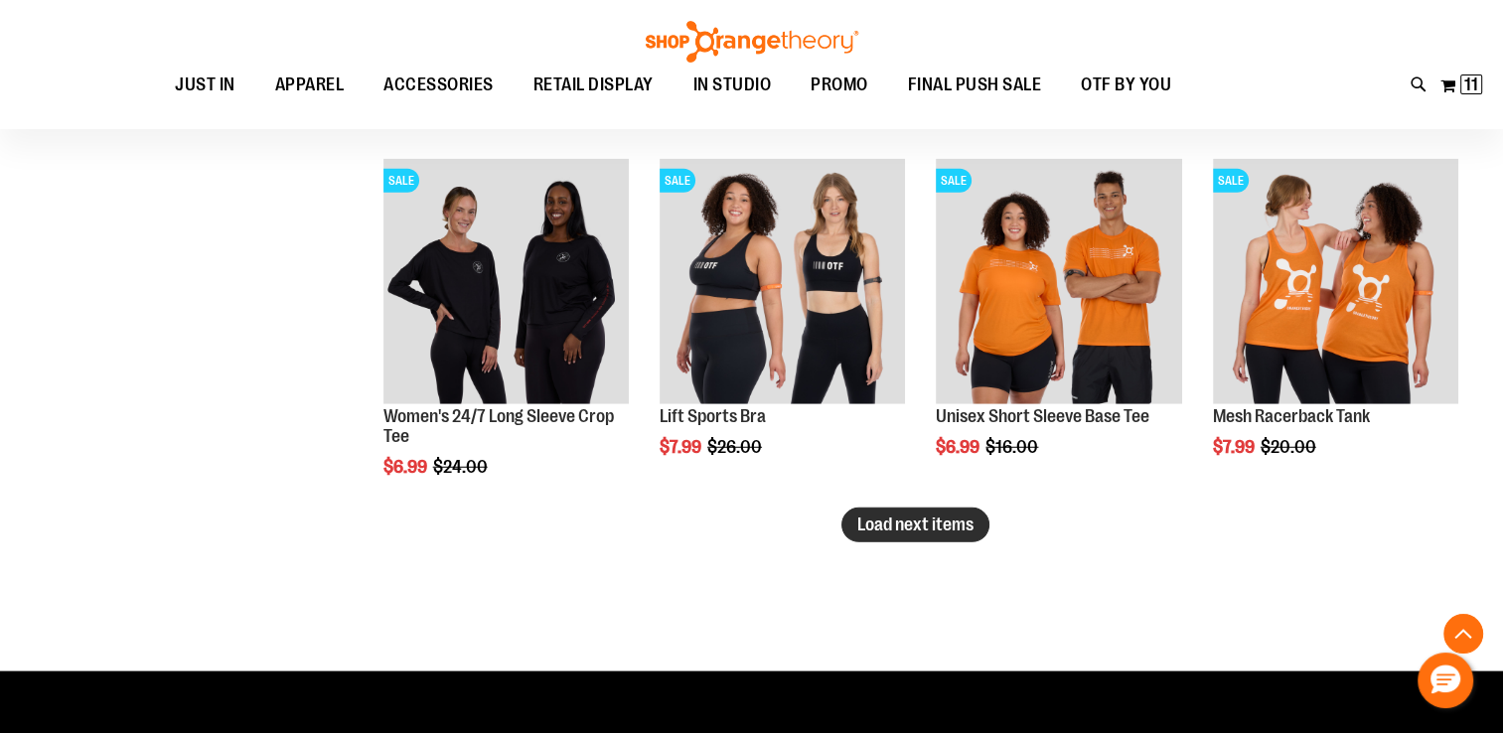
click at [934, 522] on span "Load next items" at bounding box center [915, 524] width 116 height 20
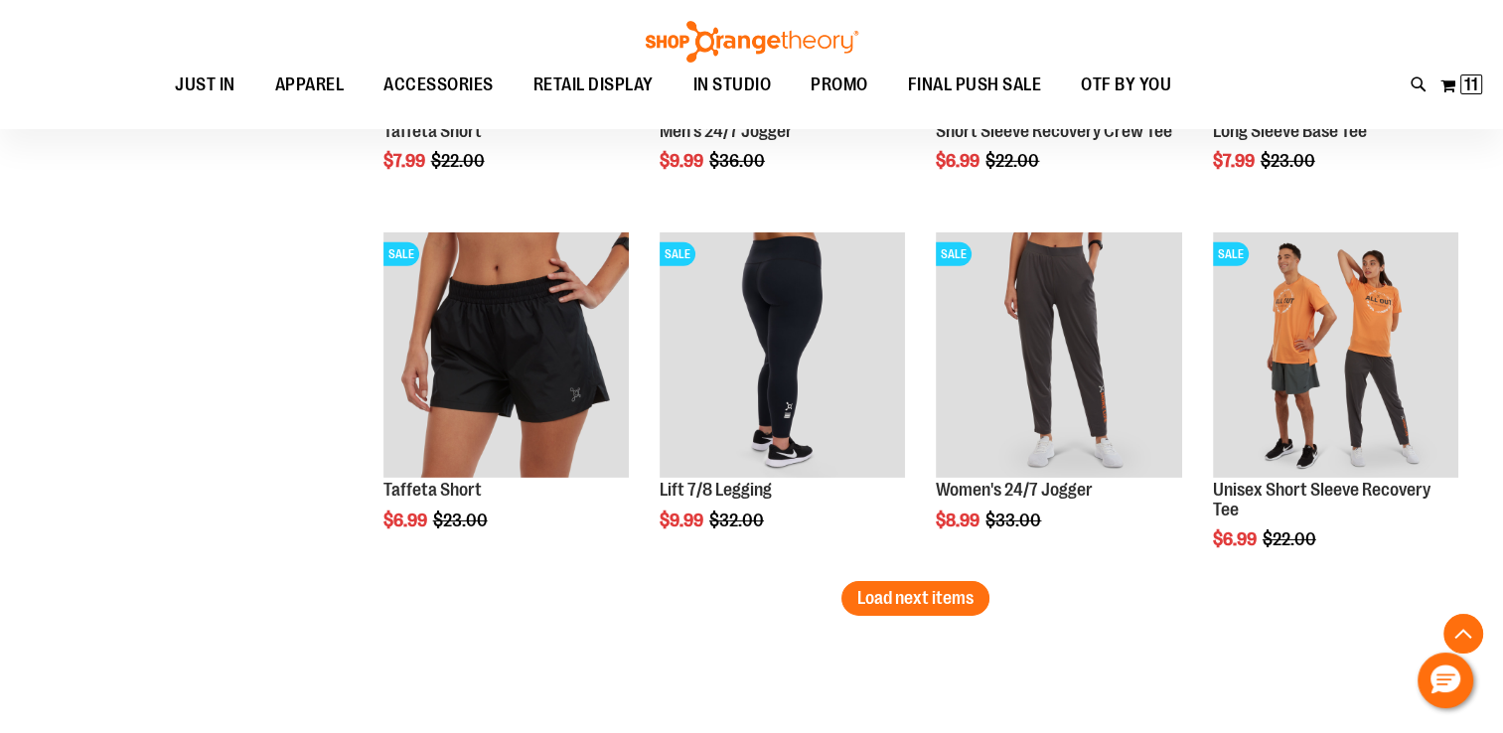
scroll to position [6296, 0]
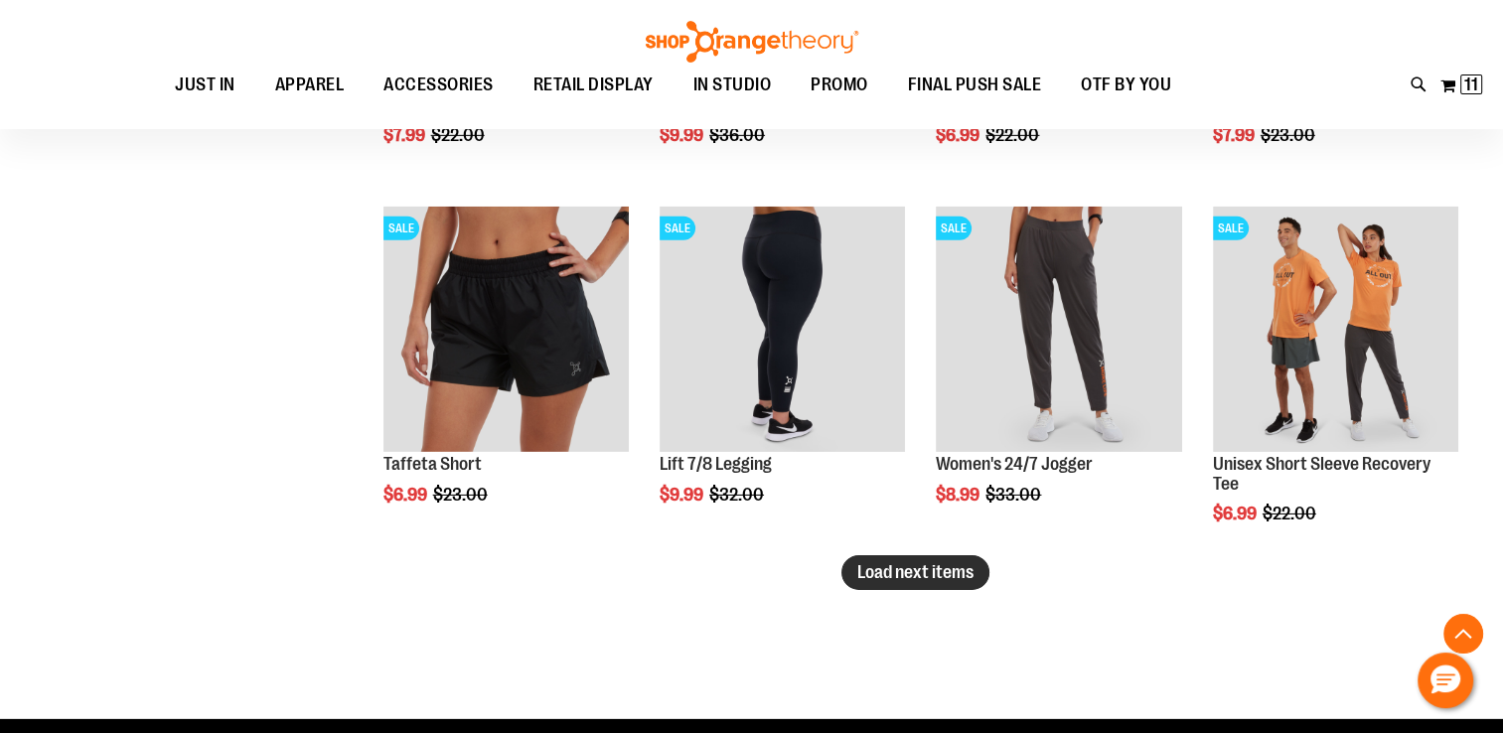
click at [961, 586] on button "Load next items" at bounding box center [915, 572] width 148 height 35
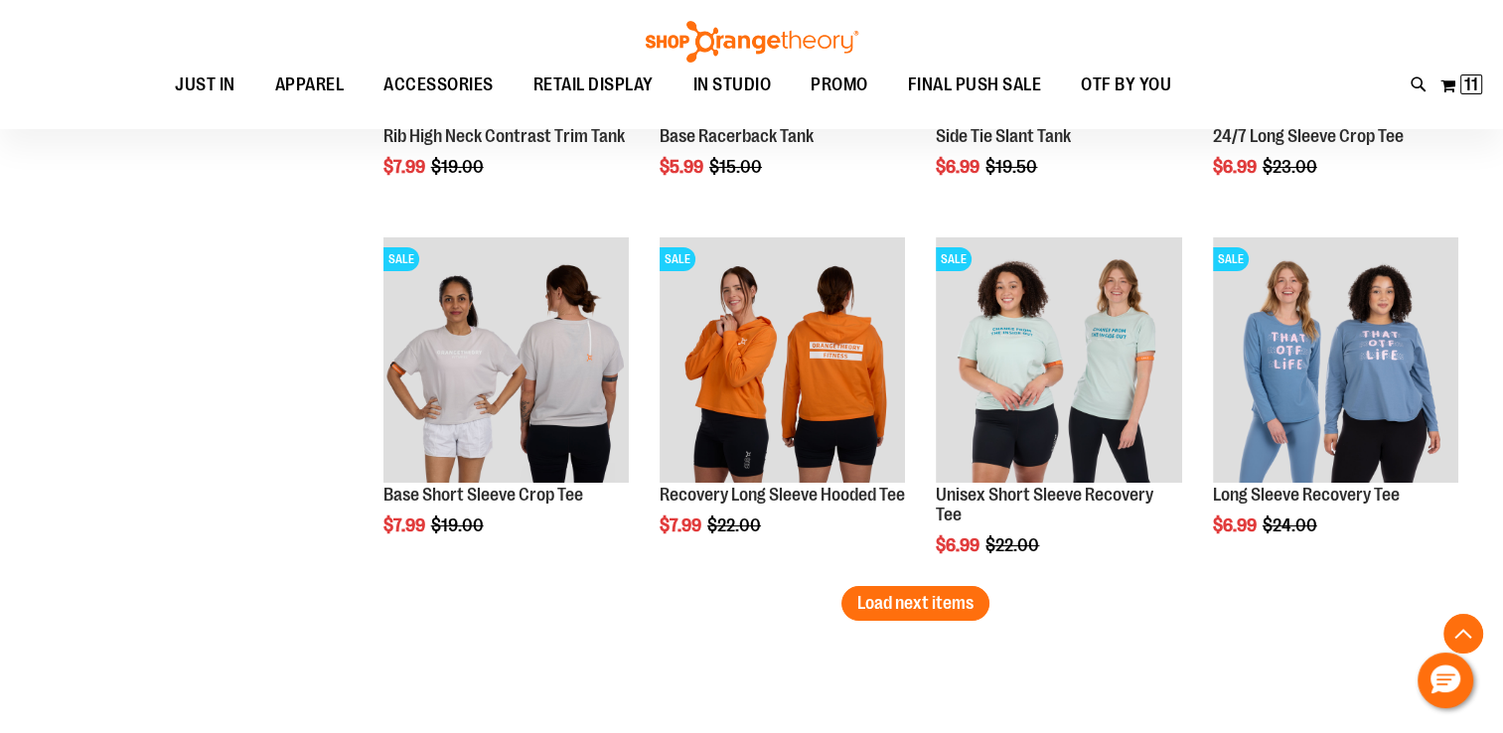
scroll to position [7513, 0]
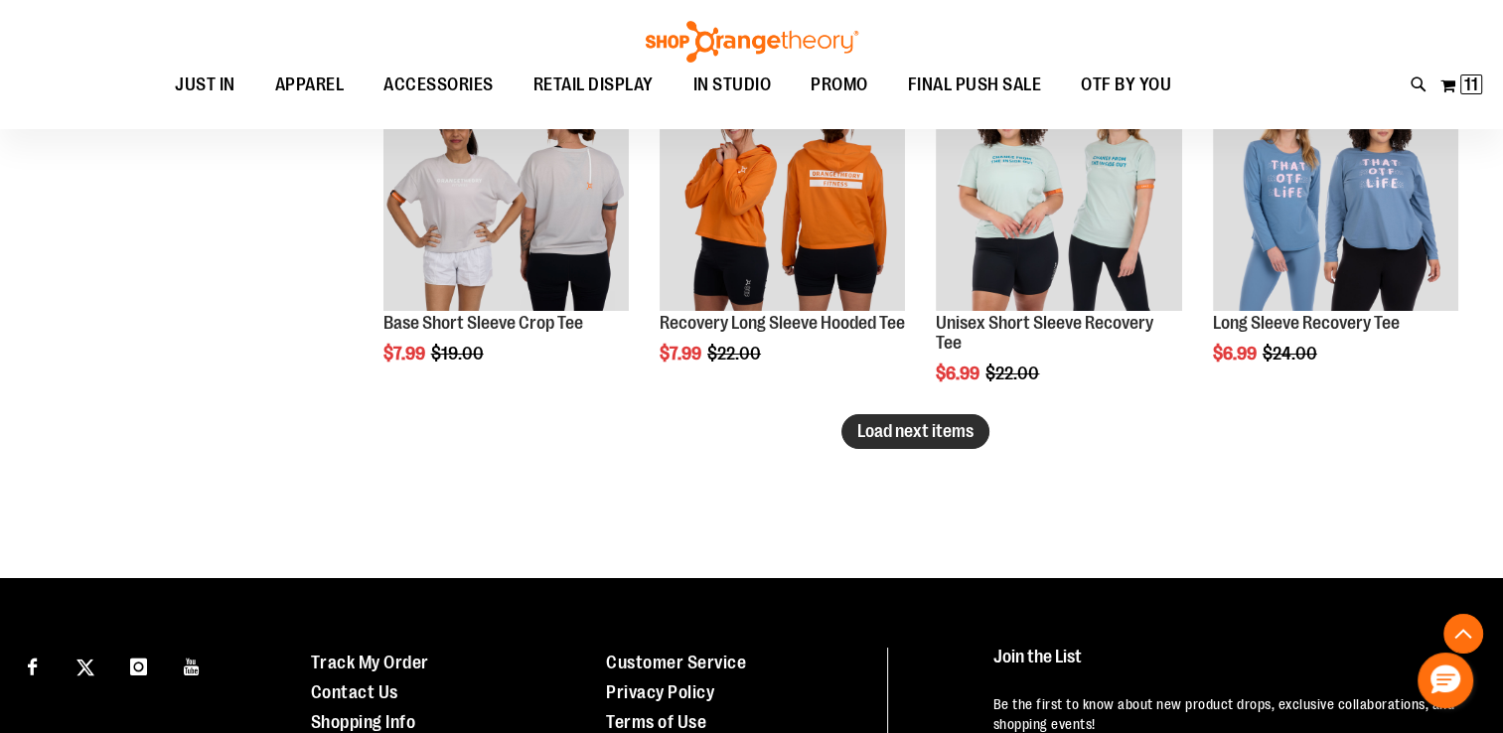
click at [945, 423] on span "Load next items" at bounding box center [915, 431] width 116 height 20
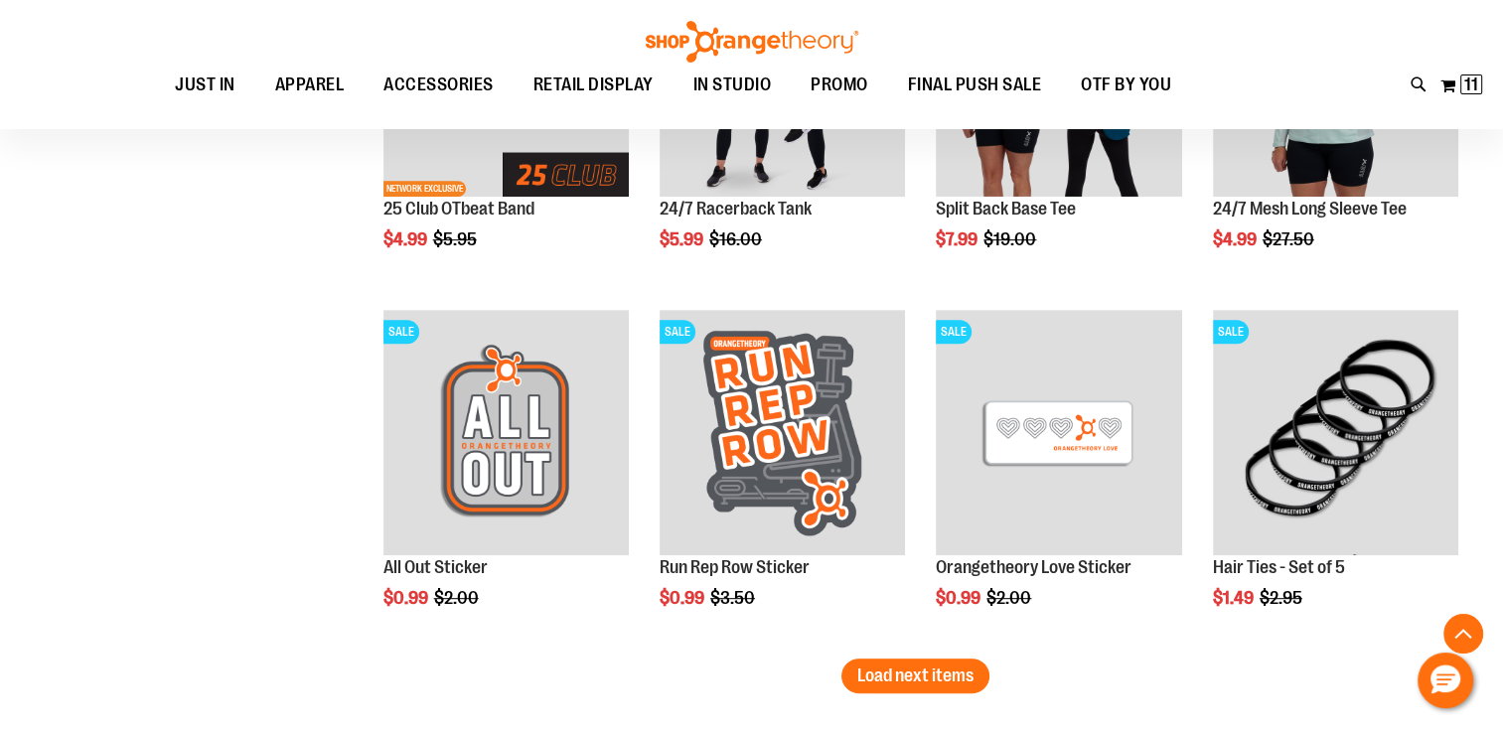
scroll to position [8477, 0]
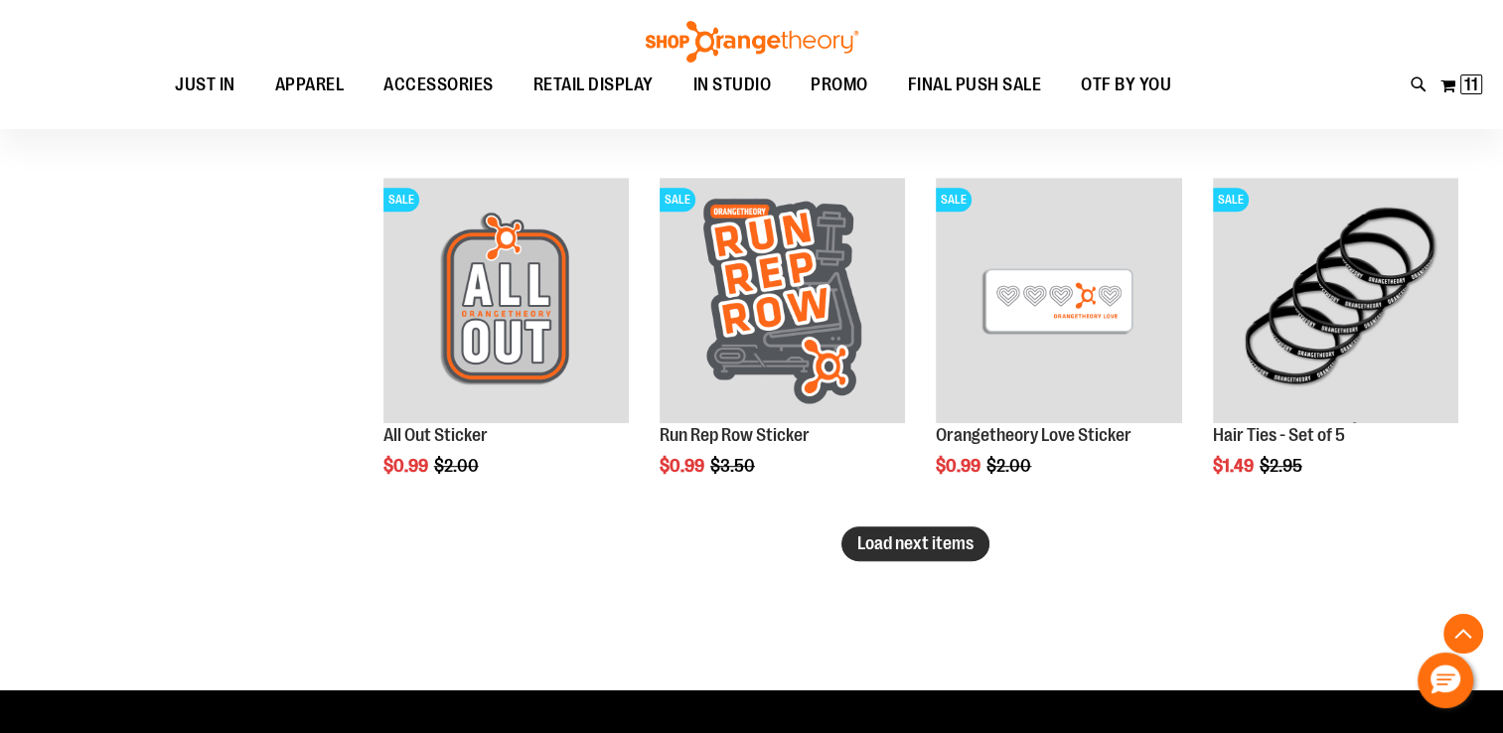
click at [926, 538] on span "Load next items" at bounding box center [915, 543] width 116 height 20
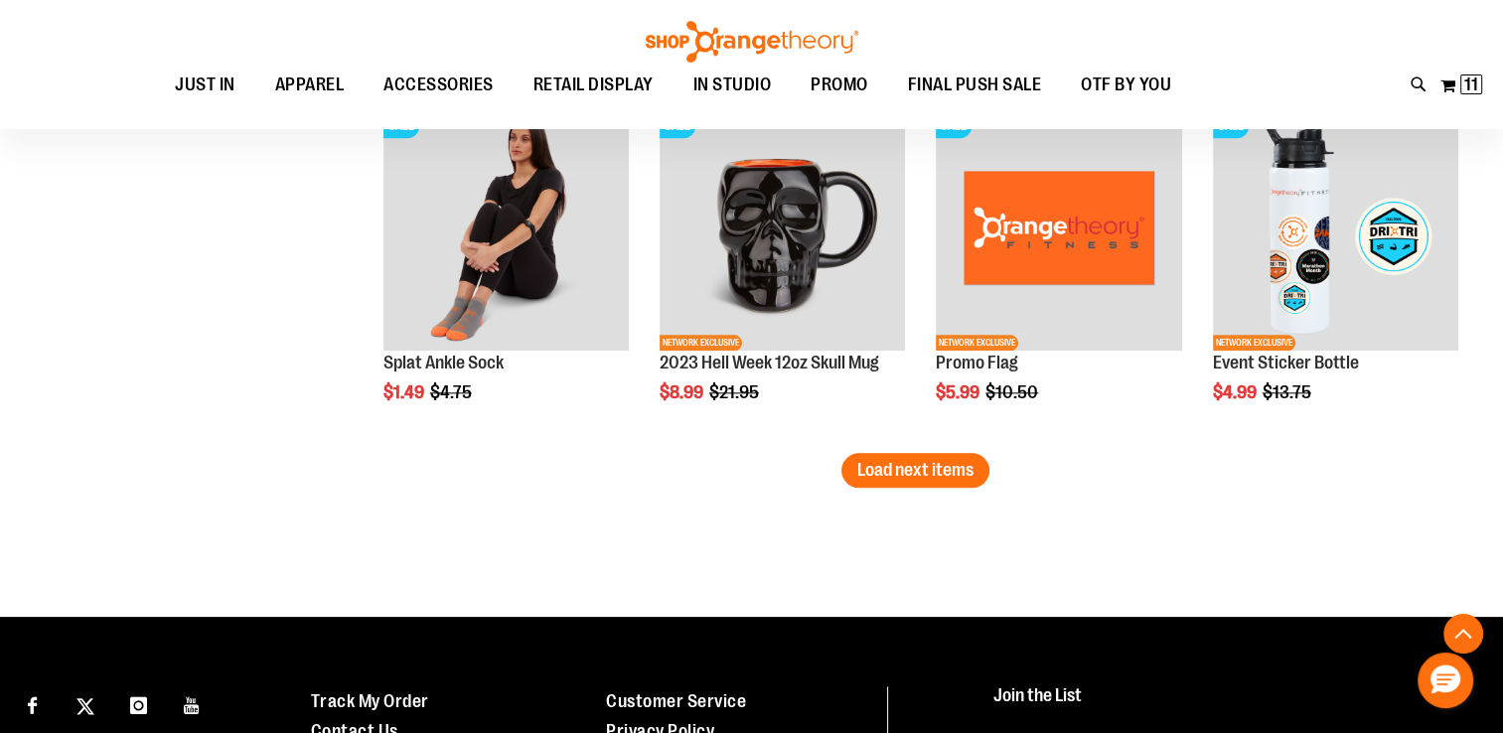
scroll to position [9693, 0]
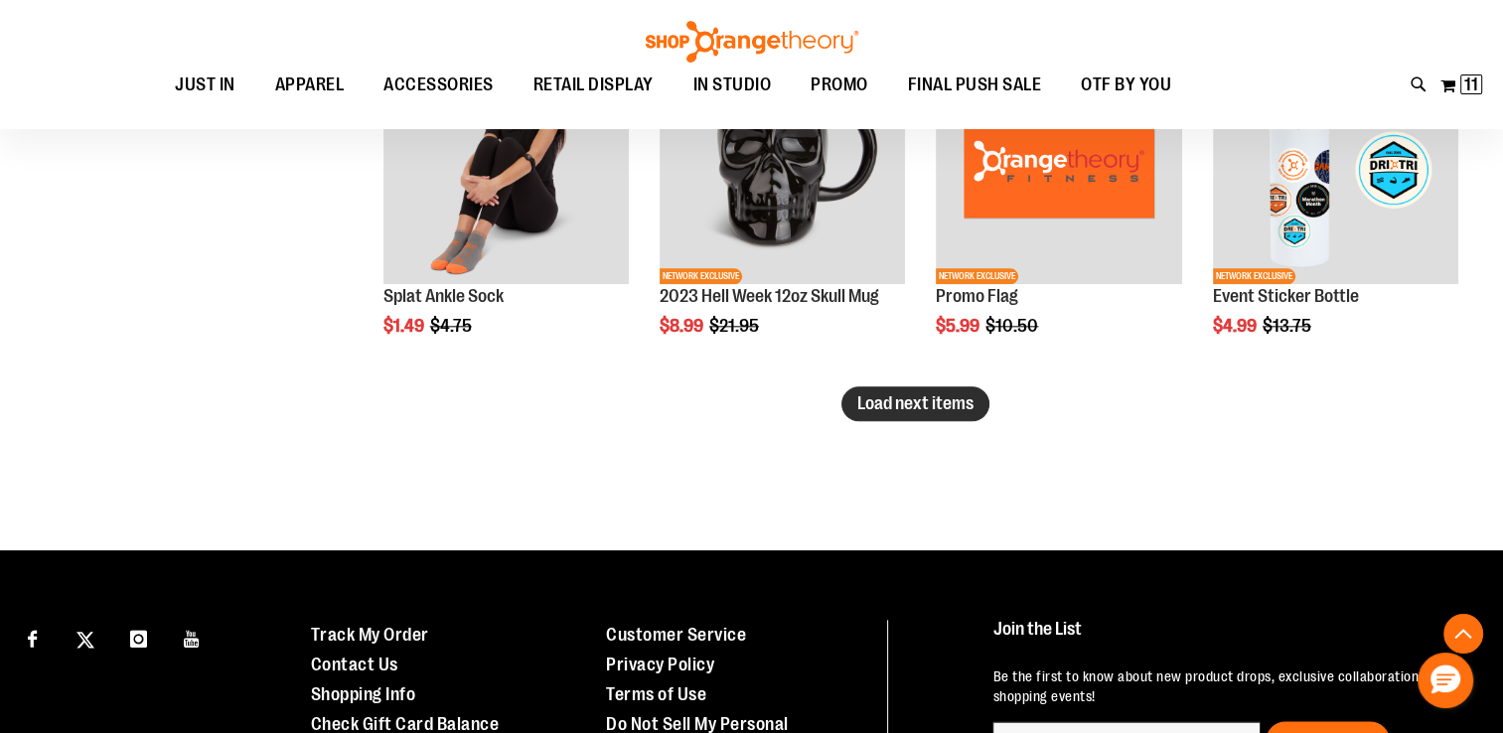
click at [908, 399] on span "Load next items" at bounding box center [915, 403] width 116 height 20
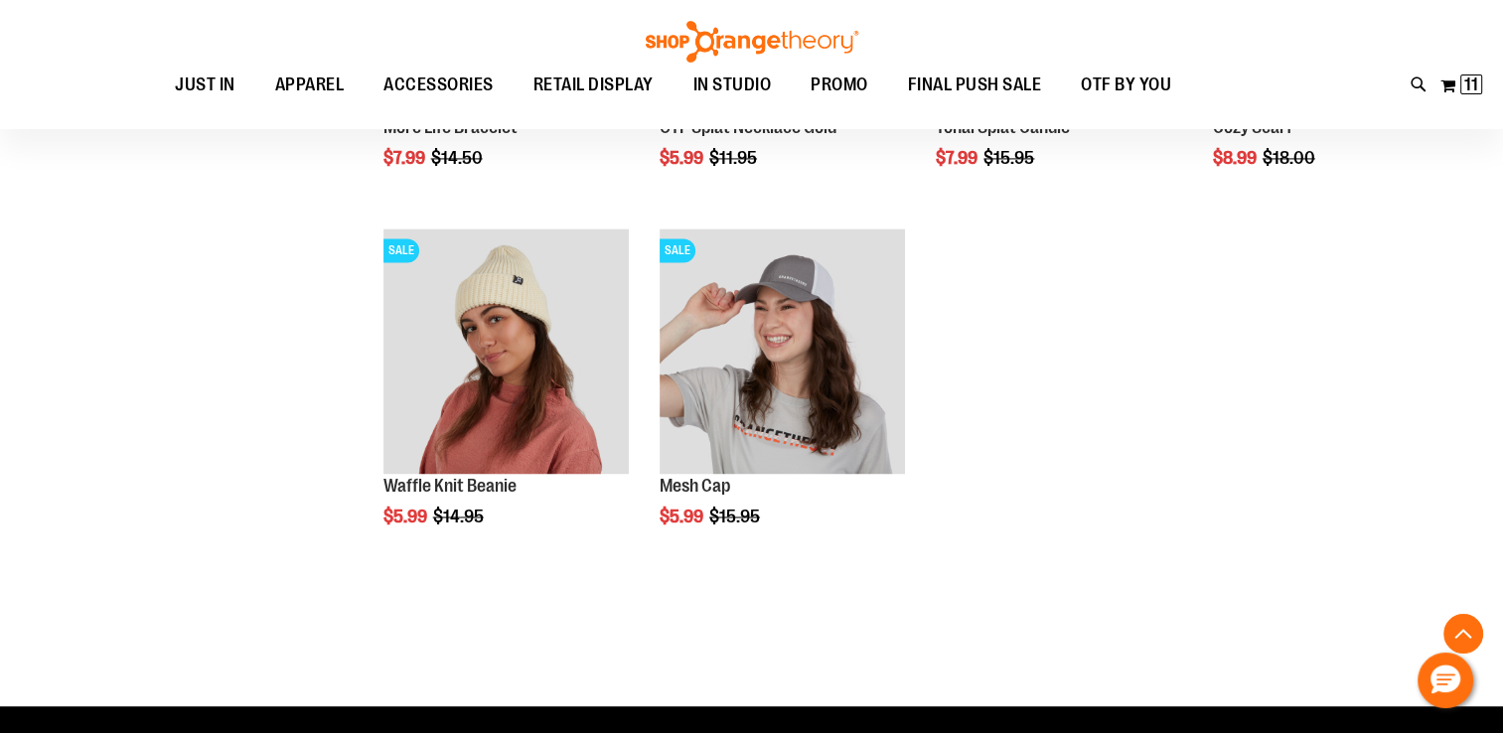
scroll to position [10684, 0]
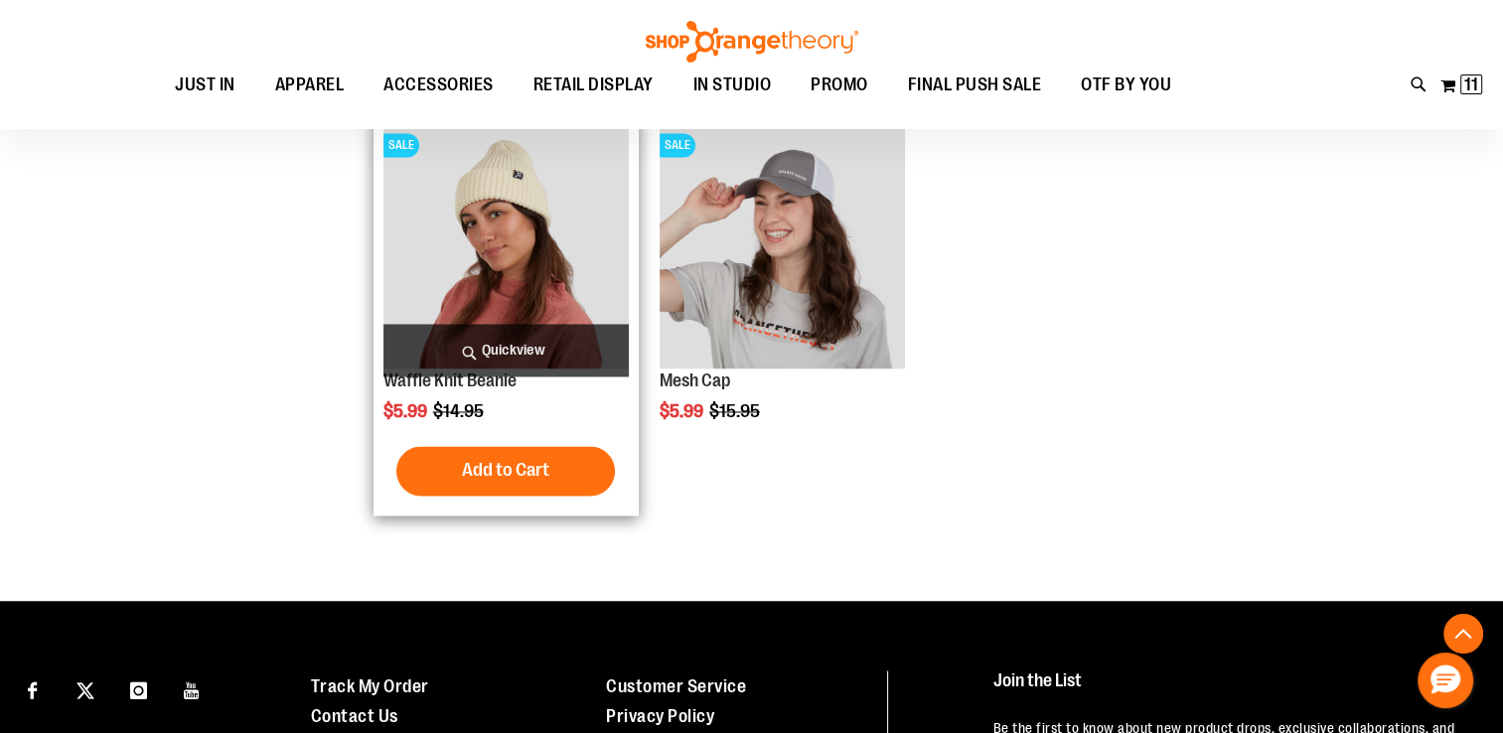
click at [526, 265] on img "product" at bounding box center [505, 245] width 245 height 245
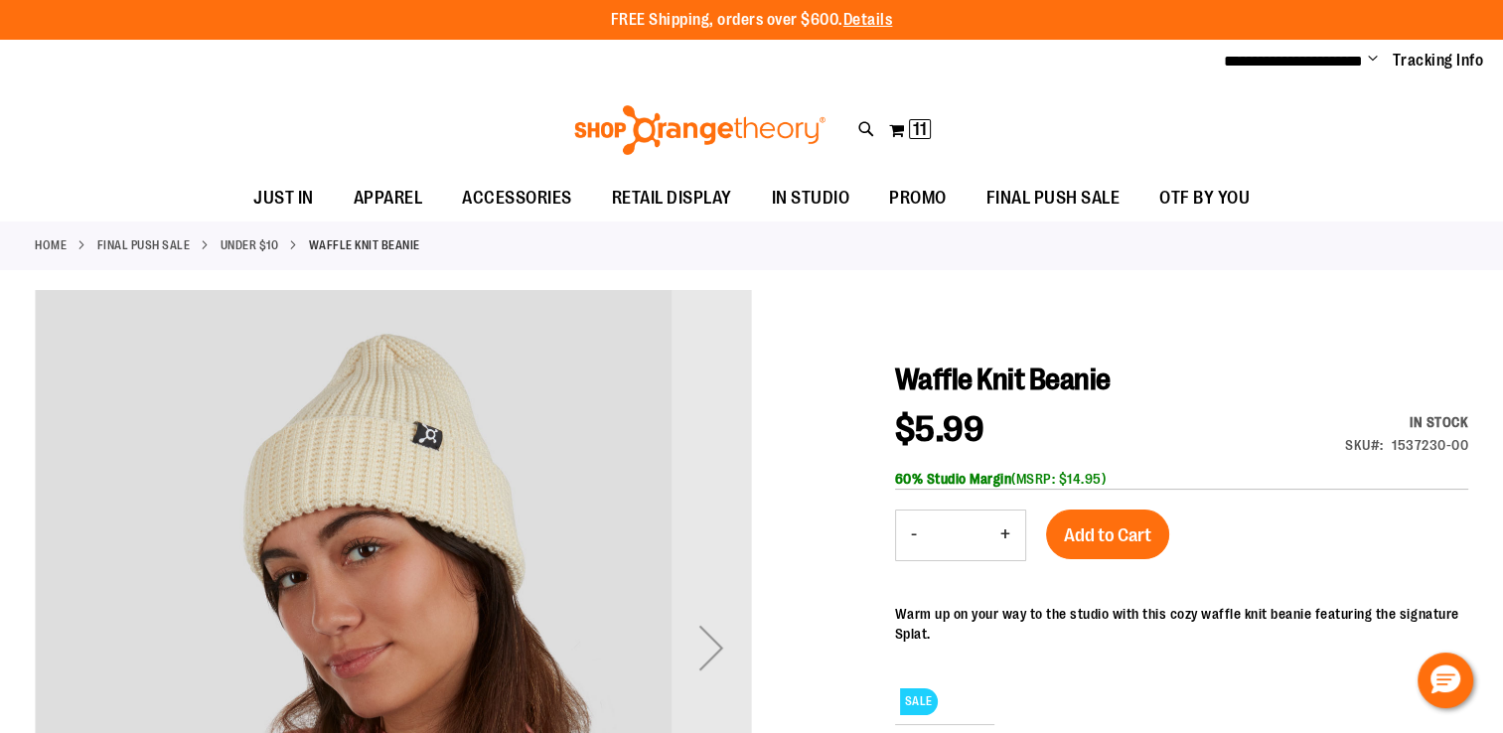
type input "**********"
click at [1005, 533] on button "+" at bounding box center [1005, 535] width 40 height 50
type input "*"
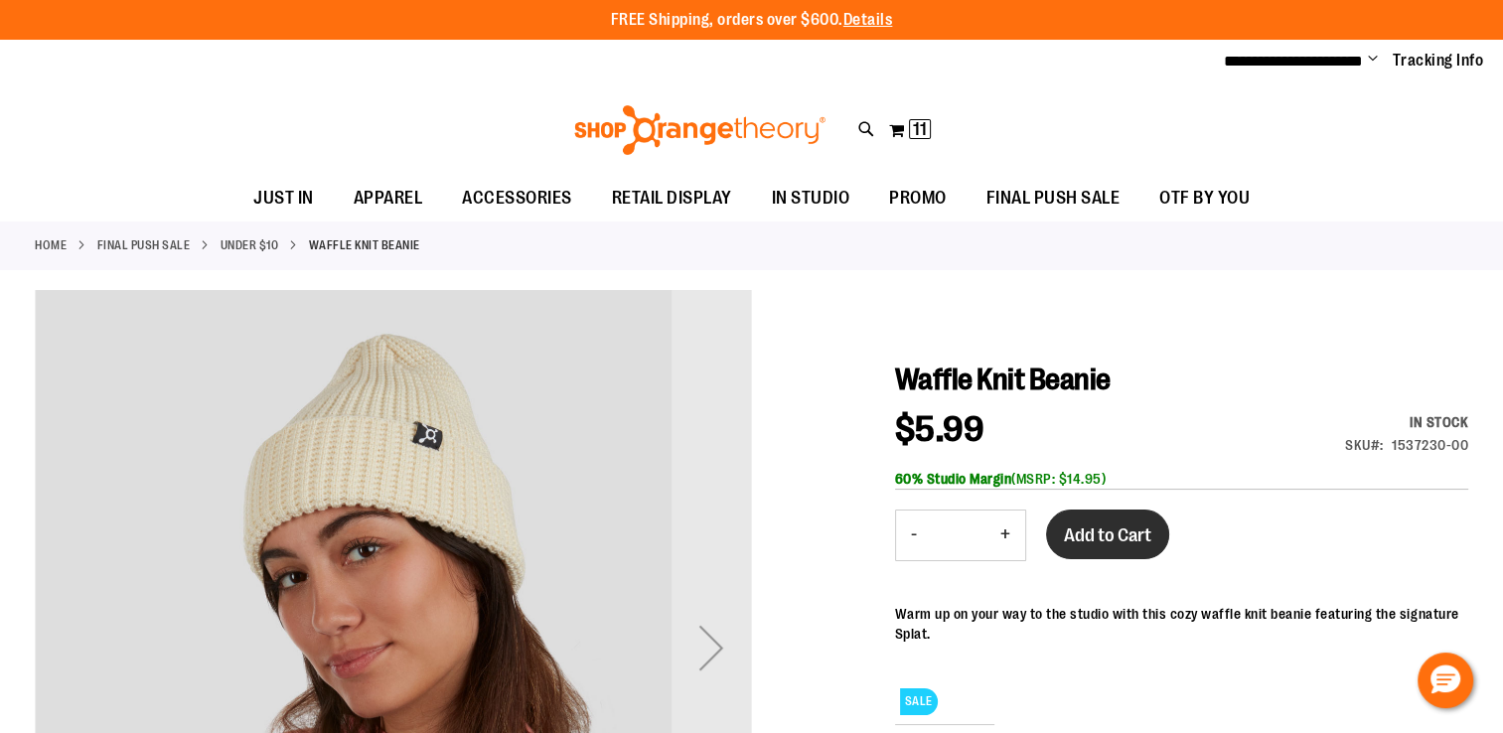
click at [1109, 524] on span "Add to Cart" at bounding box center [1107, 535] width 87 height 22
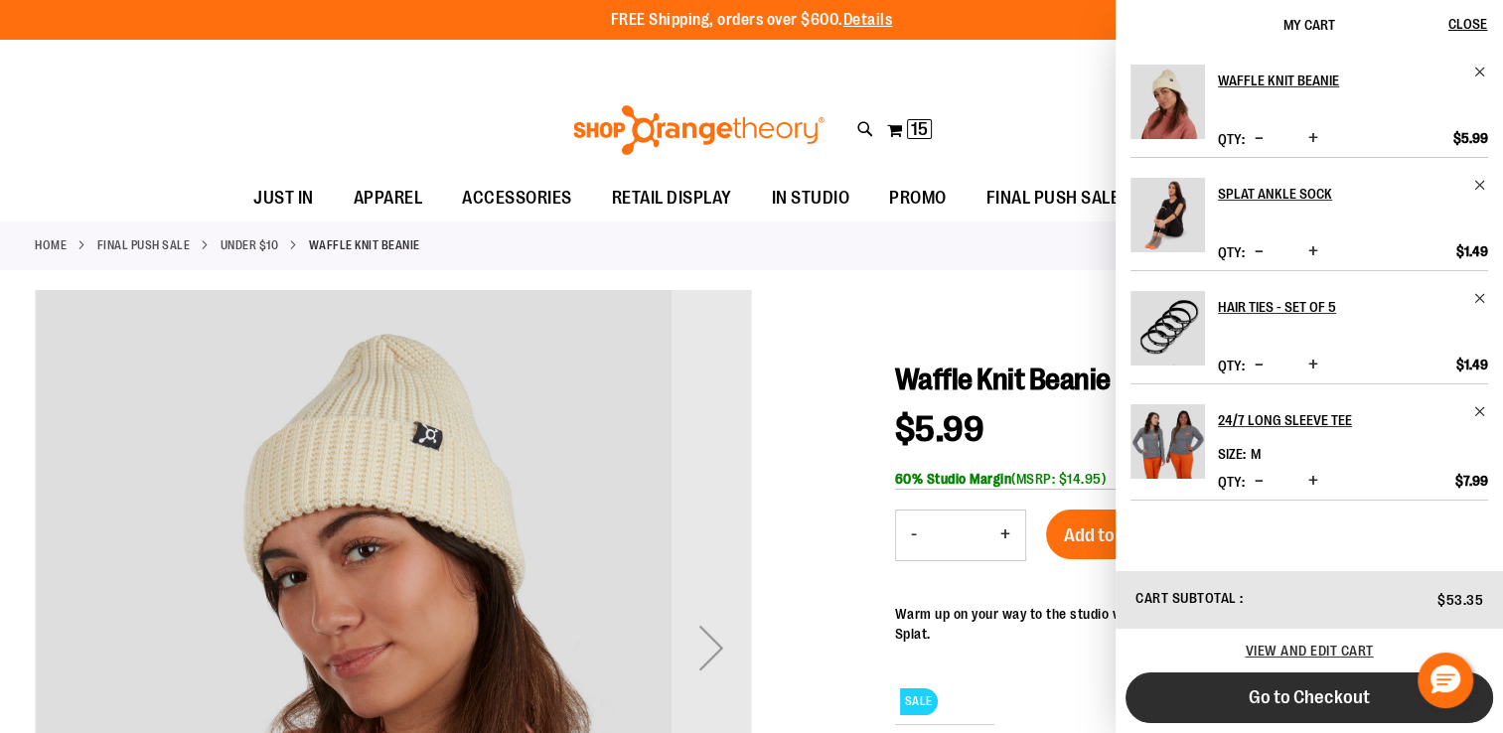
click at [1212, 701] on button "Go to Checkout" at bounding box center [1308, 697] width 367 height 51
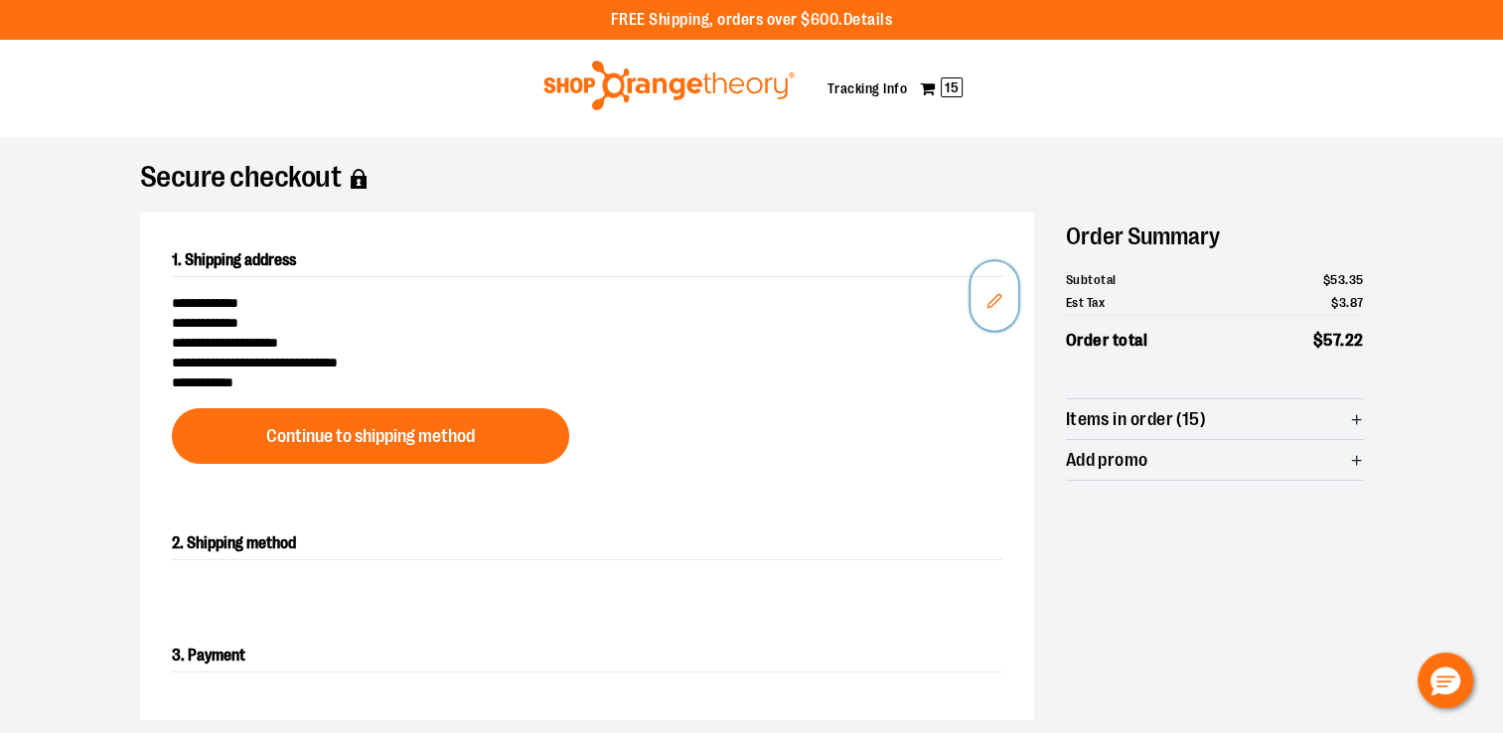
click at [990, 299] on icon "Edit" at bounding box center [994, 301] width 16 height 16
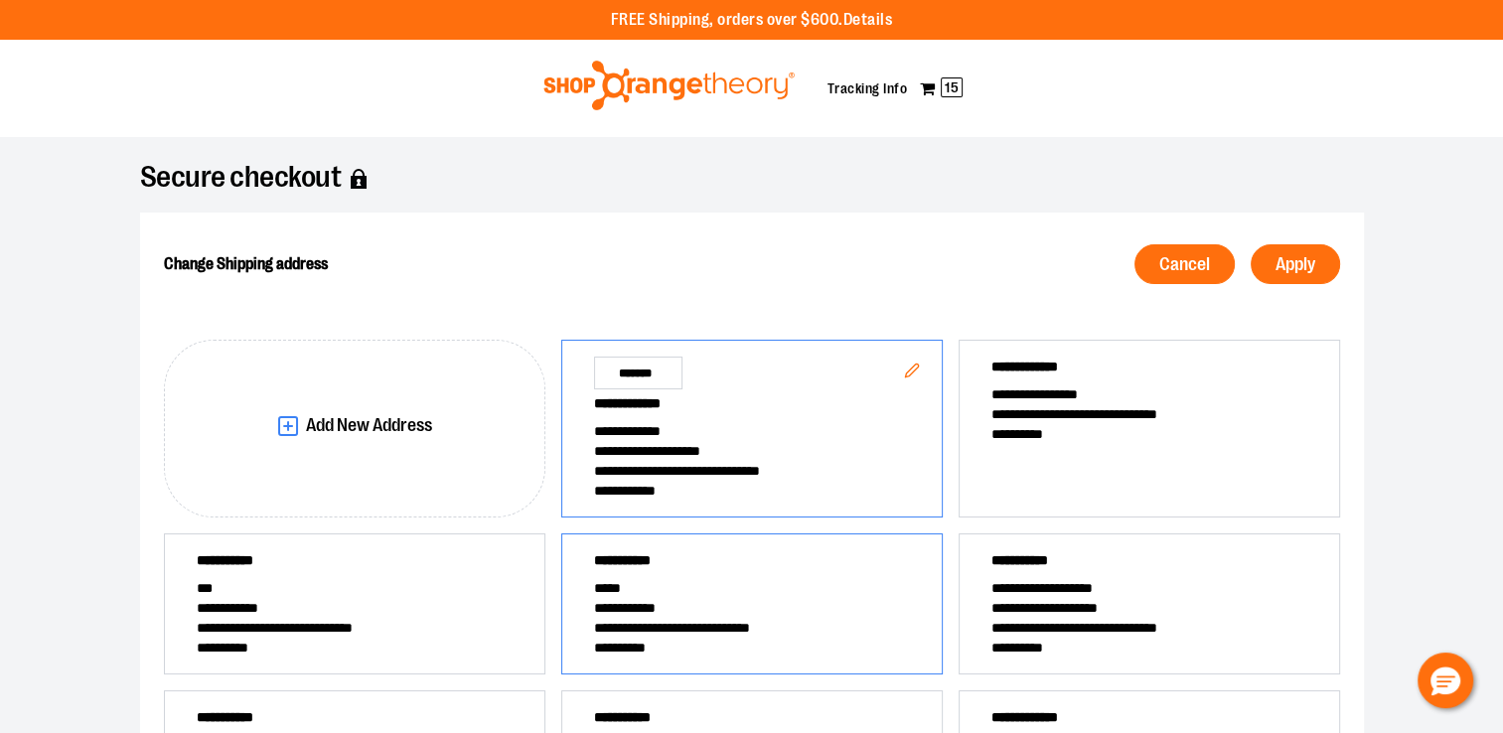
click at [736, 594] on span "*****" at bounding box center [752, 588] width 316 height 20
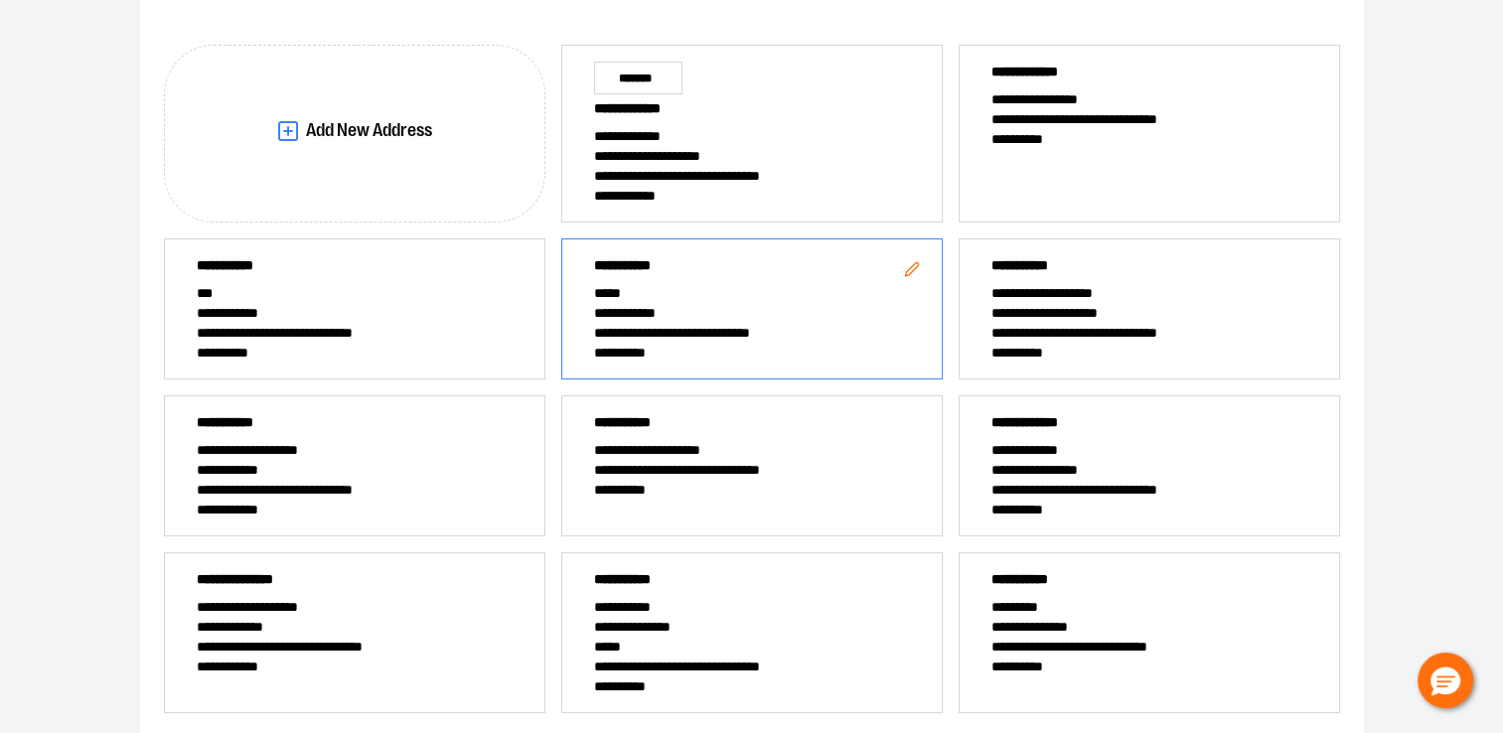
scroll to position [48, 0]
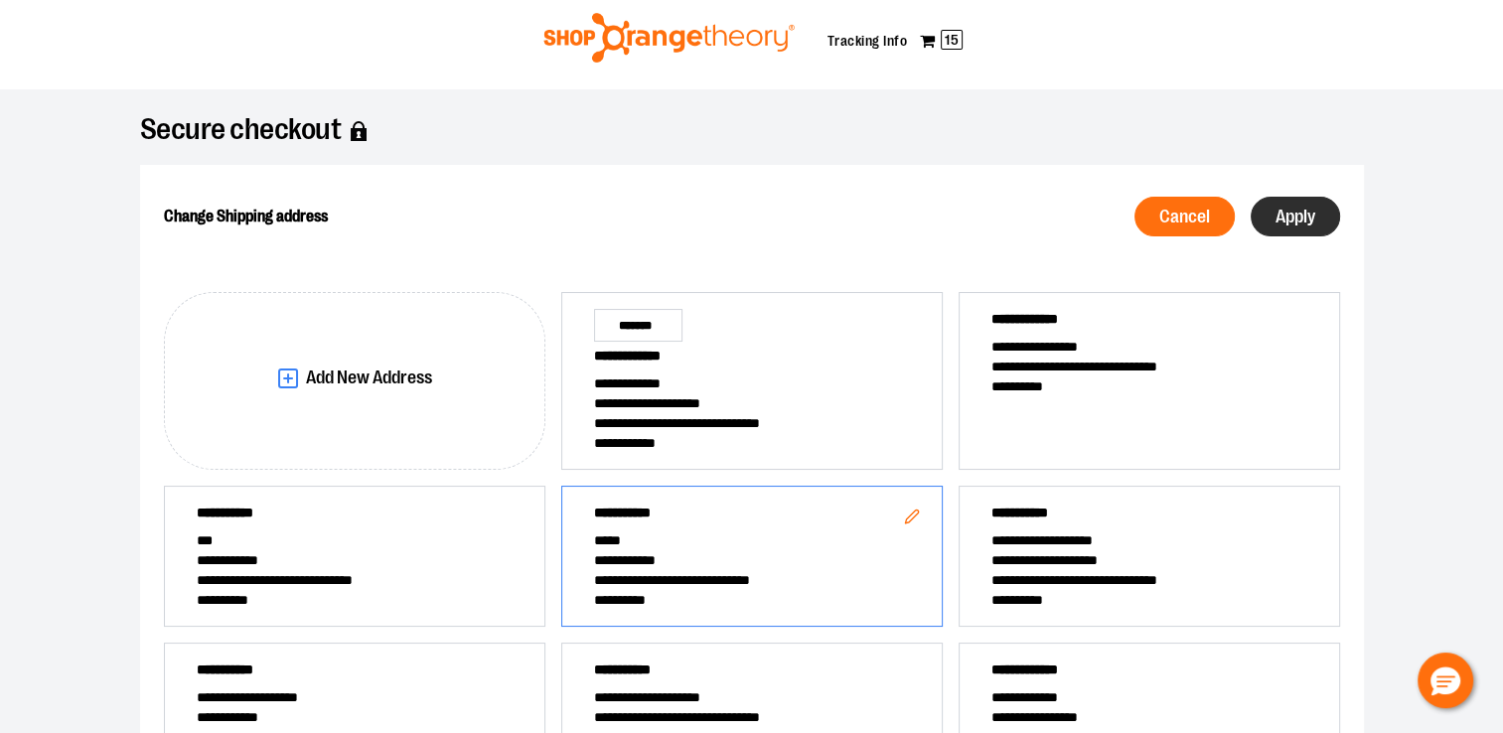
click at [1298, 224] on span "Apply" at bounding box center [1295, 217] width 40 height 19
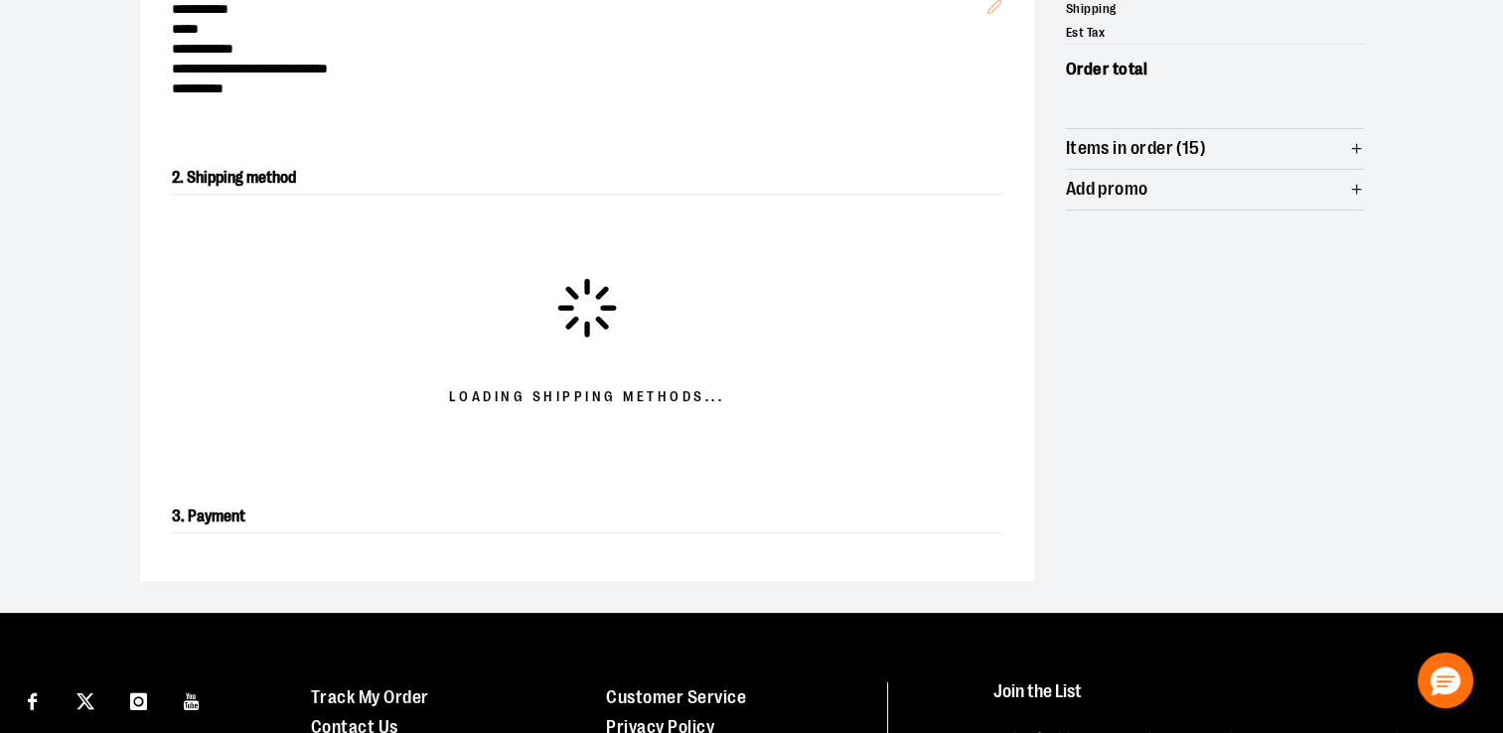
scroll to position [339, 0]
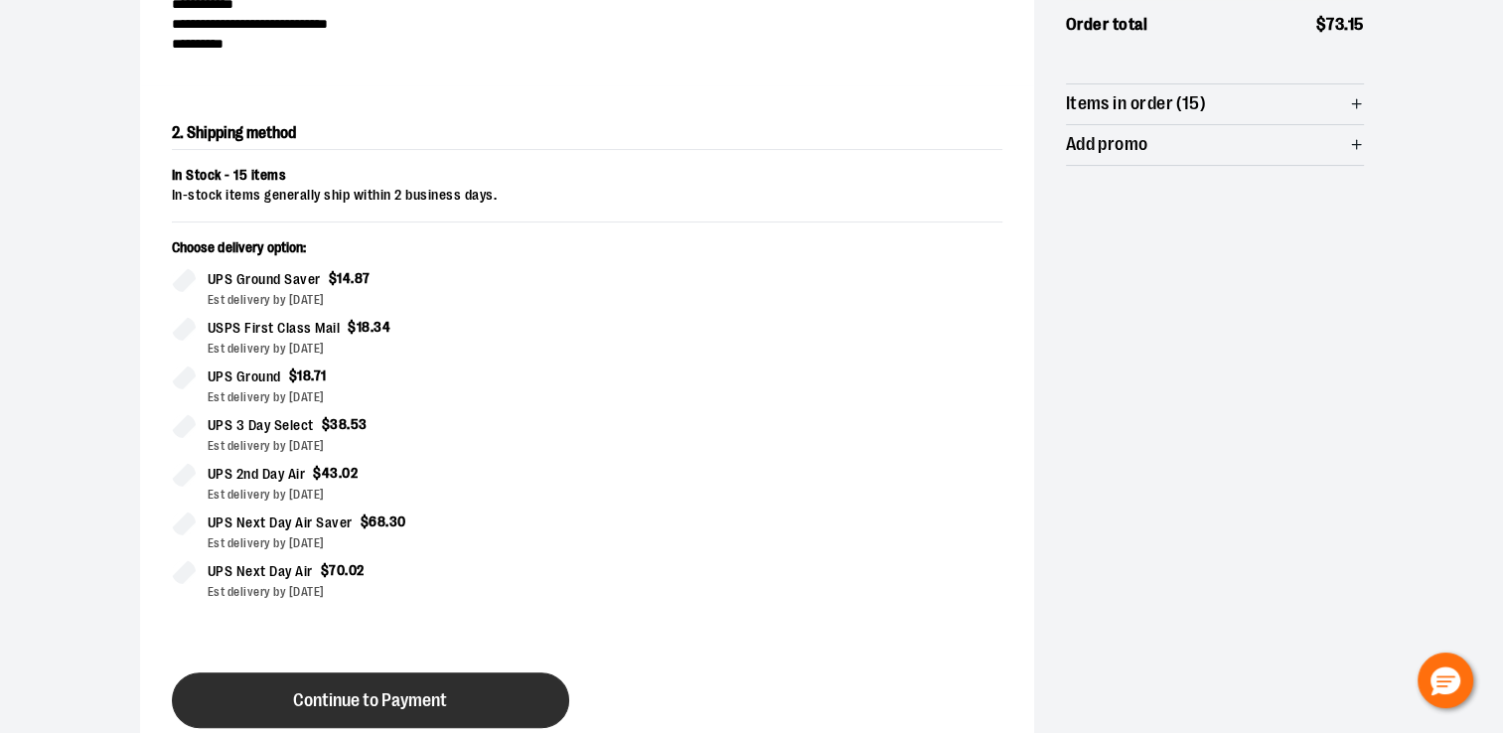
click at [408, 682] on button "Continue to Payment" at bounding box center [370, 700] width 397 height 56
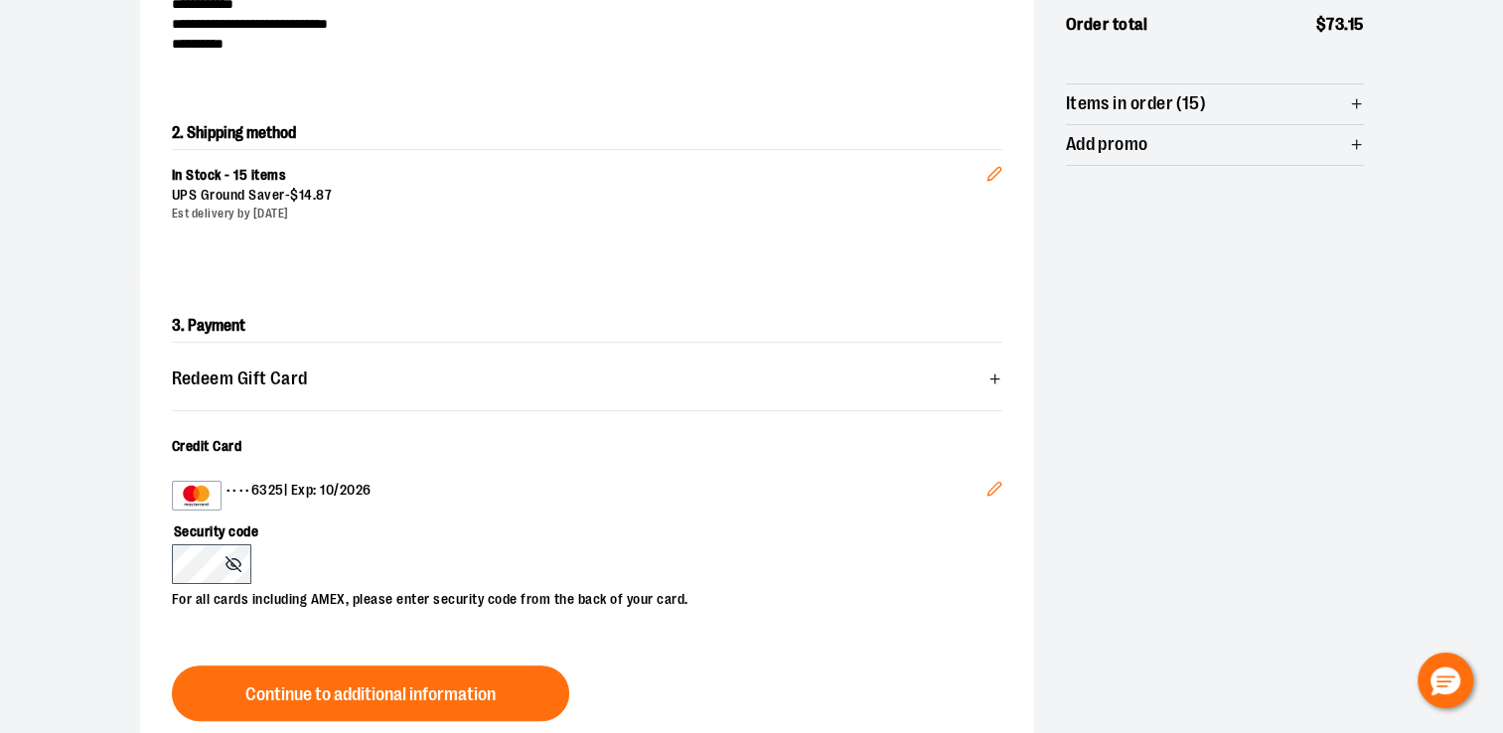
click at [230, 566] on icon at bounding box center [232, 564] width 15 height 11
click at [234, 562] on circle at bounding box center [233, 564] width 4 height 4
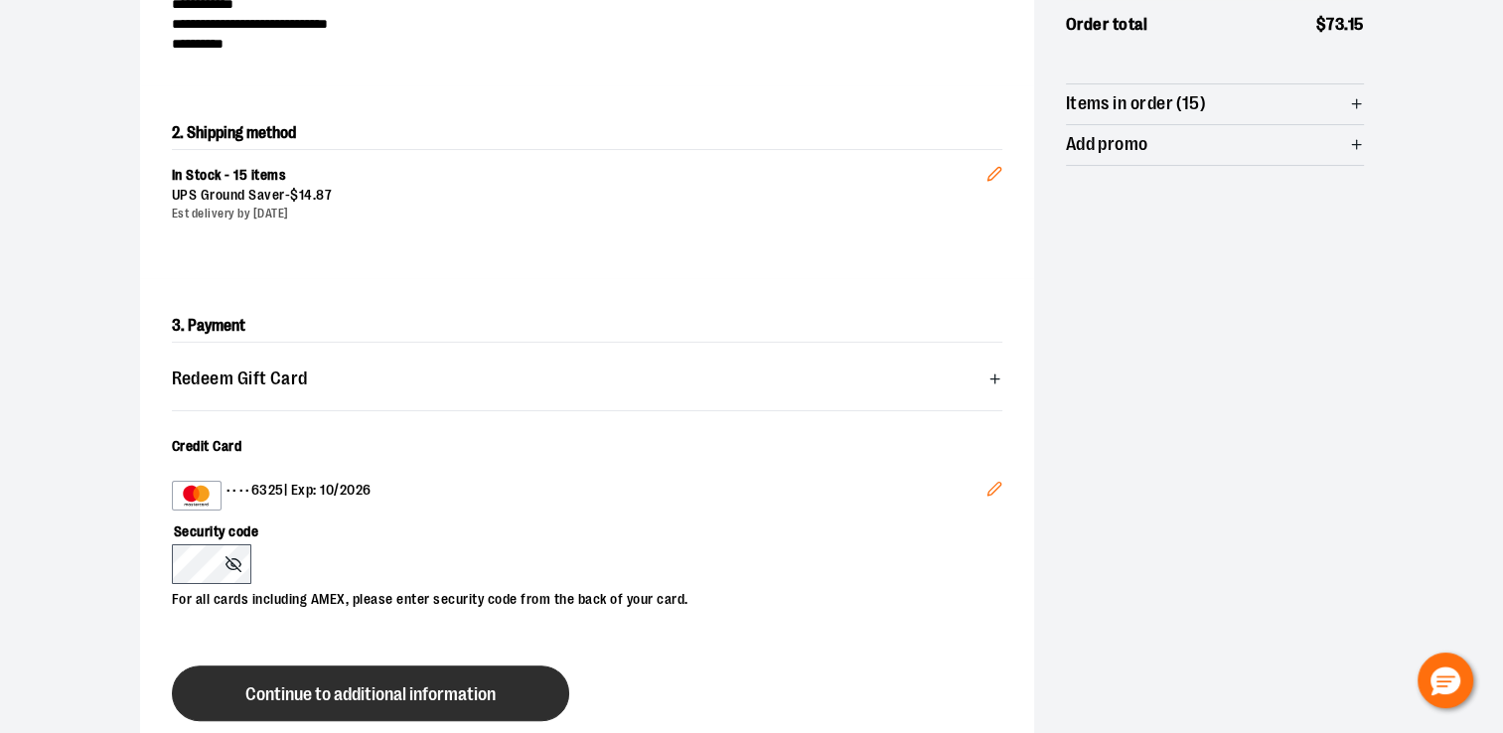
click at [290, 678] on button "Continue to additional information" at bounding box center [370, 693] width 397 height 56
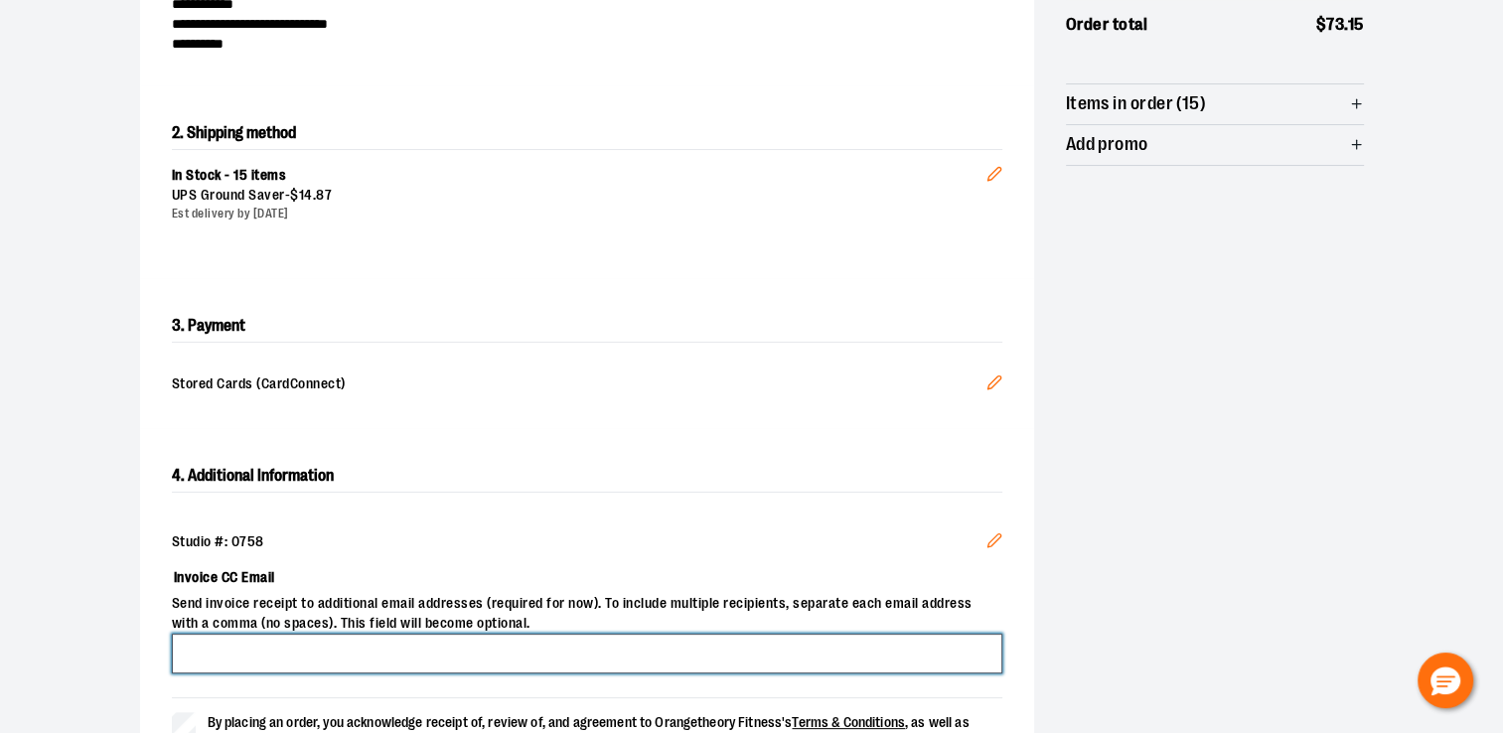
click at [284, 647] on input "Invoice CC Email" at bounding box center [587, 654] width 830 height 40
type input "**********"
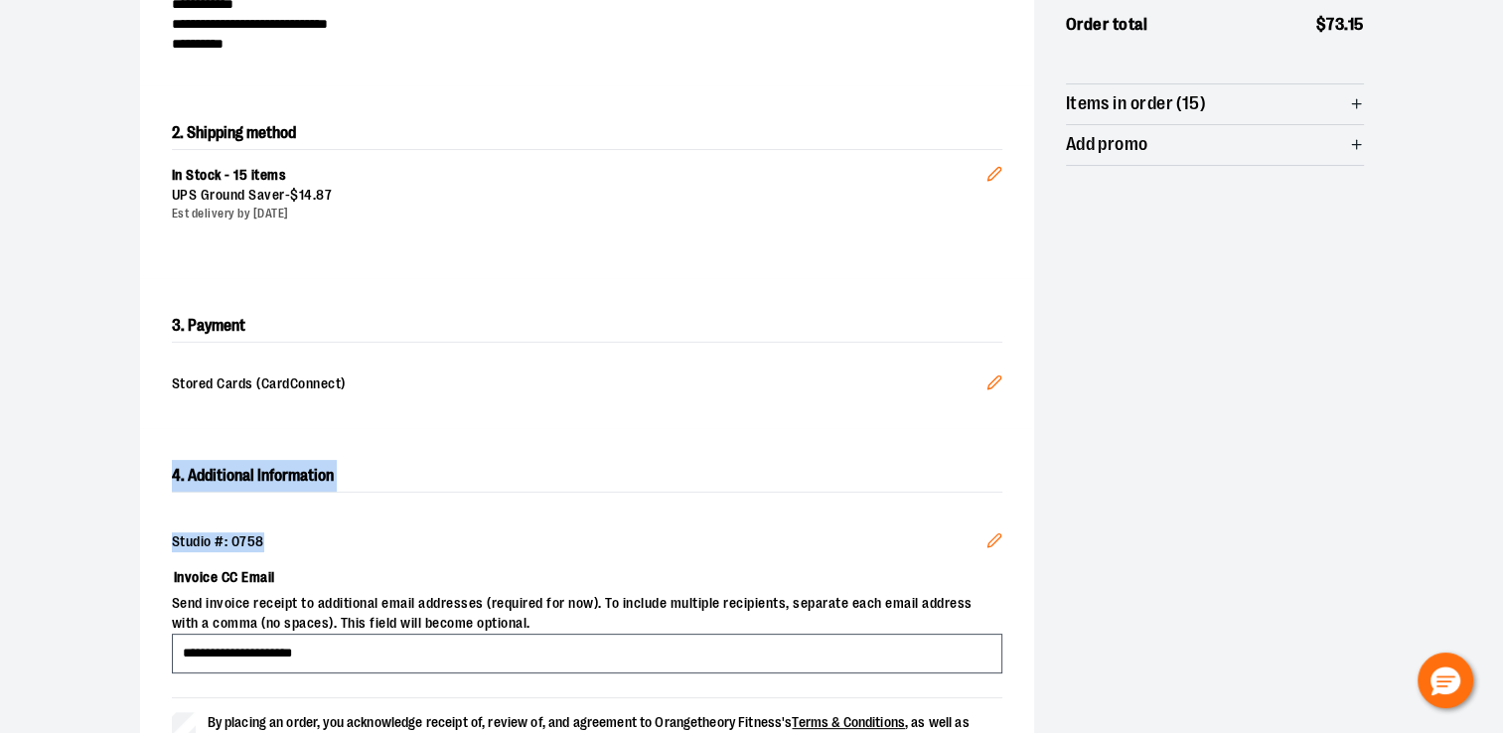
drag, startPoint x: 657, startPoint y: 488, endPoint x: 747, endPoint y: 518, distance: 94.5
click at [747, 518] on div "**********" at bounding box center [752, 365] width 1224 height 983
click at [1481, 455] on section "**********" at bounding box center [751, 343] width 1503 height 1090
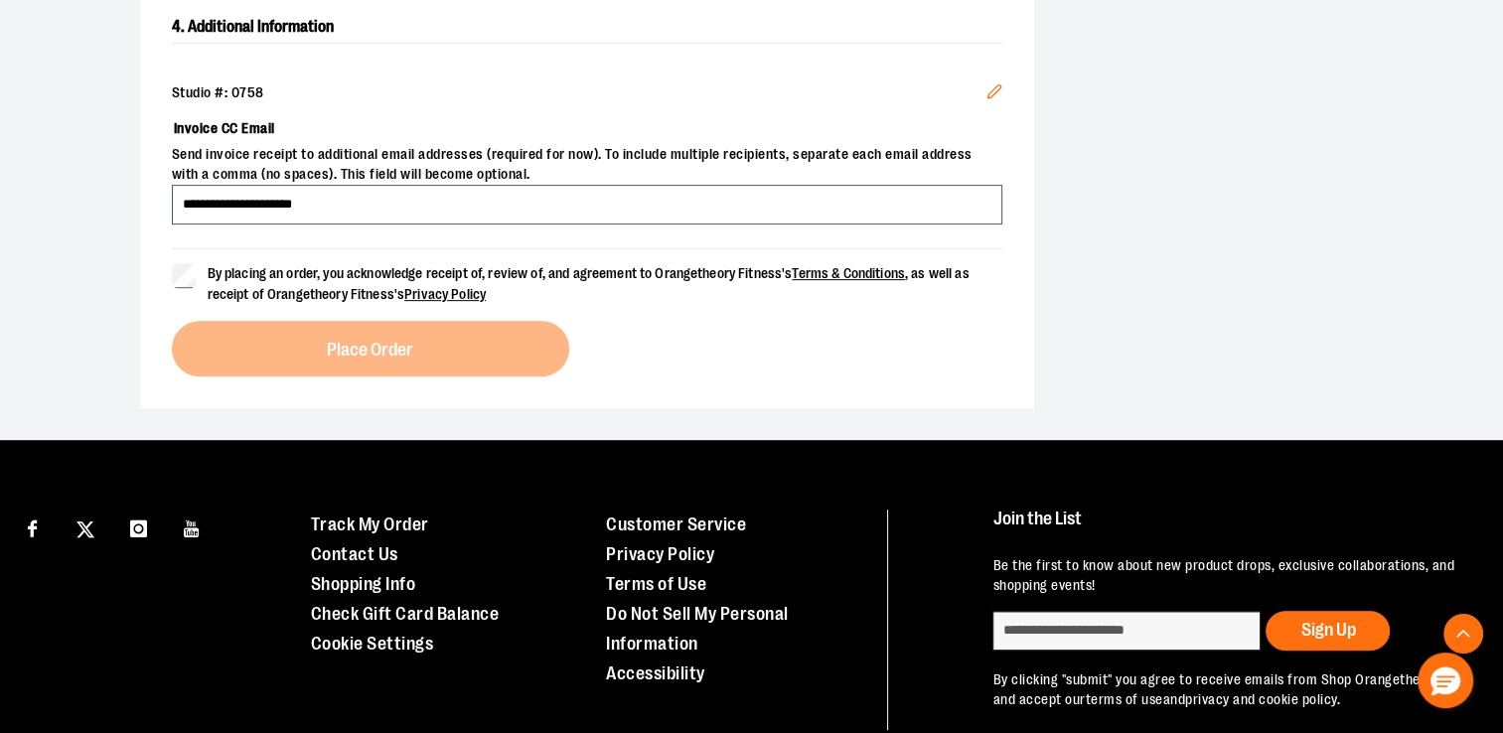
scroll to position [802, 0]
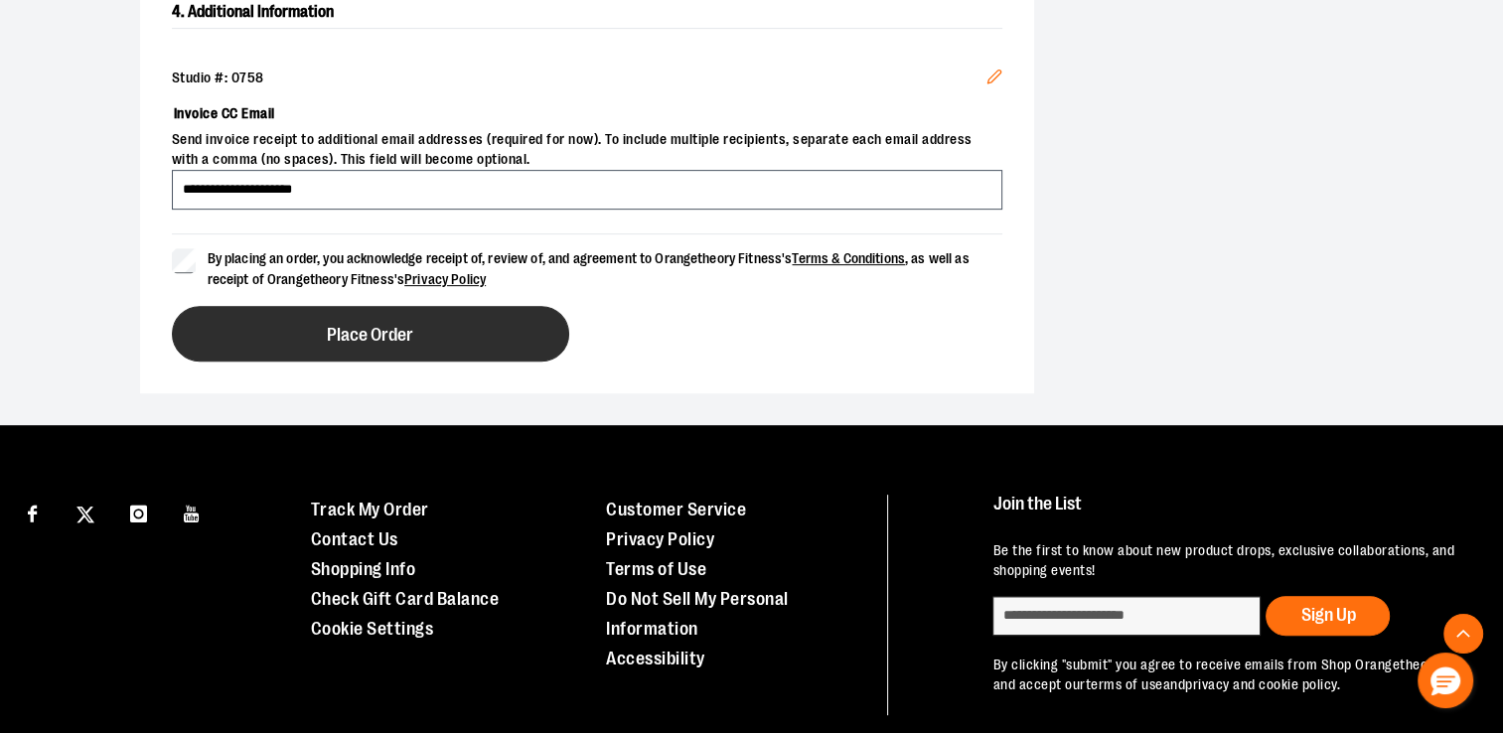
click at [310, 322] on button "Place Order" at bounding box center [370, 334] width 397 height 56
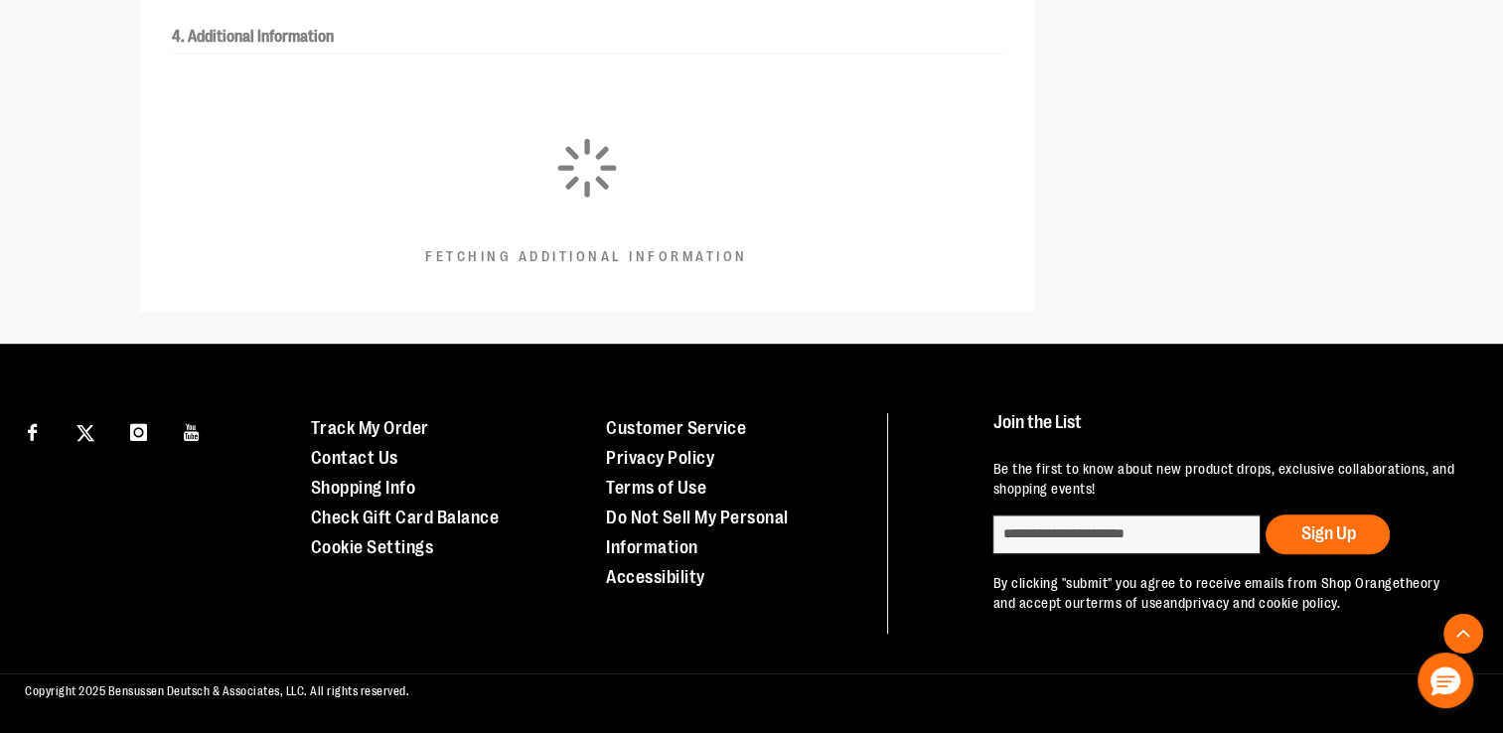
scroll to position [556, 0]
